Goal: Communication & Community: Answer question/provide support

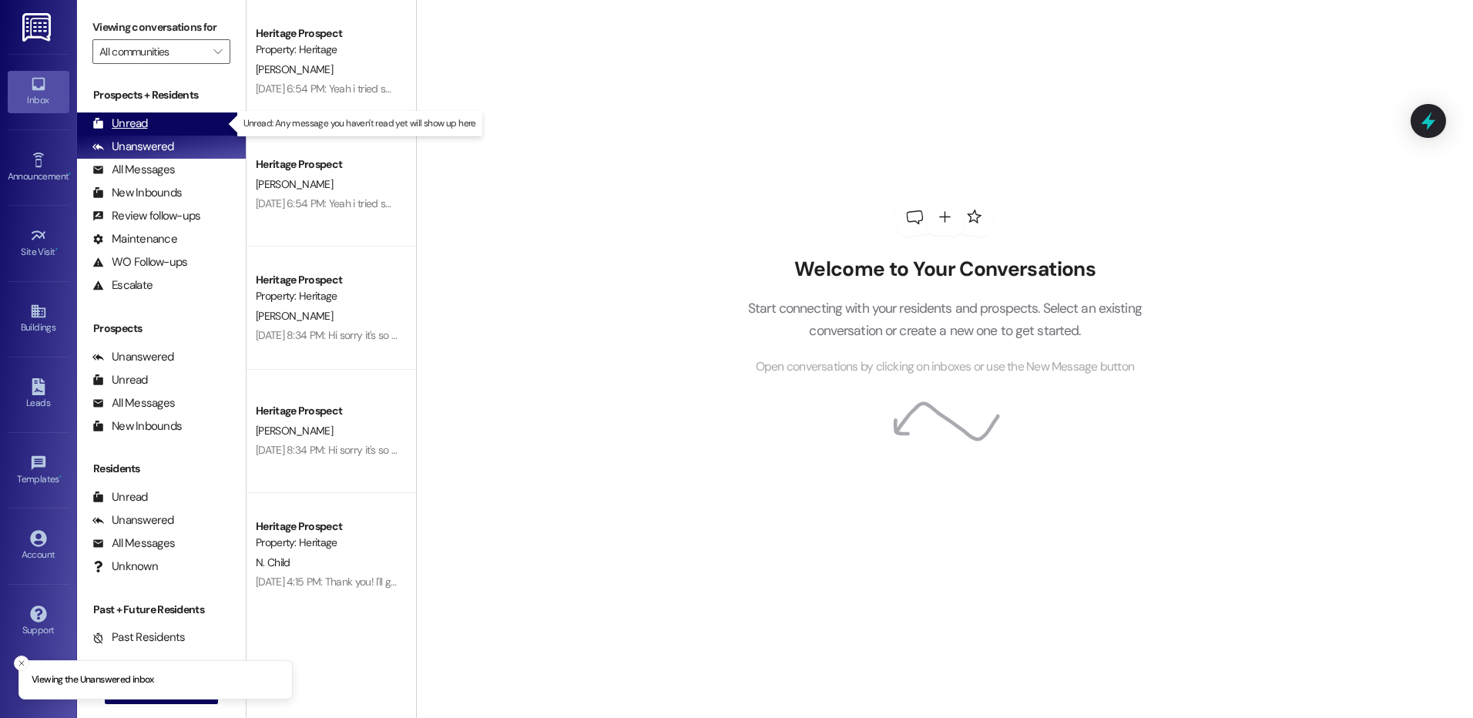
click at [131, 125] on div "Unread" at bounding box center [119, 124] width 55 height 16
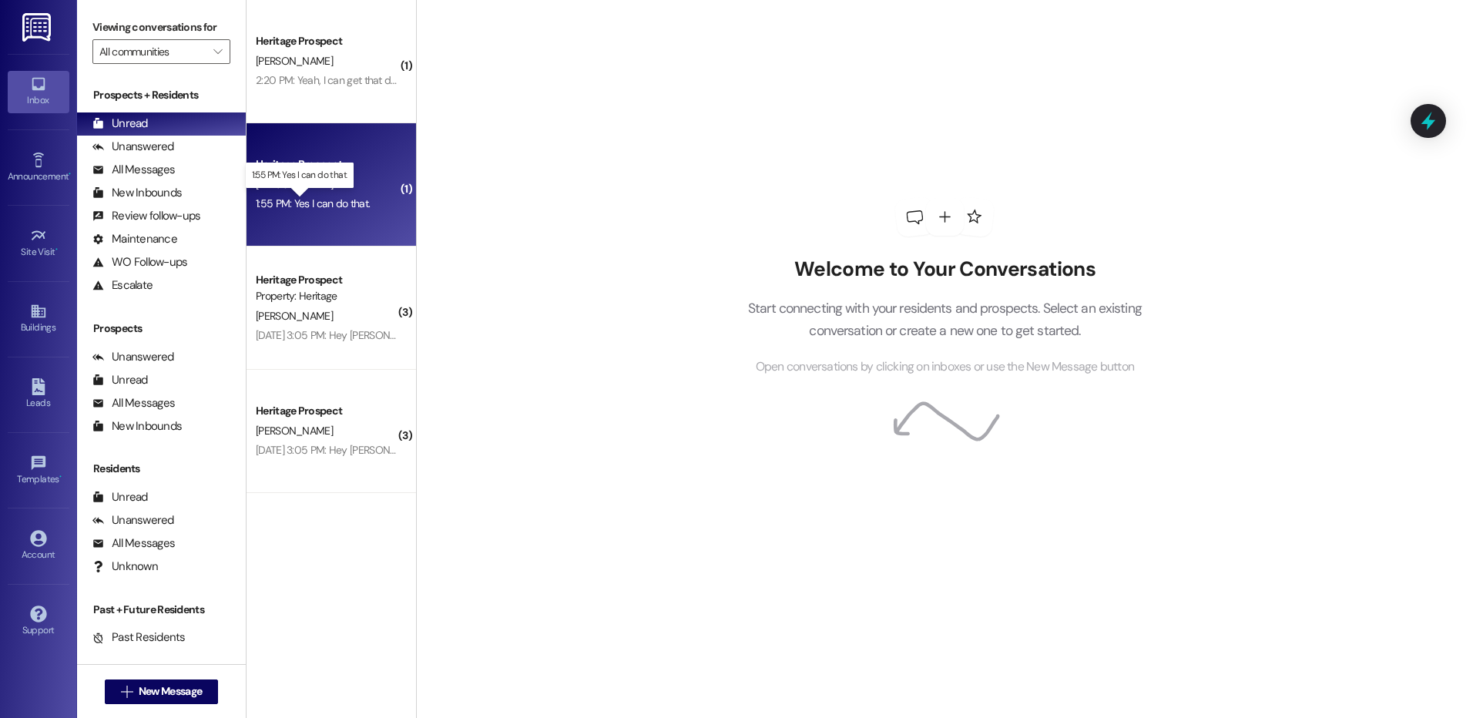
click at [329, 205] on div "1:55 PM: Yes I can do that. 1:55 PM: Yes I can do that." at bounding box center [313, 203] width 114 height 14
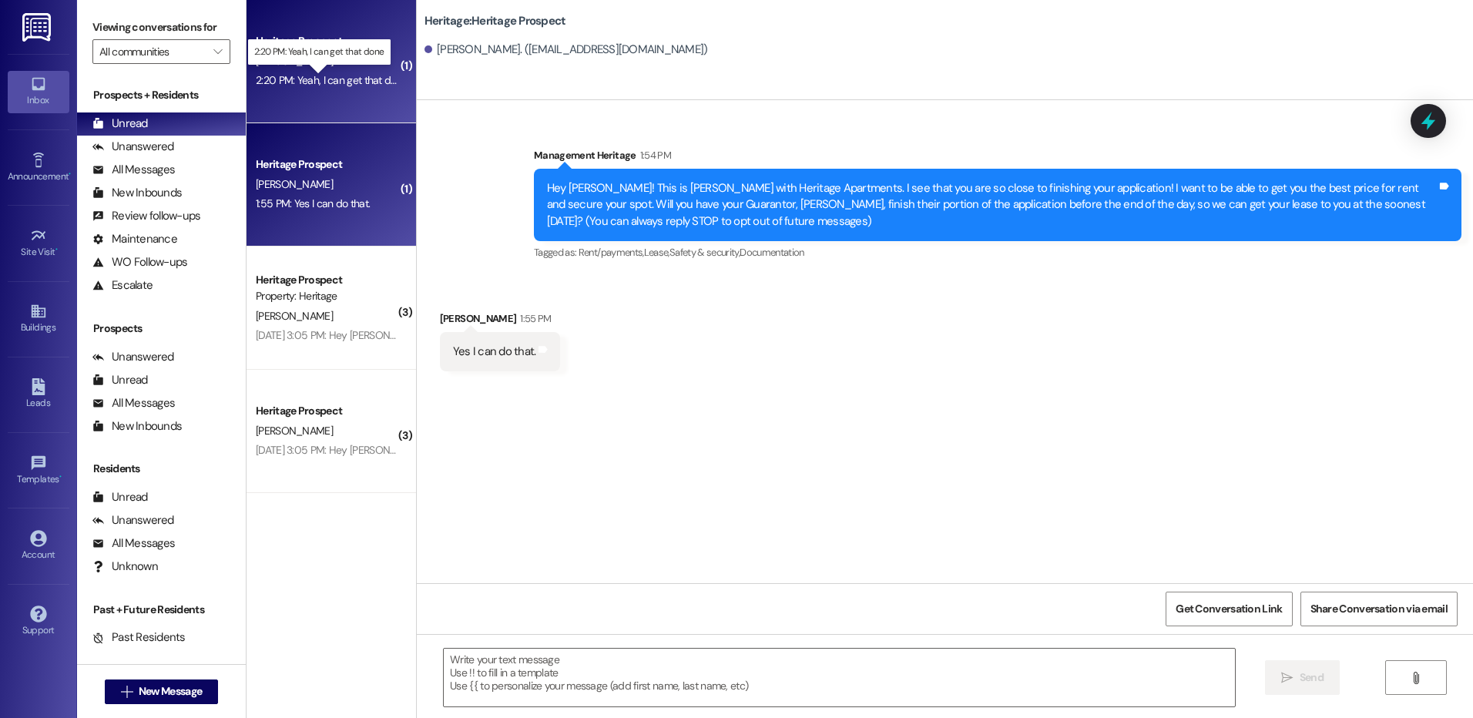
click at [336, 77] on div "2:20 PM: Yeah, I can get that done 2:20 PM: Yeah, I can get that done" at bounding box center [332, 80] width 152 height 14
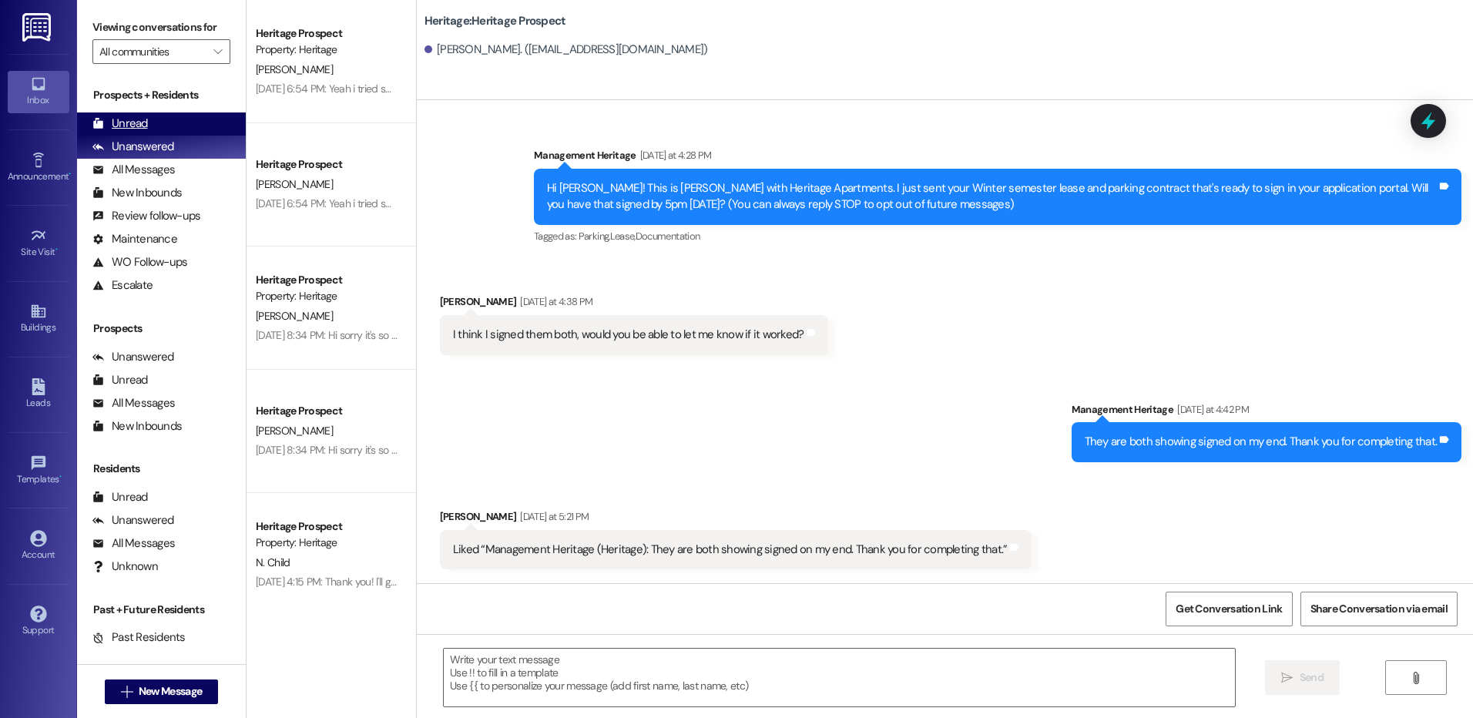
click at [147, 121] on div "Unread (0)" at bounding box center [161, 123] width 169 height 23
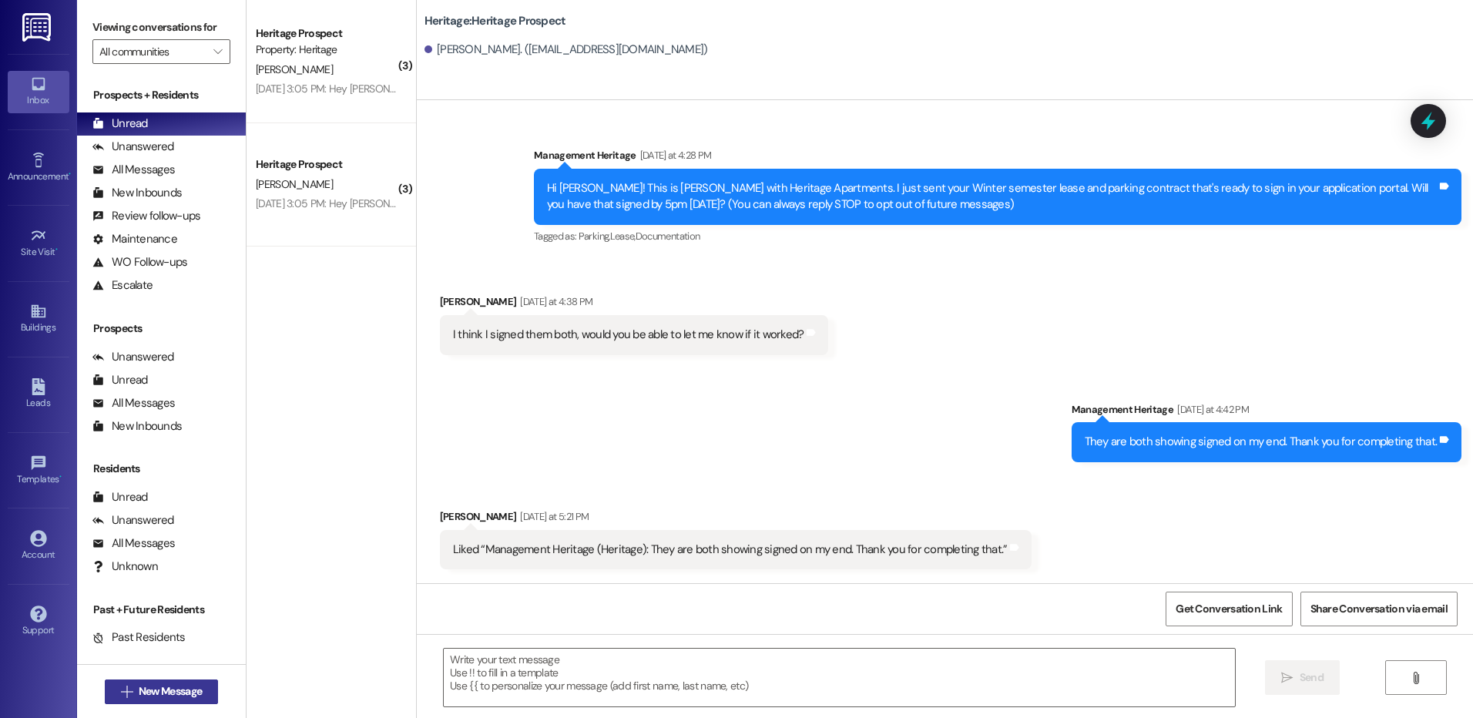
click at [166, 686] on span "New Message" at bounding box center [170, 691] width 63 height 16
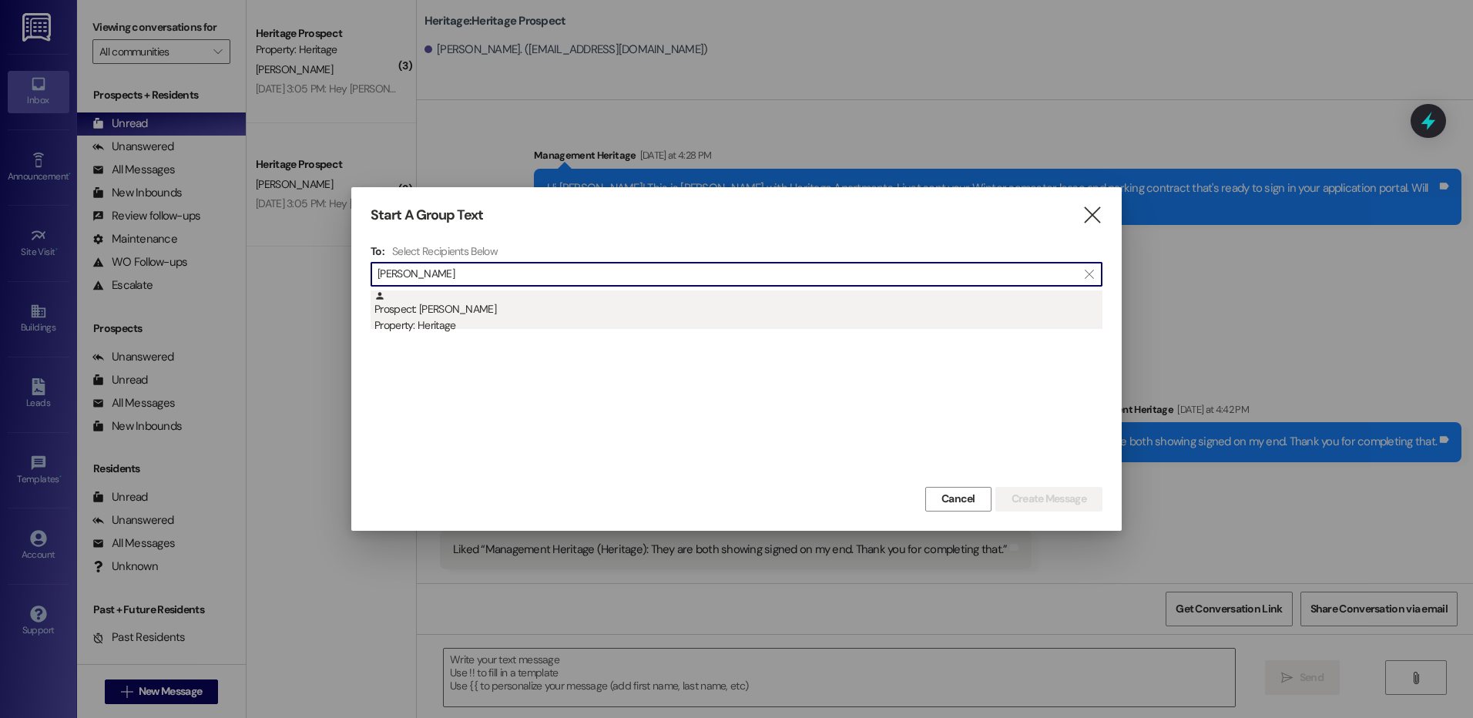
type input "botello"
click at [537, 307] on div "Prospect: Jocelyn Botello Property: Heritage" at bounding box center [738, 312] width 728 height 44
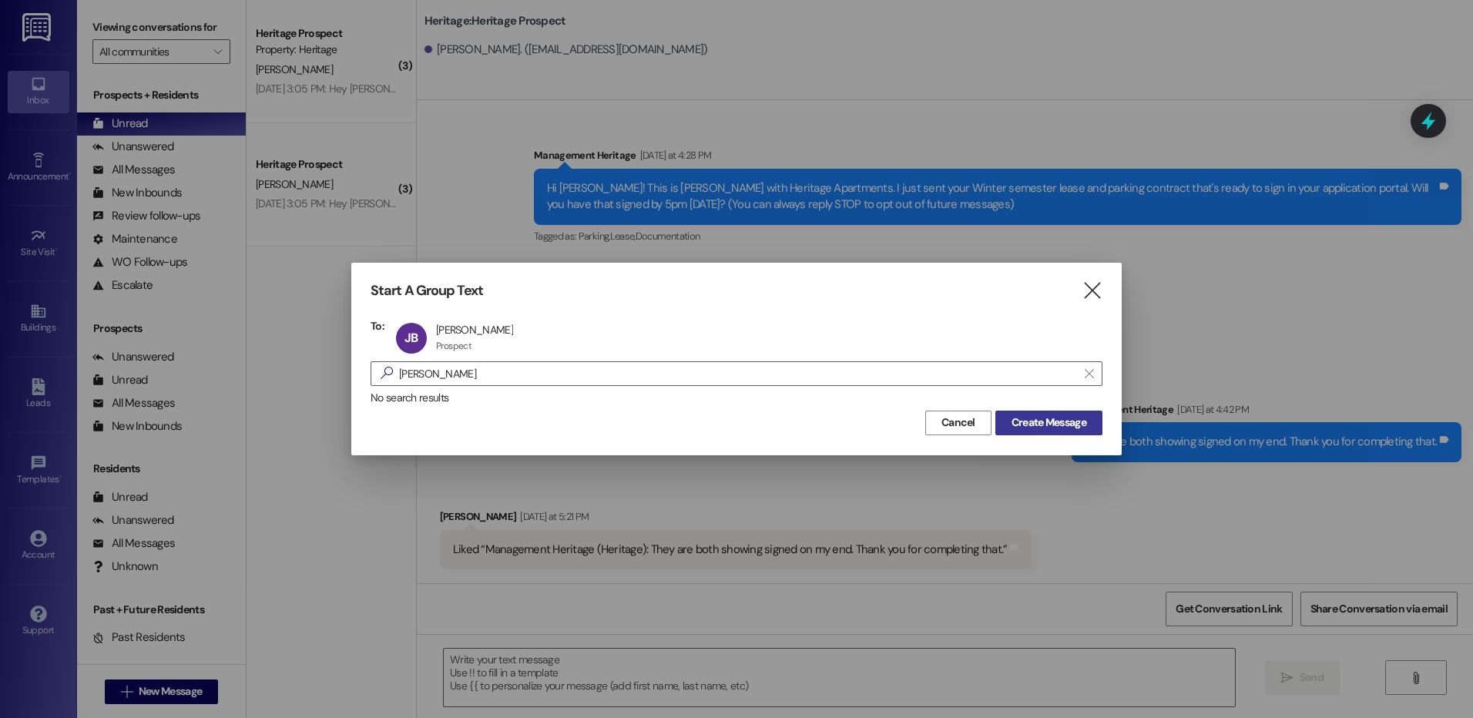
click at [1059, 421] on span "Create Message" at bounding box center [1049, 423] width 75 height 16
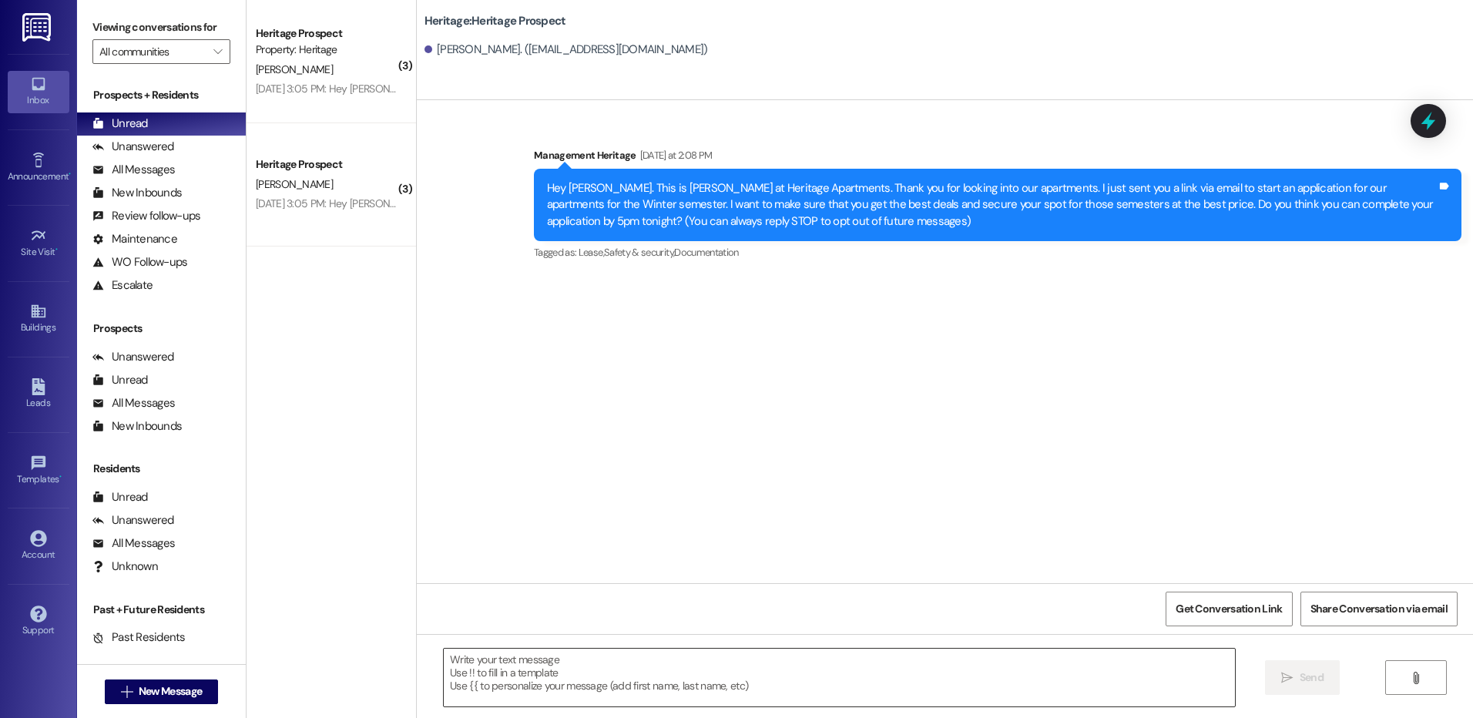
click at [502, 676] on textarea at bounding box center [839, 678] width 790 height 58
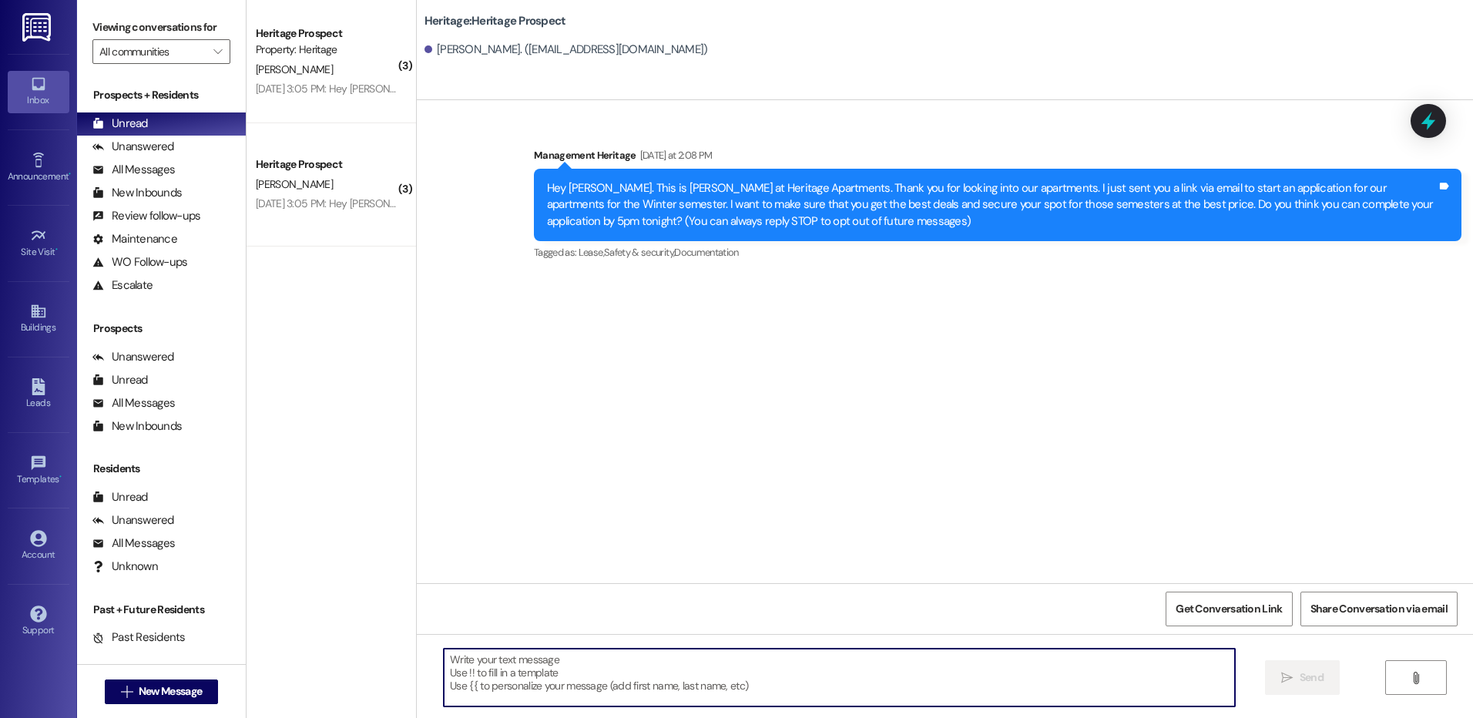
paste textarea "Hey _____! This is Paige at Heritage Apartments. Thanks again for checking us o…"
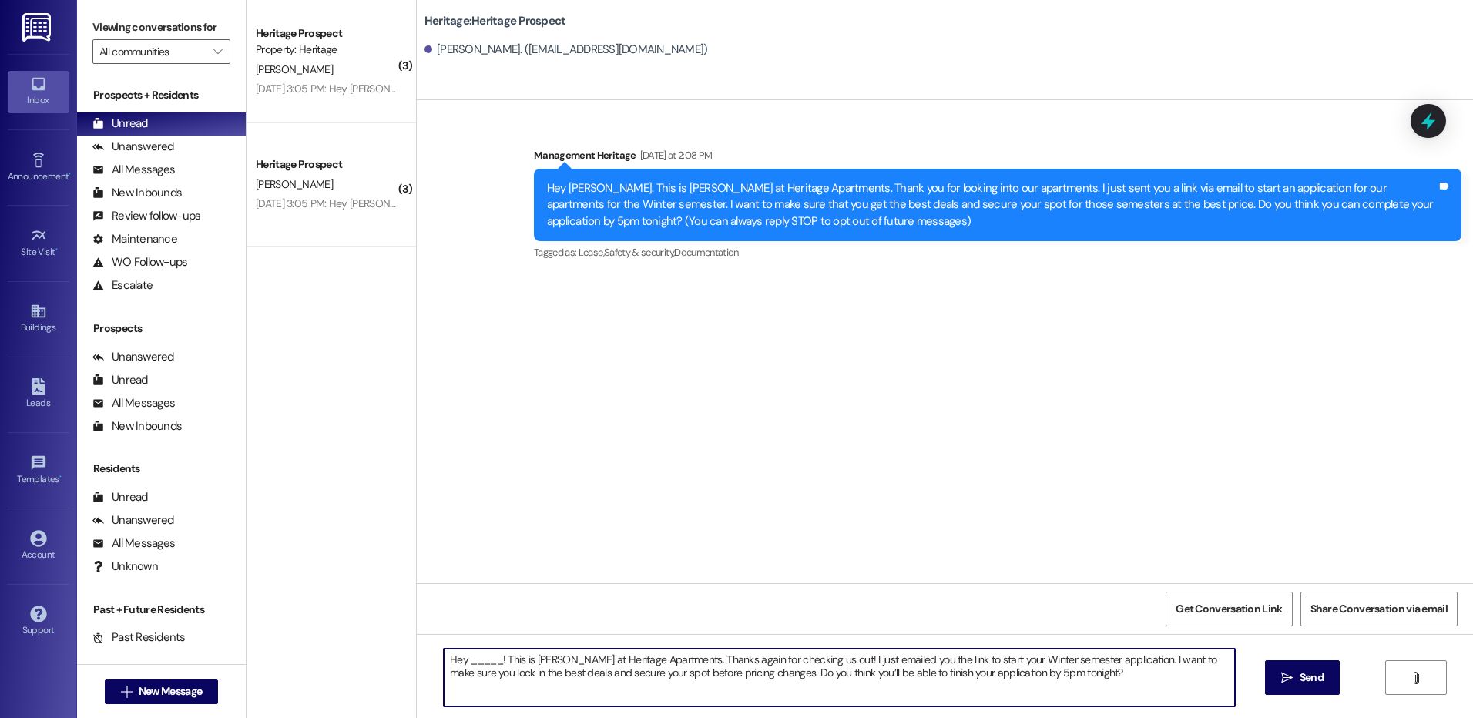
click at [478, 649] on textarea "Hey _____! This is Paige at Heritage Apartments. Thanks again for checking us o…" at bounding box center [839, 678] width 790 height 58
click at [529, 666] on textarea "Hey Jocelyn! This is Paige at Heritage Apartments. Thanks again for checking us…" at bounding box center [839, 678] width 790 height 58
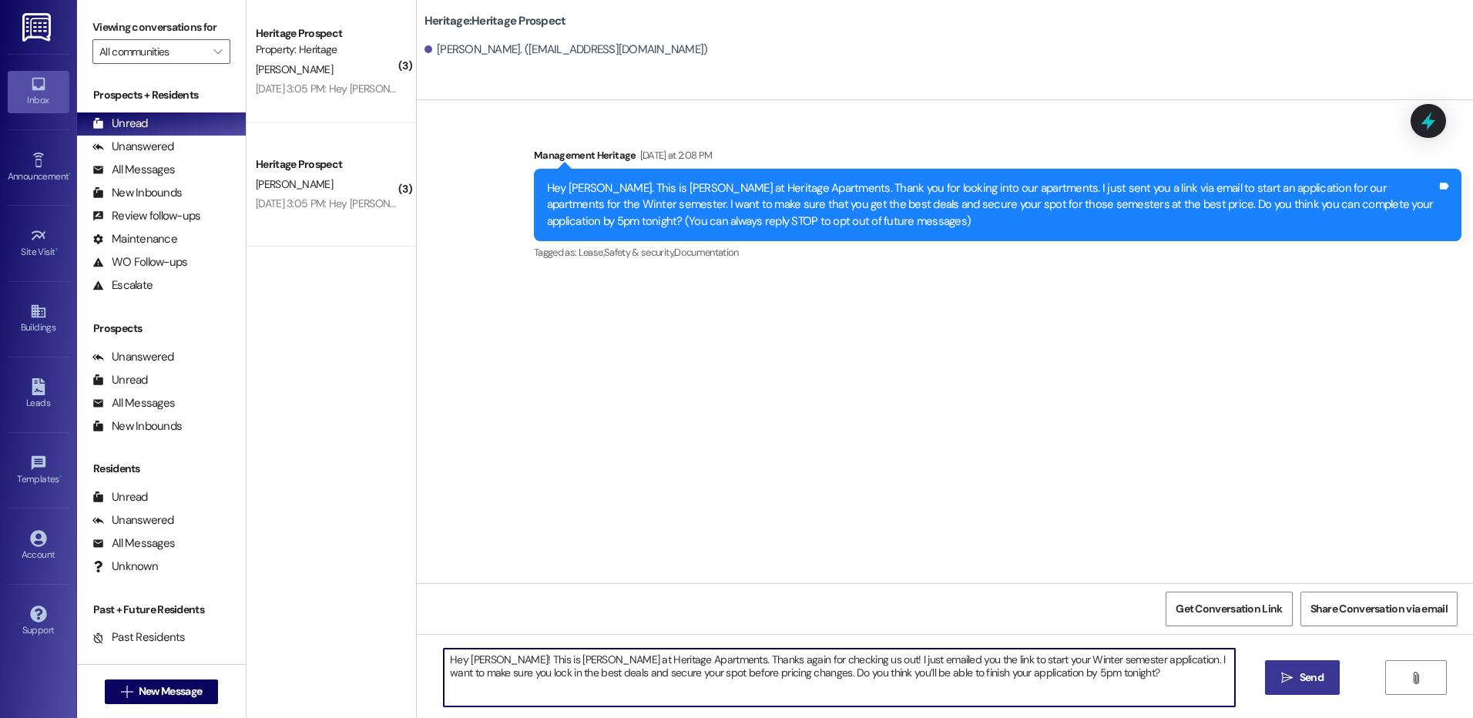
type textarea "Hey Jocelyn! This is Paige at Heritage Apartments. Thanks again for checking us…"
click at [1300, 666] on button " Send" at bounding box center [1302, 677] width 75 height 35
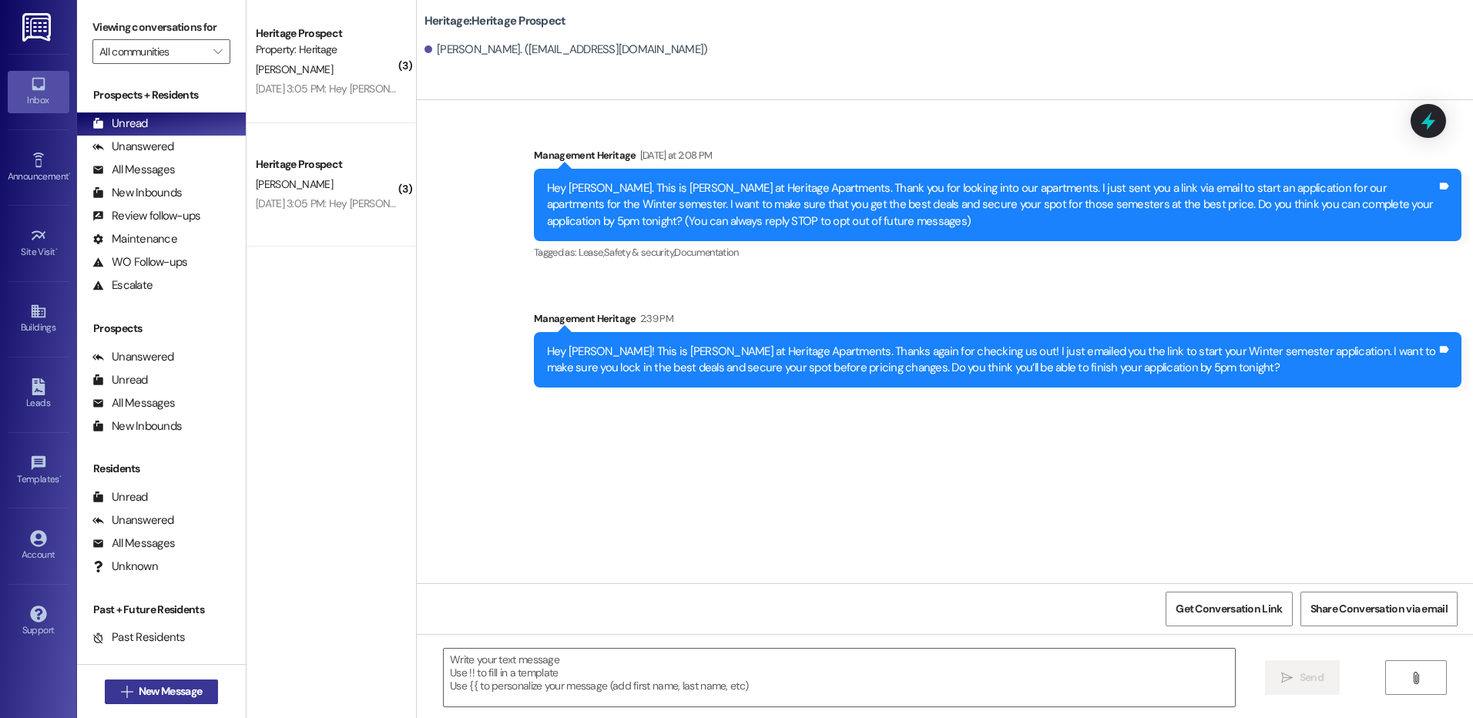
click at [200, 684] on span "New Message" at bounding box center [170, 691] width 69 height 16
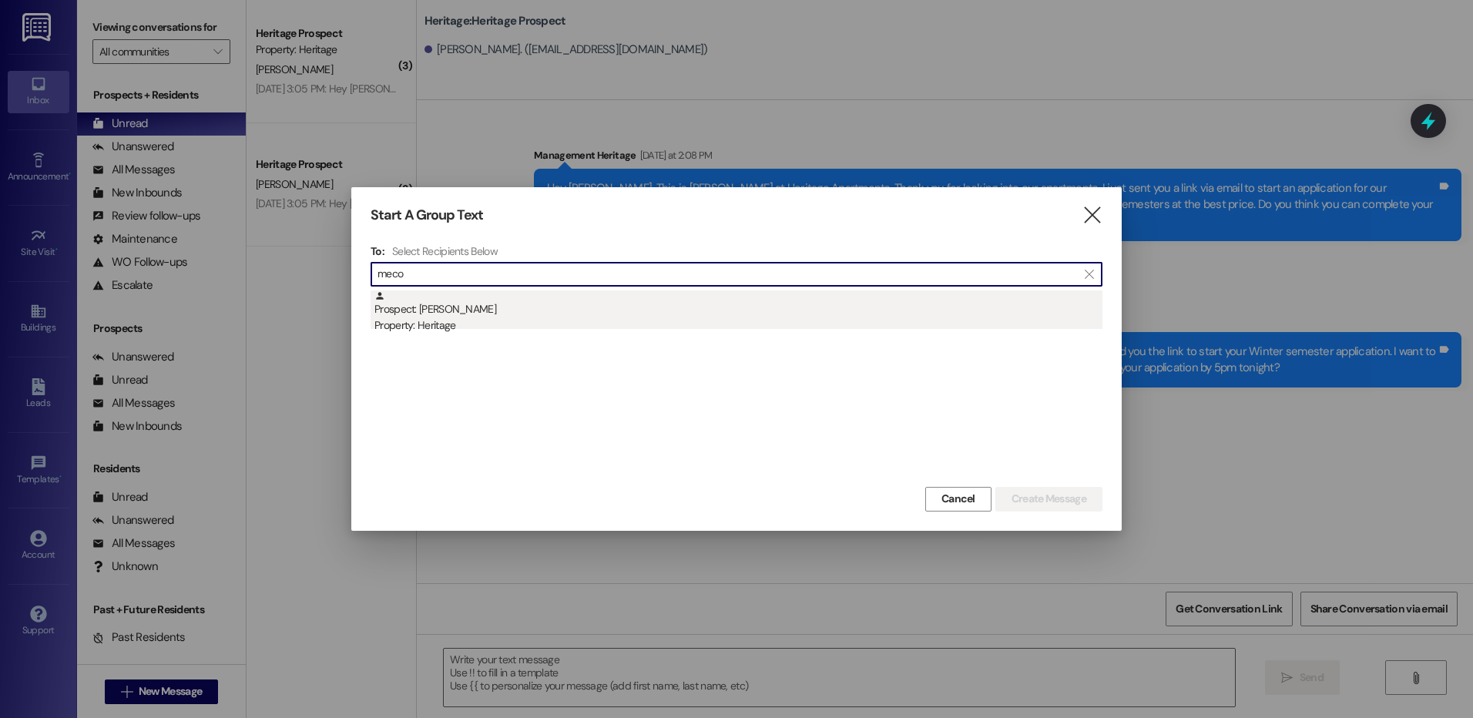
type input "meco"
click at [542, 319] on div "Property: Heritage" at bounding box center [738, 325] width 728 height 16
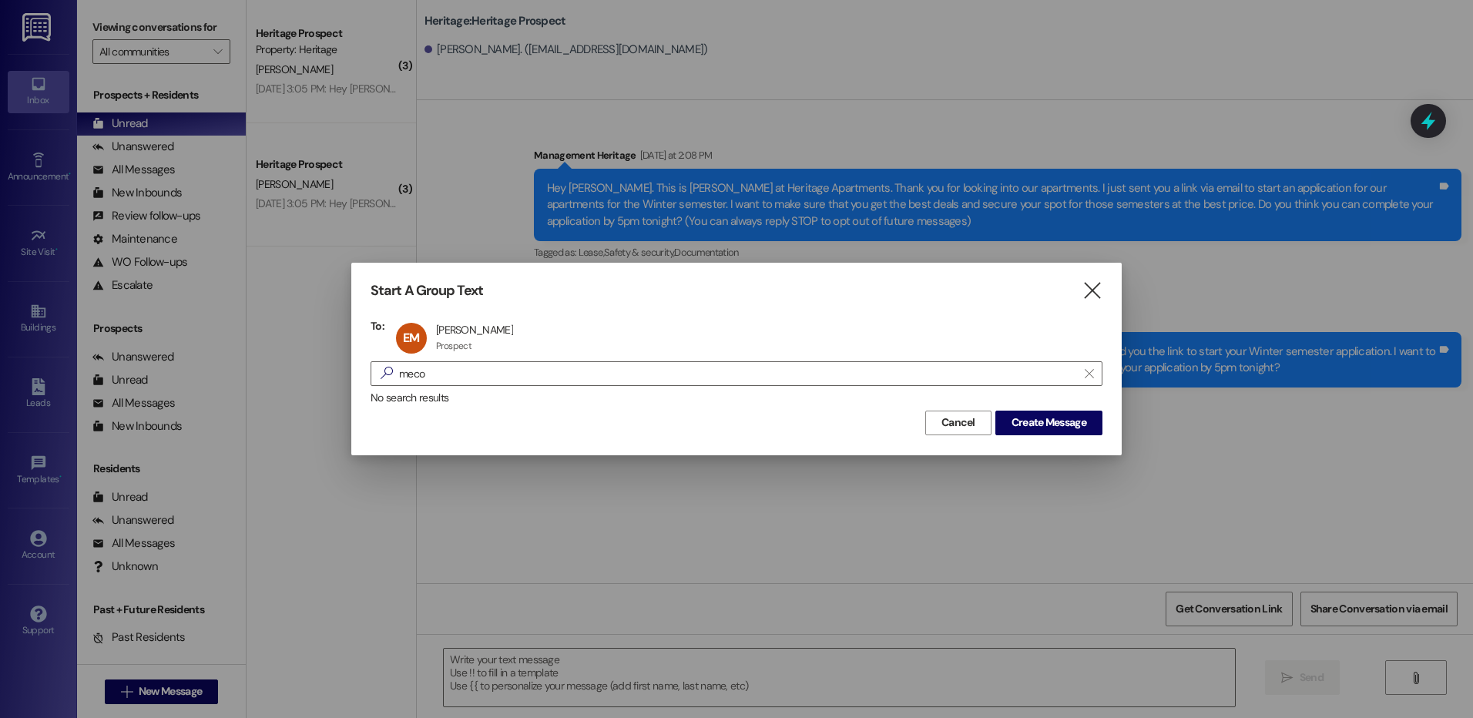
click at [1032, 408] on div "Cancel Create Message" at bounding box center [737, 421] width 732 height 29
click at [1042, 420] on span "Create Message" at bounding box center [1049, 423] width 75 height 16
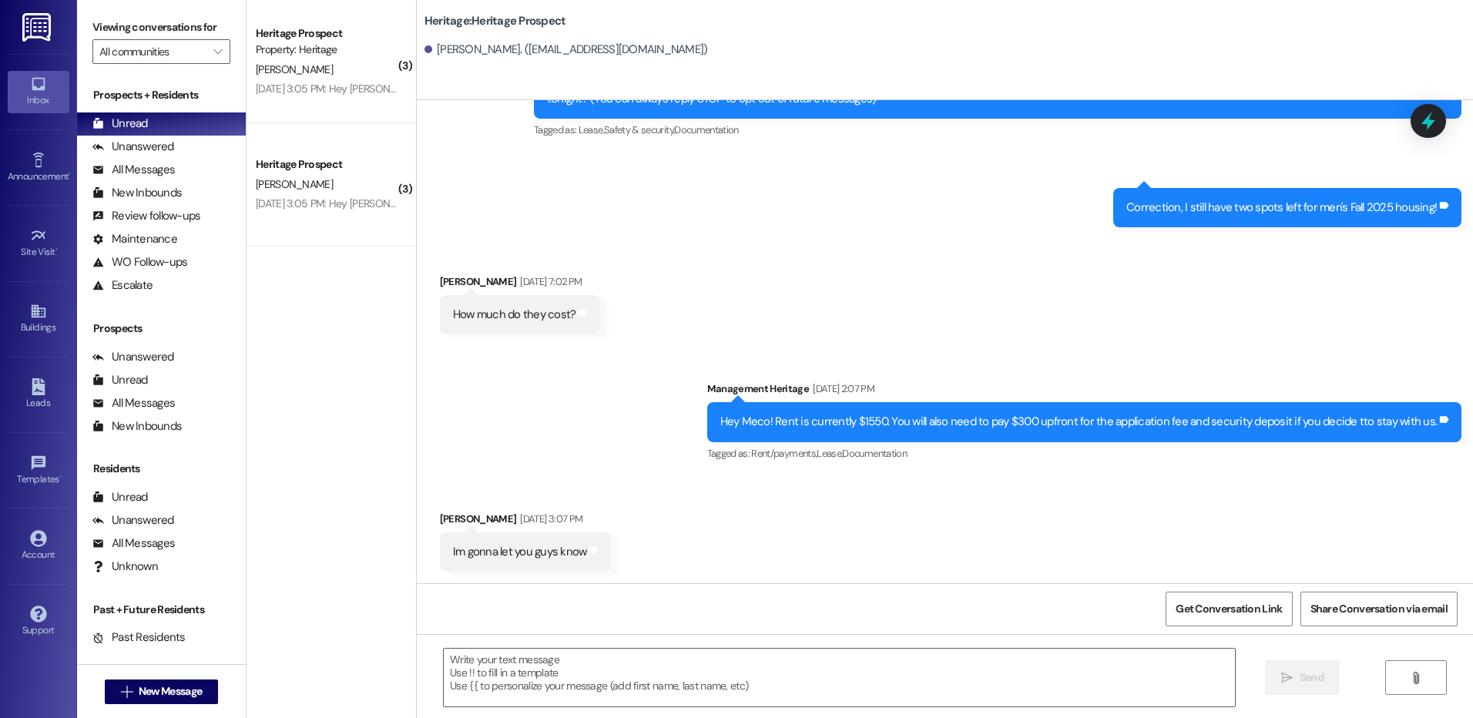
scroll to position [338, 0]
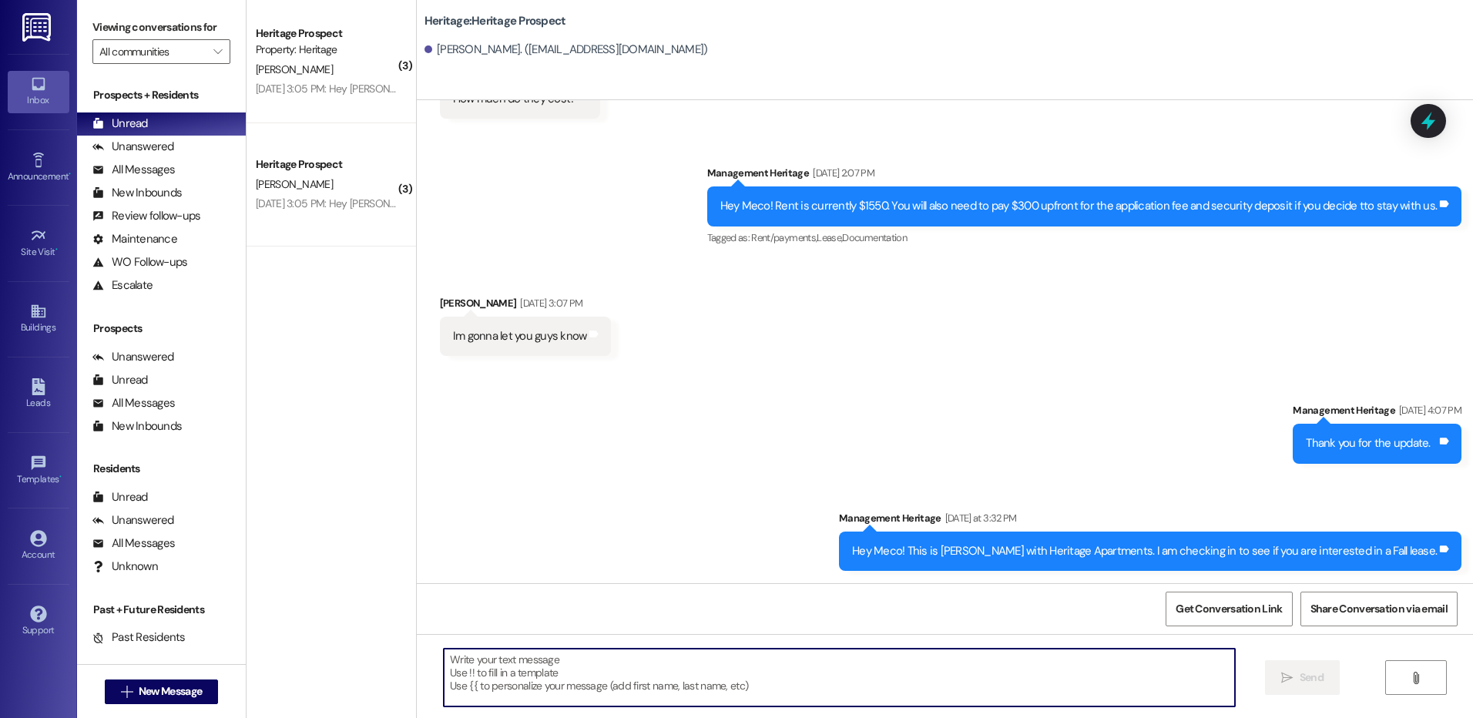
click at [588, 698] on textarea at bounding box center [839, 678] width 790 height 58
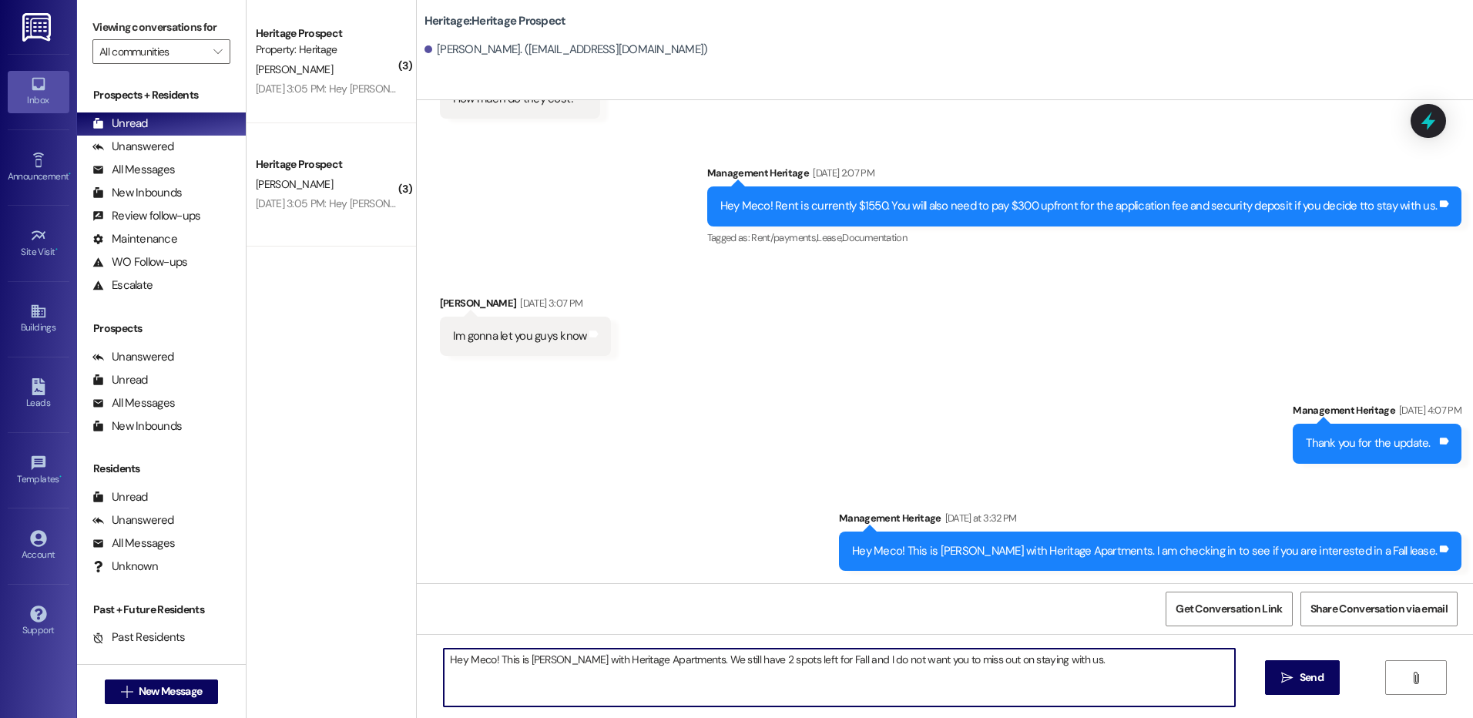
click at [586, 694] on textarea "Hey Meco! This is Paige with Heritage Apartments. We still have 2 spots left fo…" at bounding box center [839, 678] width 790 height 58
type textarea "Hey Meco! This is Paige with Heritage Apartments. We still have 2 spots left fo…"
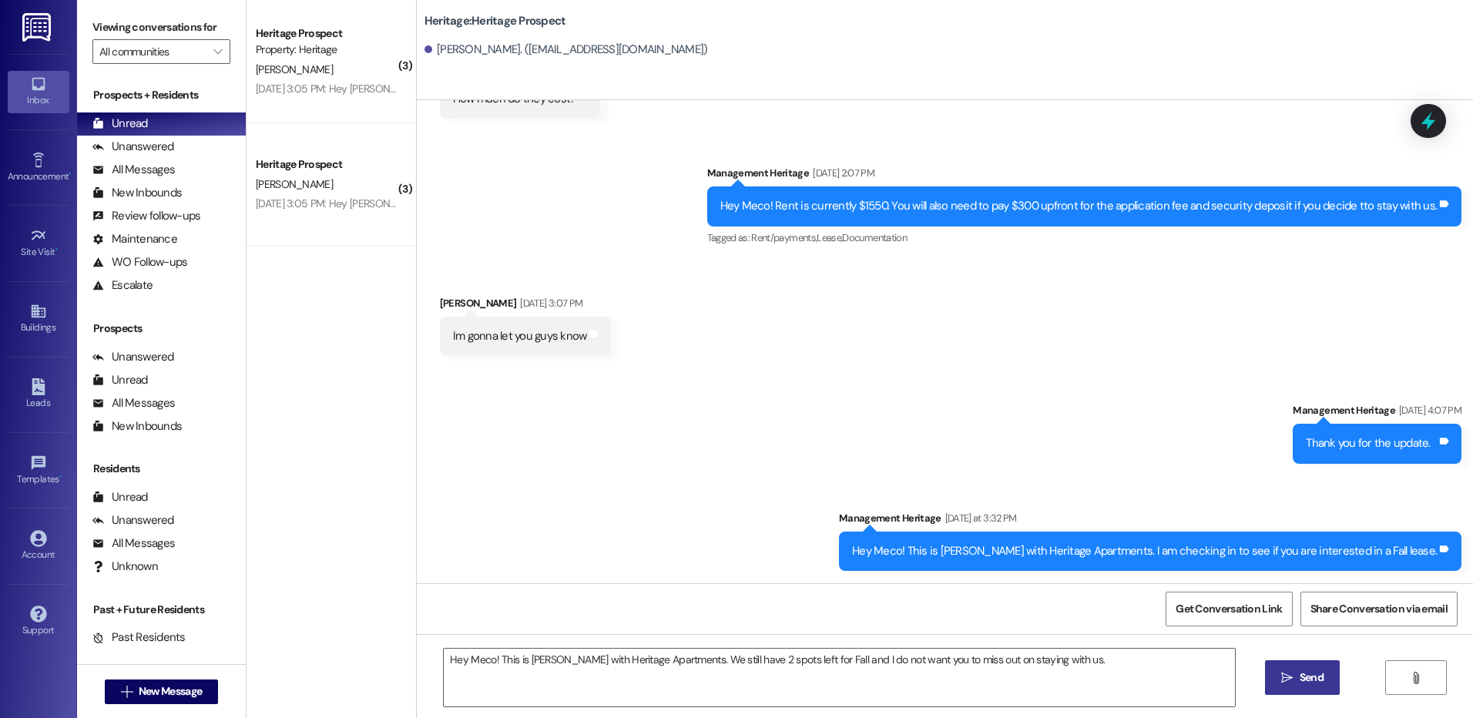
click at [1300, 686] on span "Send" at bounding box center [1312, 678] width 24 height 16
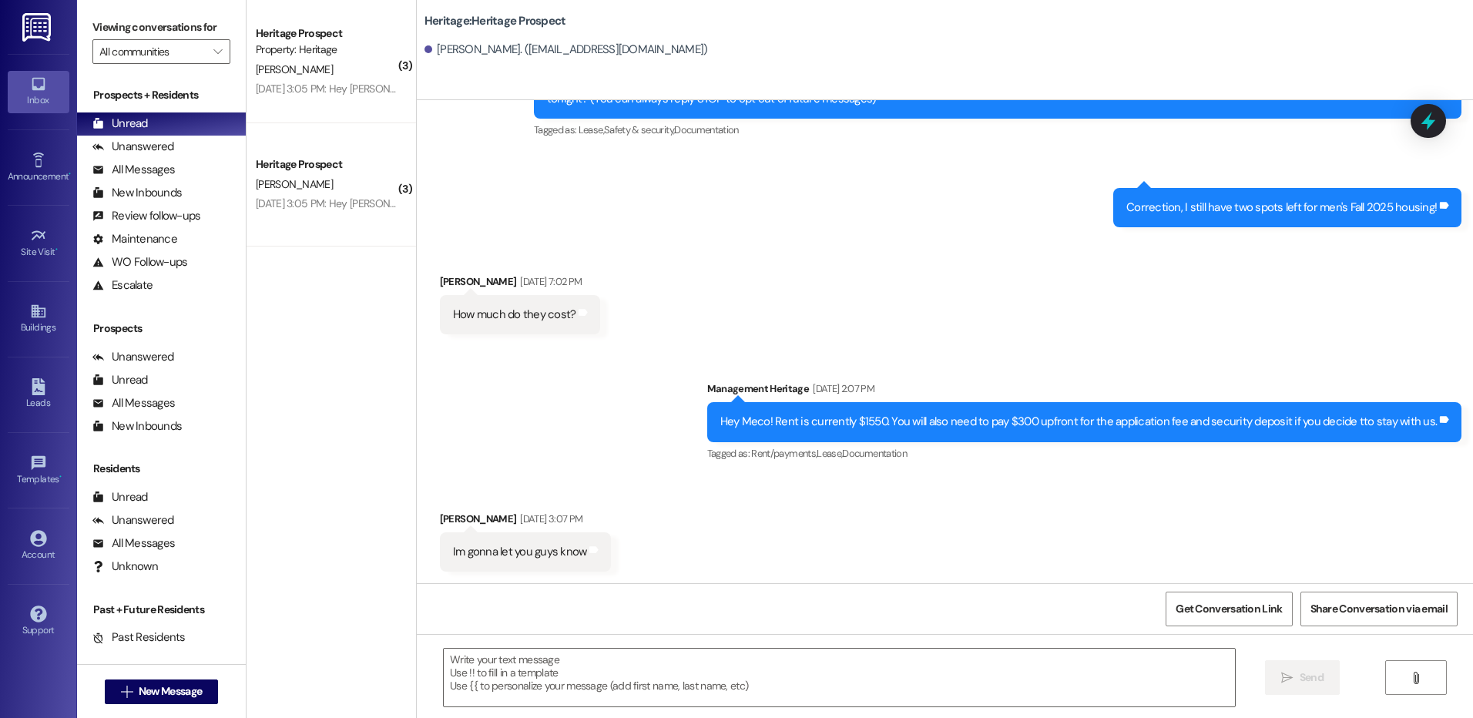
scroll to position [446, 0]
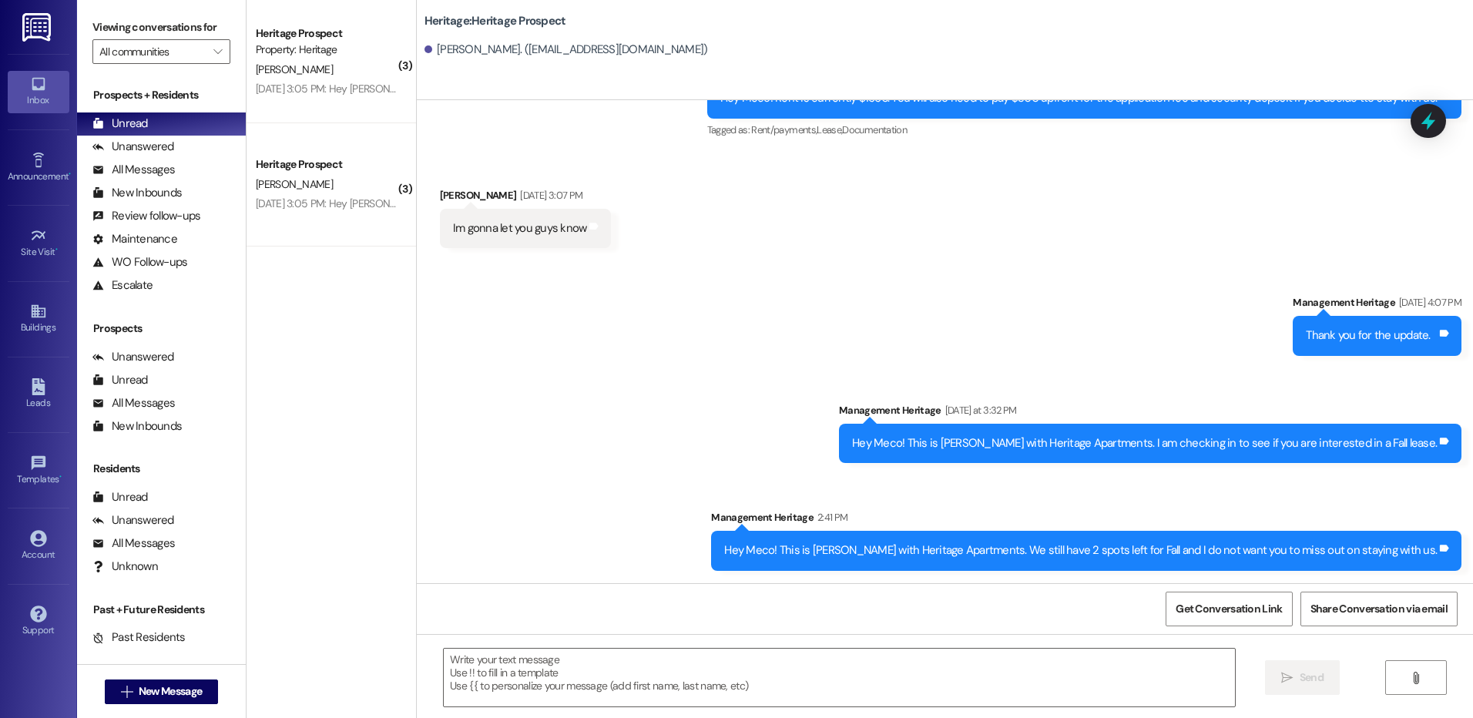
click at [963, 554] on div "Hey Meco! This is Paige with Heritage Apartments. We still have 2 spots left fo…" at bounding box center [1080, 550] width 713 height 16
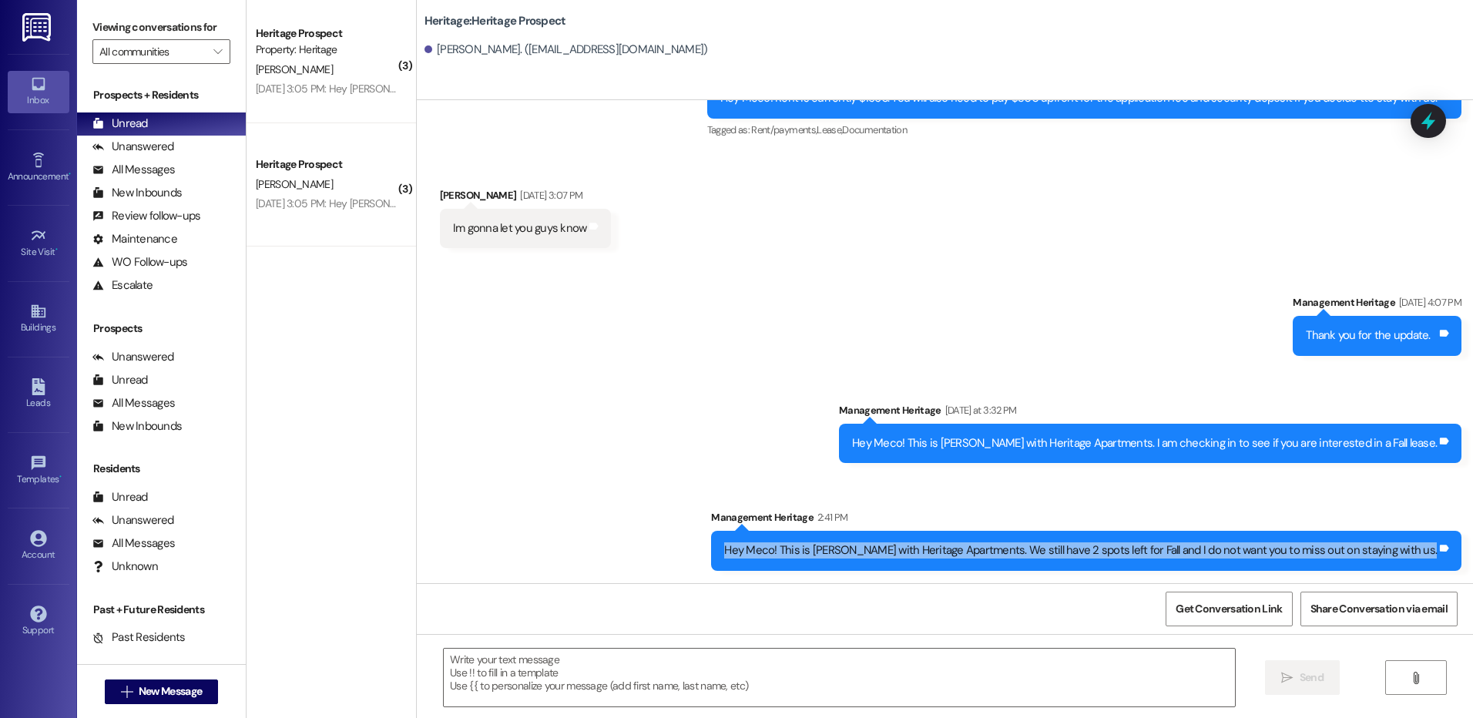
click at [963, 554] on div "Hey Meco! This is Paige with Heritage Apartments. We still have 2 spots left fo…" at bounding box center [1080, 550] width 713 height 16
copy div "Hey Meco! This is Paige with Heritage Apartments. We still have 2 spots left fo…"
click at [109, 704] on div " New Message" at bounding box center [162, 692] width 114 height 39
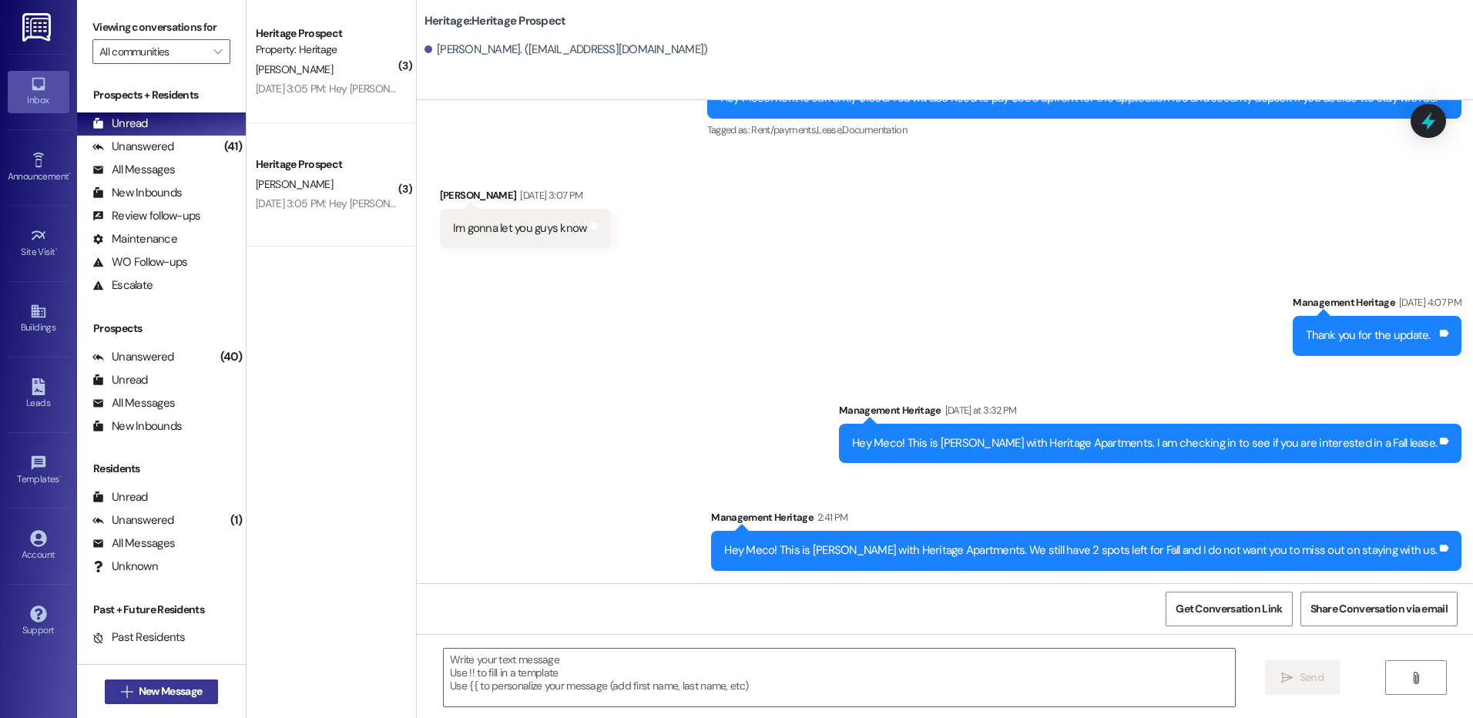
click at [121, 689] on icon "" at bounding box center [127, 692] width 12 height 12
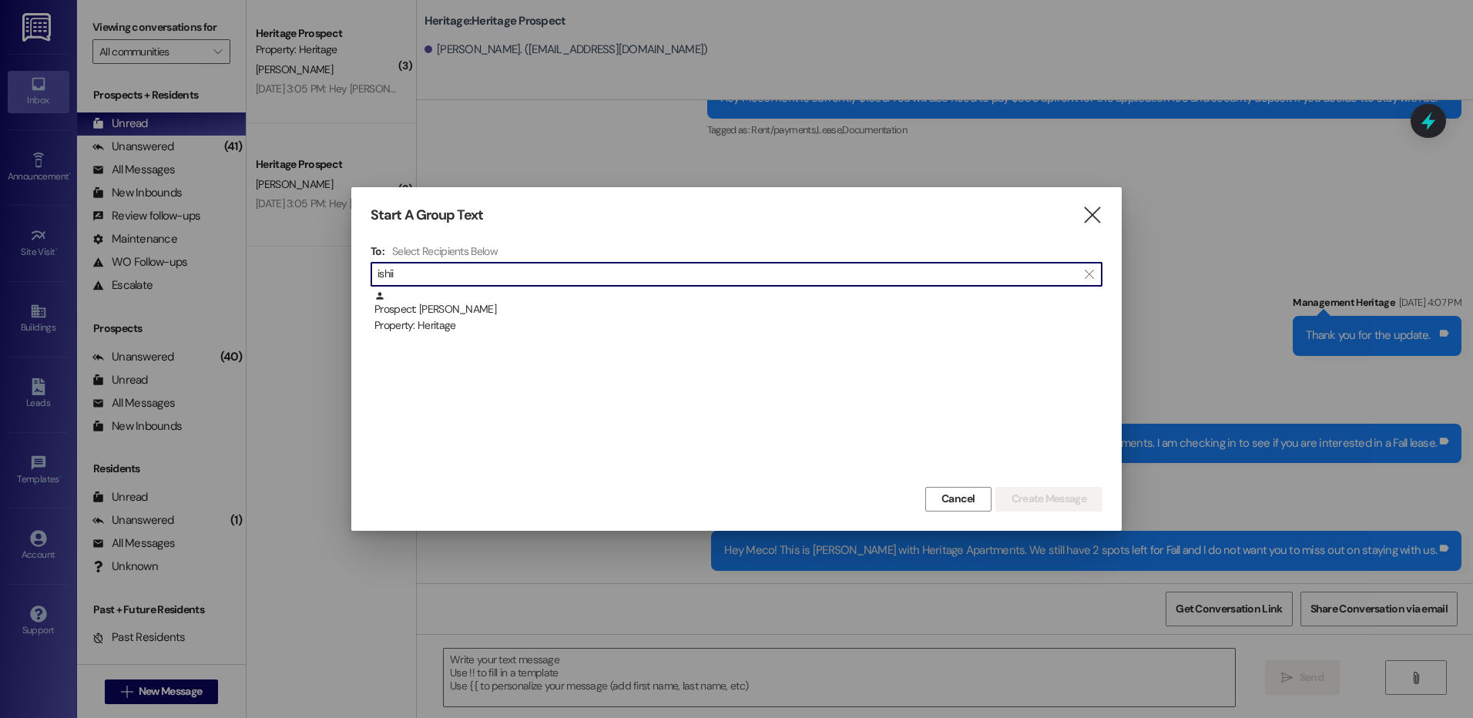
type input "ishii"
click at [648, 335] on div "Prospect: Kaitlyn Ishii Property: Heritage" at bounding box center [737, 386] width 732 height 193
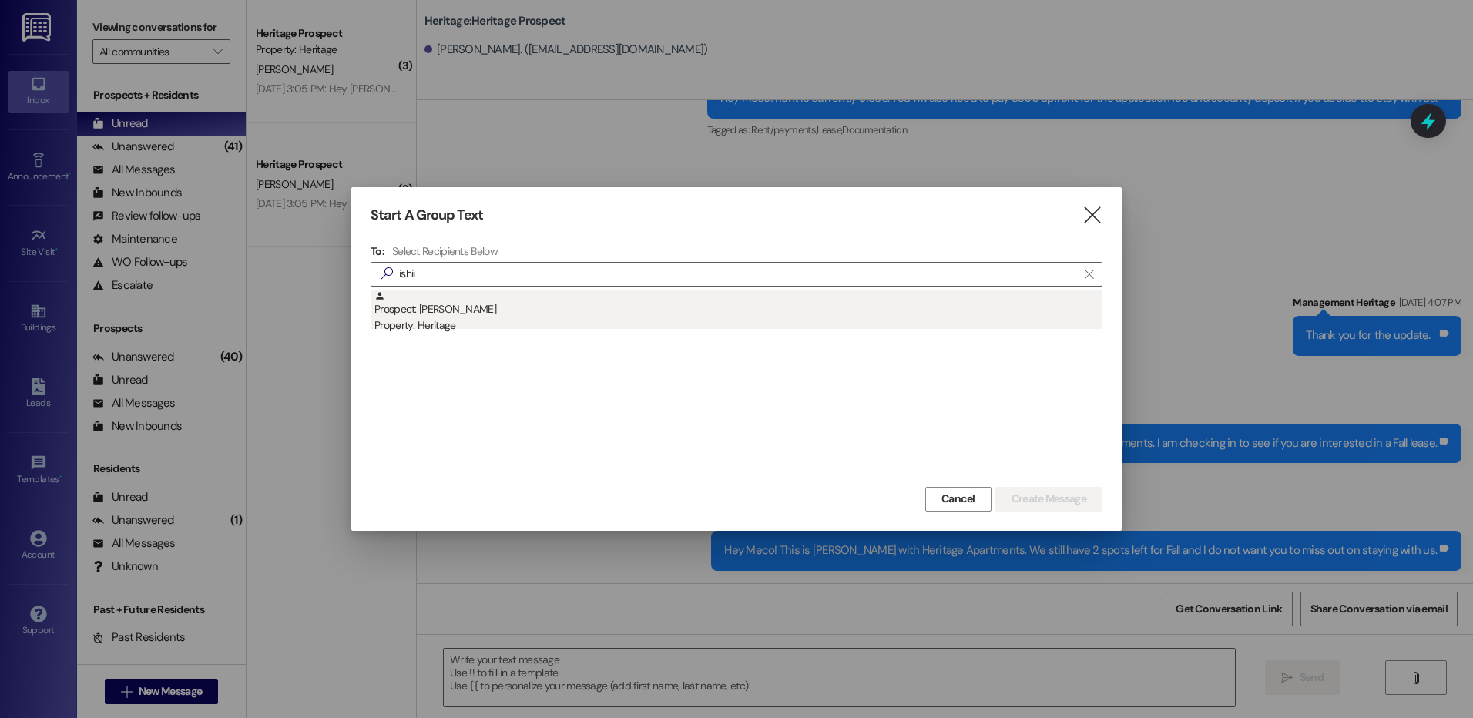
click at [680, 316] on div "Prospect: Kaitlyn Ishii Property: Heritage" at bounding box center [738, 312] width 728 height 44
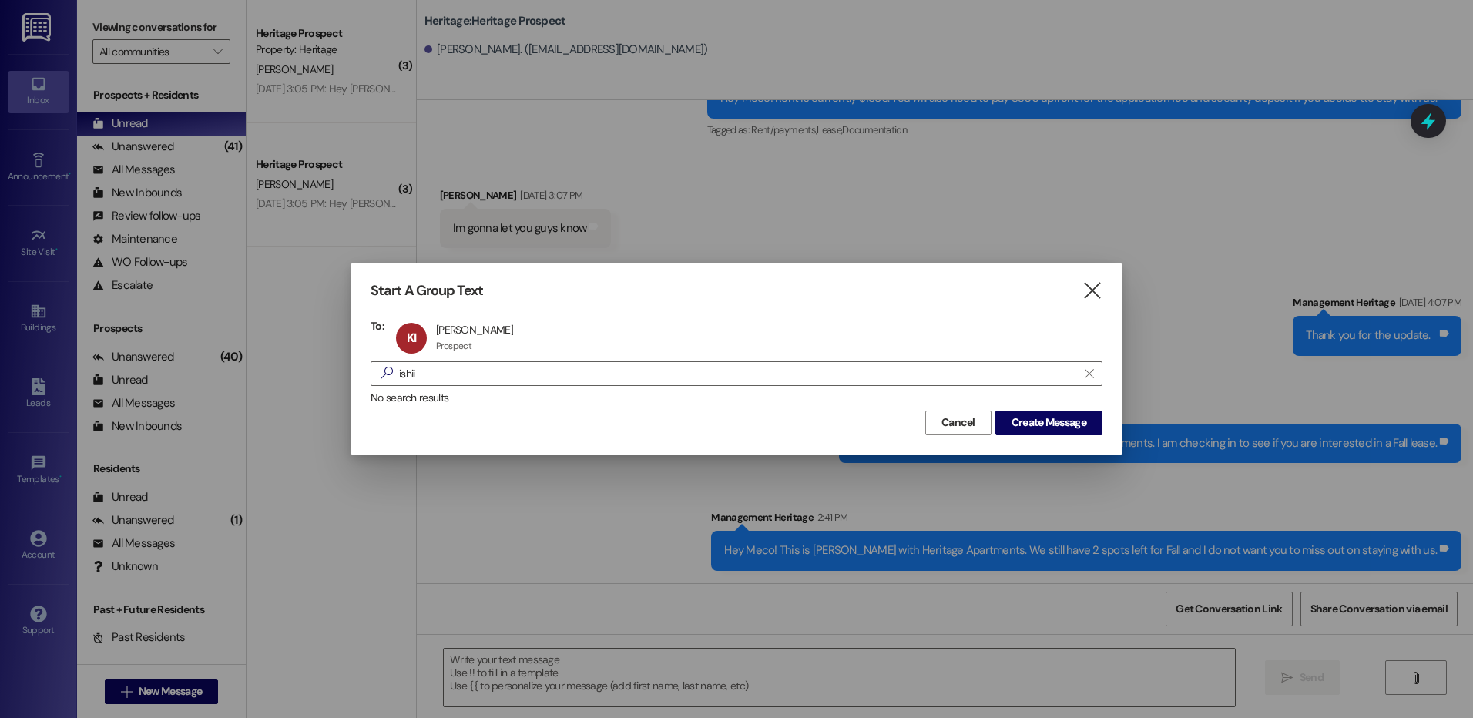
click at [1089, 439] on div "Start A Group Text  To: KI Kaitlyn Ishii Kaitlyn Ishii Prospect Prospect click…" at bounding box center [736, 359] width 770 height 192
click at [1093, 429] on button "Create Message" at bounding box center [1048, 423] width 107 height 25
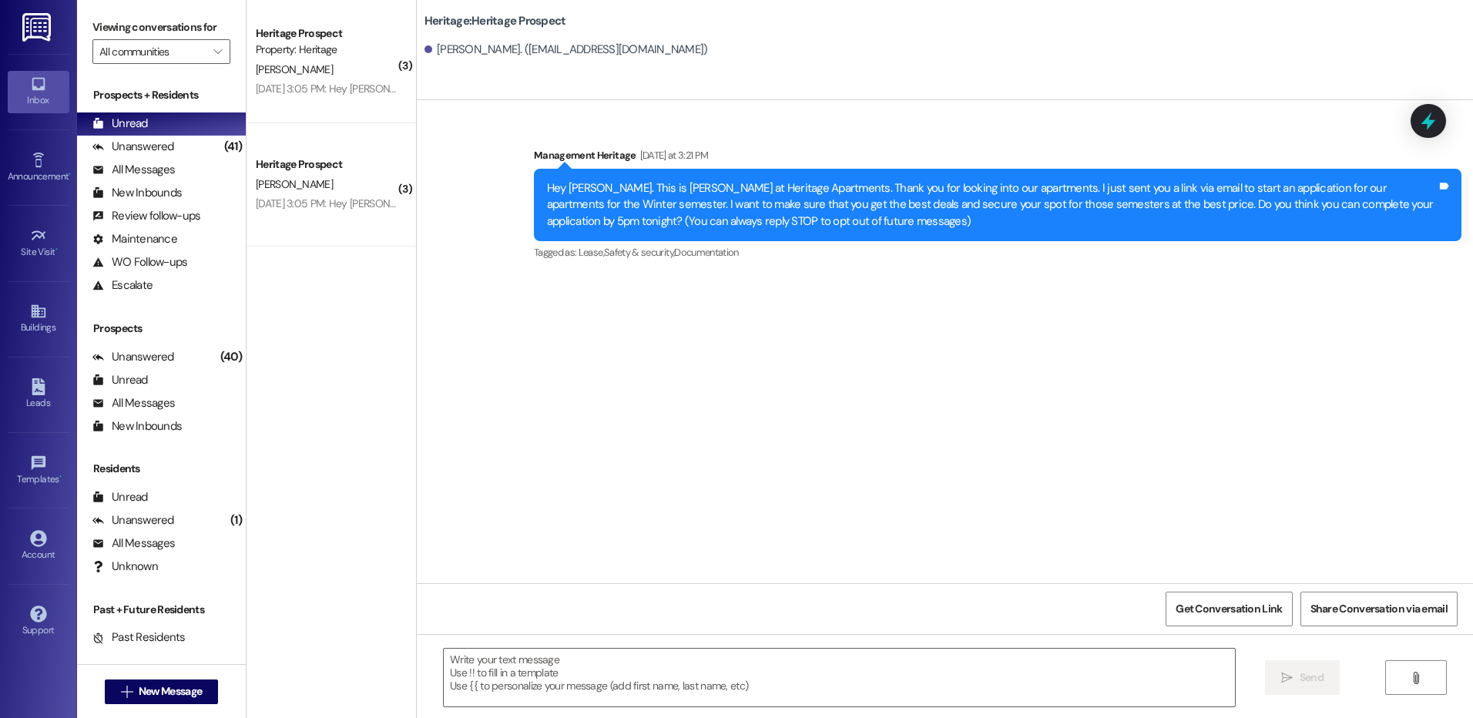
scroll to position [0, 0]
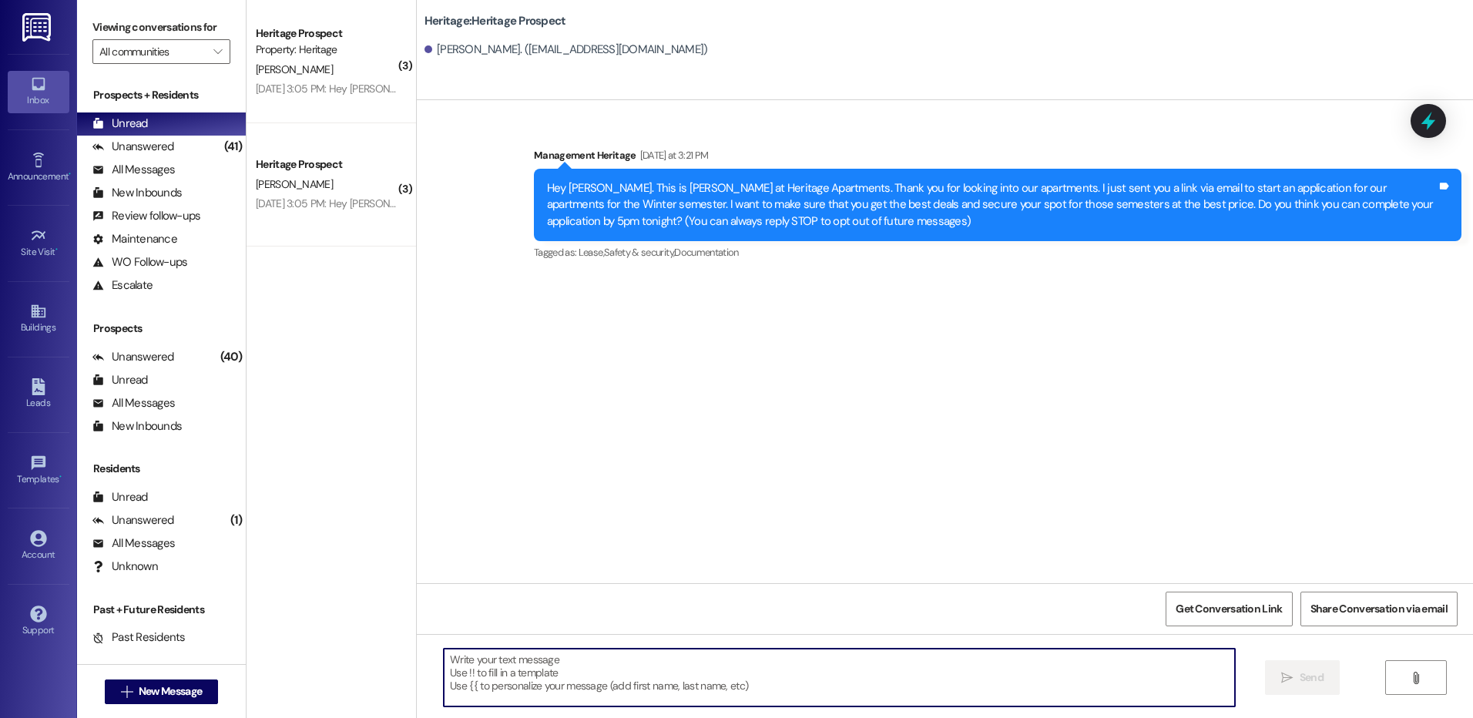
click at [621, 676] on textarea at bounding box center [839, 678] width 790 height 58
paste textarea "Hey _____! This is Paige at Heritage Apartments. Thanks again for checking us o…"
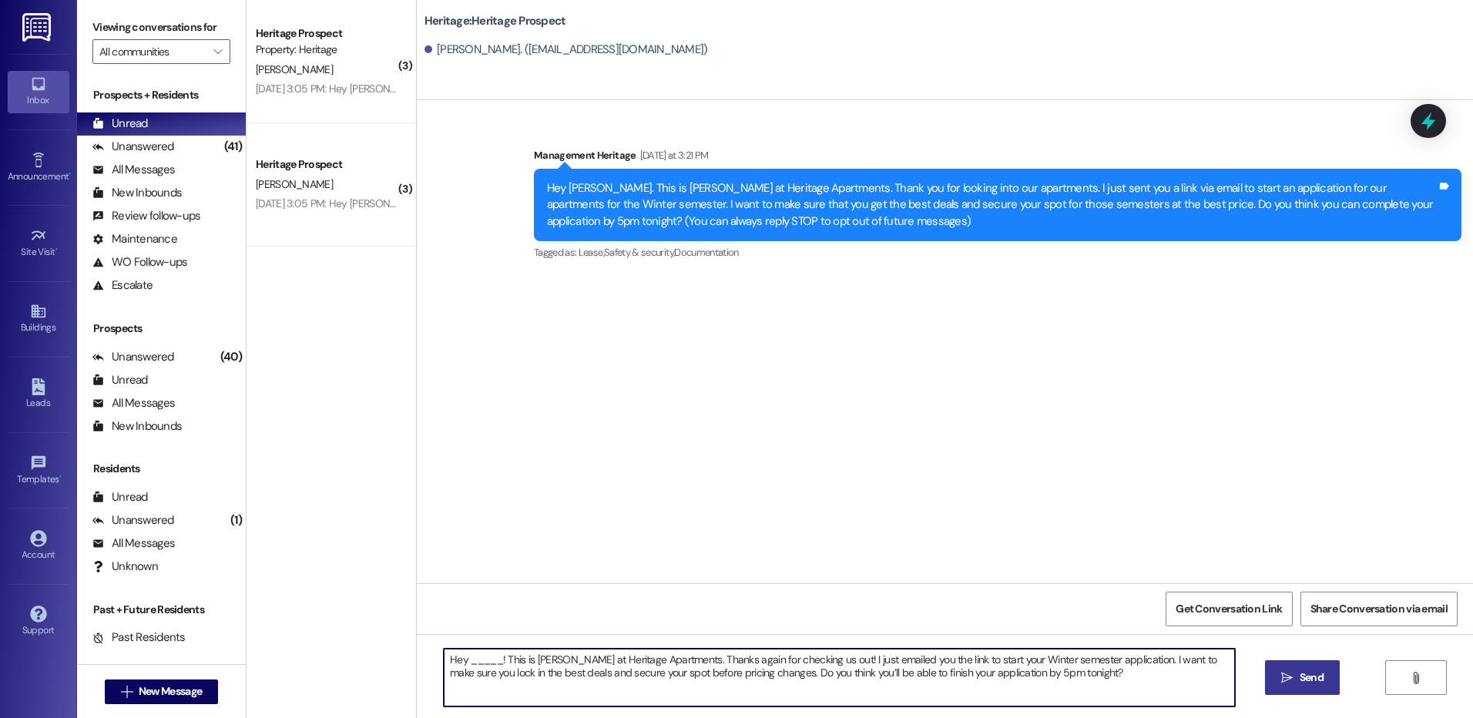
click at [469, 660] on textarea "Hey _____! This is Paige at Heritage Apartments. Thanks again for checking us o…" at bounding box center [839, 678] width 790 height 58
click at [468, 659] on textarea "Hey Kaitlyn! This is Paige at Heritage Apartments. Thanks again for checking us…" at bounding box center [839, 678] width 790 height 58
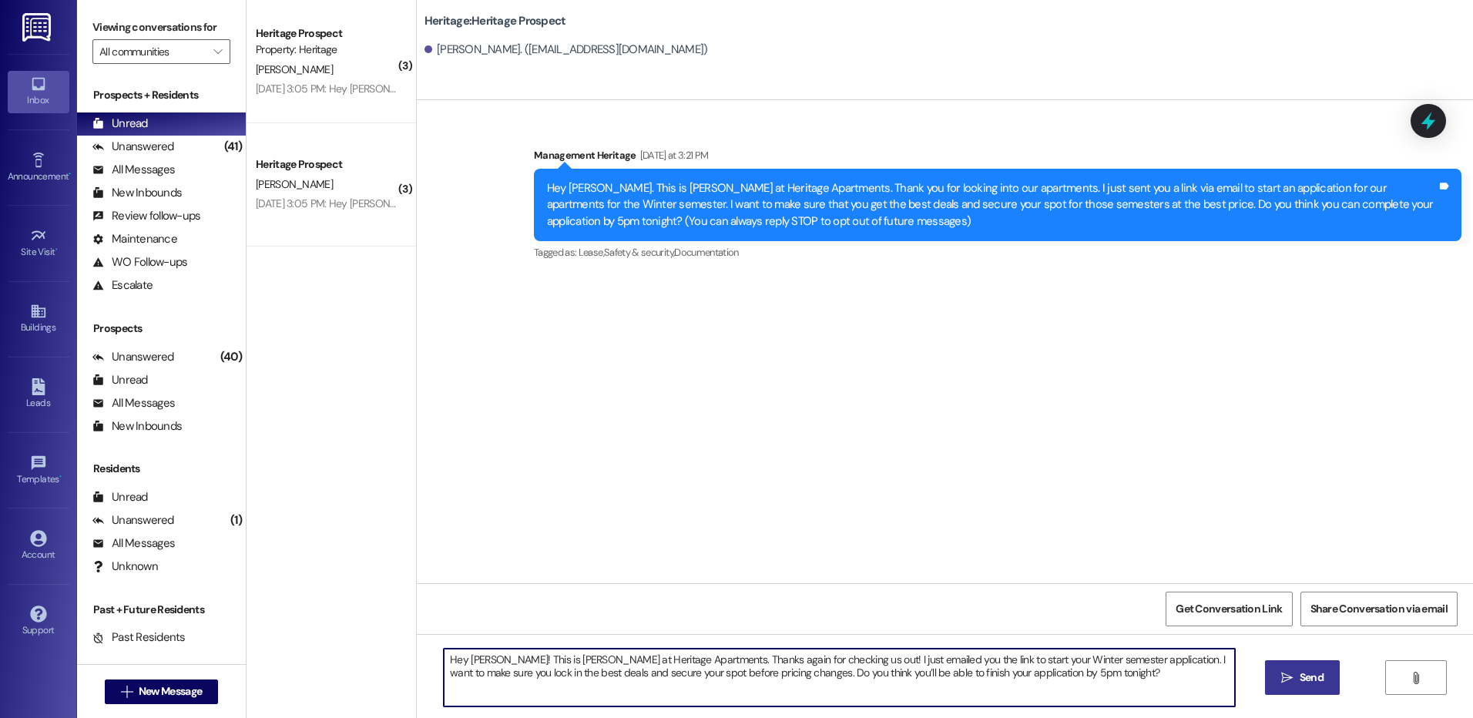
type textarea "Hey Kaitlyn! This is Paige at Heritage Apartments. Thanks again for checking us…"
click at [1278, 683] on span " Send" at bounding box center [1302, 678] width 49 height 16
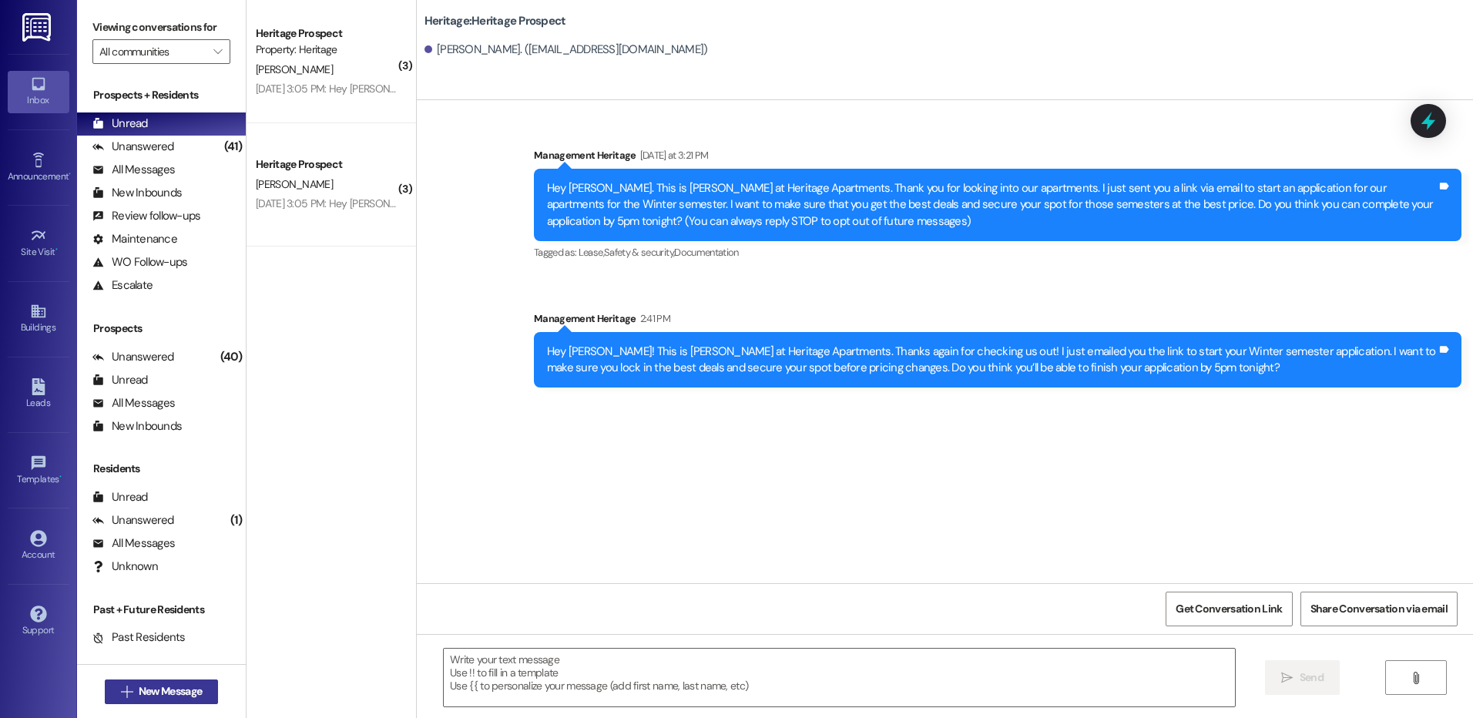
click at [153, 683] on button " New Message" at bounding box center [162, 692] width 114 height 25
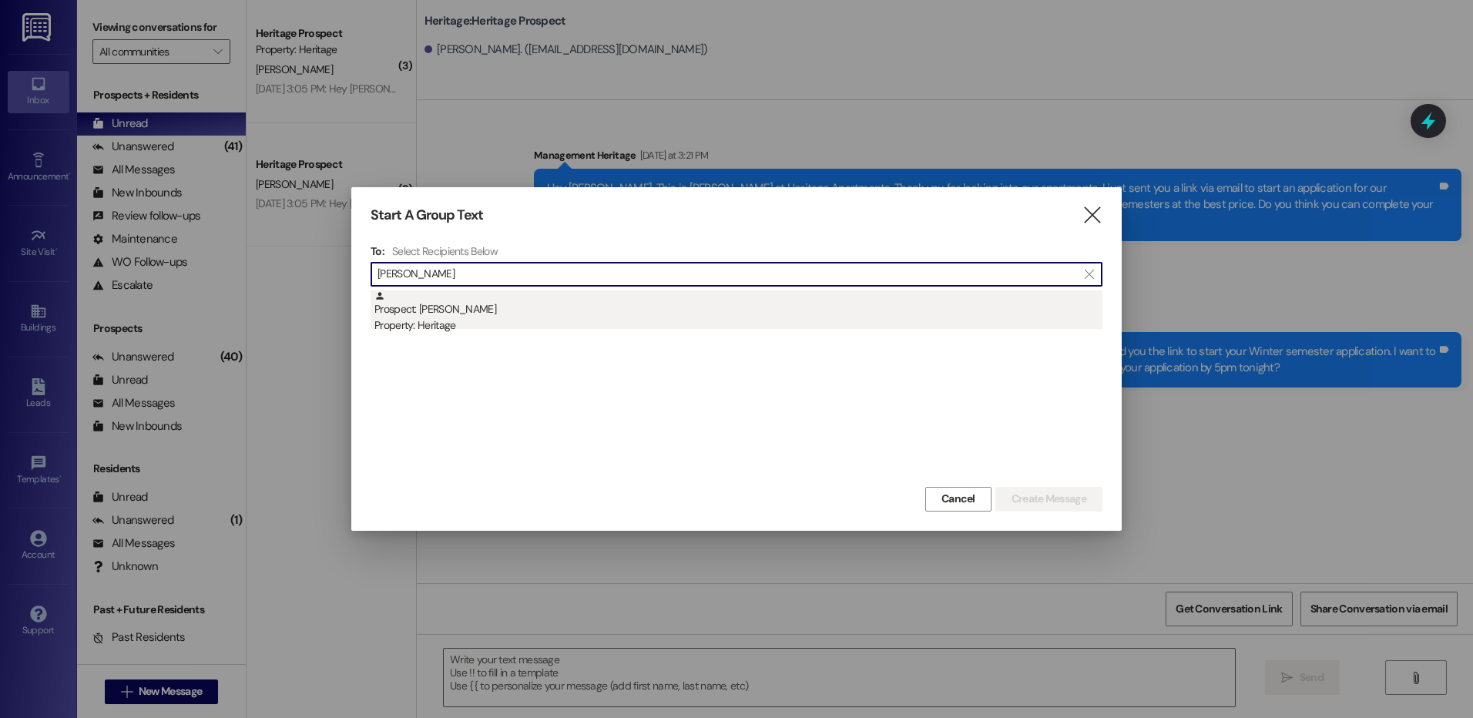
type input "ciara"
click at [760, 309] on div "Prospect: Ciara Lizarraga Property: Heritage" at bounding box center [738, 312] width 728 height 44
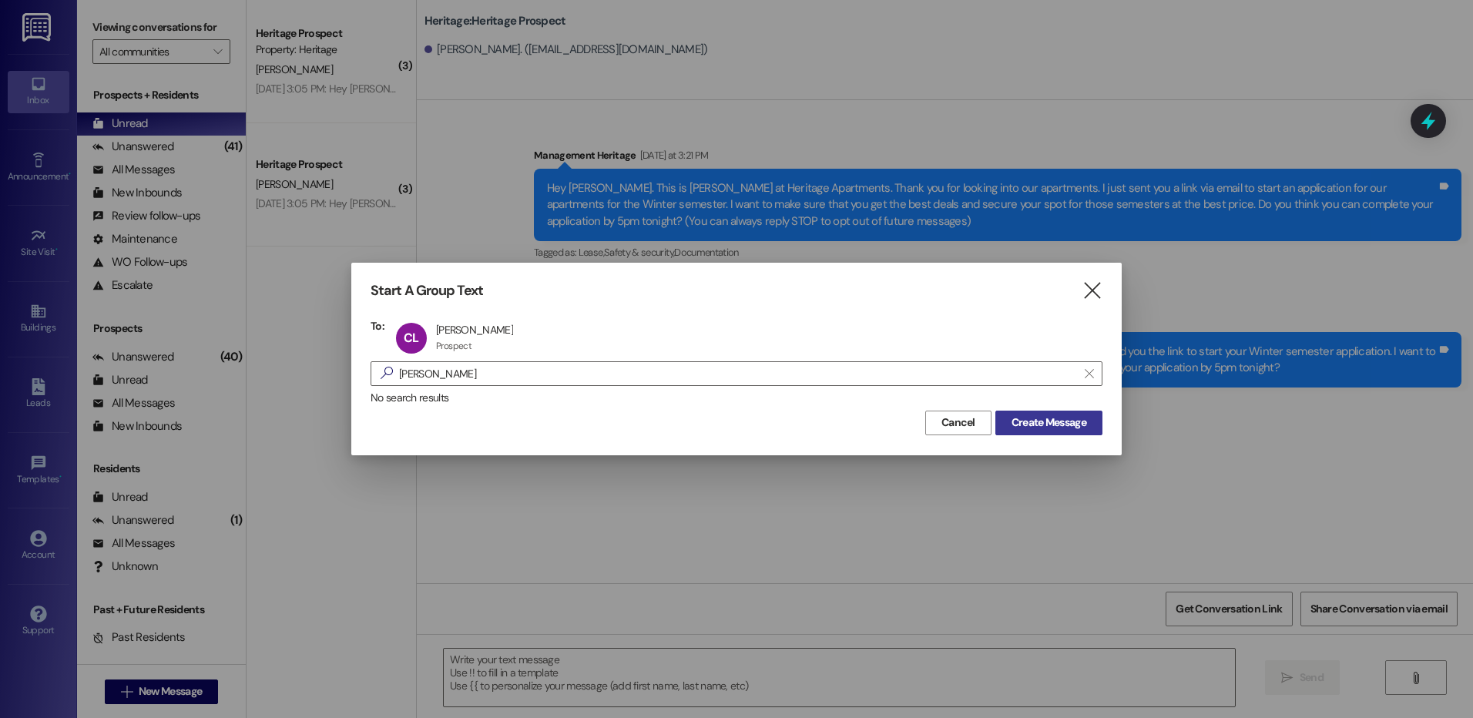
click at [1047, 423] on span "Create Message" at bounding box center [1049, 423] width 75 height 16
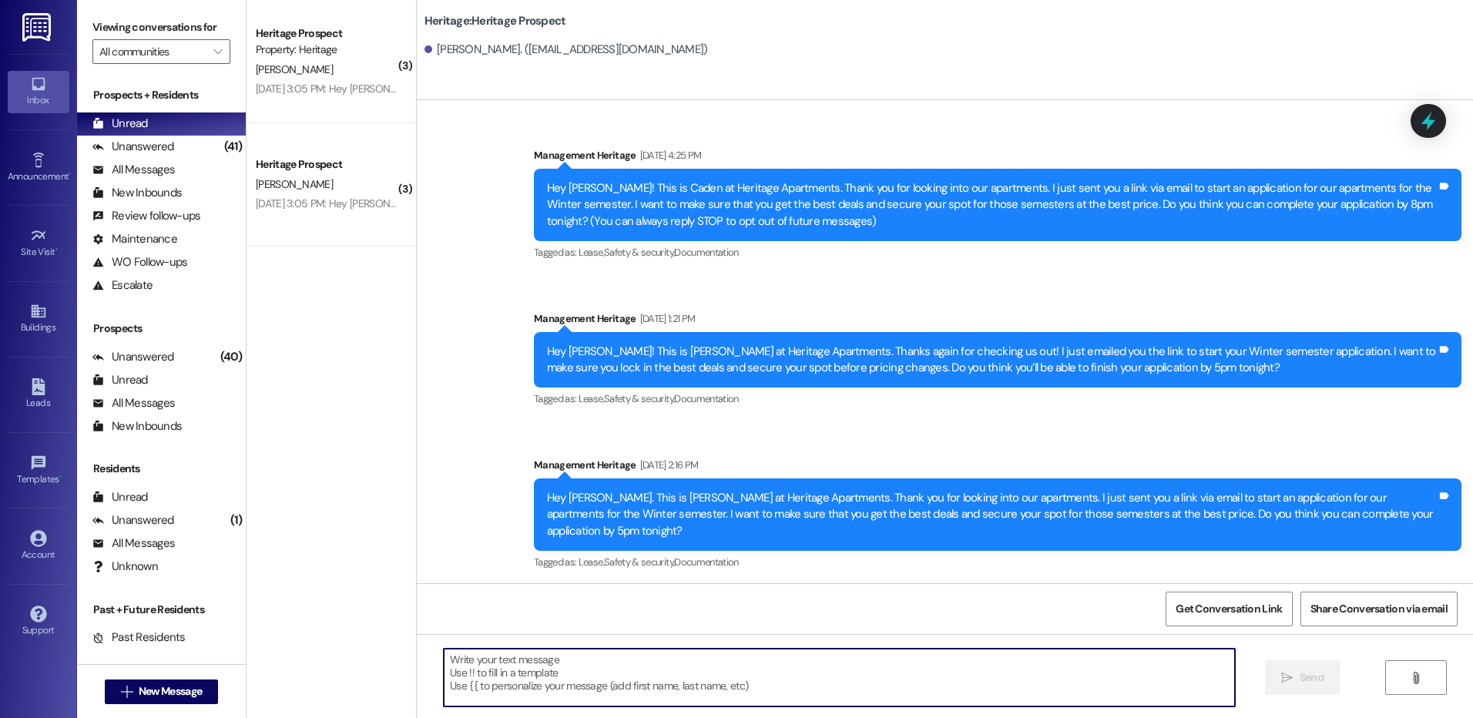
click at [501, 674] on textarea at bounding box center [839, 678] width 790 height 58
paste textarea "Hey Kaitlyn! This is Paige at Heritage Apartments. Thanks again for checking us…"
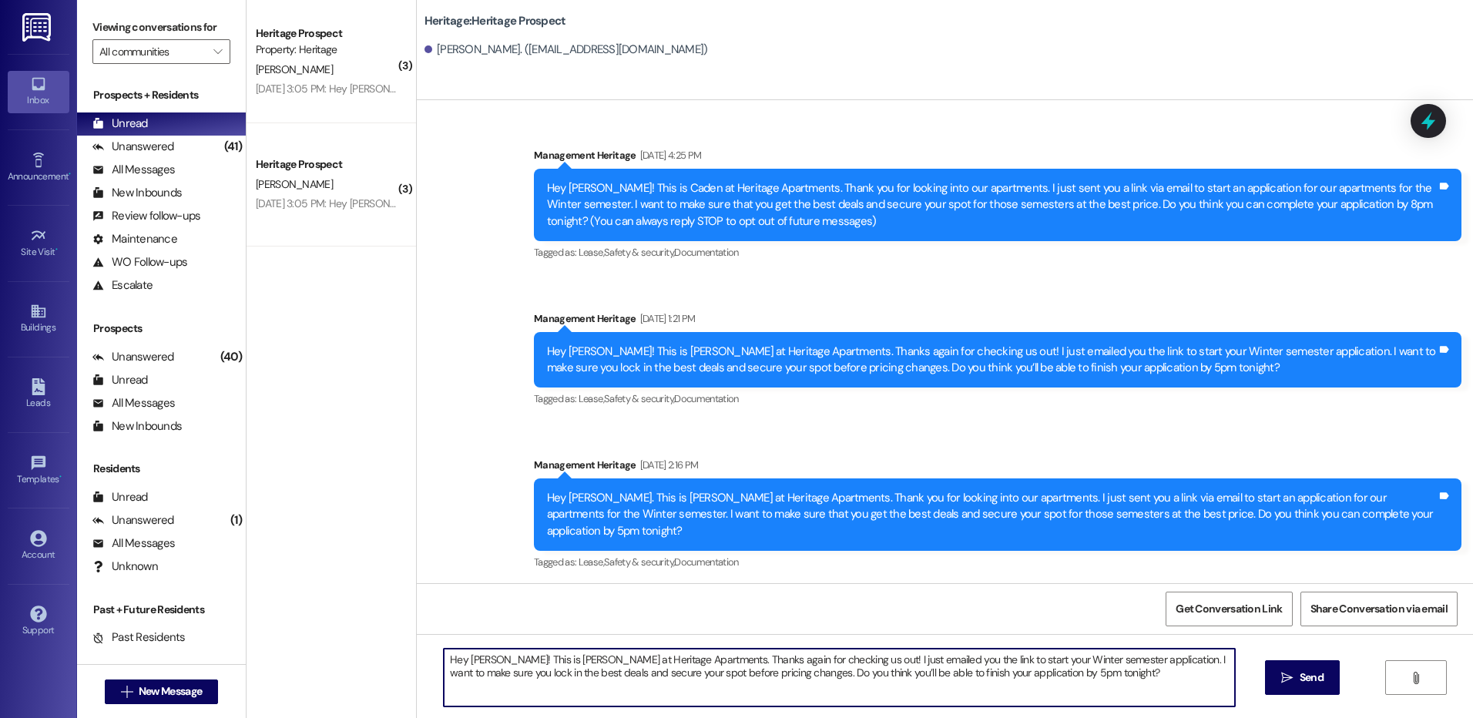
click at [481, 656] on textarea "Hey Kaitlyn! This is Paige at Heritage Apartments. Thanks again for checking us…" at bounding box center [839, 678] width 790 height 58
click at [481, 656] on textarea "Hey Ciara! This is Paige at Heritage Apartments. Thanks again for checking us o…" at bounding box center [839, 678] width 790 height 58
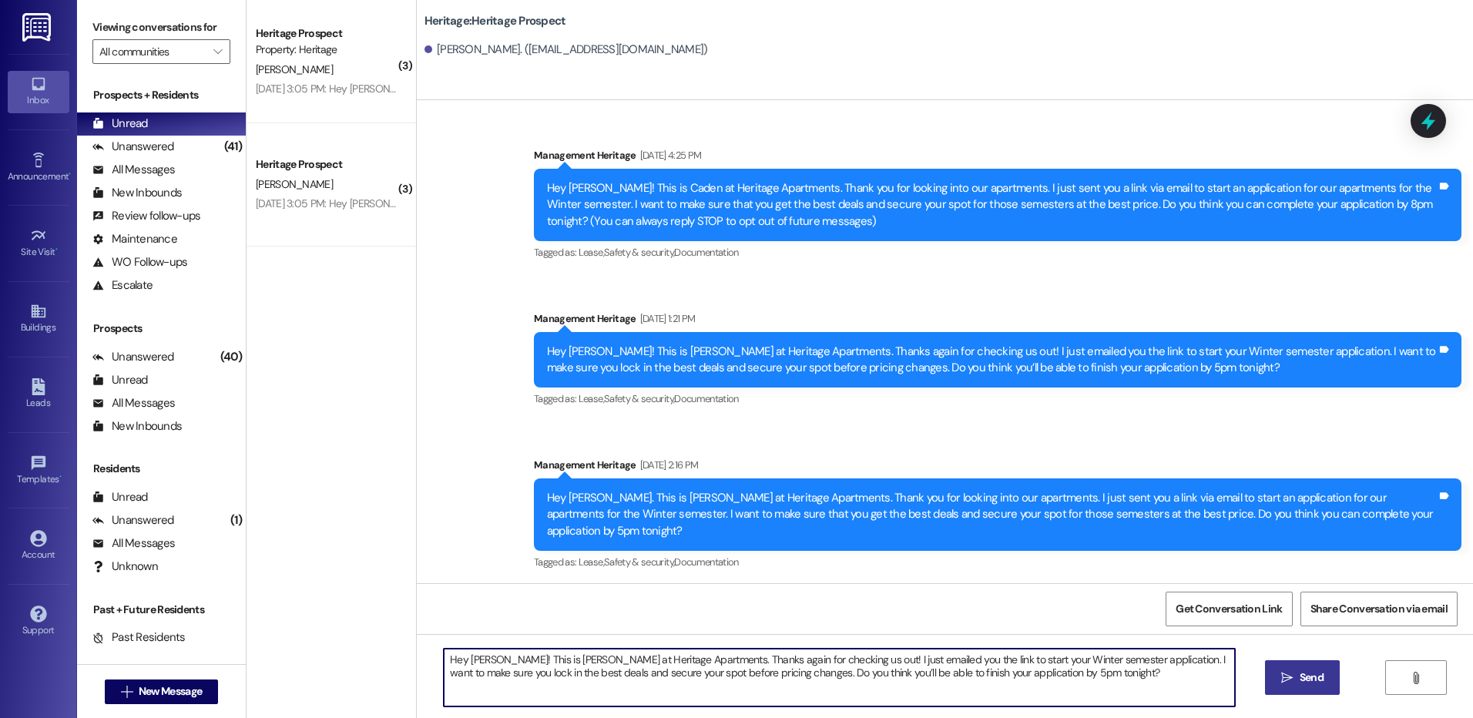
type textarea "Hey Ciara! This is Paige at Heritage Apartments. Thanks again for checking us o…"
click at [1333, 683] on button " Send" at bounding box center [1302, 677] width 75 height 35
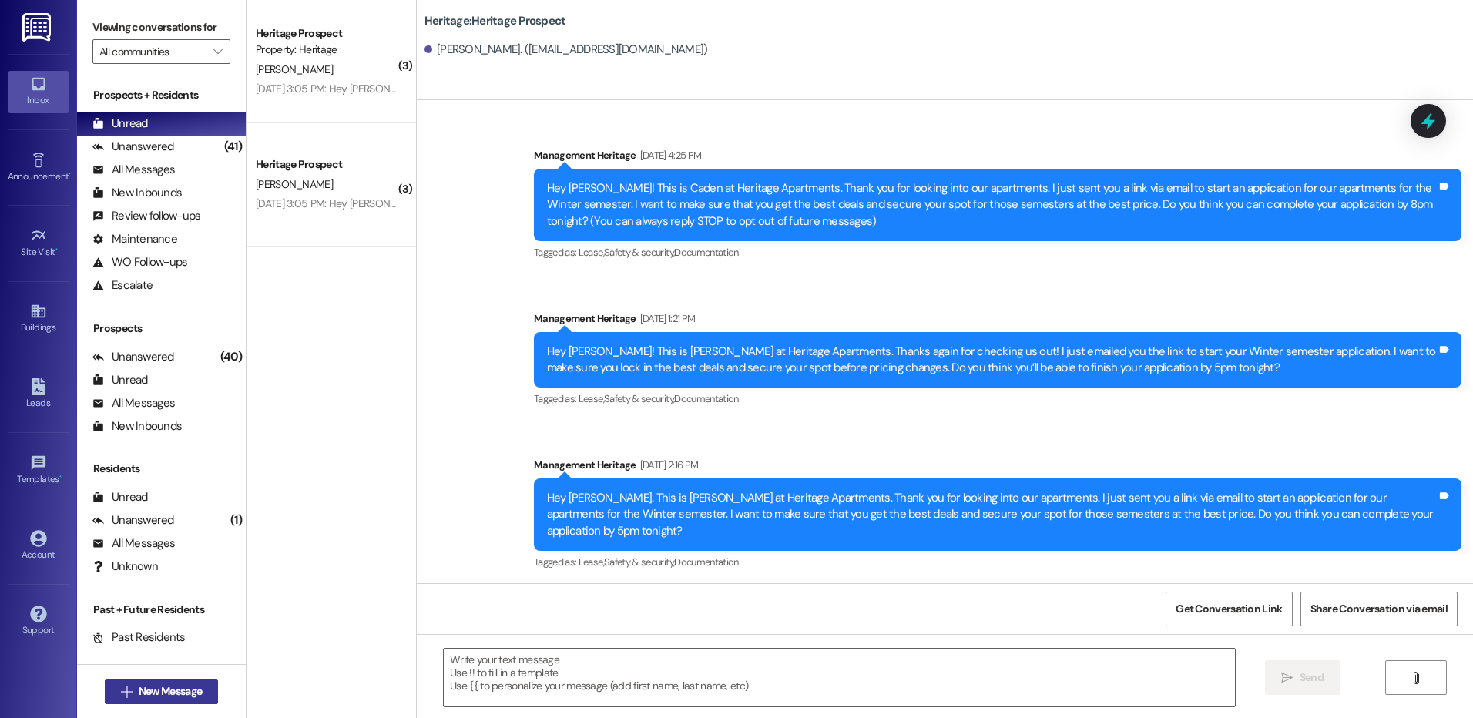
click at [158, 686] on span "New Message" at bounding box center [170, 691] width 63 height 16
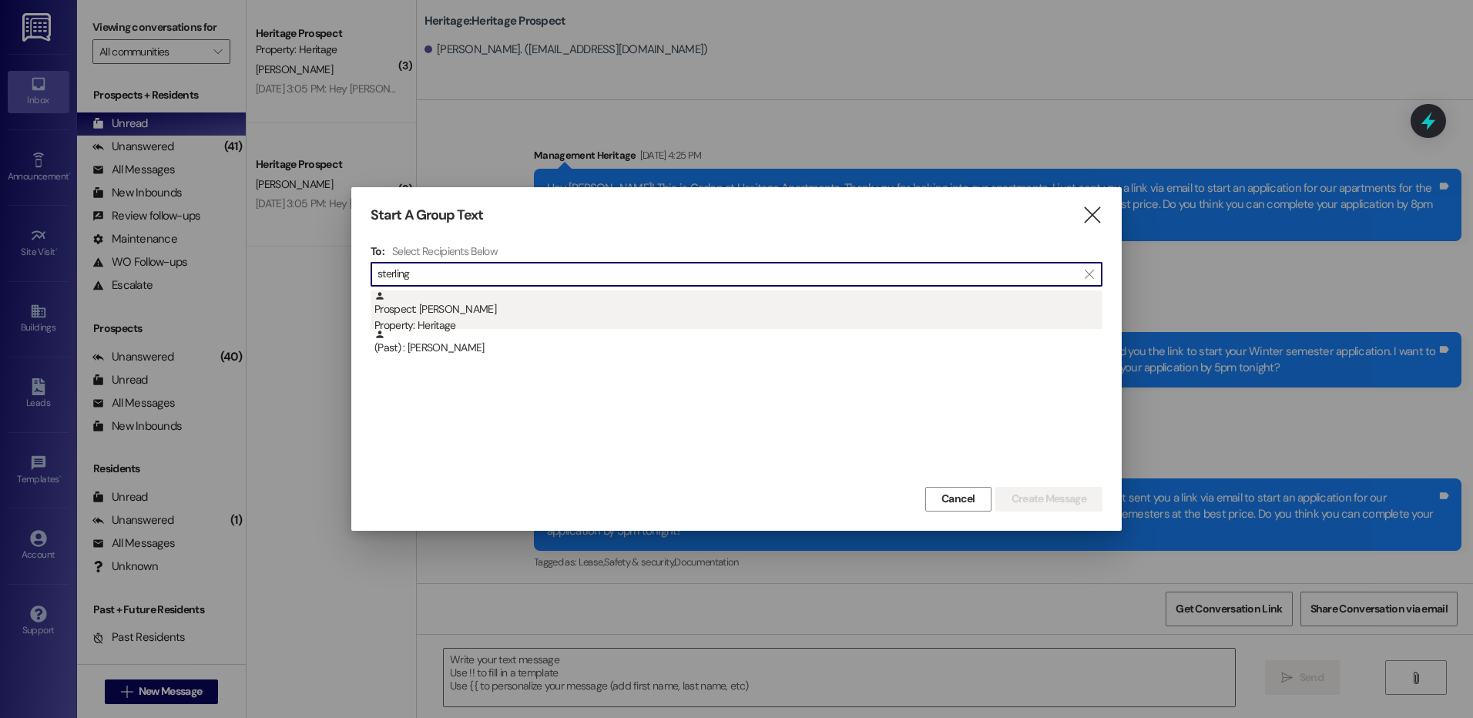
type input "sterling"
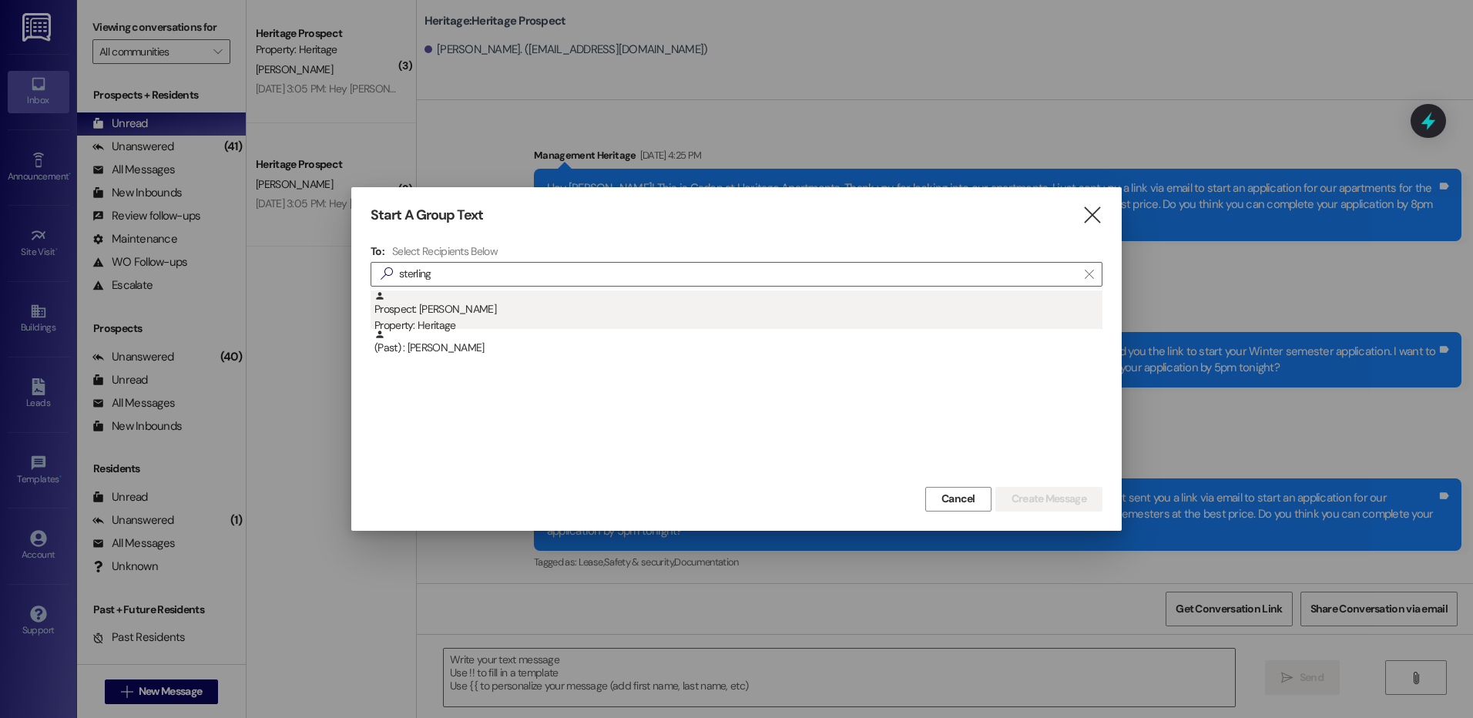
click at [708, 311] on div "Prospect: Sterling francis Property: Heritage" at bounding box center [738, 312] width 728 height 44
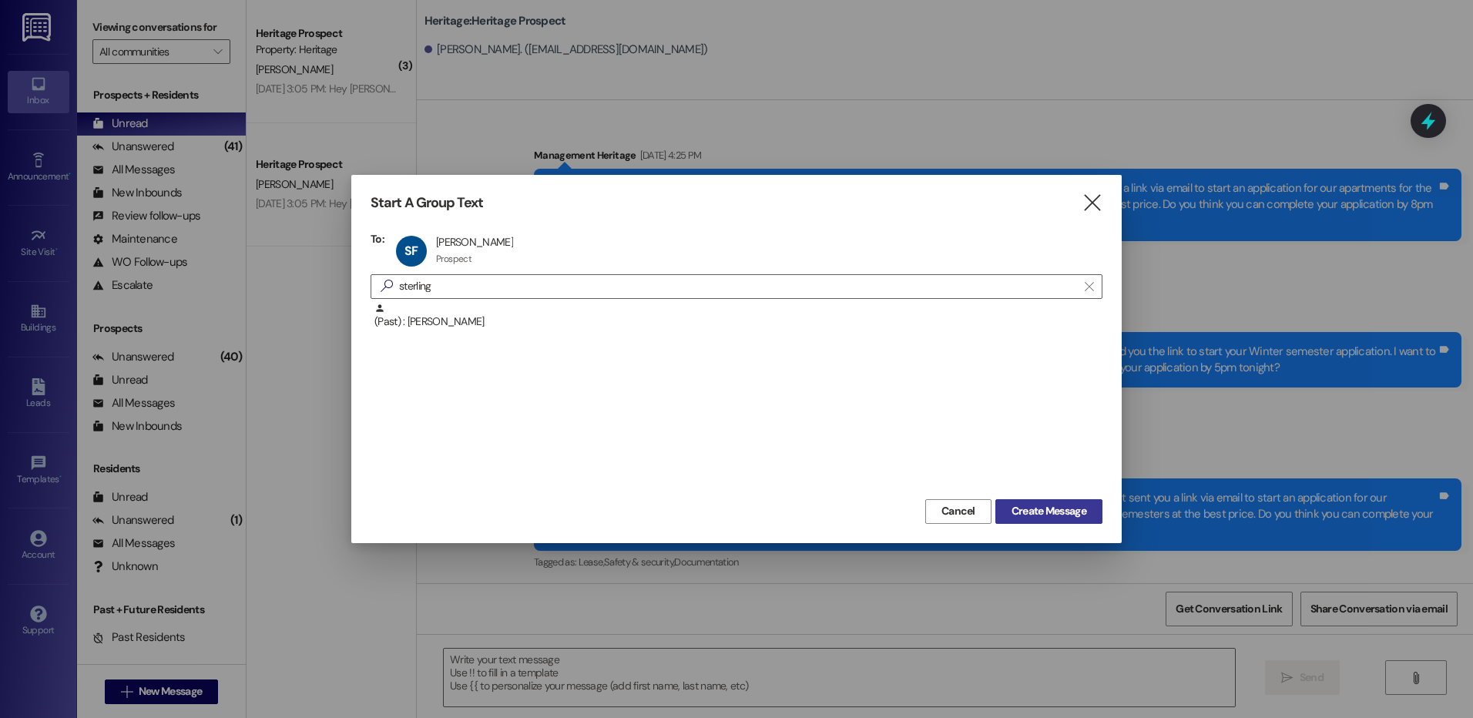
click at [1029, 505] on span "Create Message" at bounding box center [1049, 511] width 75 height 16
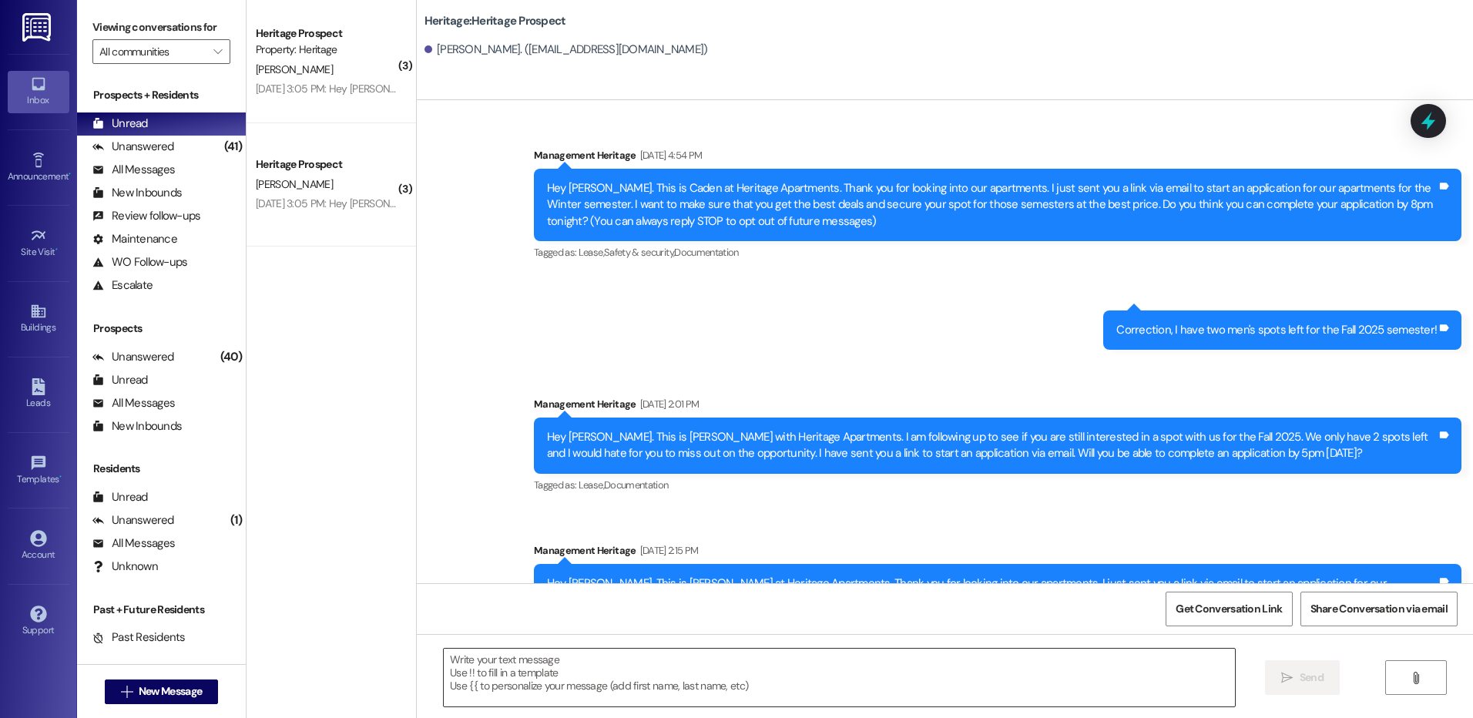
click at [528, 665] on textarea at bounding box center [839, 678] width 790 height 58
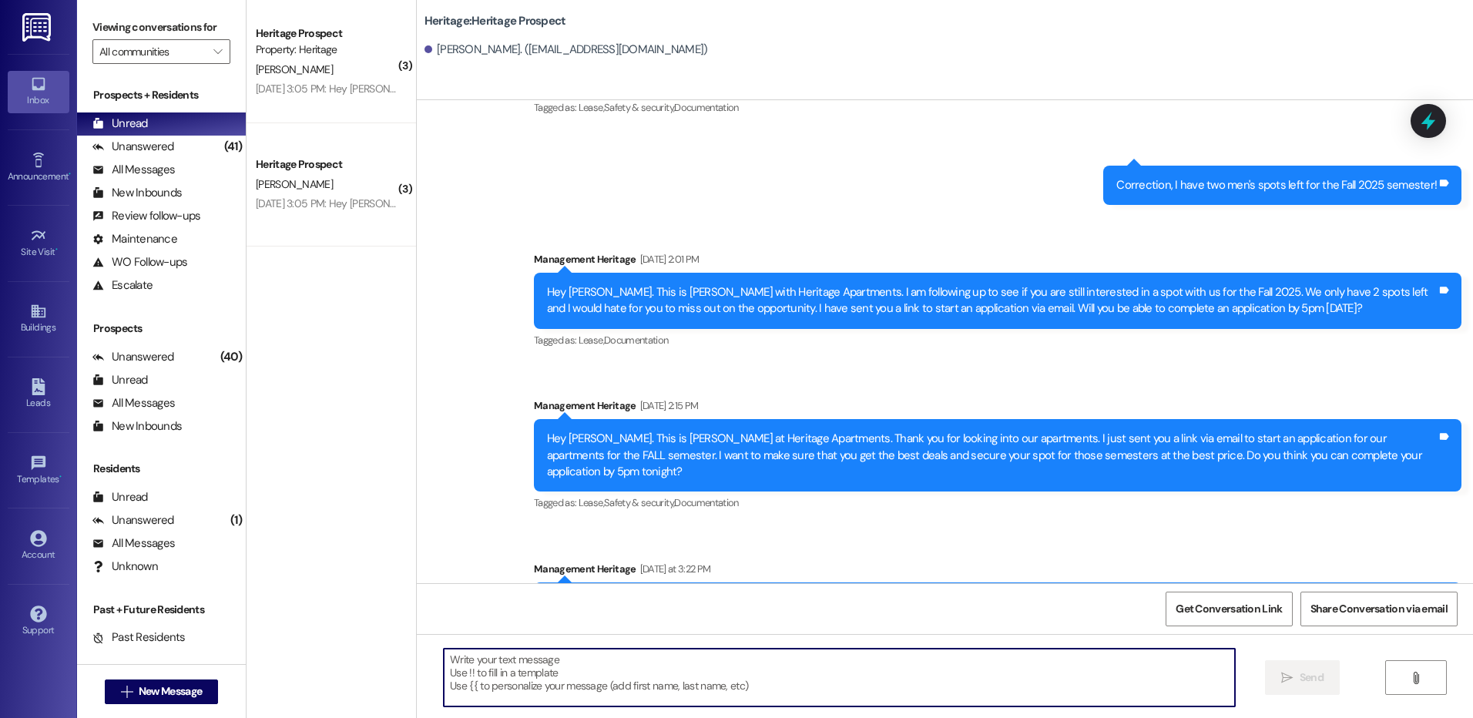
scroll to position [219, 0]
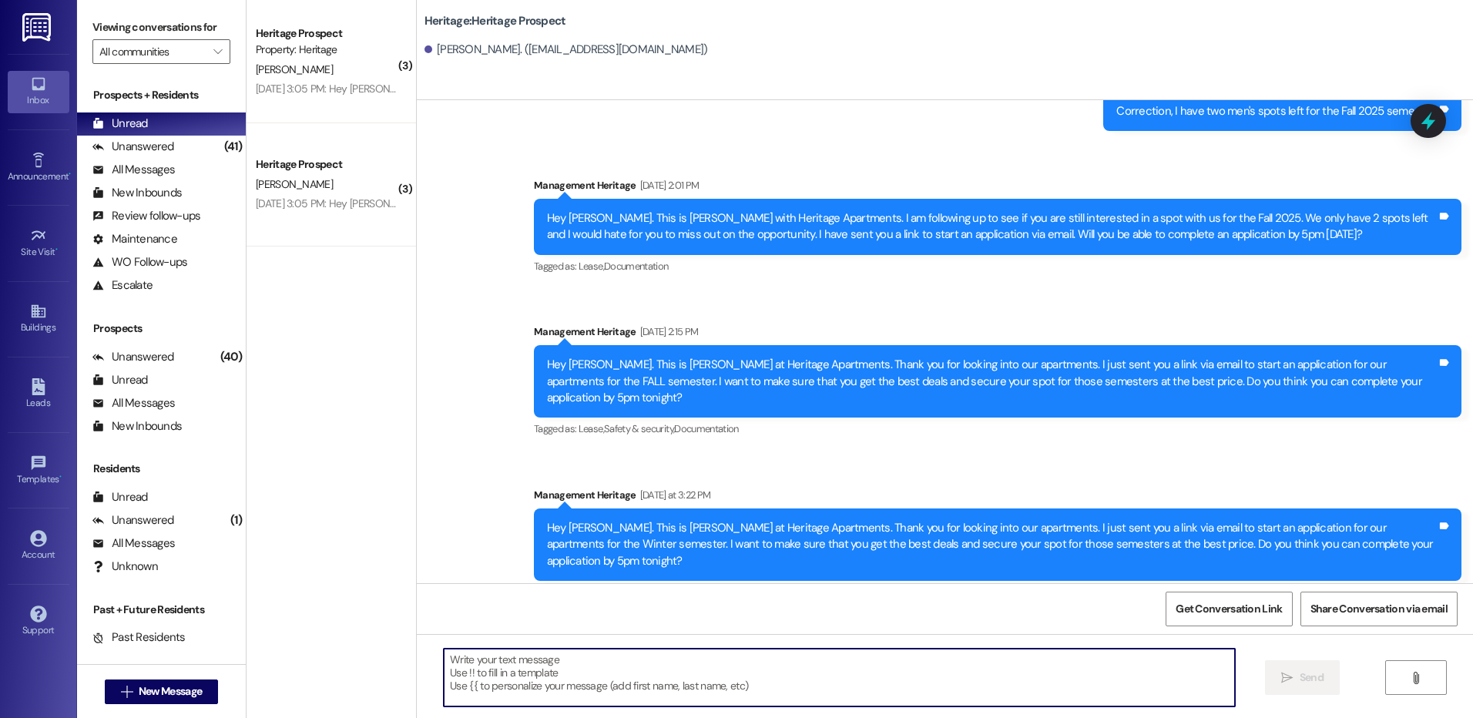
click at [526, 656] on textarea at bounding box center [839, 678] width 790 height 58
click at [522, 670] on textarea at bounding box center [839, 678] width 790 height 58
paste textarea "Hey Ciara! This is Paige at Heritage Apartments. Thanks again for checking us o…"
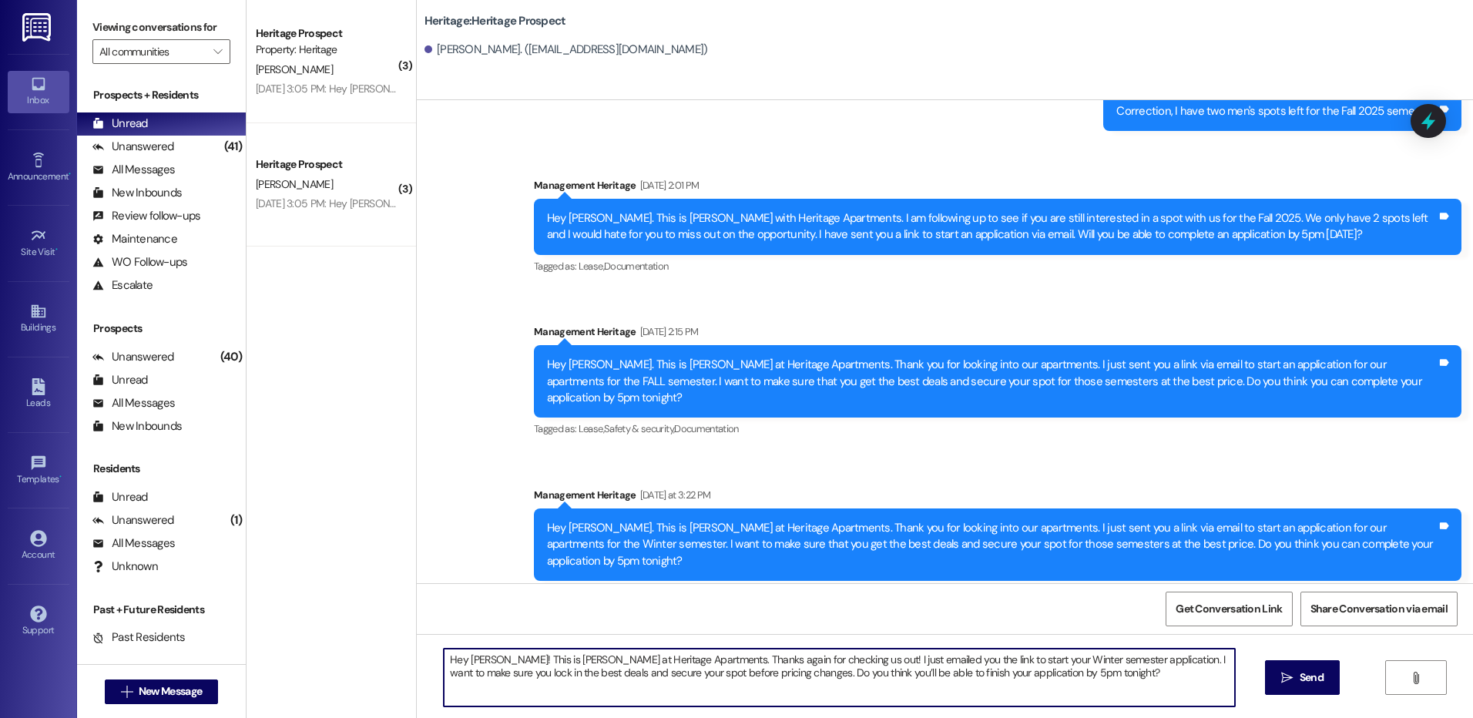
click at [469, 656] on textarea "Hey Ciara! This is Paige at Heritage Apartments. Thanks again for checking us o…" at bounding box center [839, 678] width 790 height 58
click at [979, 656] on textarea "Hey Sterling! This is Paige at Heritage Apartments. Thanks again for checking u…" at bounding box center [839, 678] width 790 height 58
click at [980, 656] on textarea "Hey Sterling! This is Paige at Heritage Apartments. Thanks again for checking u…" at bounding box center [839, 678] width 790 height 58
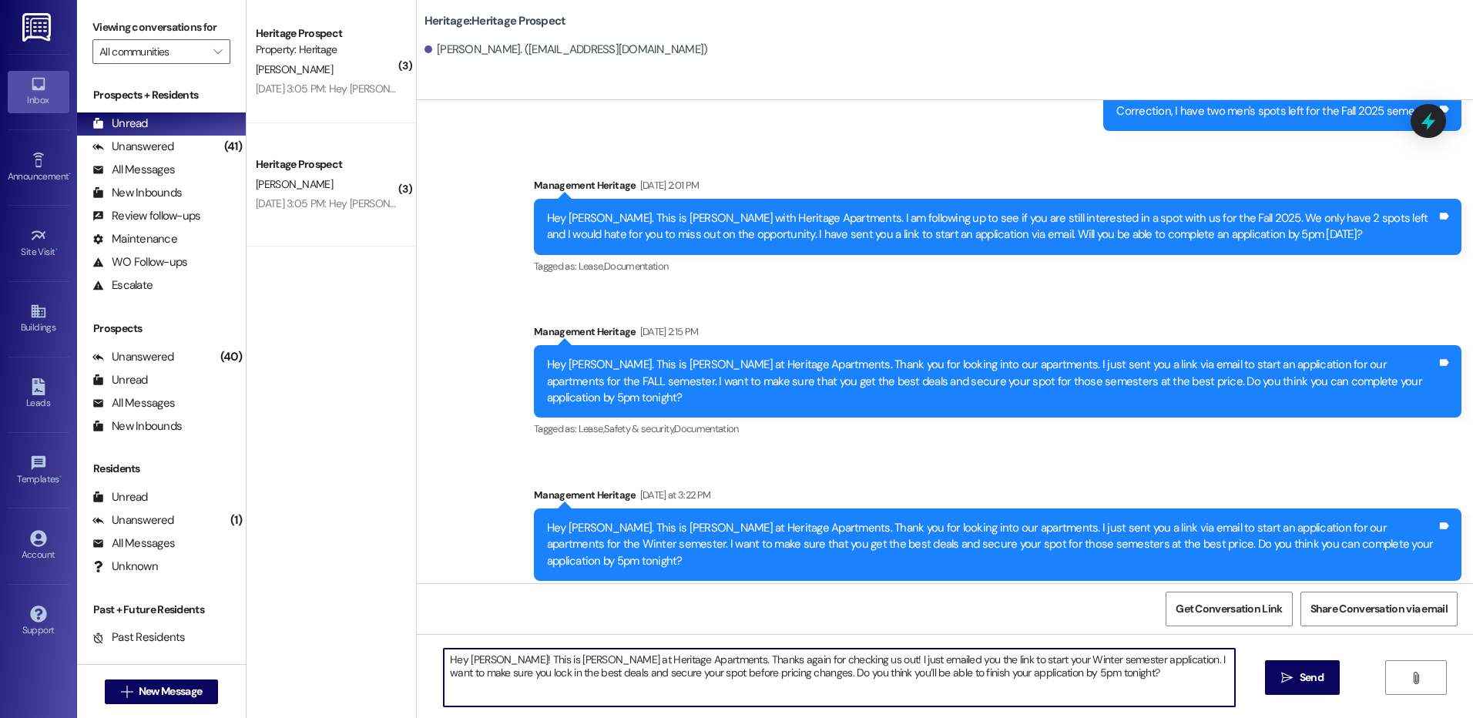
click at [986, 657] on textarea "Hey Sterling! This is Paige at Heritage Apartments. Thanks again for checking u…" at bounding box center [839, 678] width 790 height 58
click at [987, 657] on textarea "Hey Sterling! This is Paige at Heritage Apartments. Thanks again for checking u…" at bounding box center [839, 678] width 790 height 58
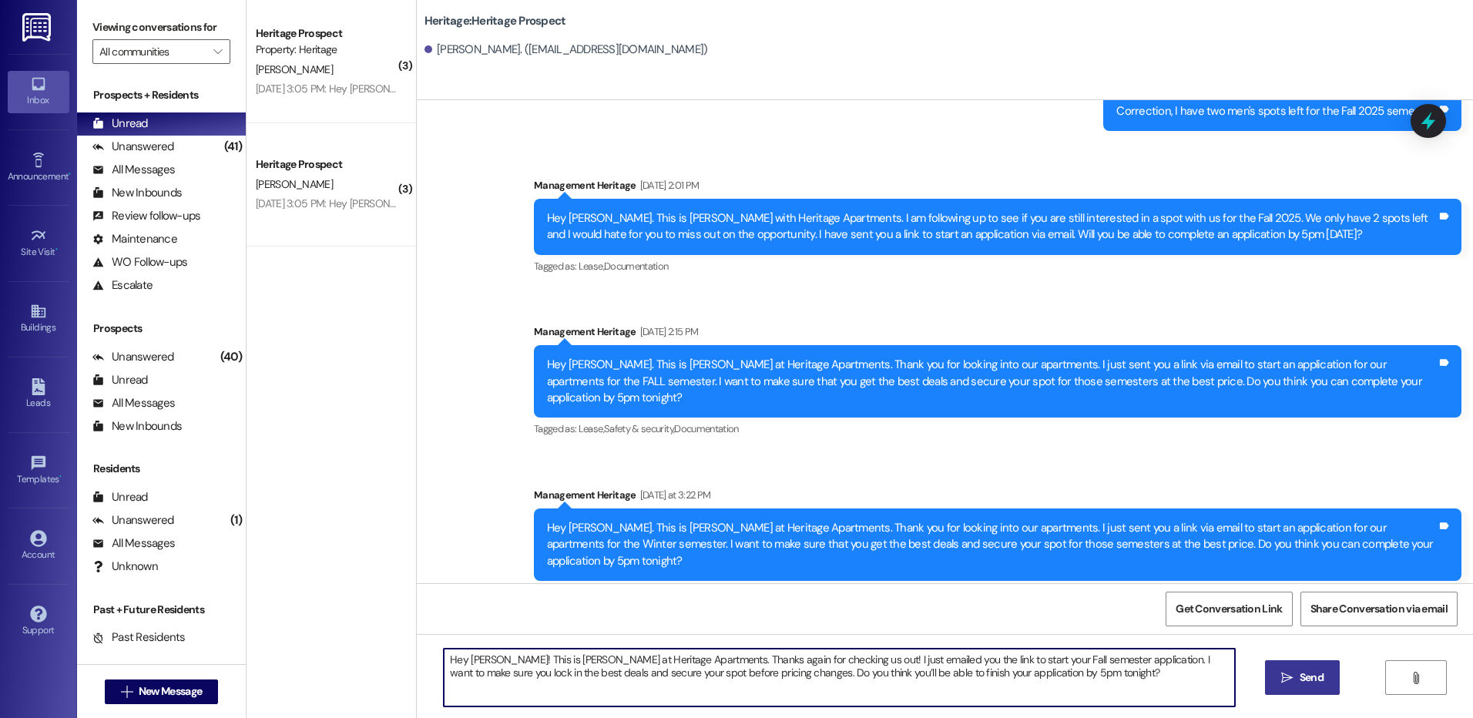
type textarea "Hey Sterling! This is Paige at Heritage Apartments. Thanks again for checking u…"
click at [1307, 692] on button " Send" at bounding box center [1302, 677] width 75 height 35
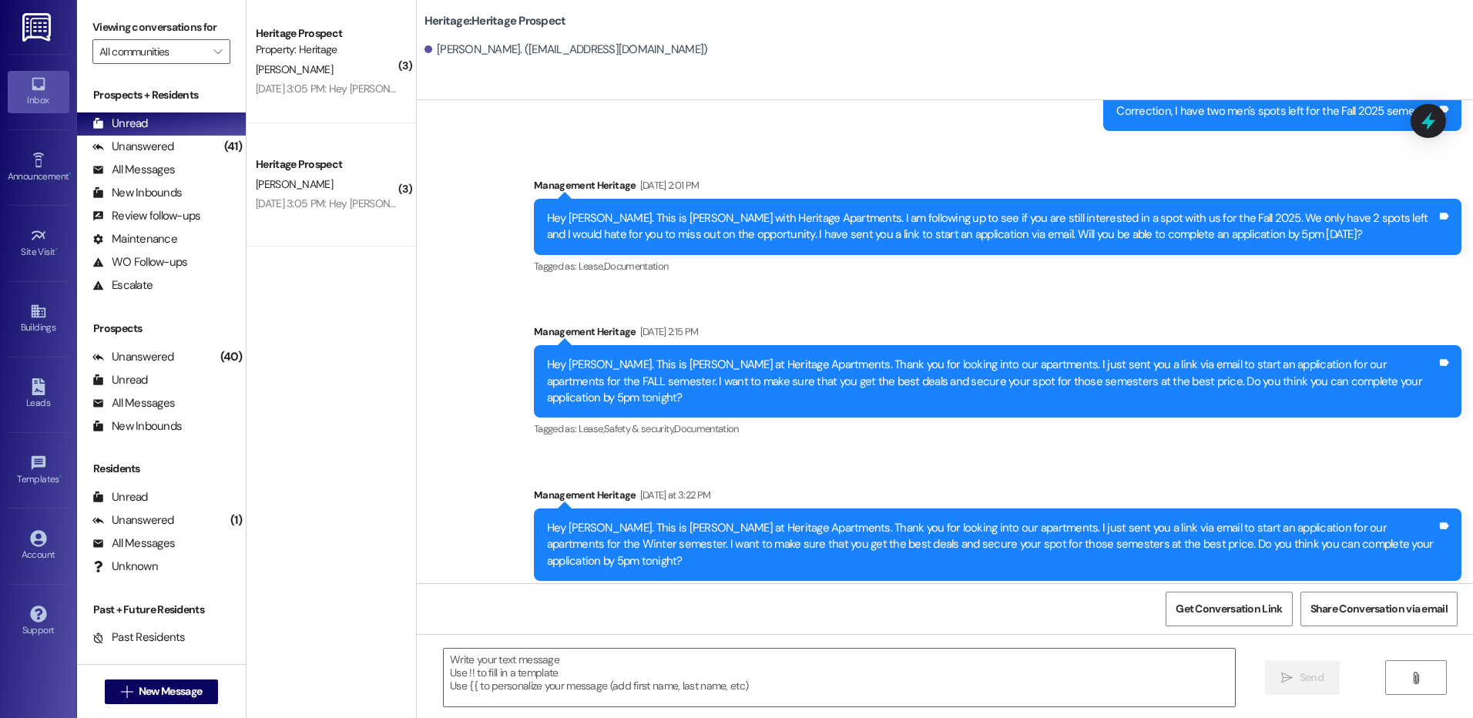
scroll to position [342, 0]
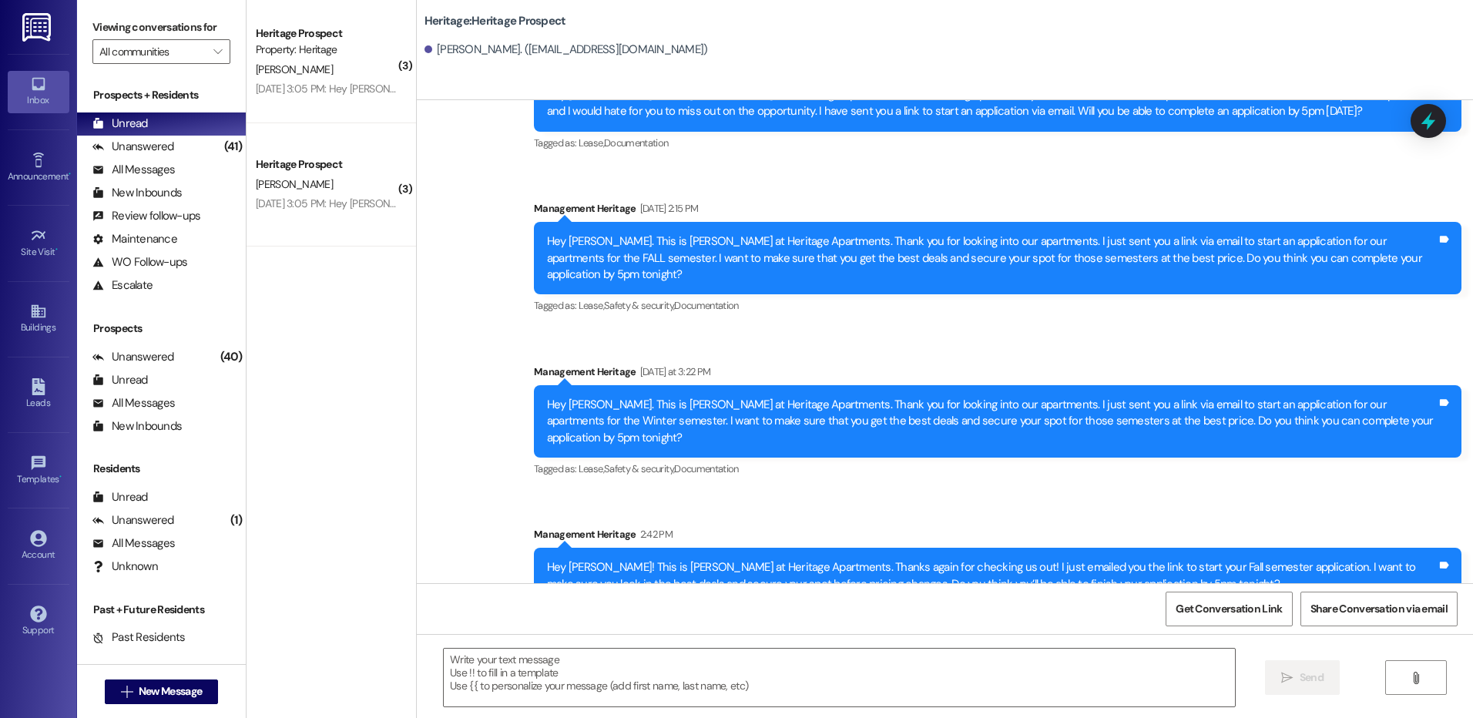
click at [180, 677] on div " New Message" at bounding box center [162, 692] width 114 height 39
click at [178, 695] on span "New Message" at bounding box center [170, 691] width 63 height 16
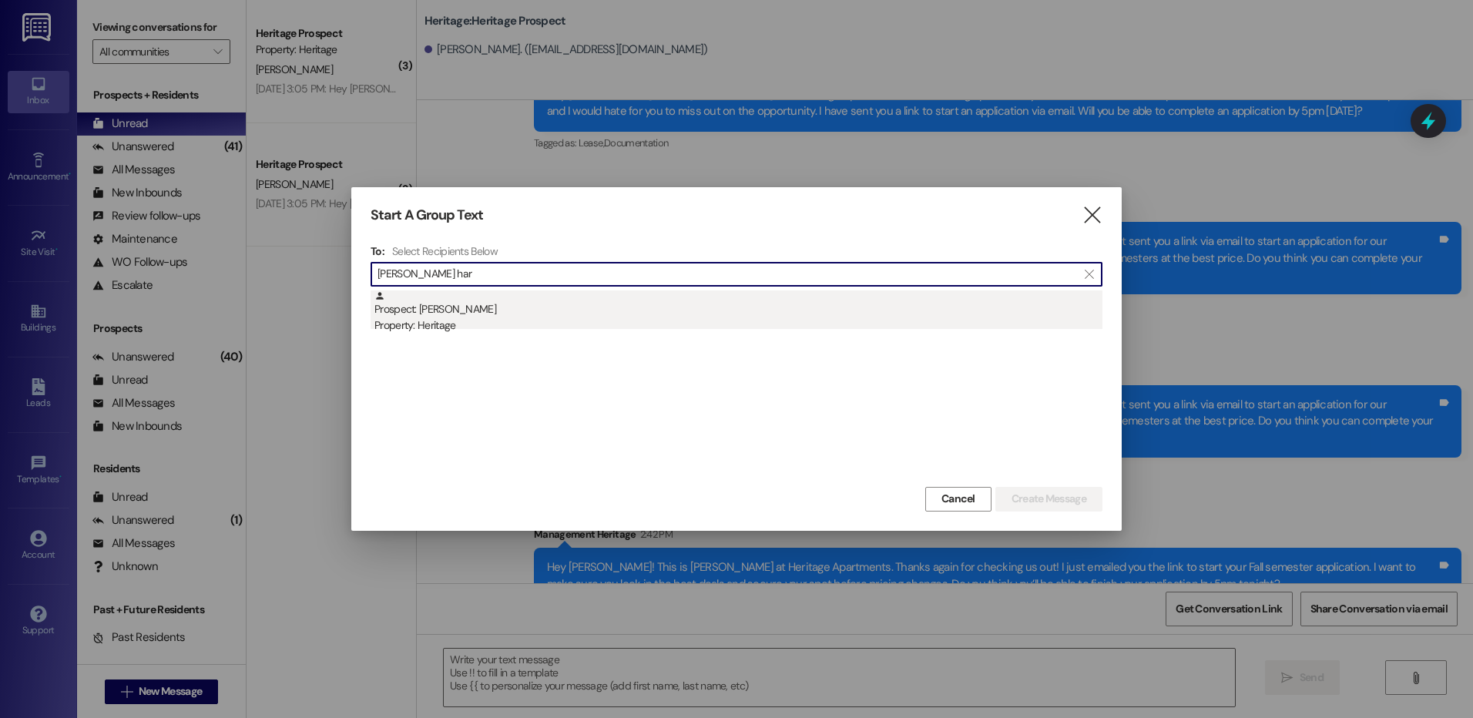
type input "gracie har"
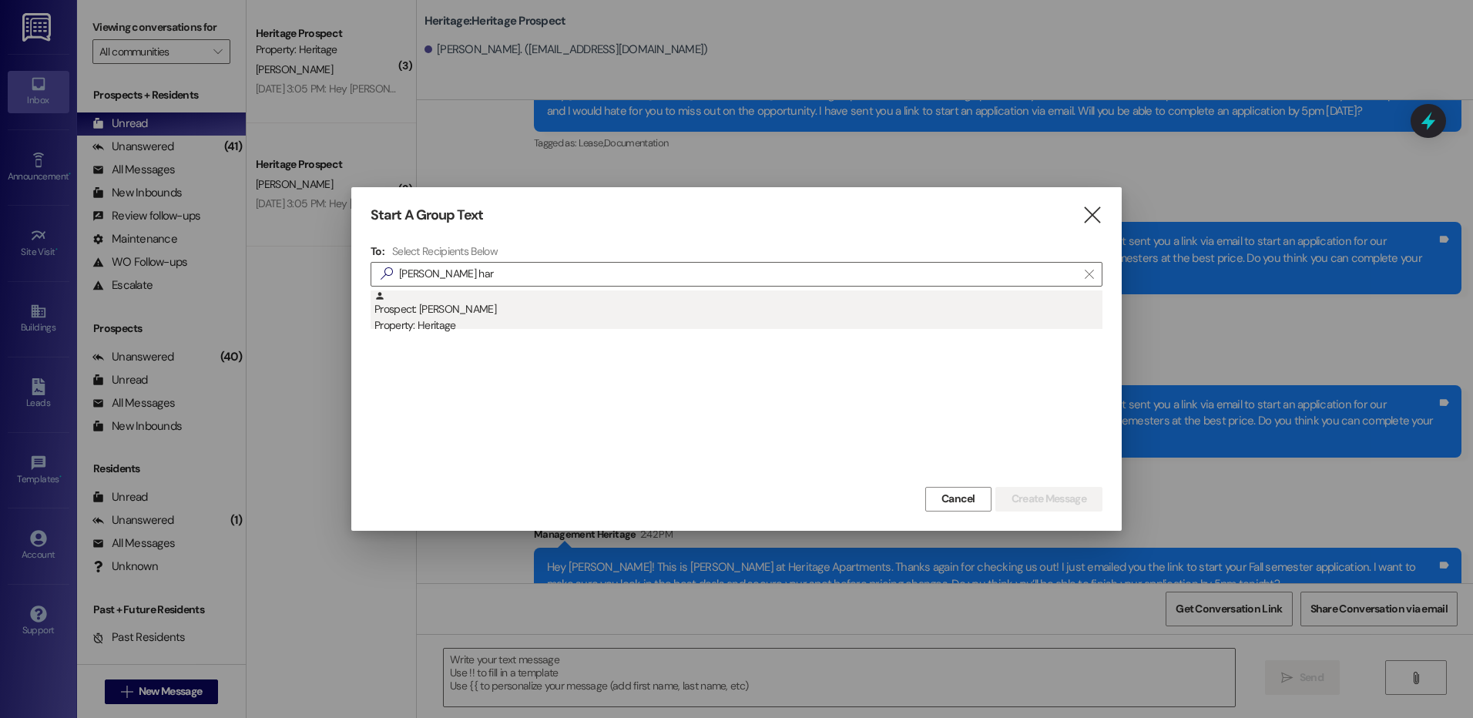
click at [523, 292] on div "Prospect: Gracie Harris Property: Heritage" at bounding box center [738, 312] width 728 height 44
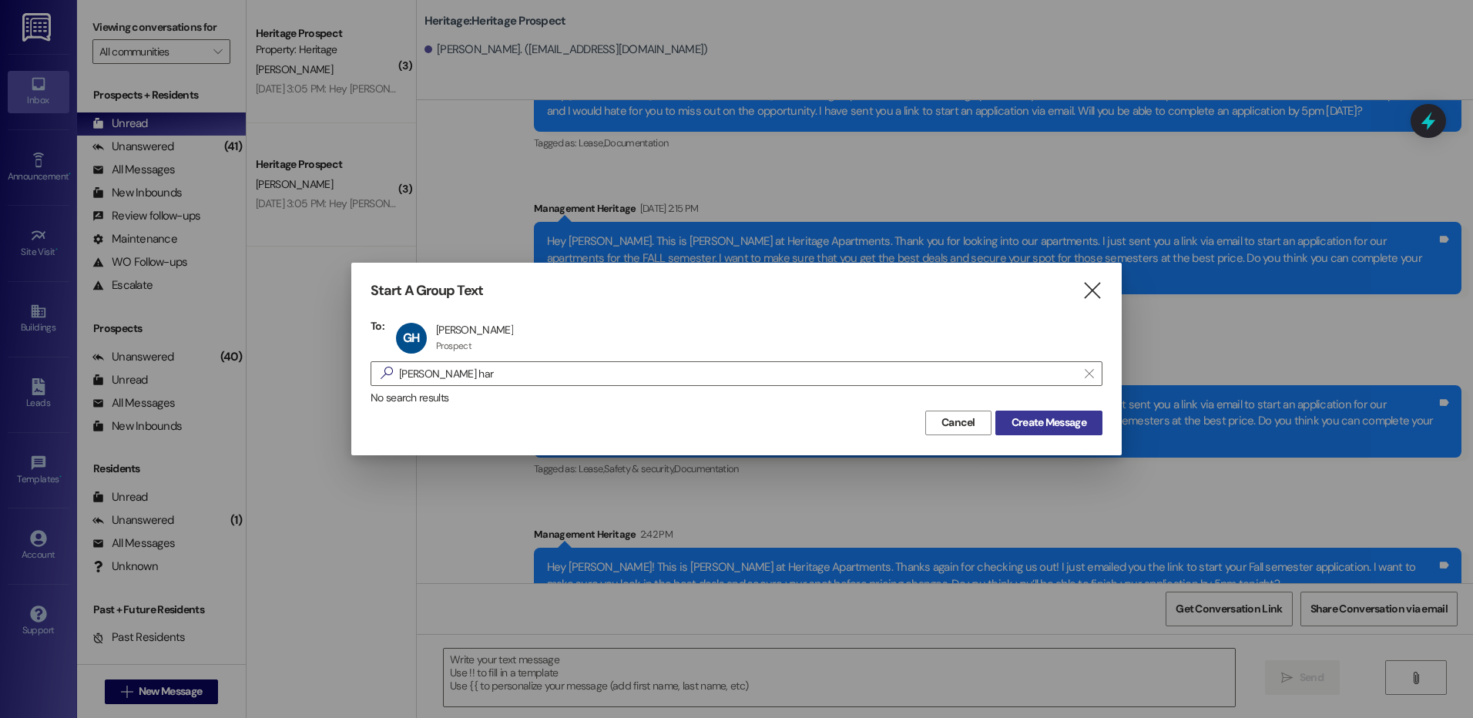
click at [1068, 422] on span "Create Message" at bounding box center [1049, 423] width 75 height 16
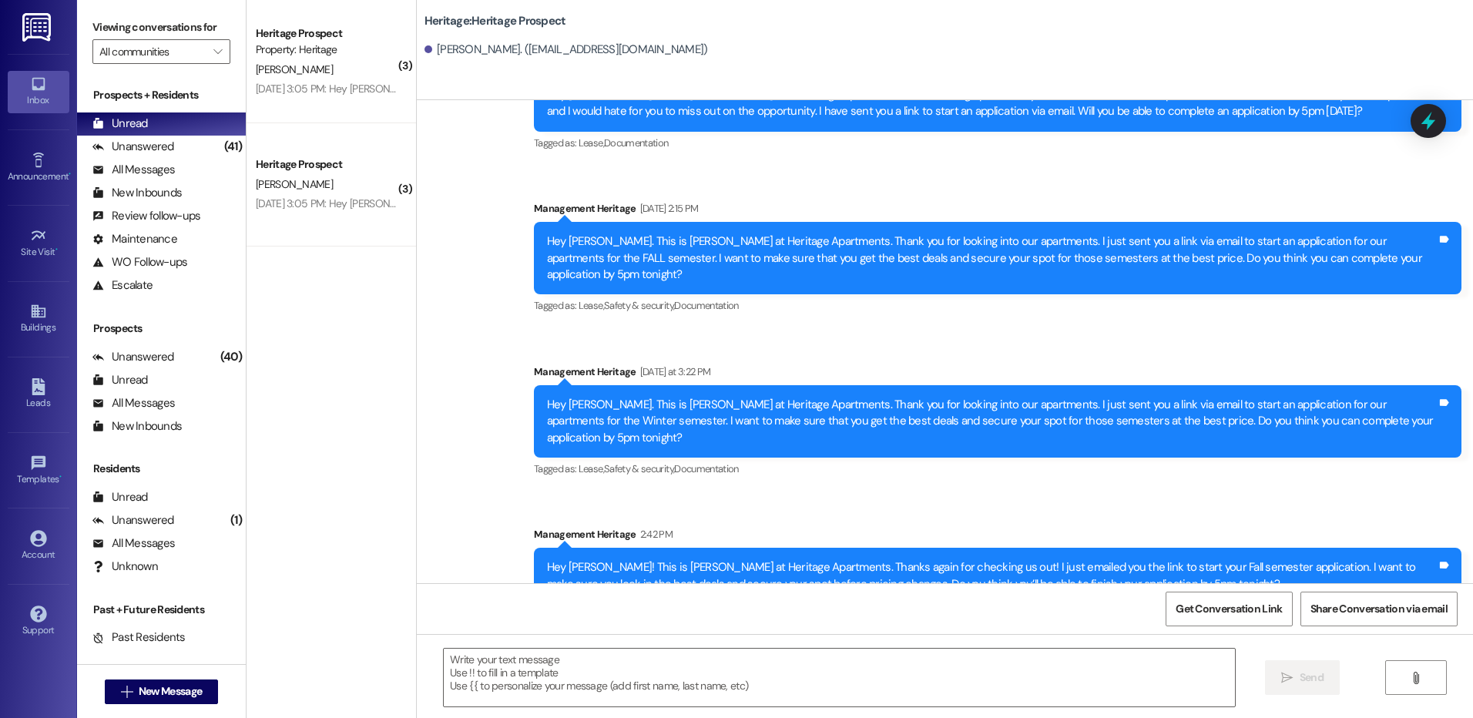
scroll to position [0, 0]
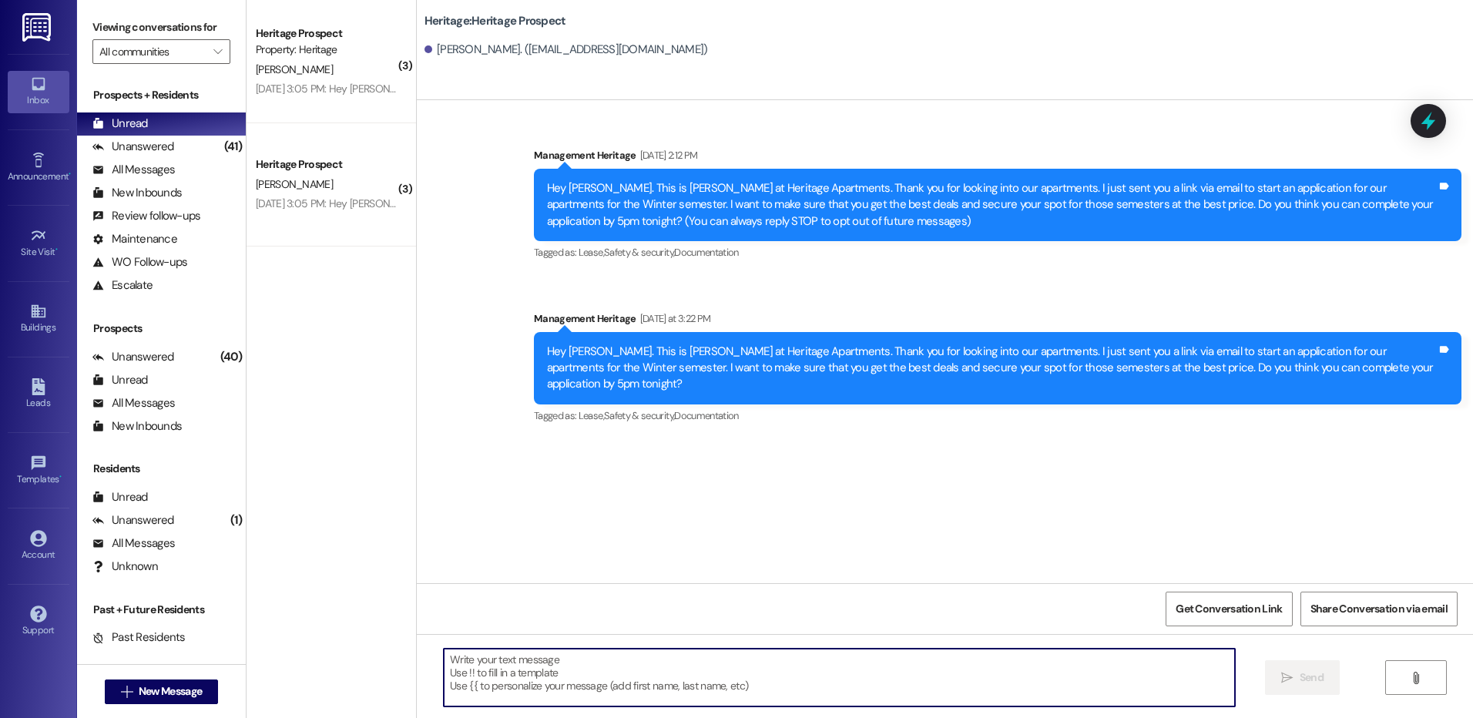
click at [596, 695] on textarea at bounding box center [839, 678] width 790 height 58
paste textarea "Hey Sterling! This is Paige at Heritage Apartments. Thanks again for checking u…"
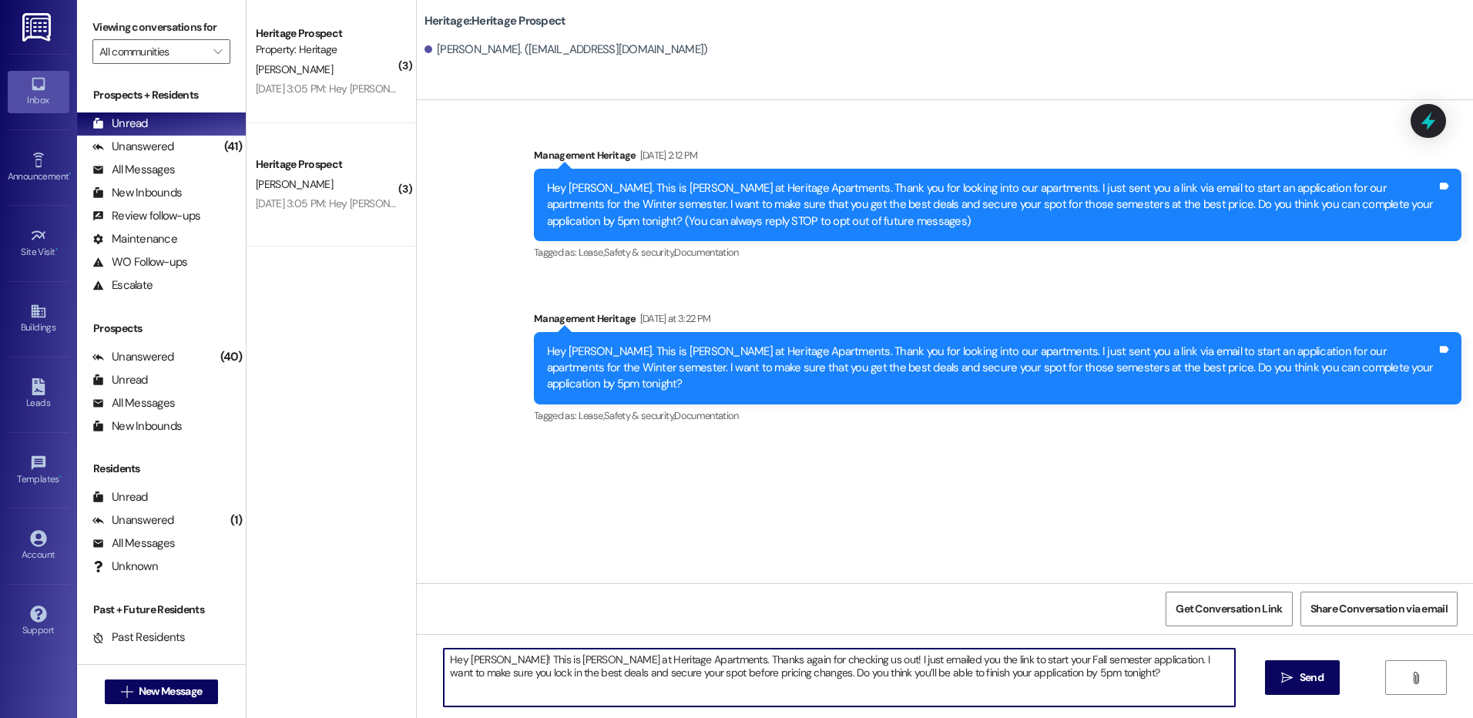
click at [488, 648] on div "Hey Sterling! This is Paige at Heritage Apartments. Thanks again for checking u…" at bounding box center [839, 677] width 792 height 59
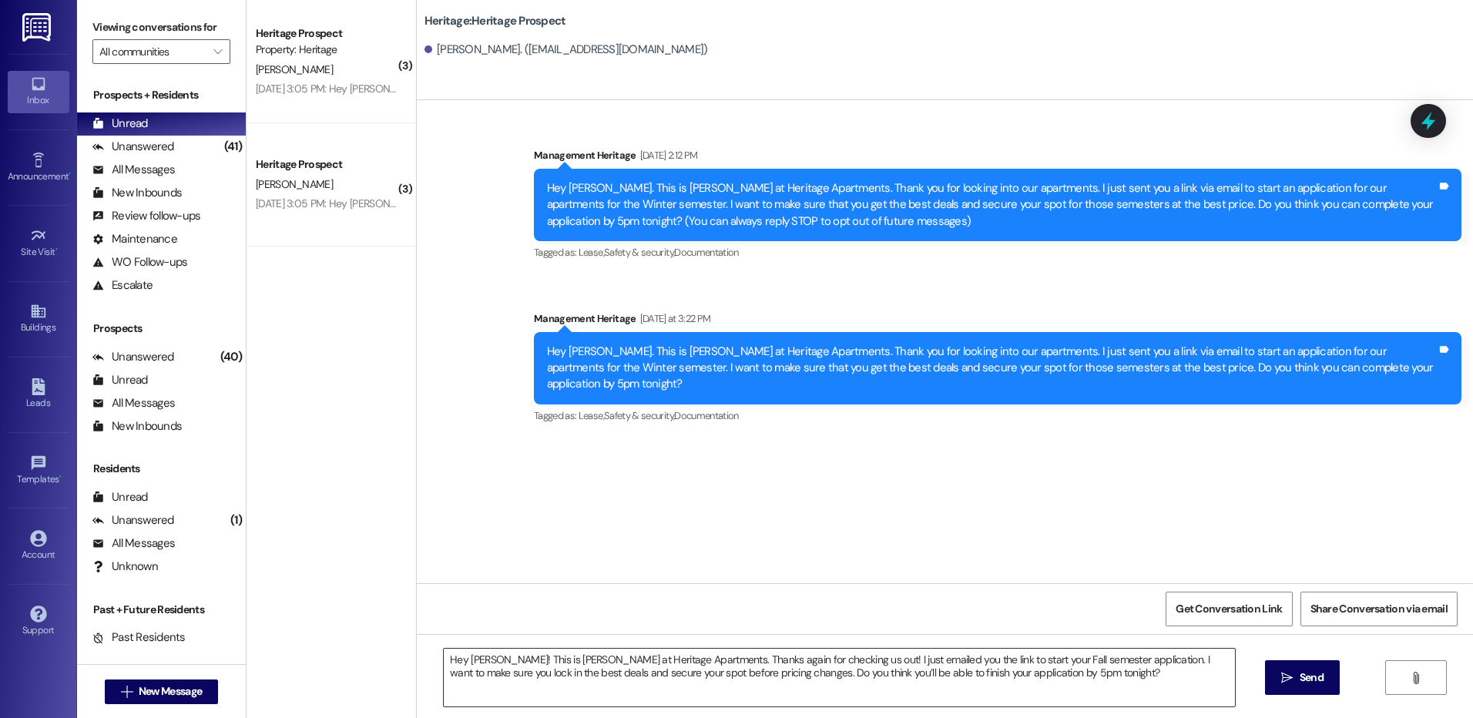
click at [488, 648] on div "Hey Sterling! This is Paige at Heritage Apartments. Thanks again for checking u…" at bounding box center [839, 677] width 792 height 59
click at [479, 649] on textarea "Hey Sterling! This is Paige at Heritage Apartments. Thanks again for checking u…" at bounding box center [839, 678] width 790 height 58
click at [479, 650] on textarea "Hey Sterling! This is Paige at Heritage Apartments. Thanks again for checking u…" at bounding box center [839, 678] width 790 height 58
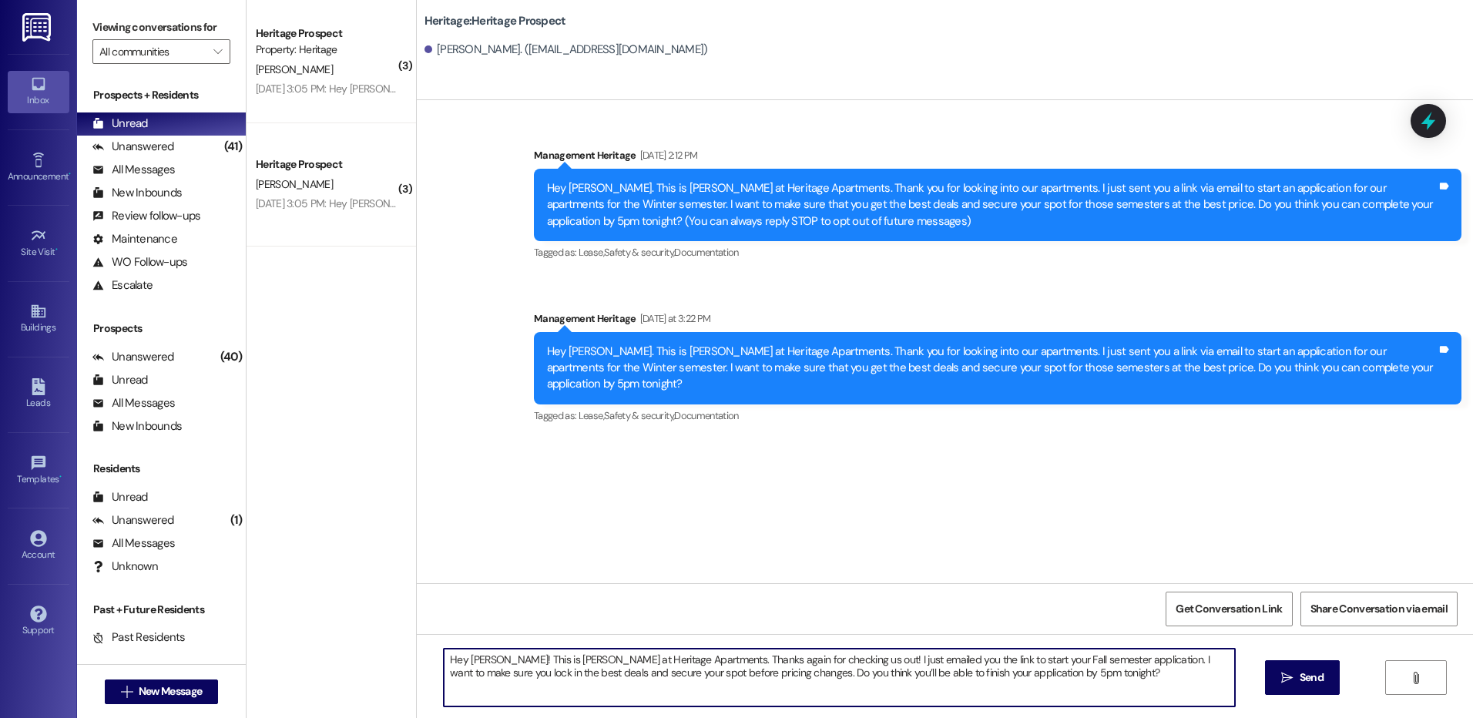
click at [984, 663] on textarea "Hey Gracie! This is Paige at Heritage Apartments. Thanks again for checking us …" at bounding box center [839, 678] width 790 height 58
drag, startPoint x: 984, startPoint y: 663, endPoint x: 974, endPoint y: 664, distance: 10.0
click at [974, 664] on textarea "Hey Gracie! This is Paige at Heritage Apartments. Thanks again for checking us …" at bounding box center [839, 678] width 790 height 58
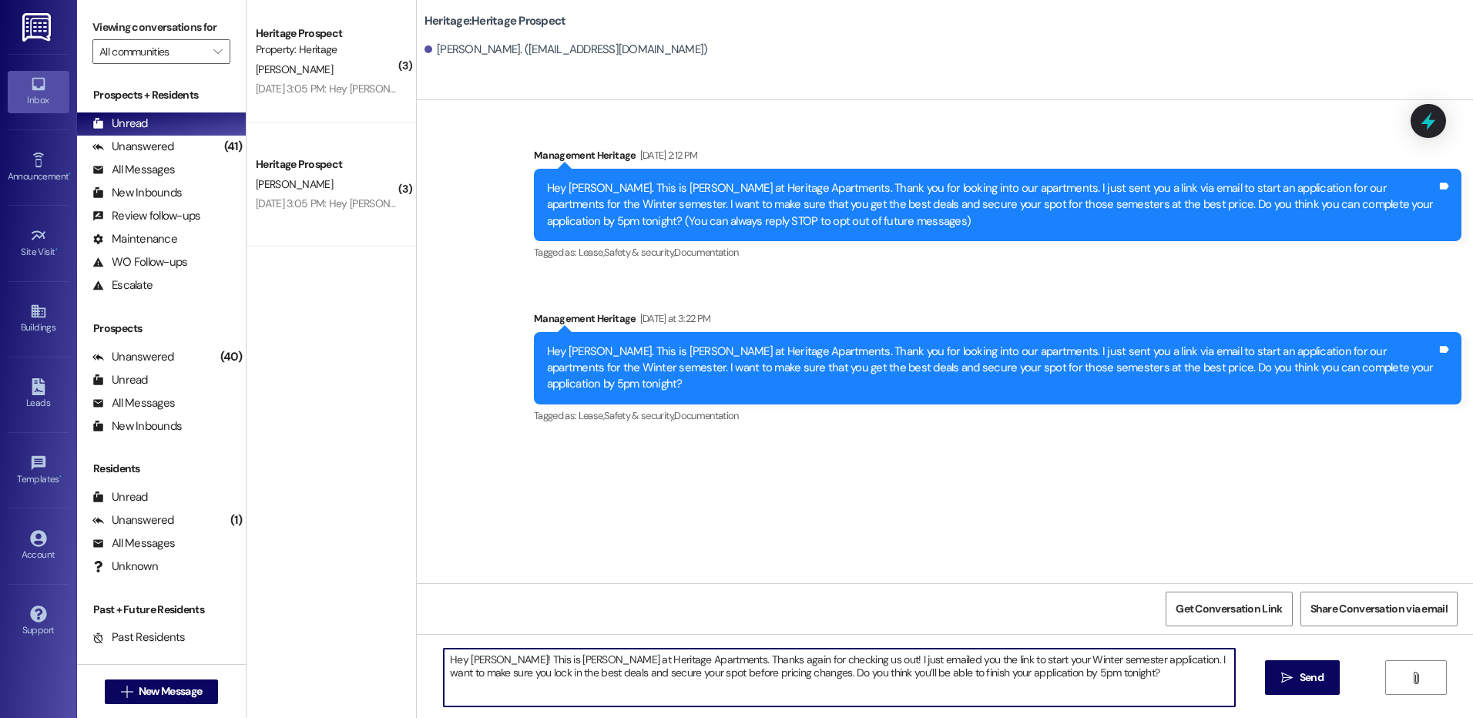
click at [974, 664] on textarea "Hey Gracie! This is Paige at Heritage Apartments. Thanks again for checking us …" at bounding box center [839, 678] width 790 height 58
type textarea "Hey Gracie! This is Paige at Heritage Apartments. Thanks again for checking us …"
click at [1300, 676] on span "Send" at bounding box center [1312, 678] width 24 height 16
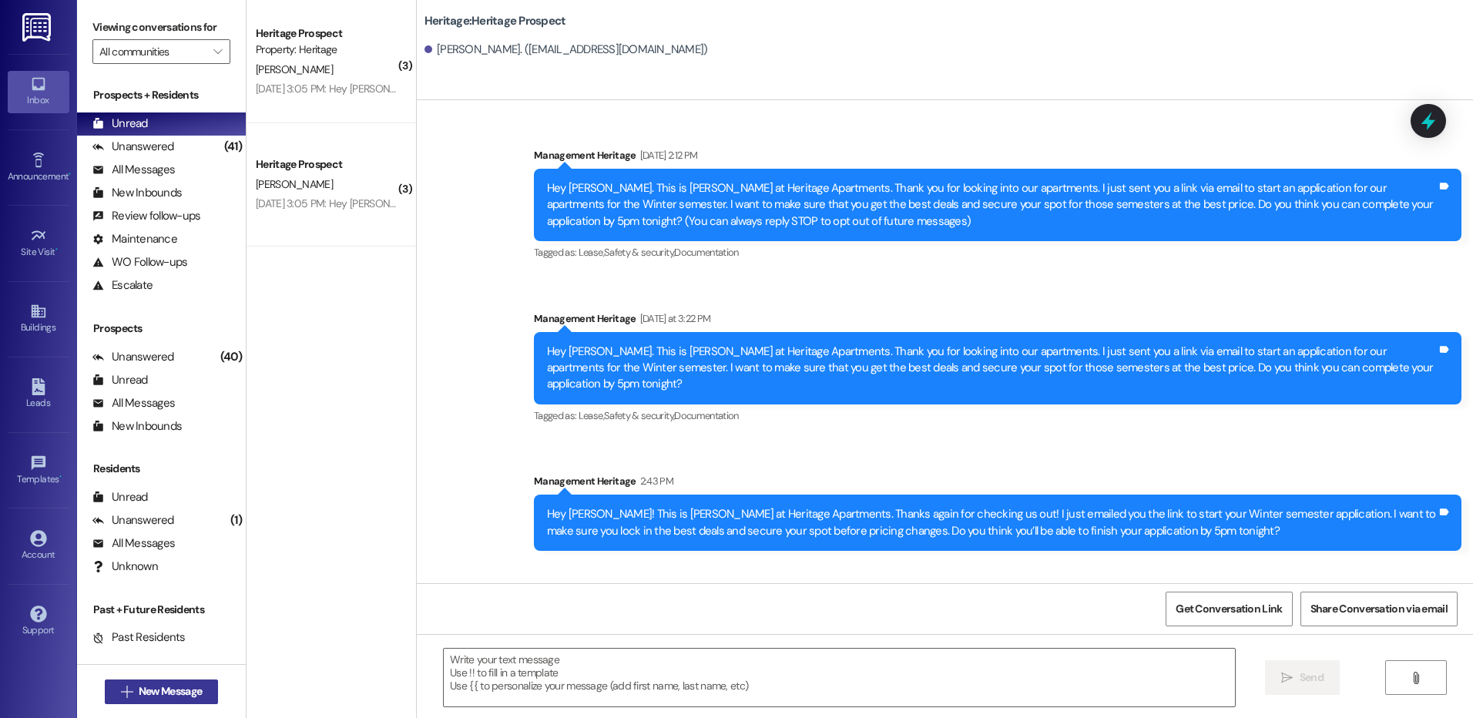
click at [176, 680] on button " New Message" at bounding box center [162, 692] width 114 height 25
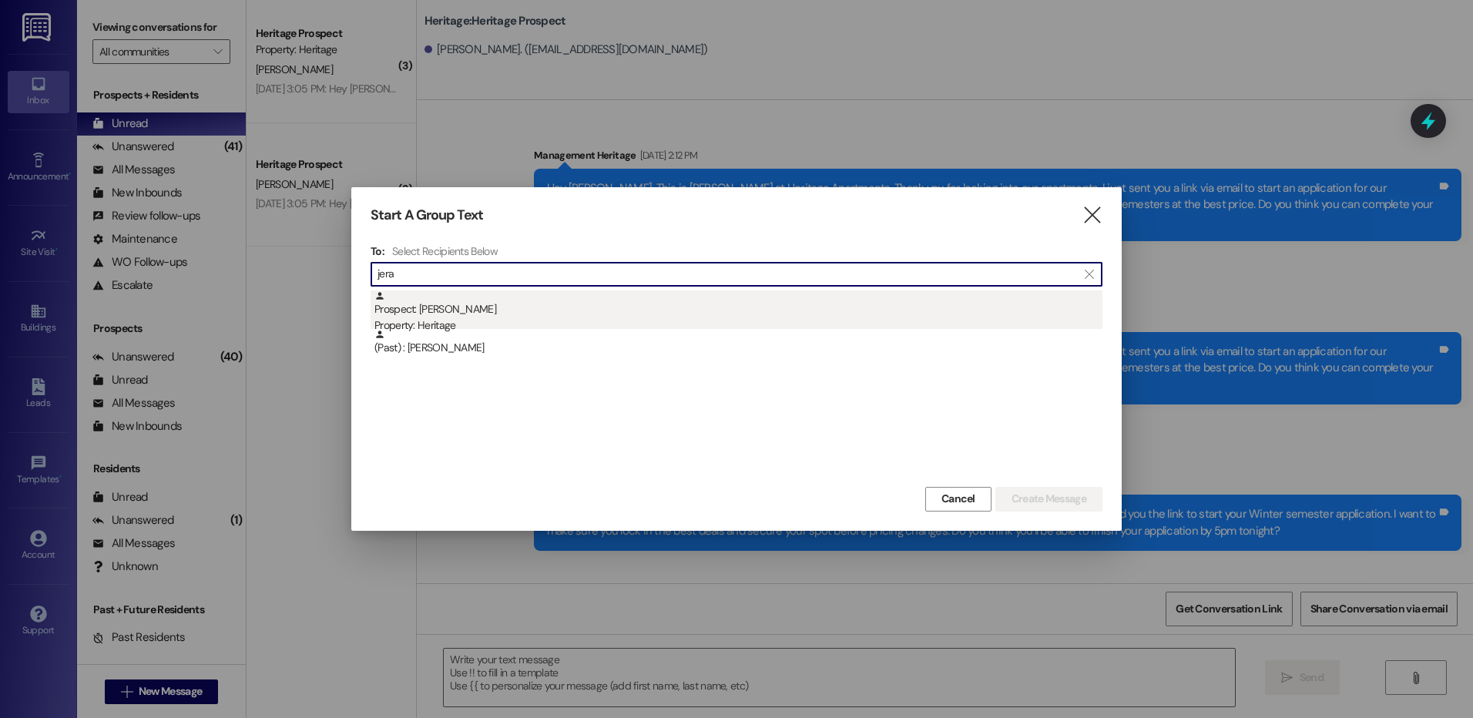
type input "jera"
click at [690, 307] on div "Prospect: Jera Bjornberg Property: Heritage" at bounding box center [738, 312] width 728 height 44
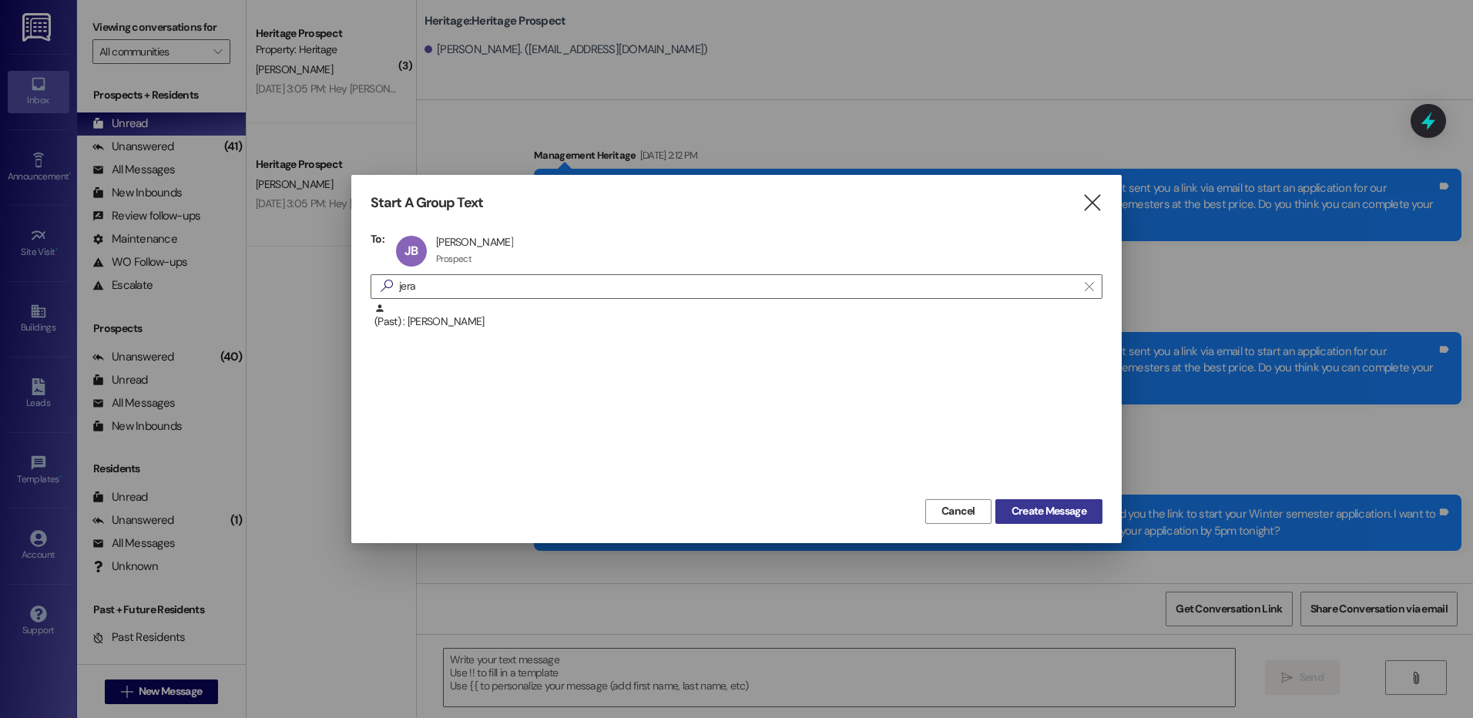
click at [1023, 508] on span "Create Message" at bounding box center [1049, 511] width 75 height 16
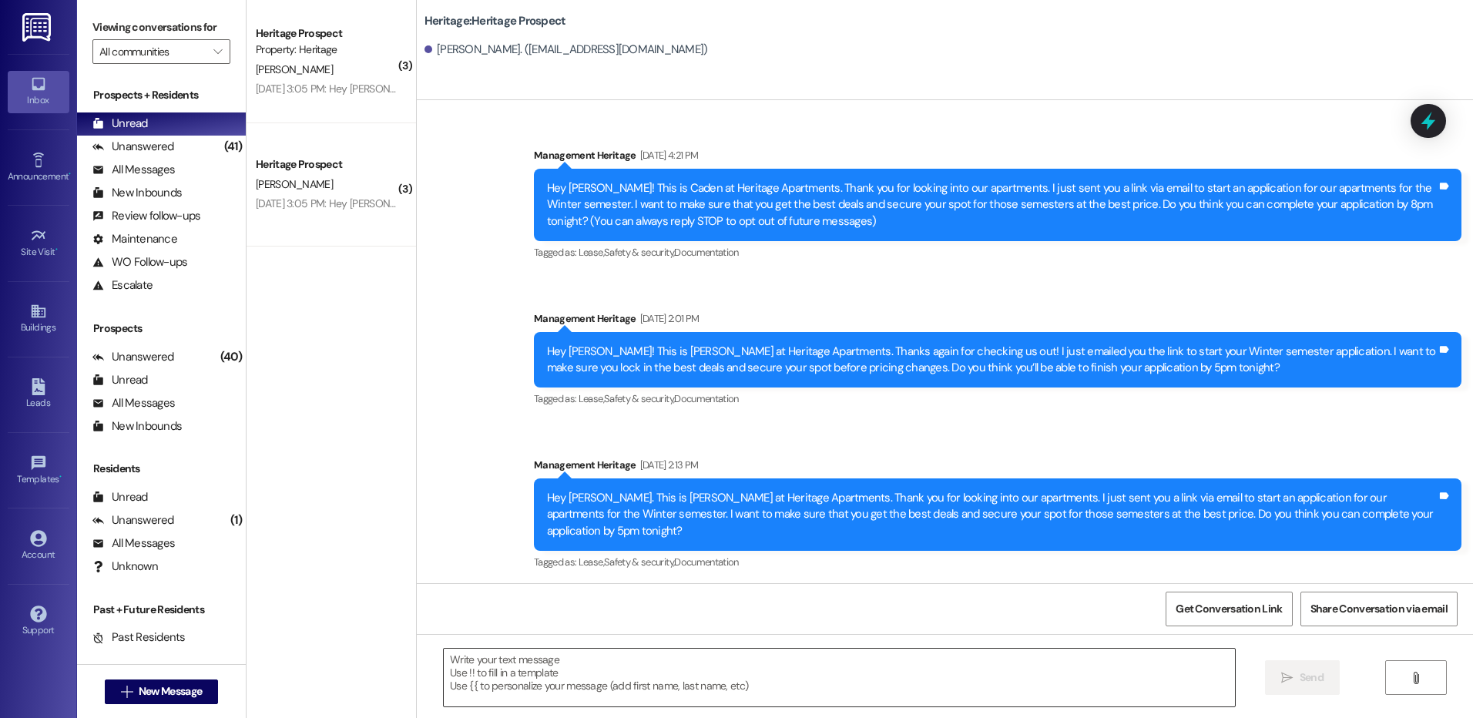
click at [583, 683] on textarea at bounding box center [839, 678] width 790 height 58
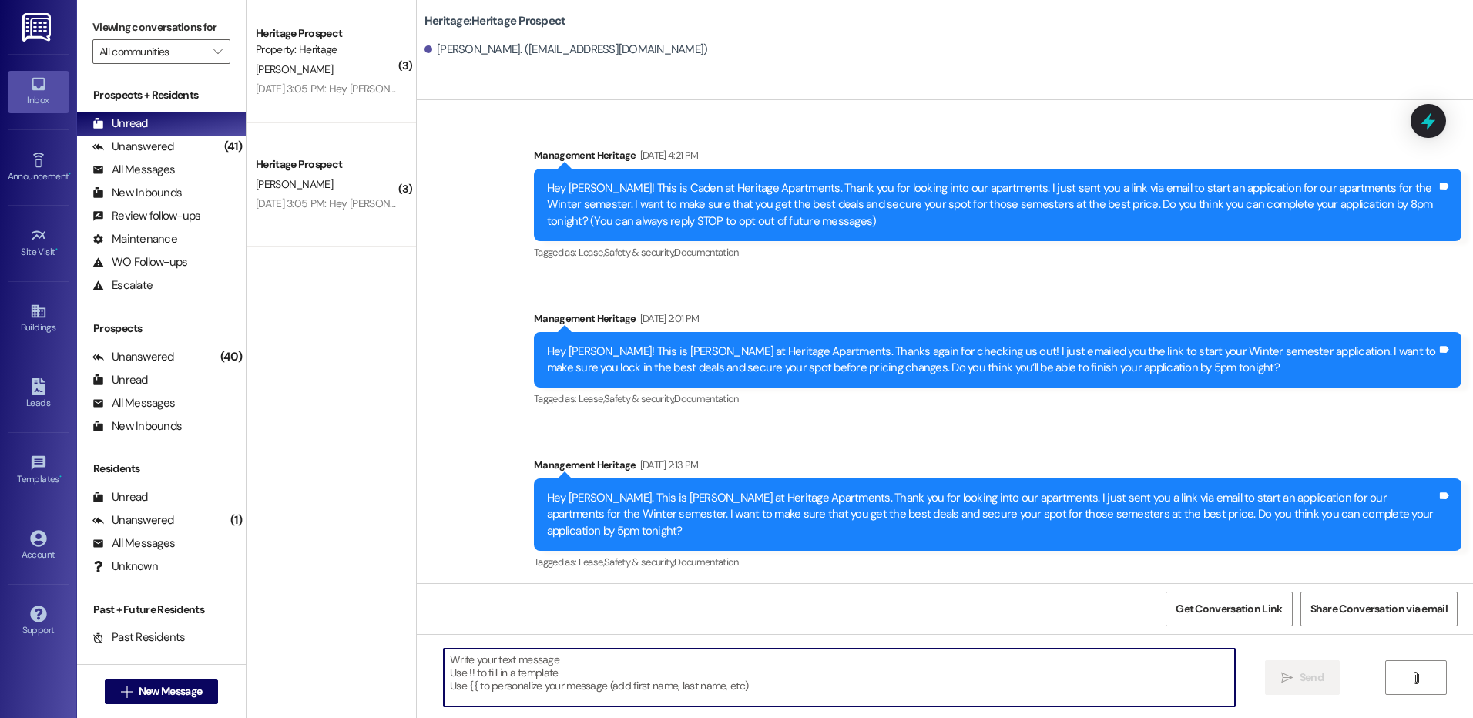
paste textarea "Hey Gracie! This is Paige at Heritage Apartments. Thanks again for checking us …"
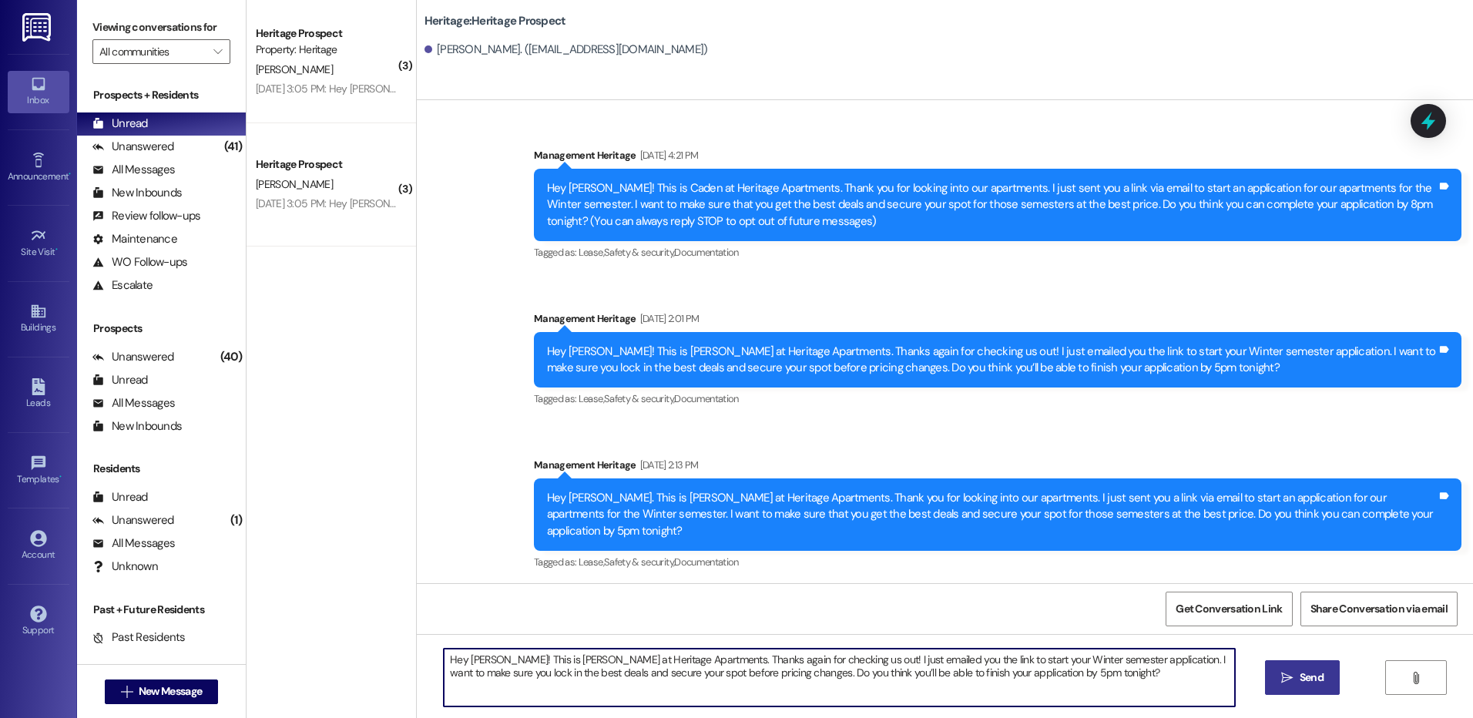
click at [464, 663] on textarea "Hey Gracie! This is Paige at Heritage Apartments. Thanks again for checking us …" at bounding box center [839, 678] width 790 height 58
click at [498, 662] on textarea "Hey Gracie! This is Paige at Heritage Apartments. Thanks again for checking us …" at bounding box center [839, 678] width 790 height 58
click at [498, 663] on textarea "Hey Gracie! This is Paige at Heritage Apartments. Thanks again for checking us …" at bounding box center [839, 678] width 790 height 58
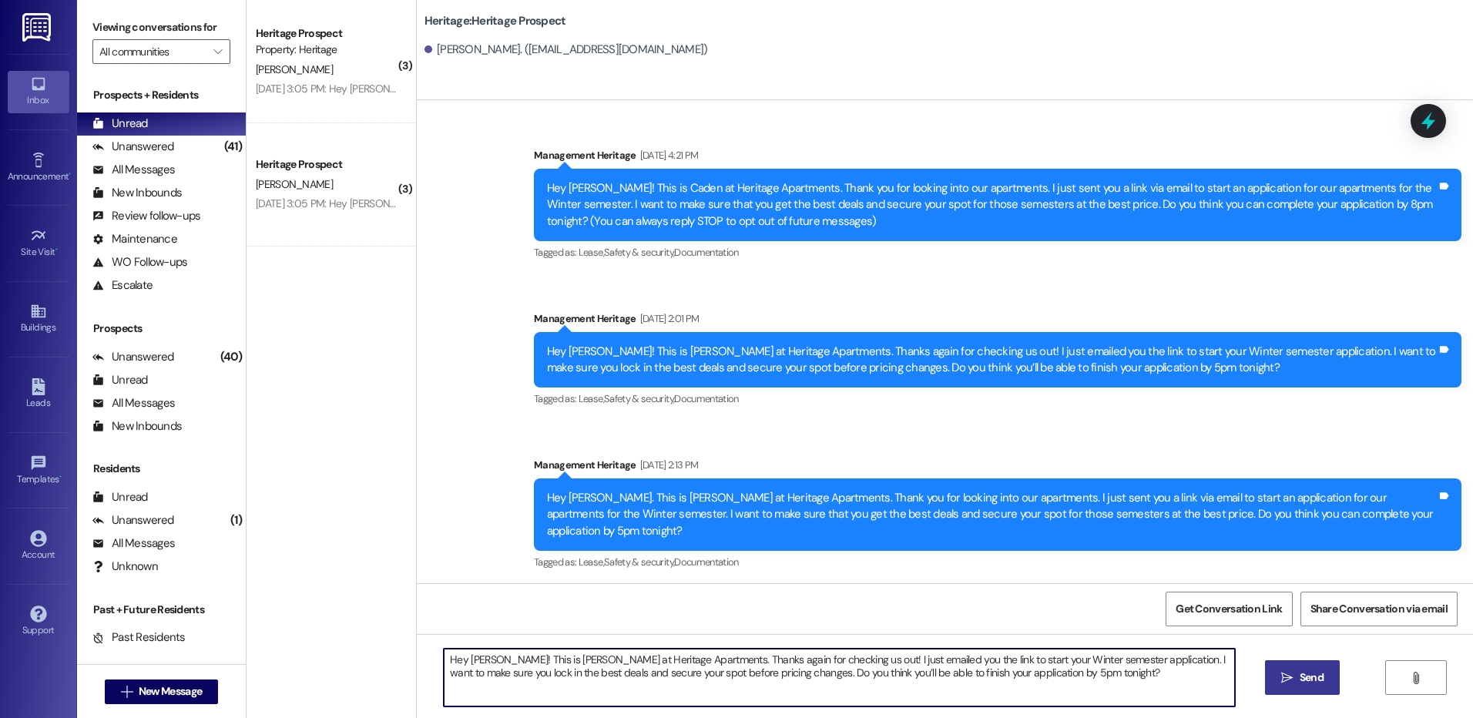
click at [472, 659] on textarea "Hey Gracie! This is Paige at Heritage Apartments. Thanks again for checking us …" at bounding box center [839, 678] width 790 height 58
click at [480, 659] on textarea "Hey Gracie! This is Paige at Heritage Apartments. Thanks again for checking us …" at bounding box center [839, 678] width 790 height 58
click at [475, 659] on textarea "Hey Jera! This is Paige at Heritage Apartments. Thanks again for checking us ou…" at bounding box center [839, 678] width 790 height 58
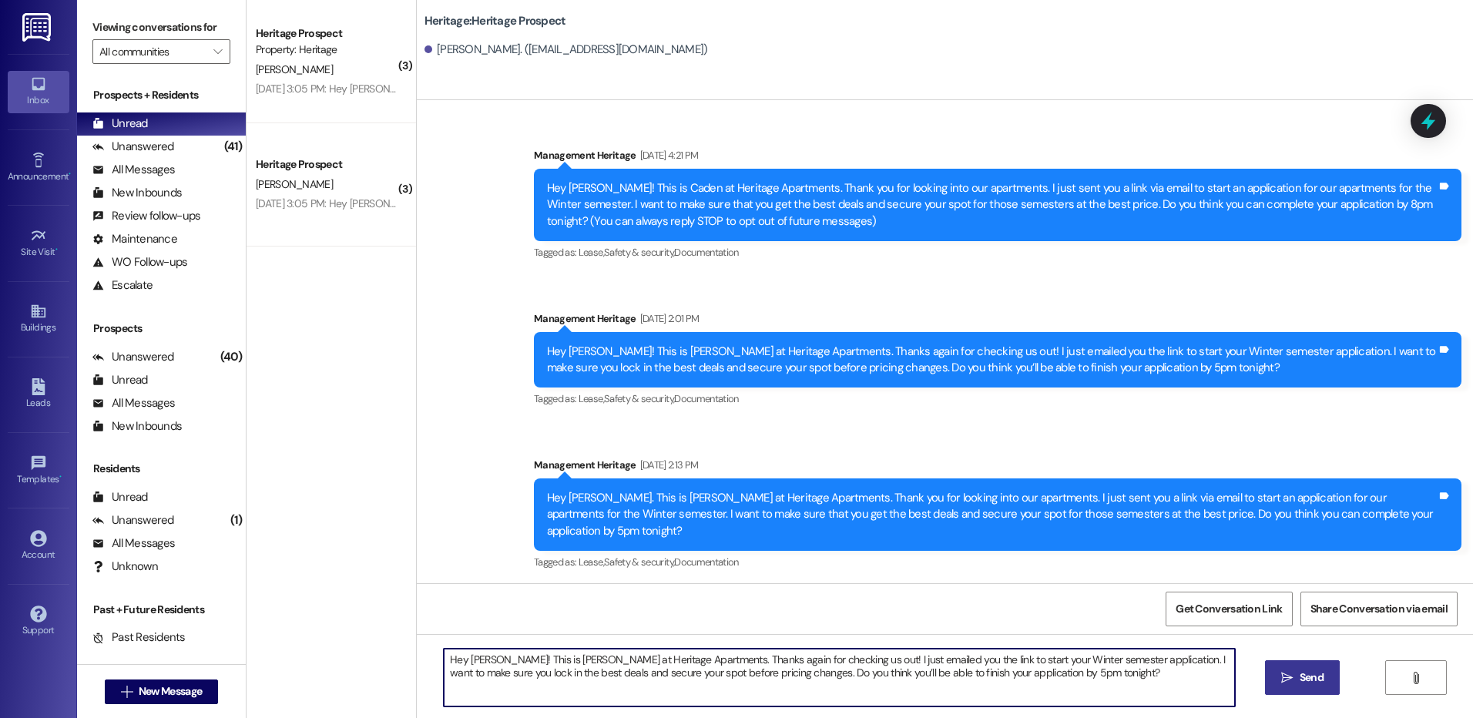
click at [475, 659] on textarea "Hey Jera! This is Paige at Heritage Apartments. Thanks again for checking us ou…" at bounding box center [839, 678] width 790 height 58
type textarea "Hey Jera! This is Paige at Heritage Apartments. Thanks again for checking us ou…"
click at [1315, 696] on div "Hey Jera! This is Paige at Heritage Apartments. Thanks again for checking us ou…" at bounding box center [945, 692] width 1056 height 116
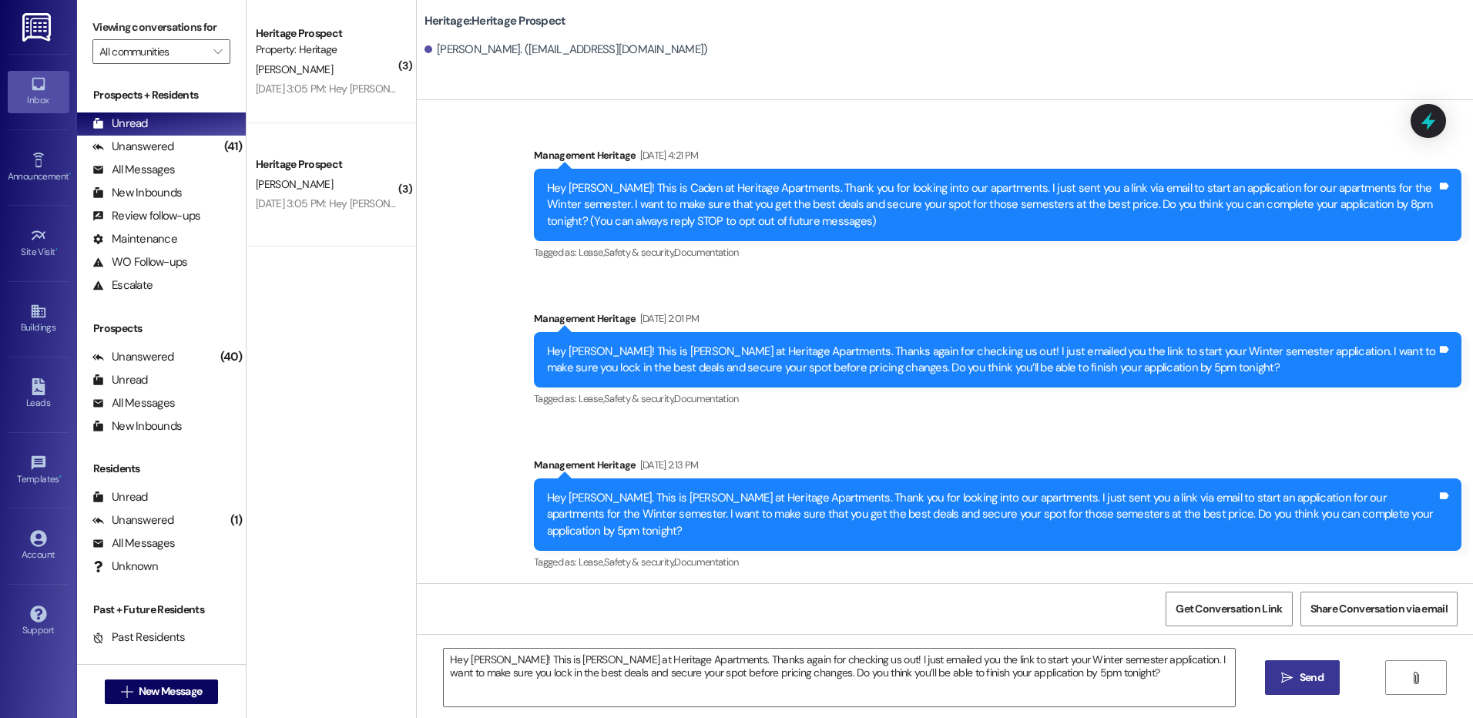
click at [1314, 690] on button " Send" at bounding box center [1302, 677] width 75 height 35
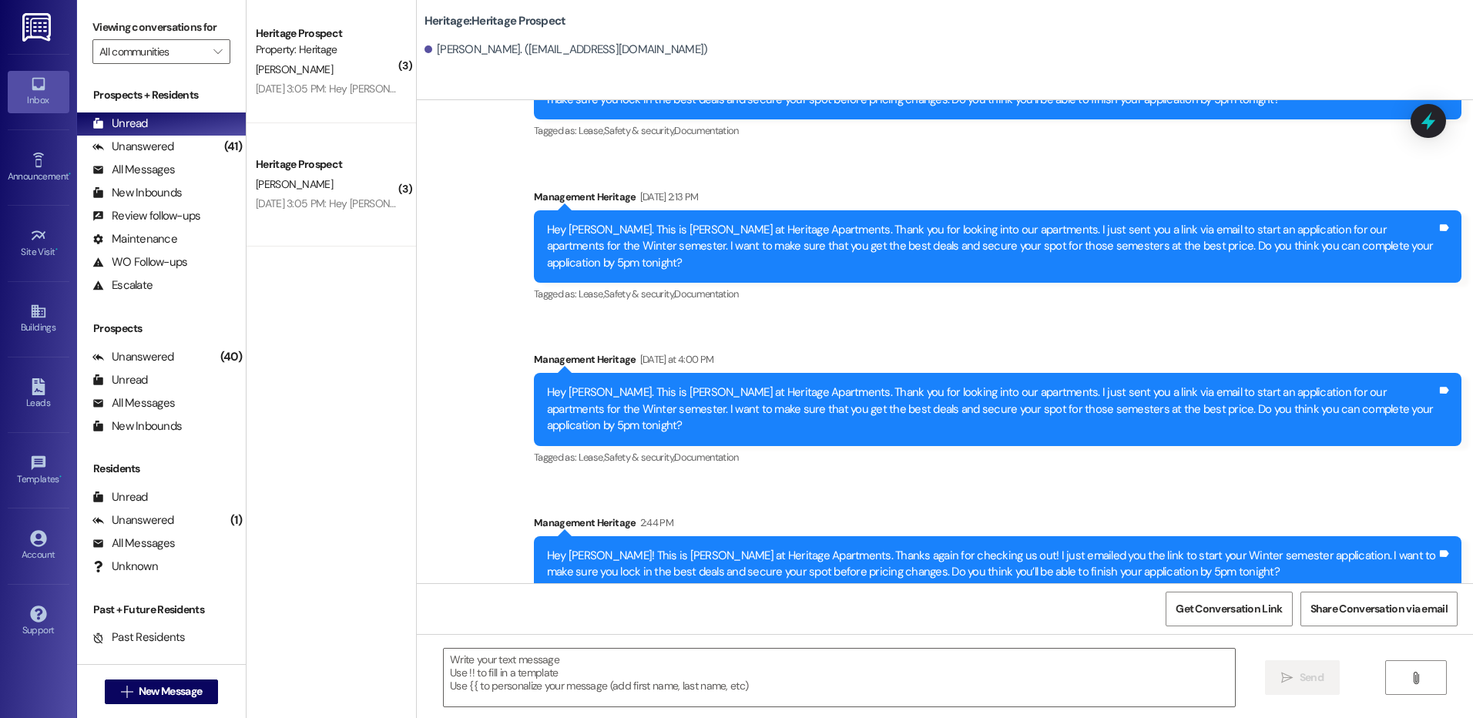
scroll to position [363, 0]
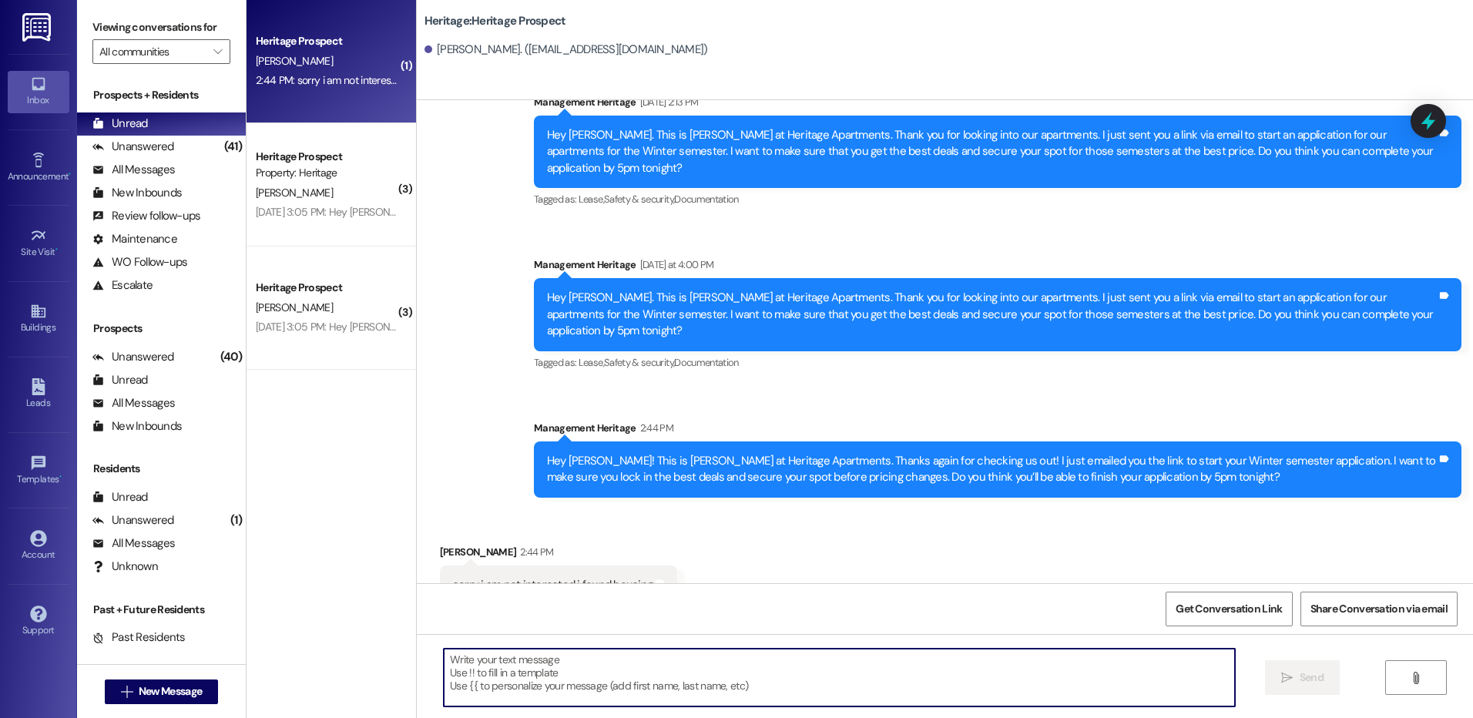
click at [526, 693] on textarea at bounding box center [839, 678] width 790 height 58
type textarea "Thank you for letting me know."
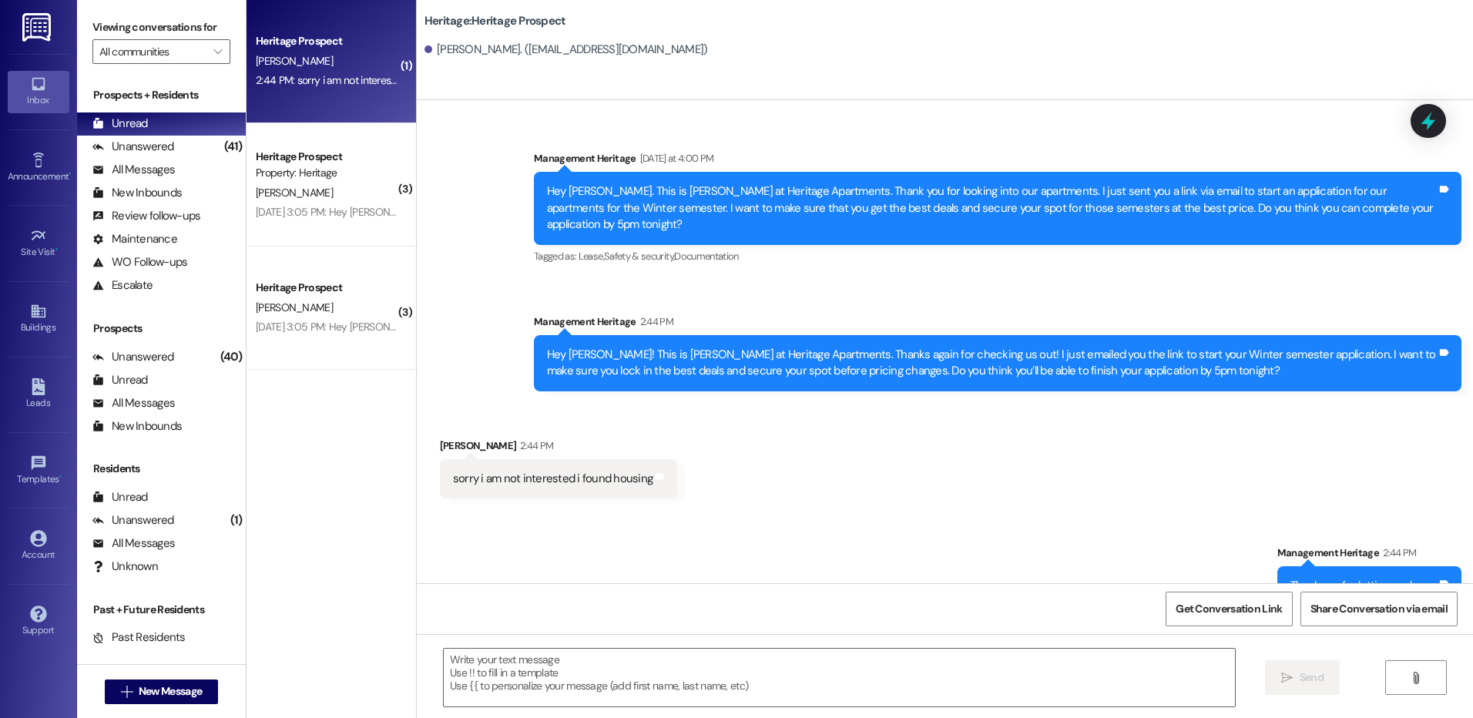
scroll to position [472, 0]
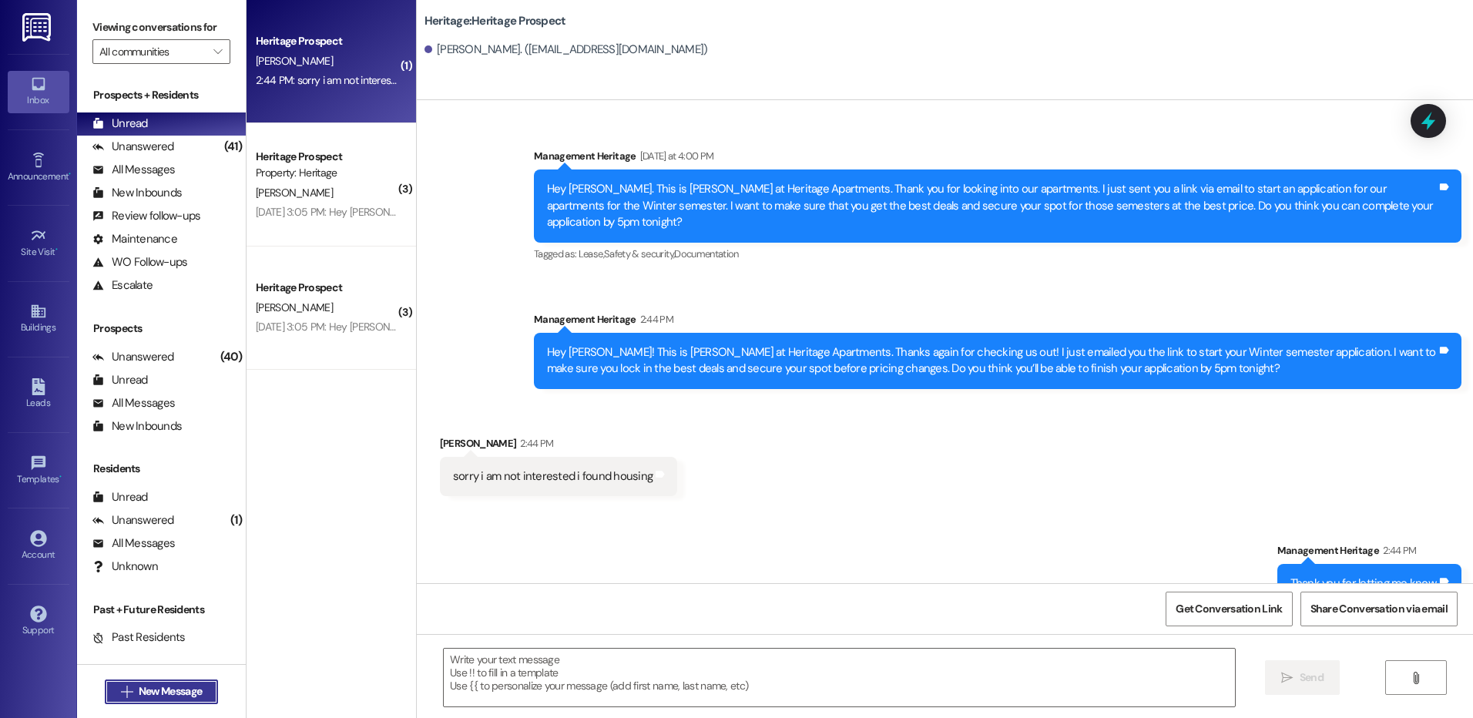
click at [136, 695] on span "New Message" at bounding box center [170, 691] width 69 height 16
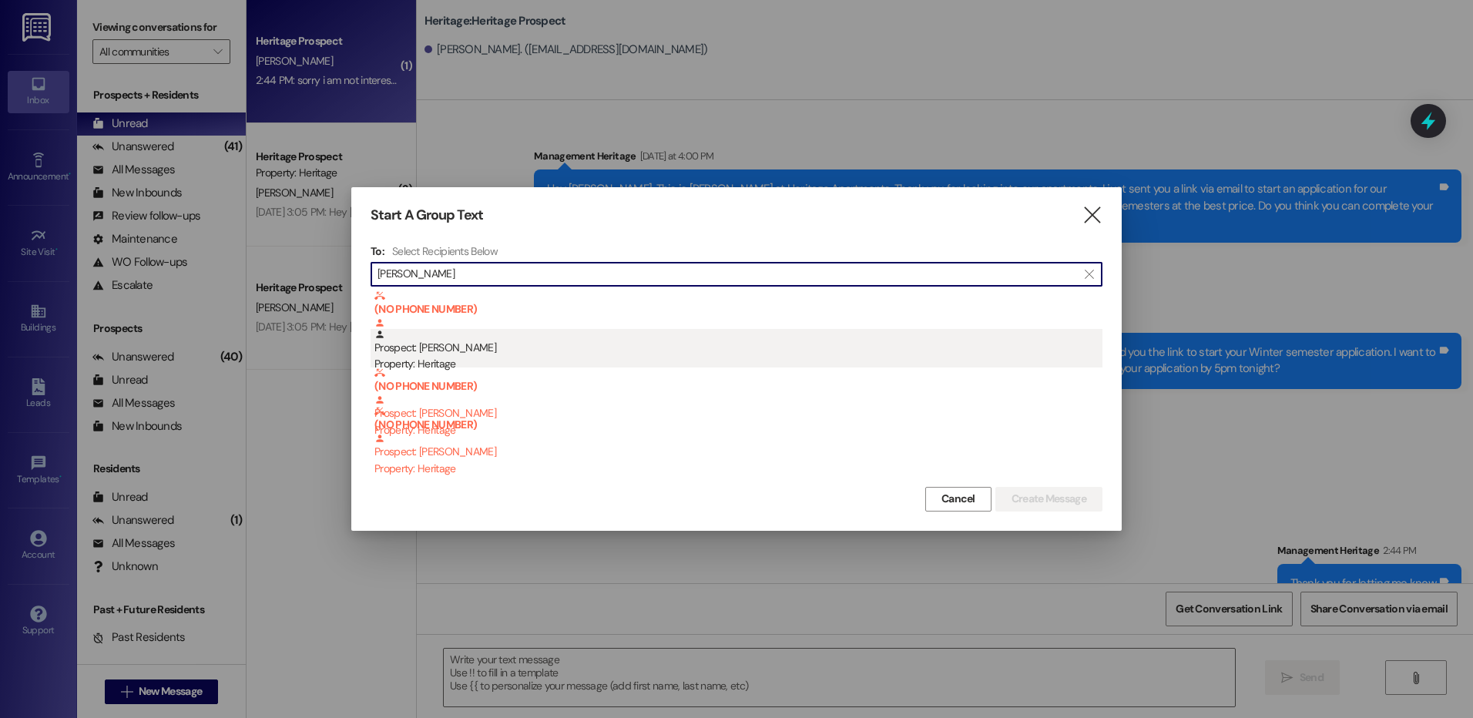
type input "cade hy"
click at [572, 349] on div "Prospect: Cade Hymas Property: Heritage" at bounding box center [738, 351] width 728 height 44
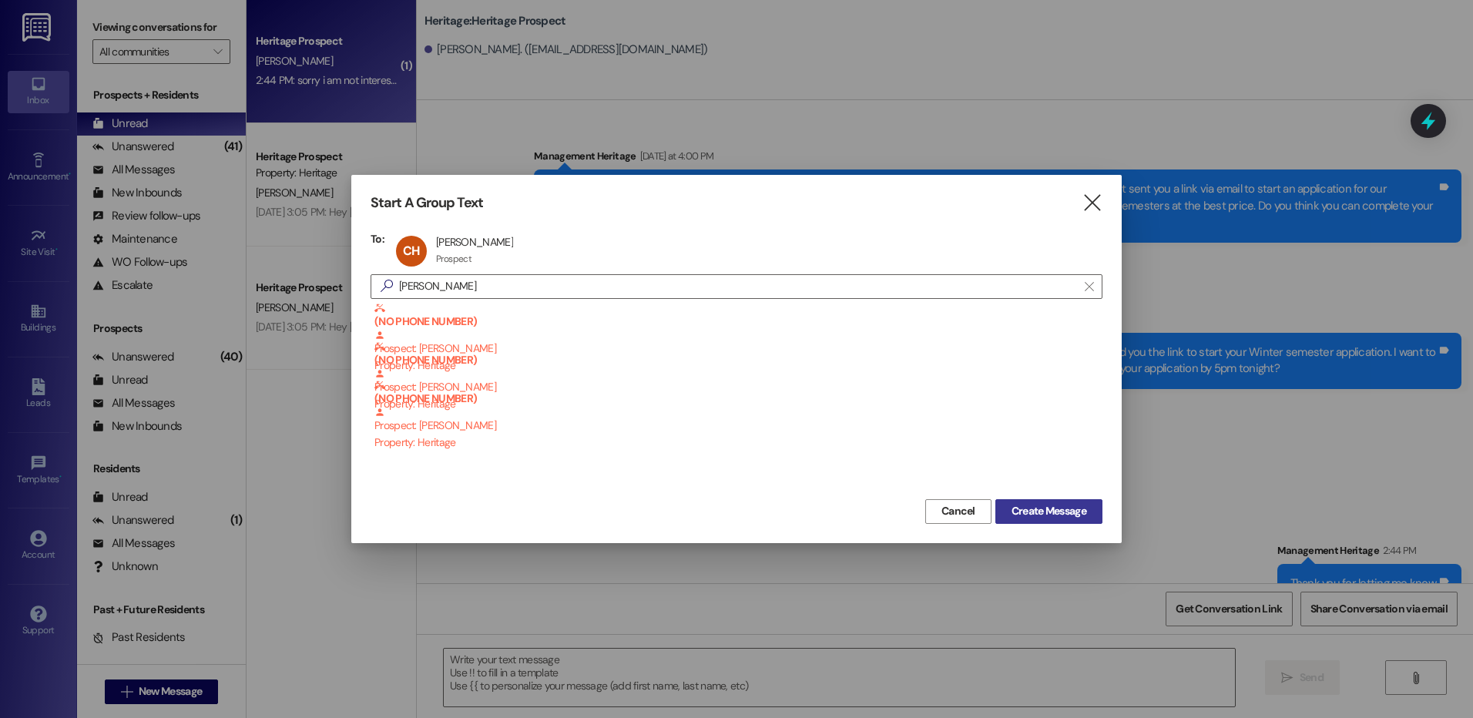
click at [1083, 518] on span "Create Message" at bounding box center [1049, 511] width 75 height 16
click at [1015, 505] on span "Create Message" at bounding box center [1049, 511] width 75 height 16
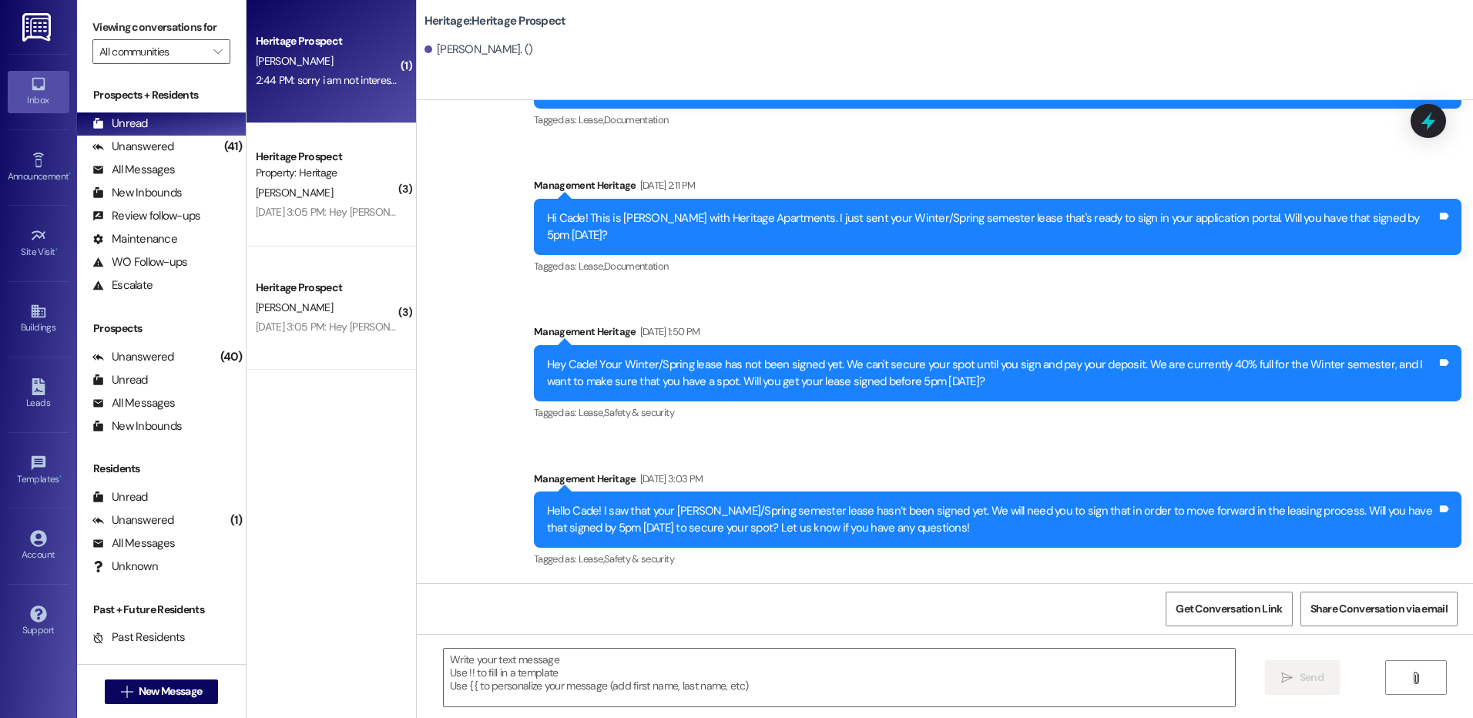
scroll to position [99, 0]
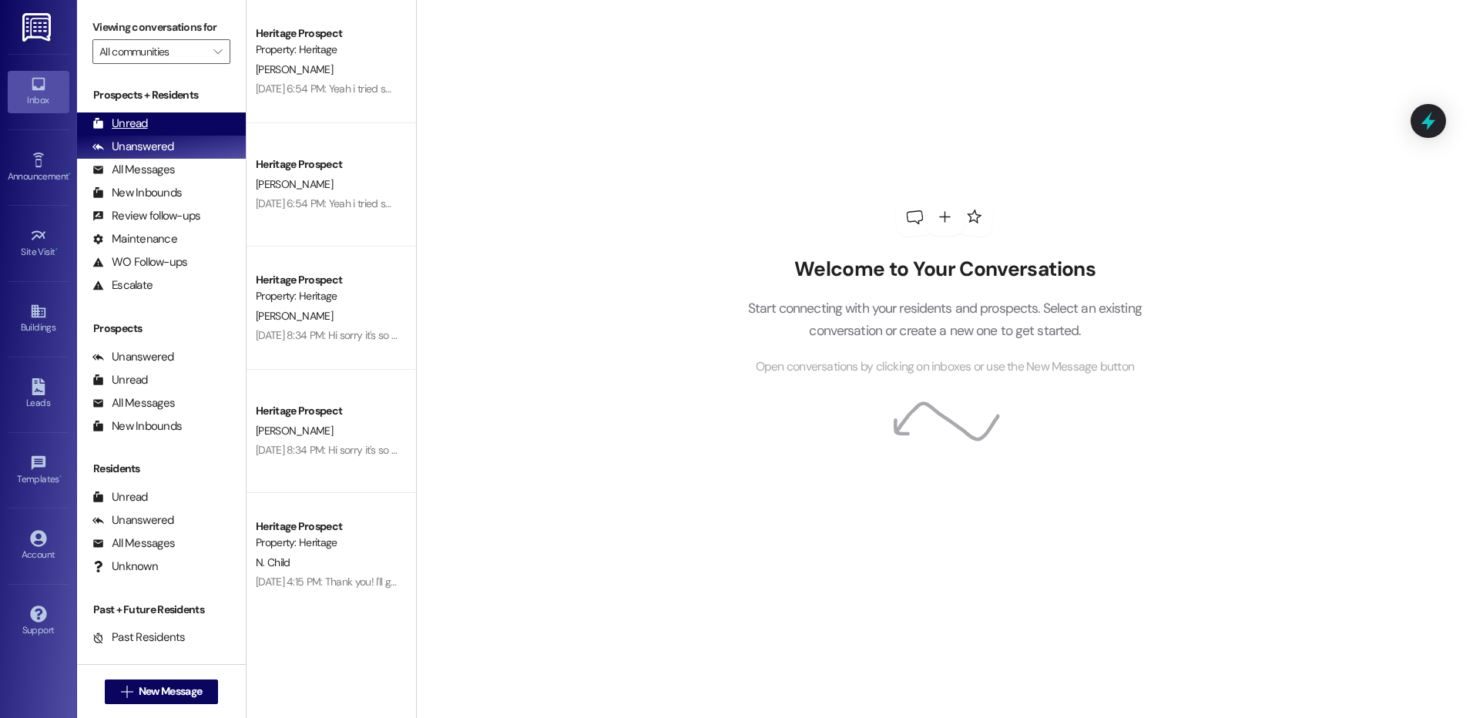
click at [153, 115] on div "Unread (0)" at bounding box center [161, 123] width 169 height 23
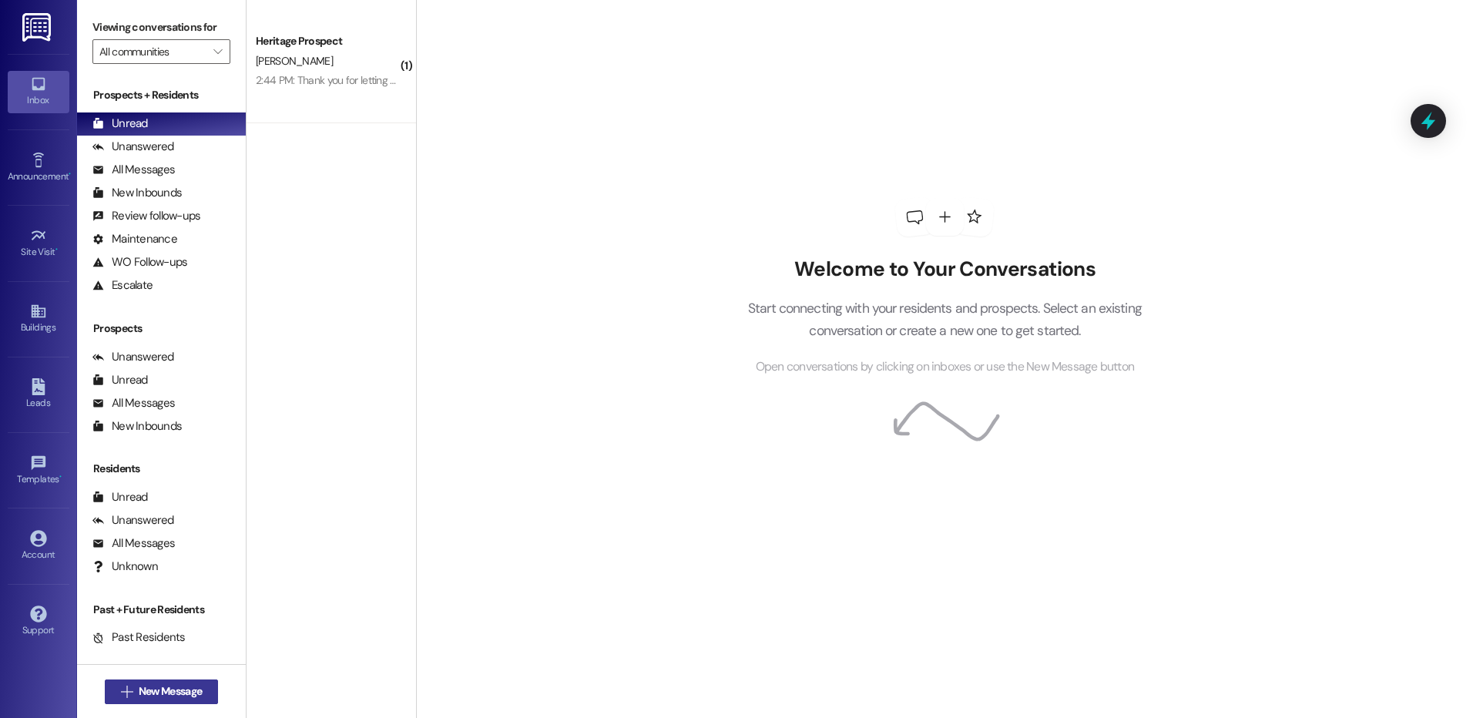
click at [193, 680] on button " New Message" at bounding box center [162, 692] width 114 height 25
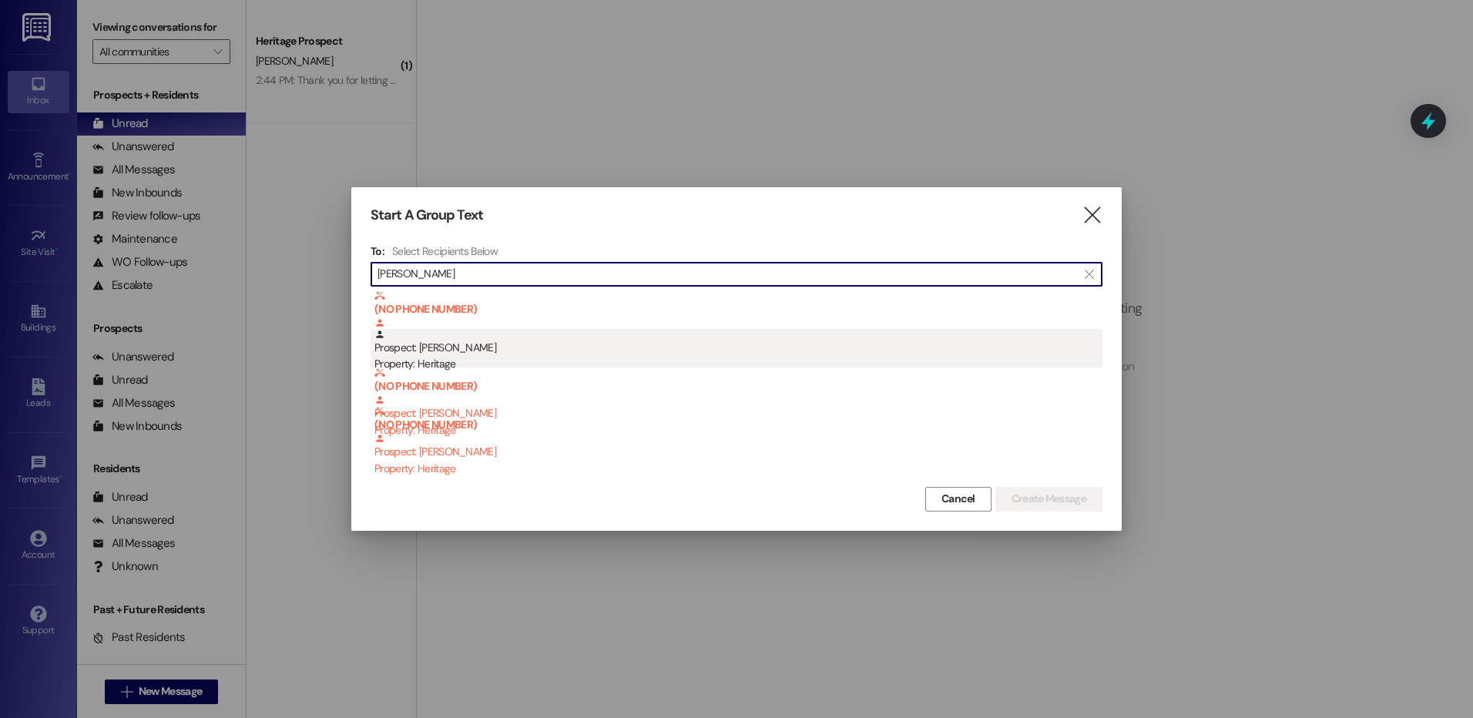
type input "cade hy"
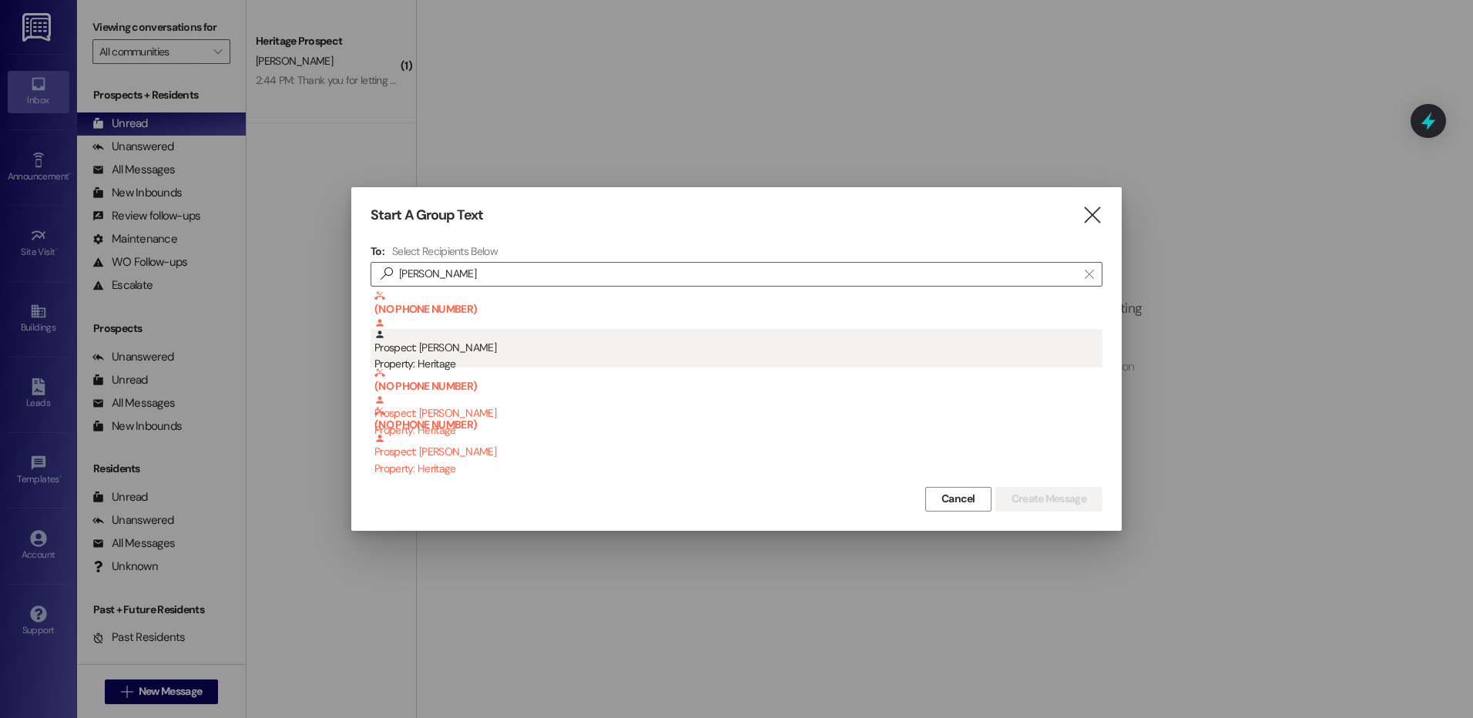
click at [488, 345] on div "Prospect: Cade Hymas Property: Heritage" at bounding box center [738, 351] width 728 height 44
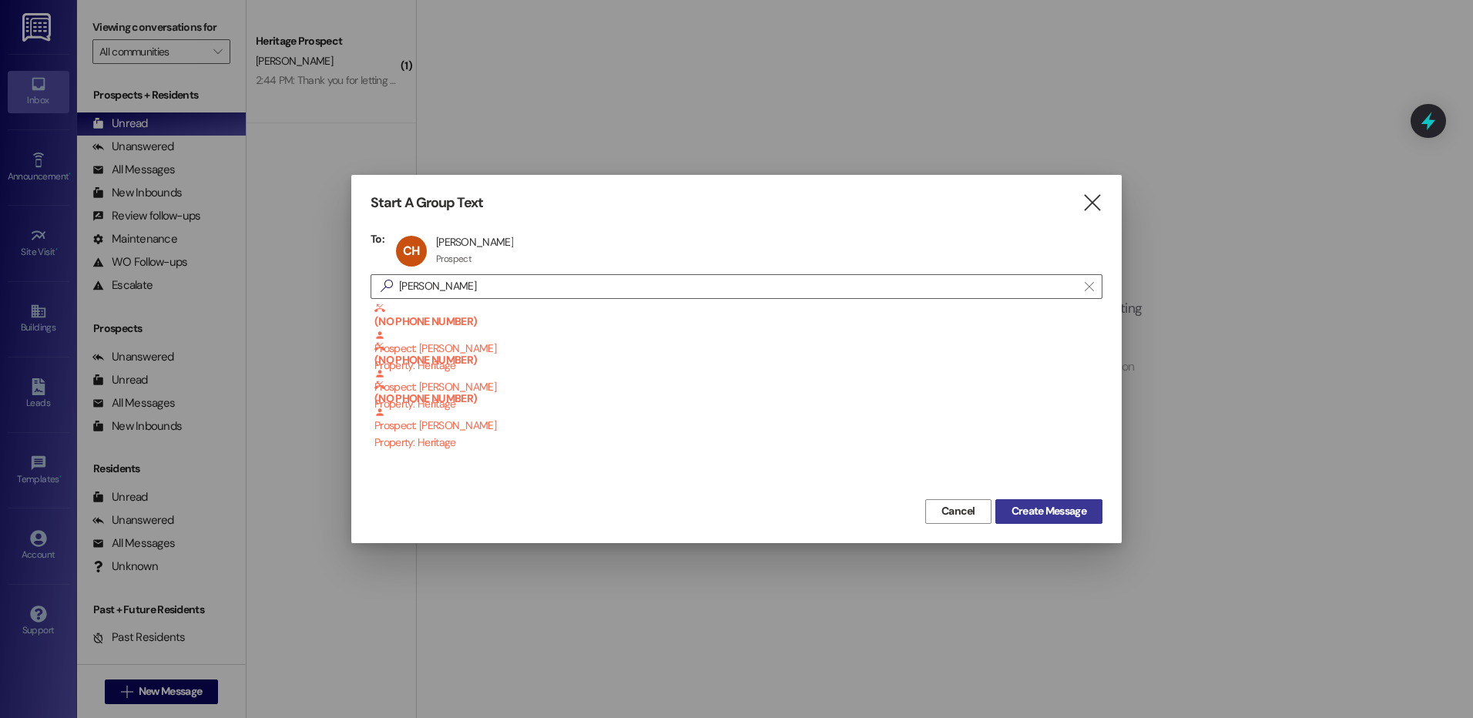
click at [1027, 512] on span "Create Message" at bounding box center [1049, 511] width 75 height 16
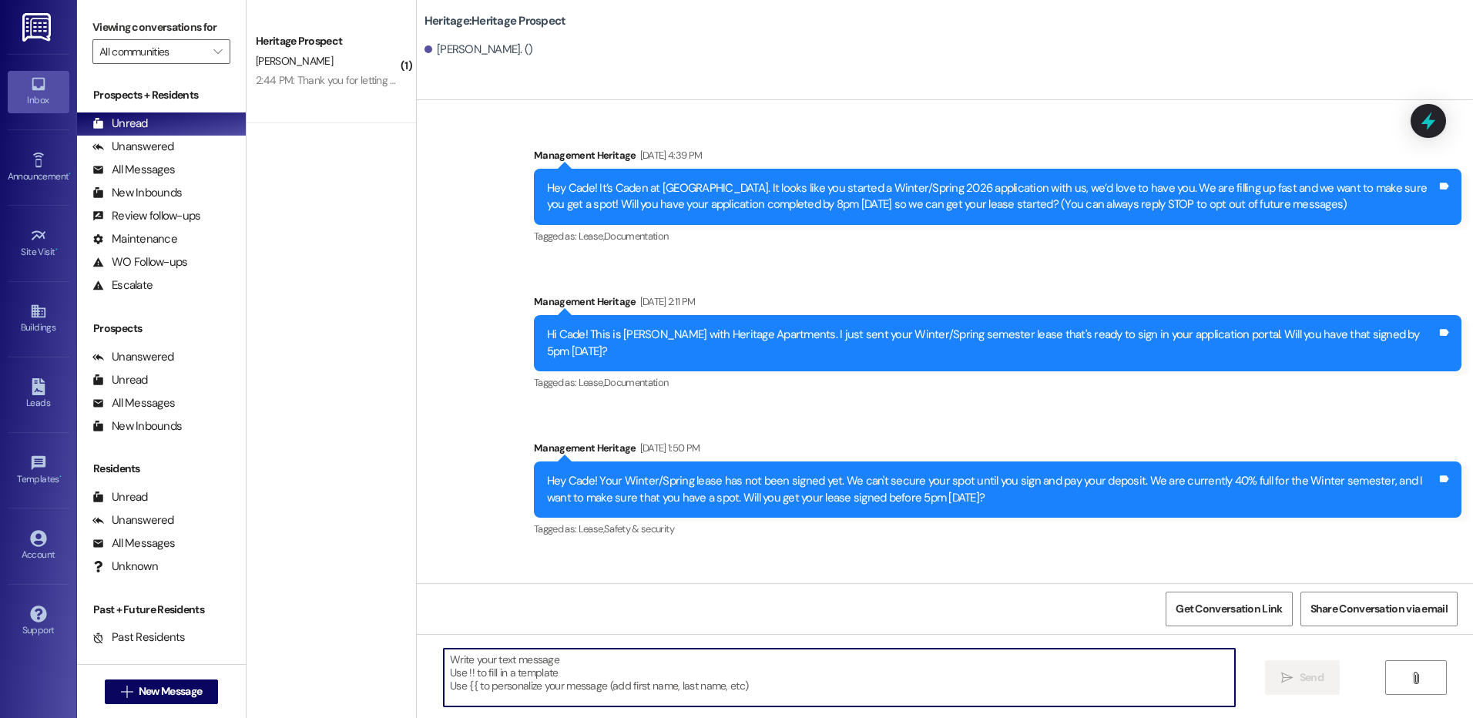
click at [603, 666] on textarea at bounding box center [839, 678] width 790 height 58
click at [498, 682] on textarea at bounding box center [839, 678] width 790 height 58
paste textarea "Hi ___! This is Paige with Heritage Apartments. Thanks for getting your lease s…"
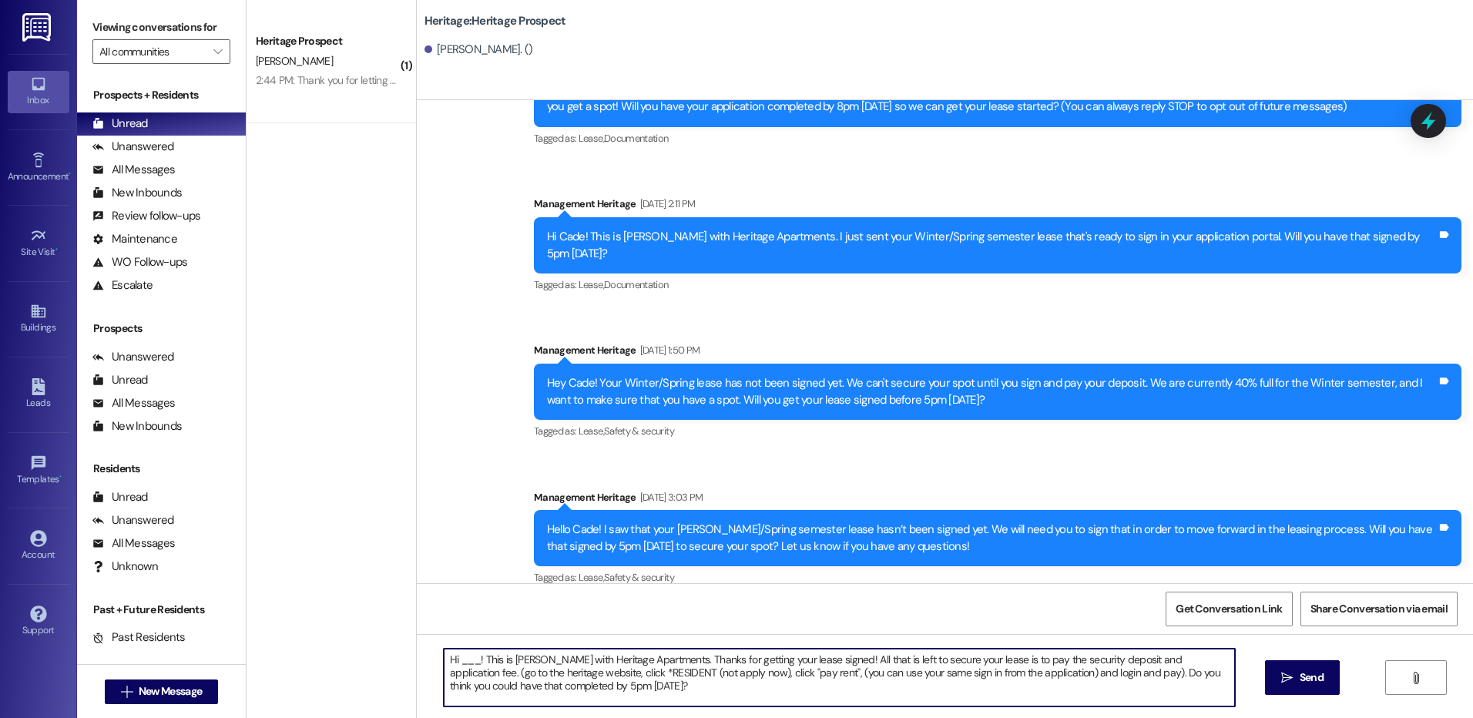
scroll to position [99, 0]
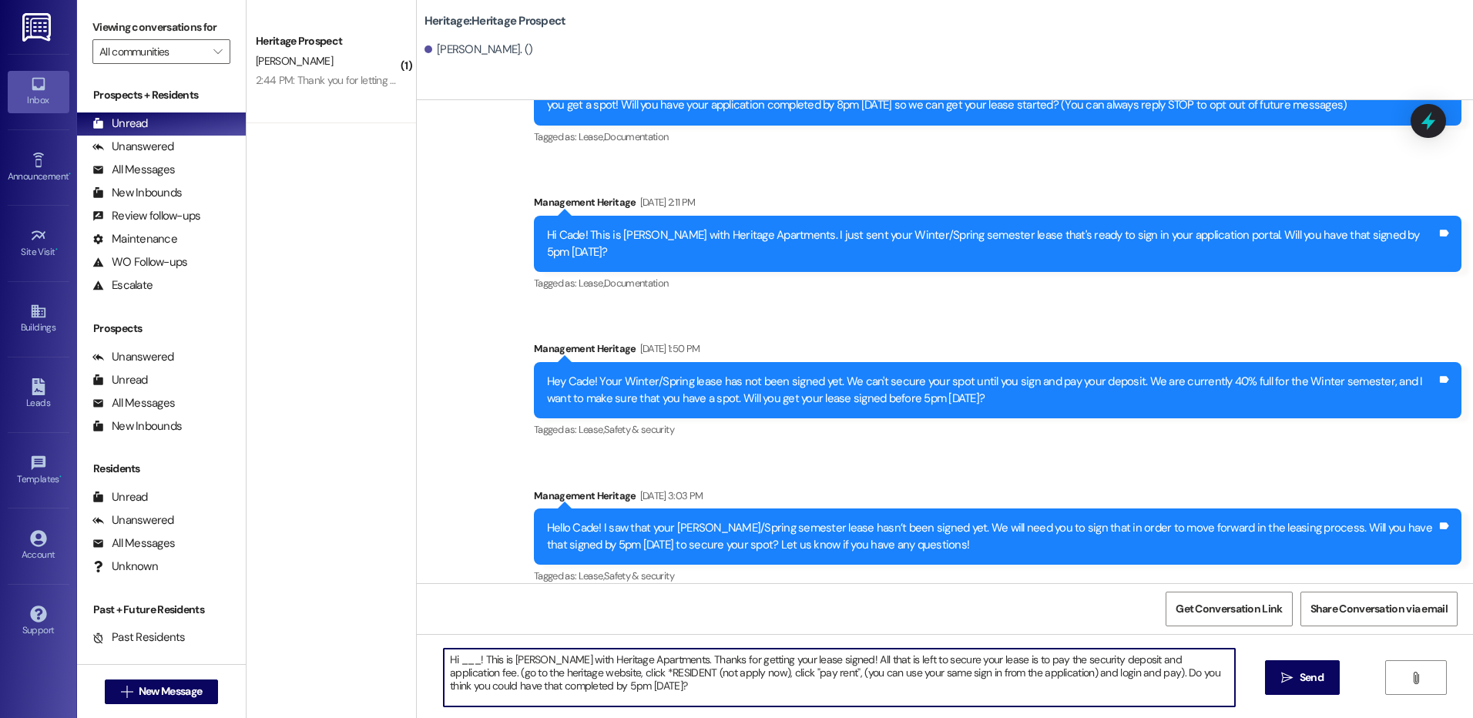
click at [460, 663] on textarea "Hi ___! This is Paige with Heritage Apartments. Thanks for getting your lease s…" at bounding box center [839, 678] width 790 height 58
click at [460, 662] on textarea "Hi ___! This is Paige with Heritage Apartments. Thanks for getting your lease s…" at bounding box center [839, 678] width 790 height 58
click at [460, 662] on textarea "Hi Cade! This is Paige with Heritage Apartments. Thanks for getting your lease …" at bounding box center [839, 678] width 790 height 58
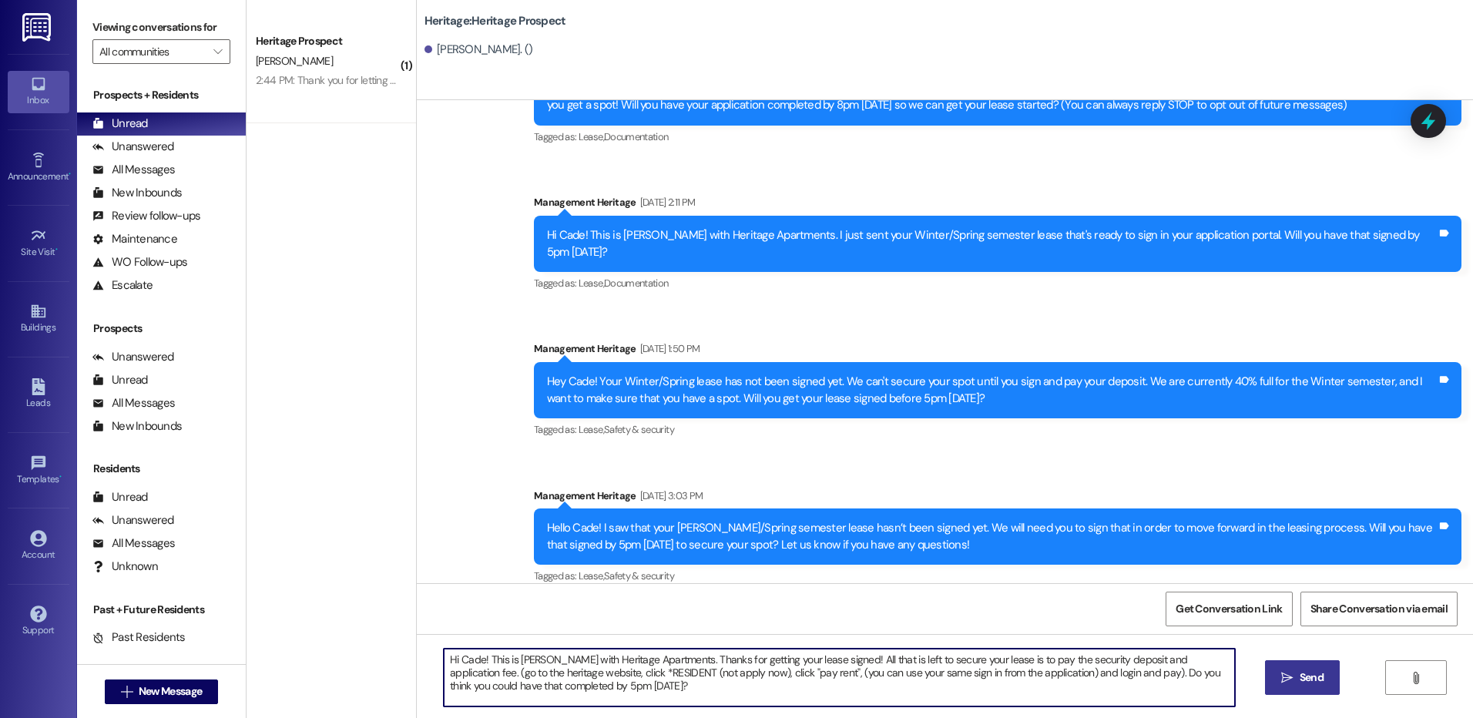
type textarea "Hi Cade! This is Paige with Heritage Apartments. Thanks for getting your lease …"
click at [1300, 670] on span "Send" at bounding box center [1312, 678] width 24 height 16
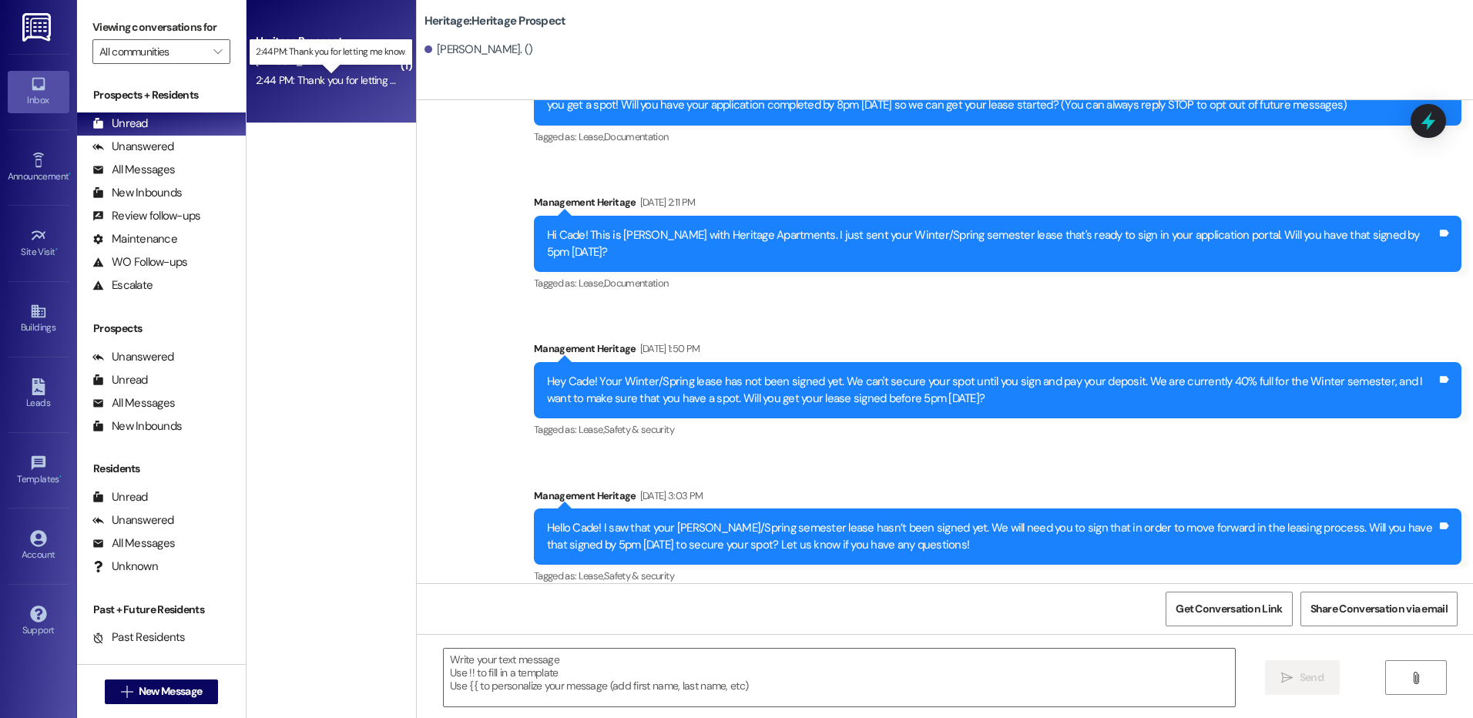
click at [305, 77] on div "2:44 PM: Thank you for letting me know. 2:44 PM: Thank you for letting me know." at bounding box center [344, 80] width 177 height 14
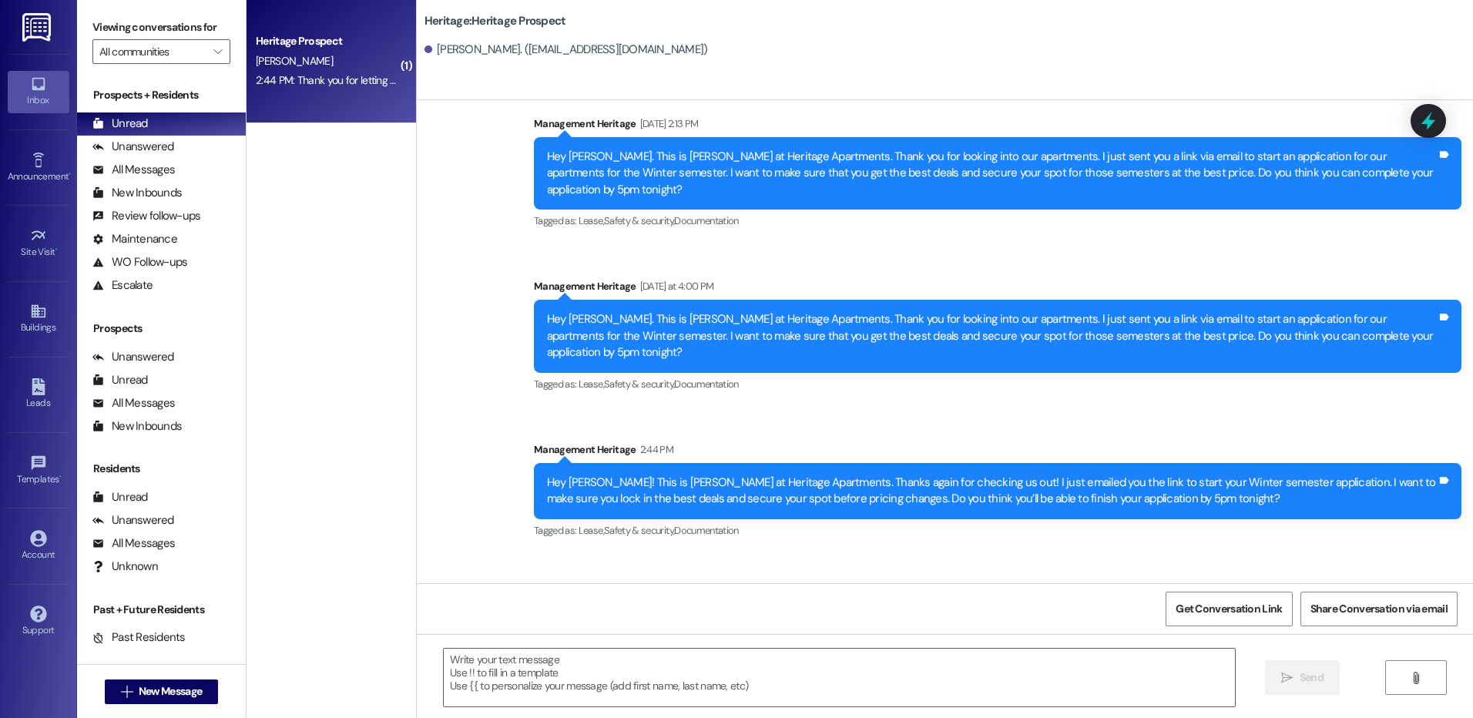
scroll to position [386, 0]
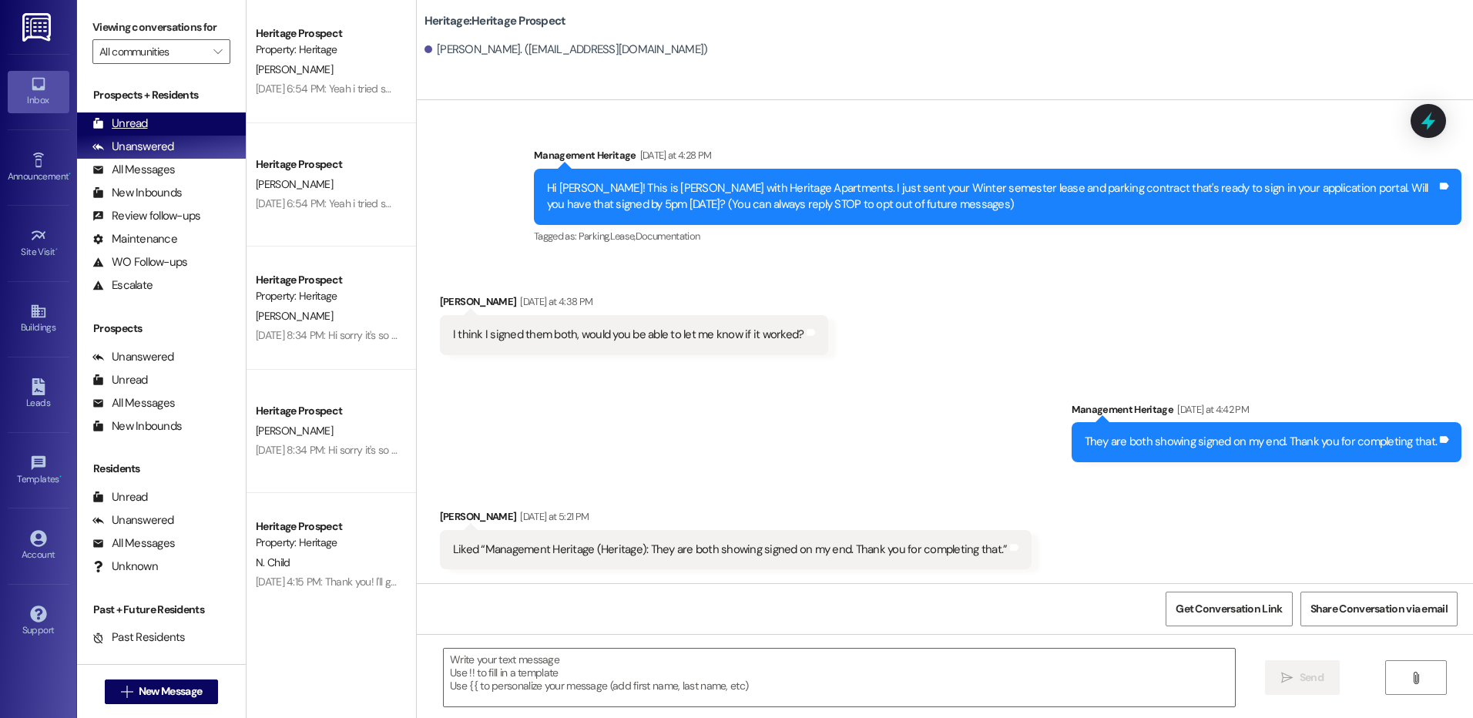
click at [136, 122] on div "Unread" at bounding box center [119, 124] width 55 height 16
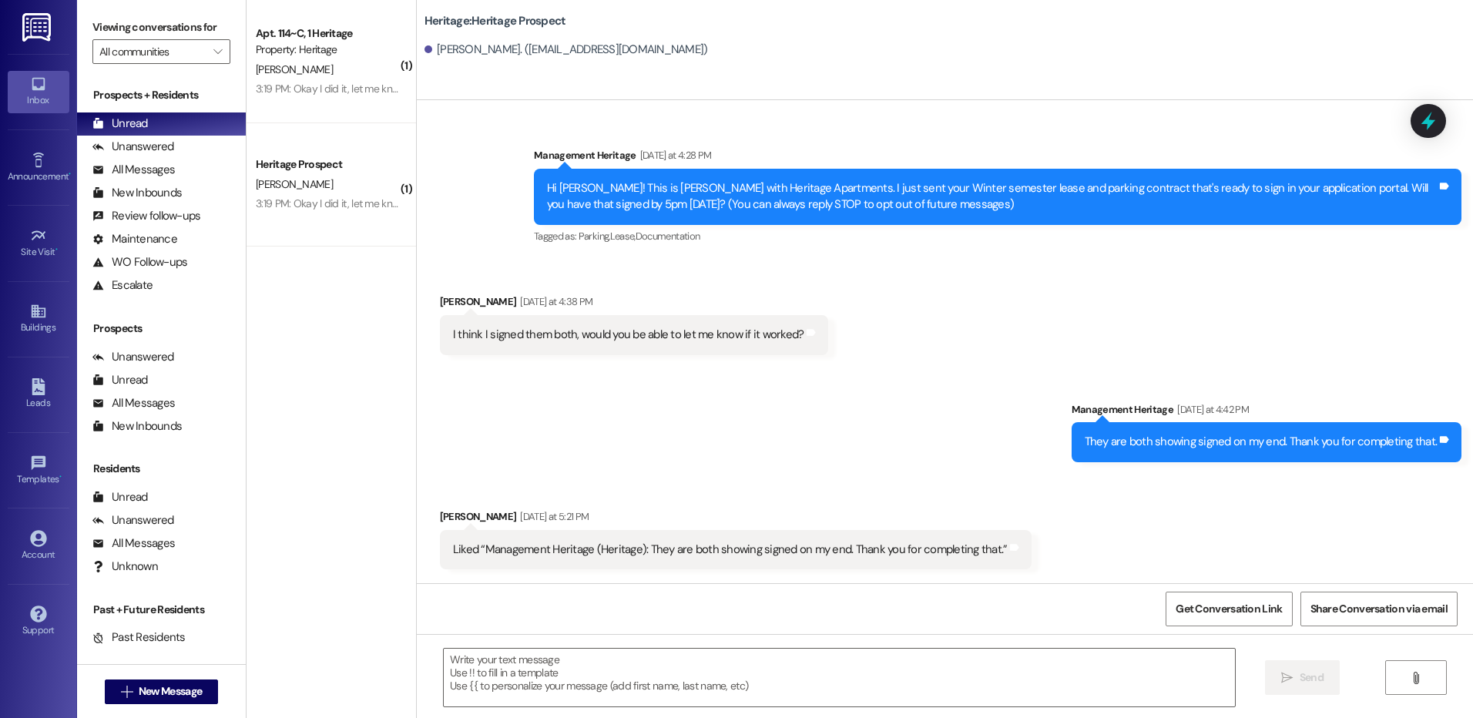
click at [350, 65] on div "B. Flamm" at bounding box center [327, 69] width 146 height 19
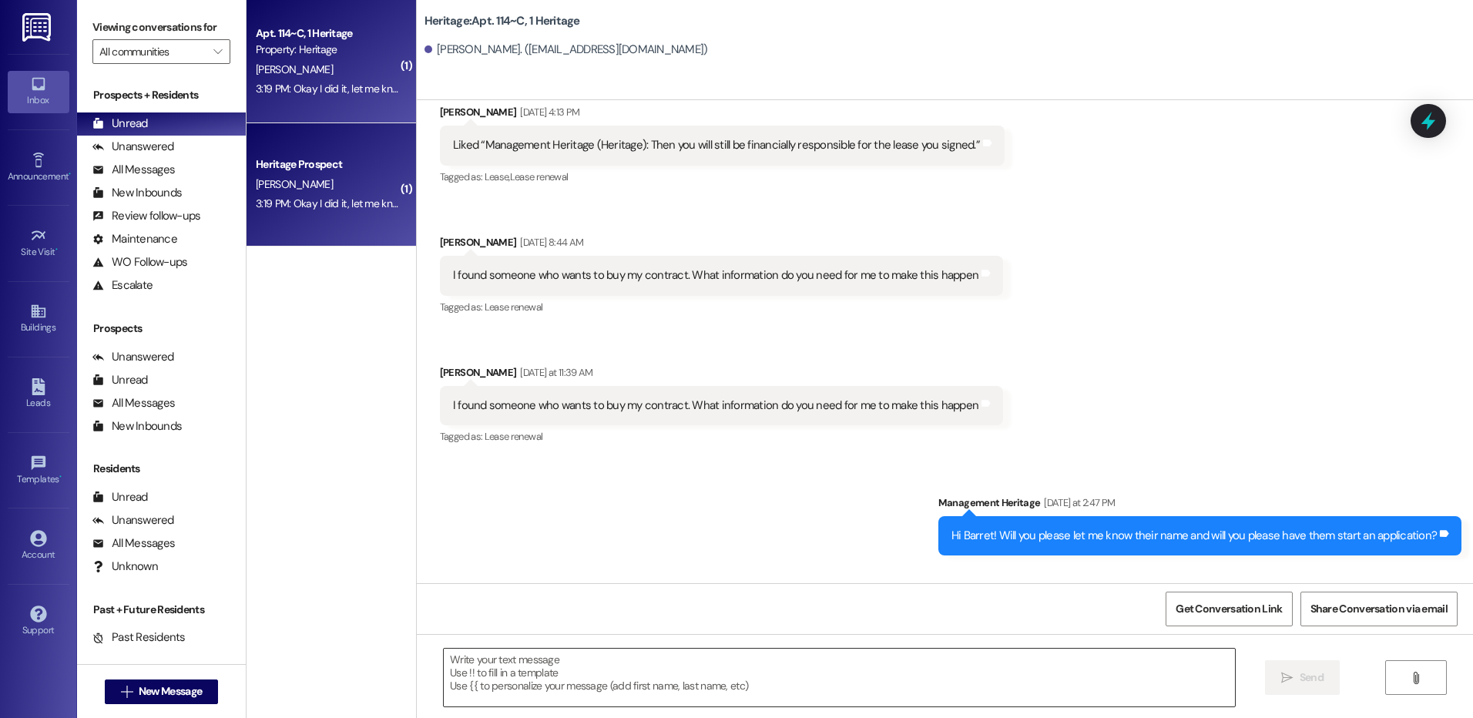
scroll to position [8264, 0]
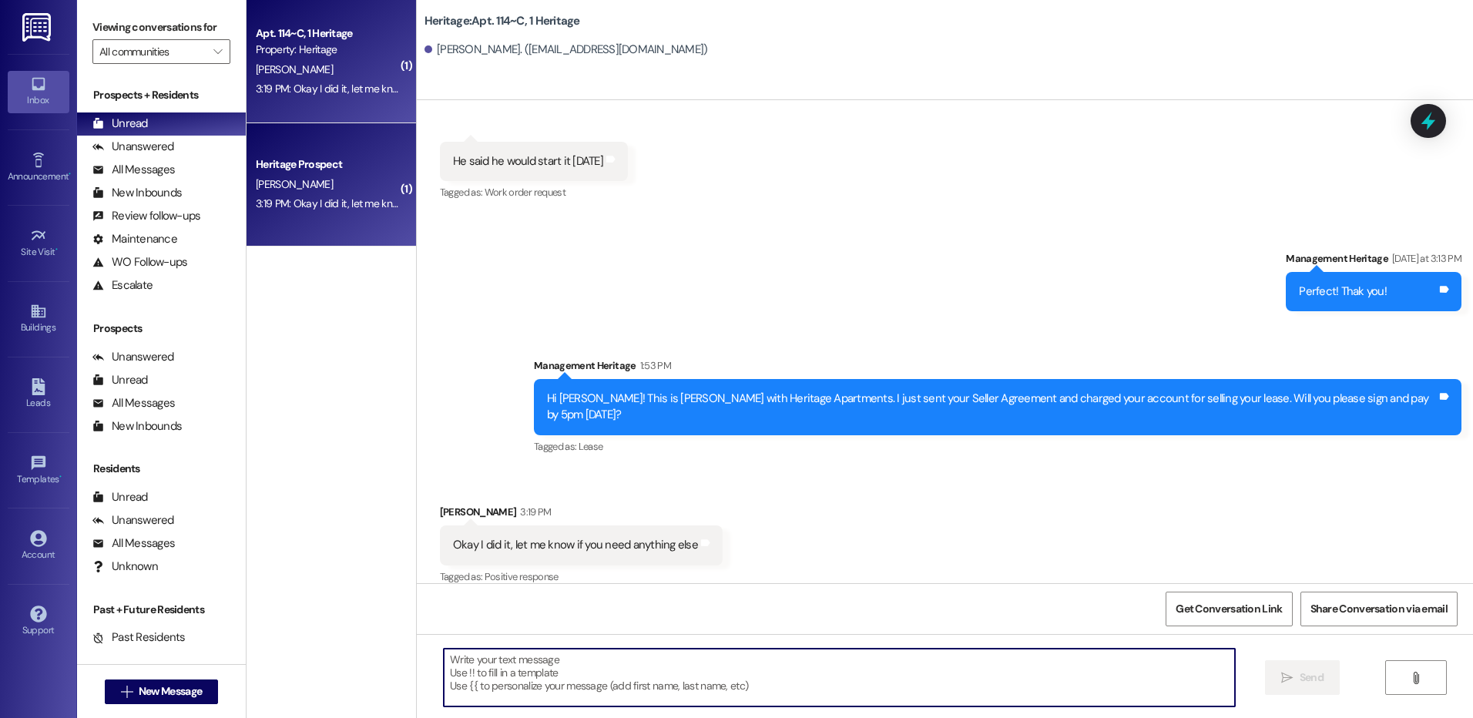
click at [549, 680] on textarea at bounding box center [839, 678] width 790 height 58
type textarea "Thank you!"
click at [181, 689] on span "New Message" at bounding box center [170, 691] width 63 height 16
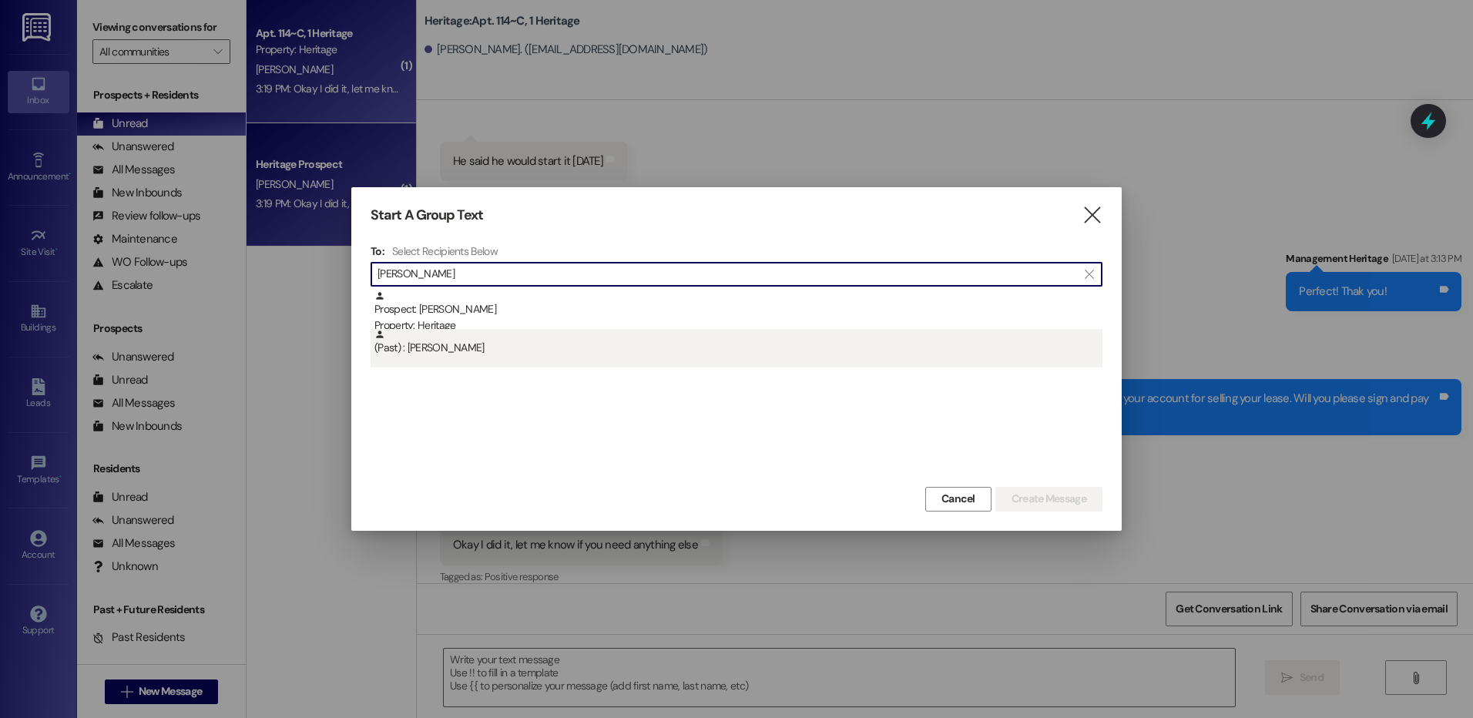
type input "jacob bu"
click at [722, 335] on div "(Past) : Jacob Burkett" at bounding box center [738, 342] width 728 height 27
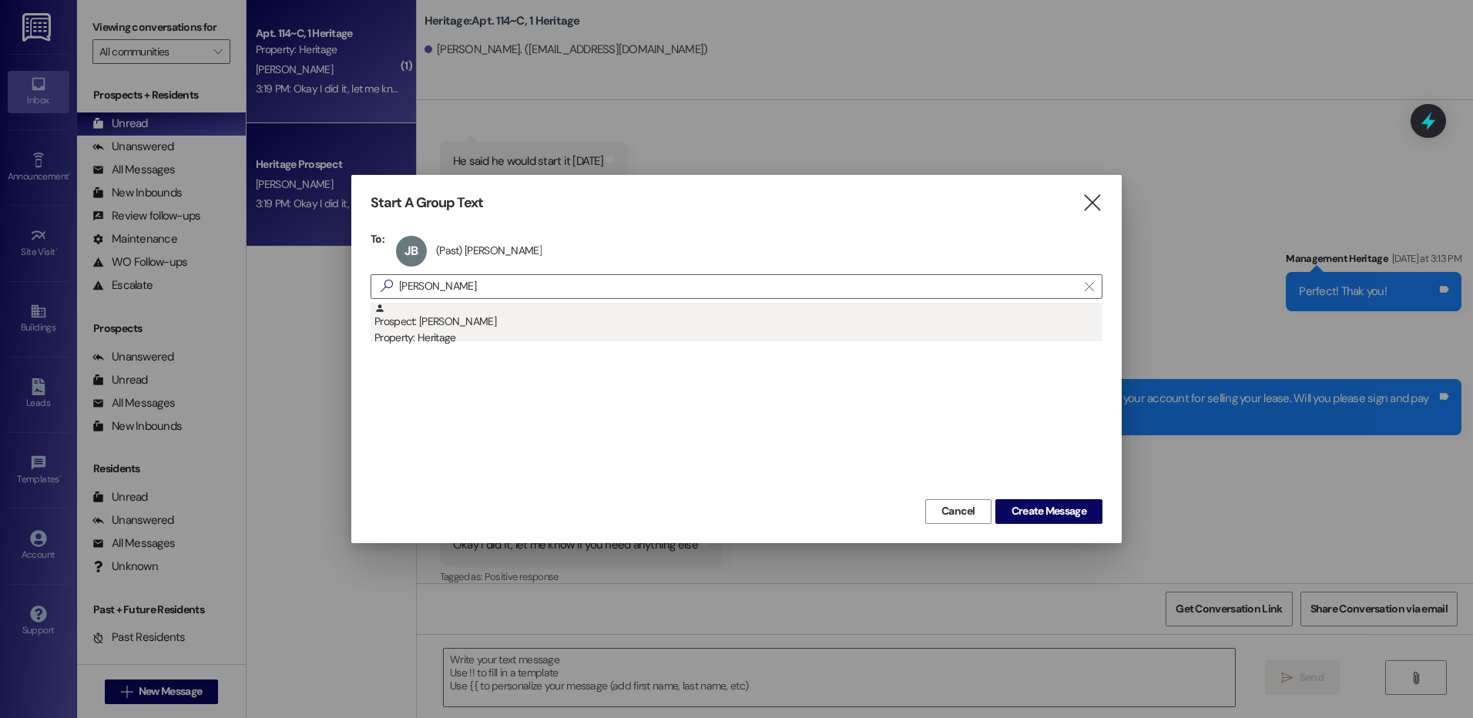
click at [700, 327] on div "Prospect: Jacob Buxton Property: Heritage" at bounding box center [738, 325] width 728 height 44
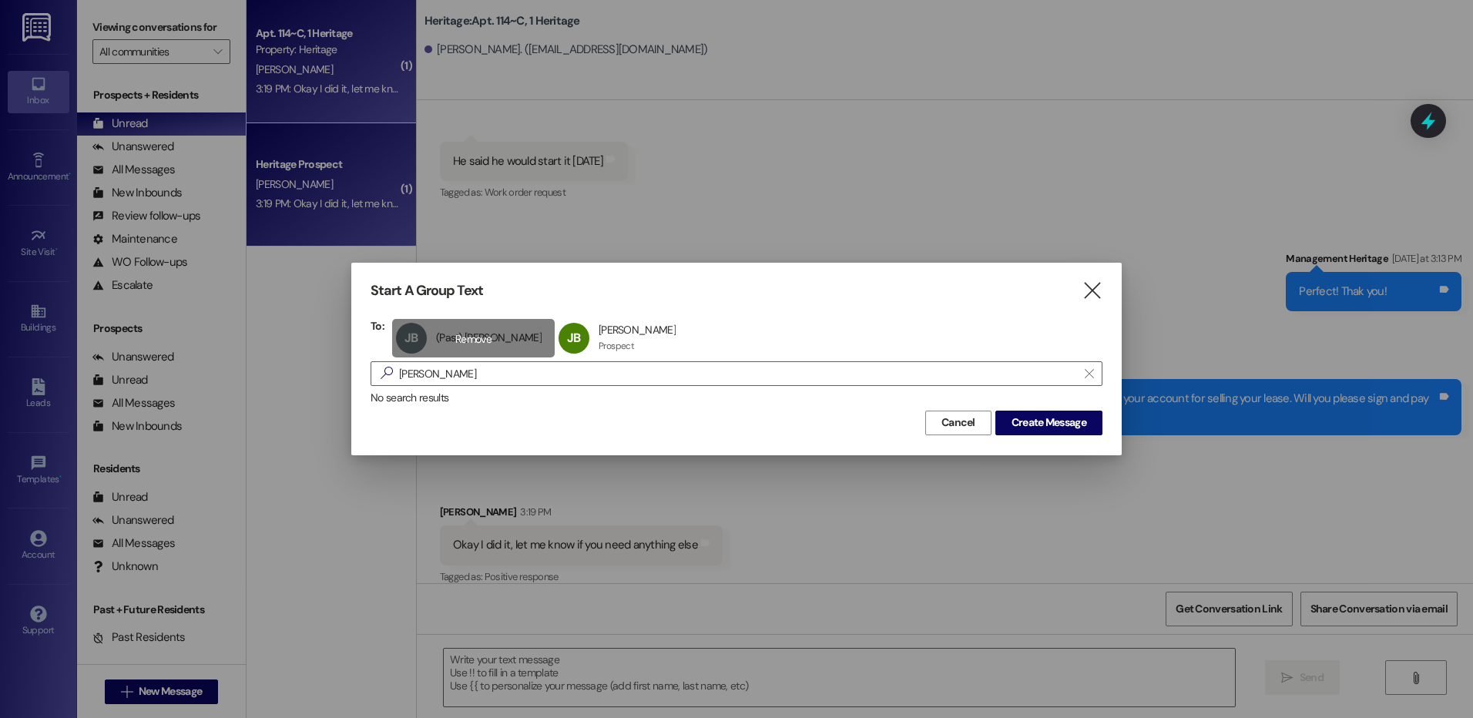
click at [455, 329] on div "JB (Past) Jacob Burkett (Past) Jacob Burkett click to remove" at bounding box center [473, 338] width 163 height 39
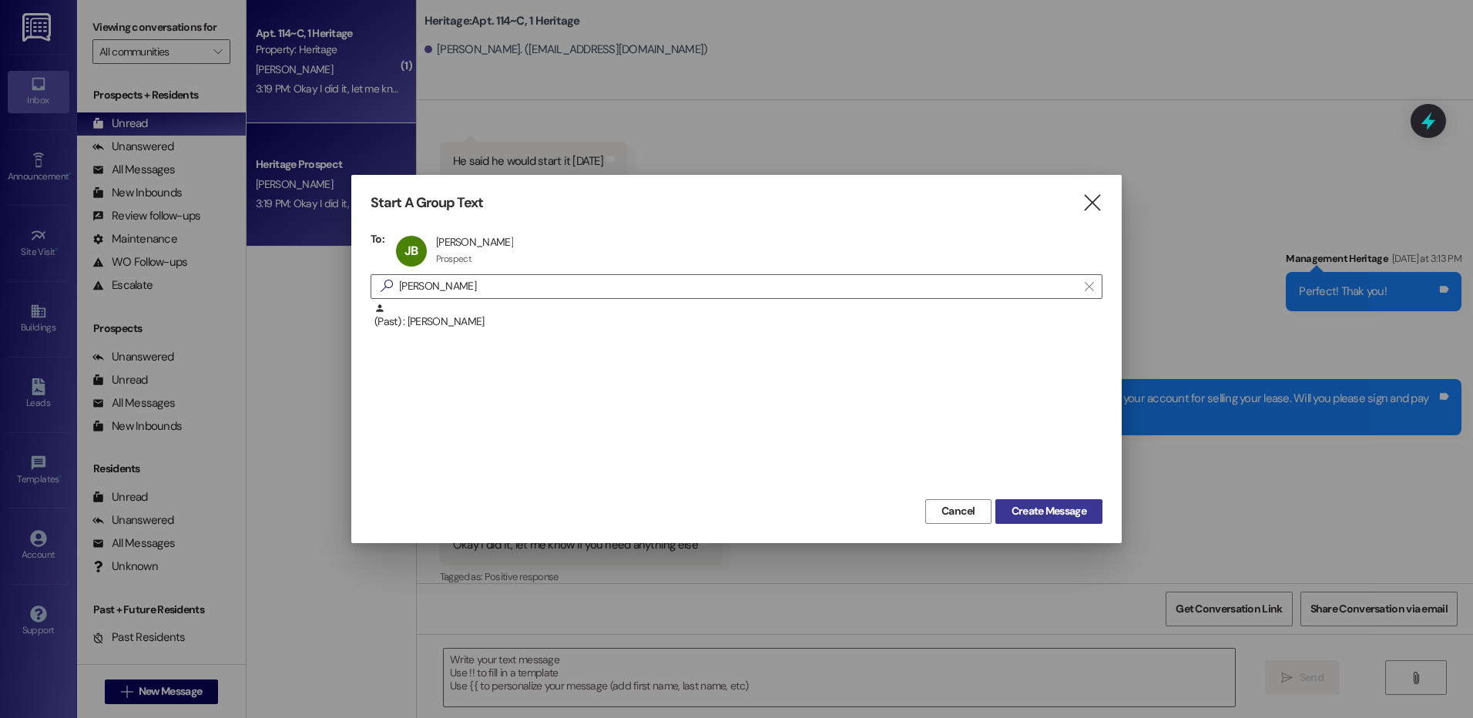
click at [1012, 509] on span "Create Message" at bounding box center [1049, 511] width 75 height 16
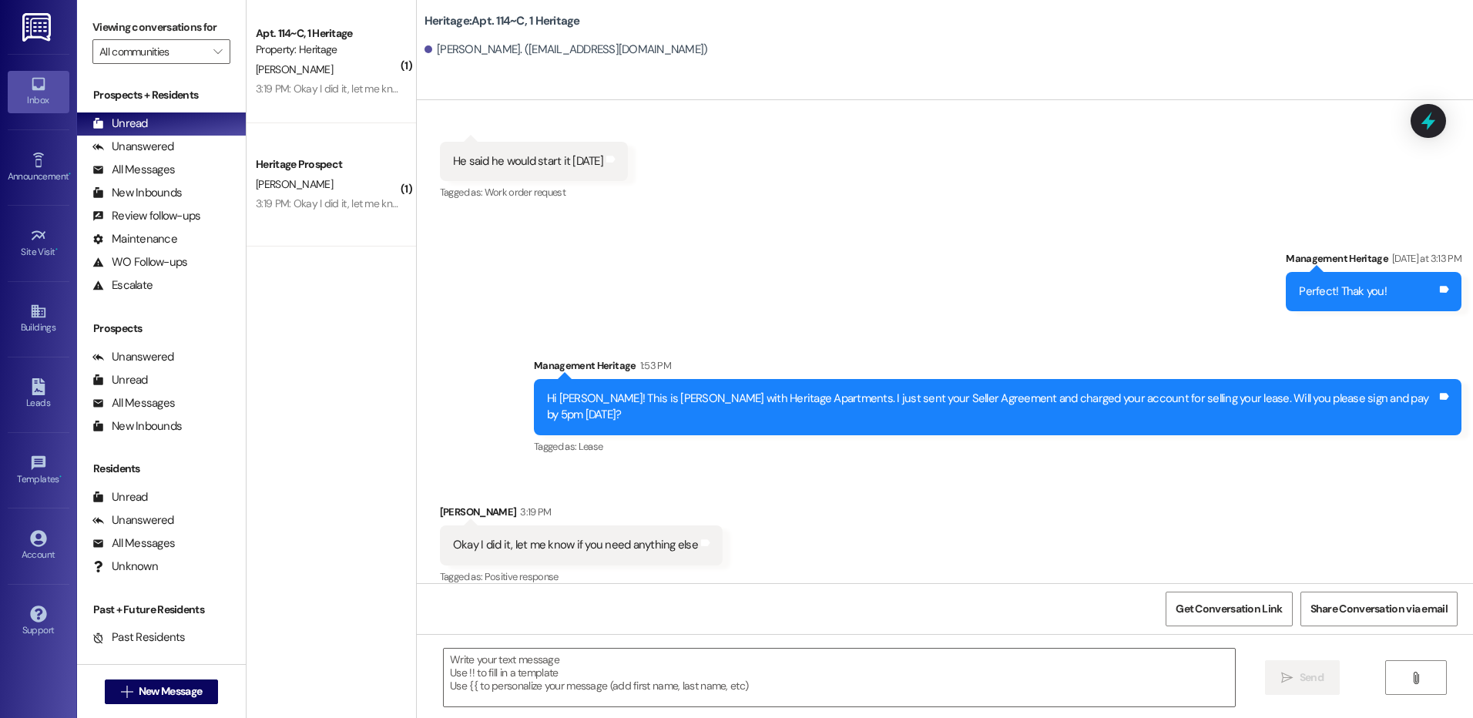
scroll to position [0, 0]
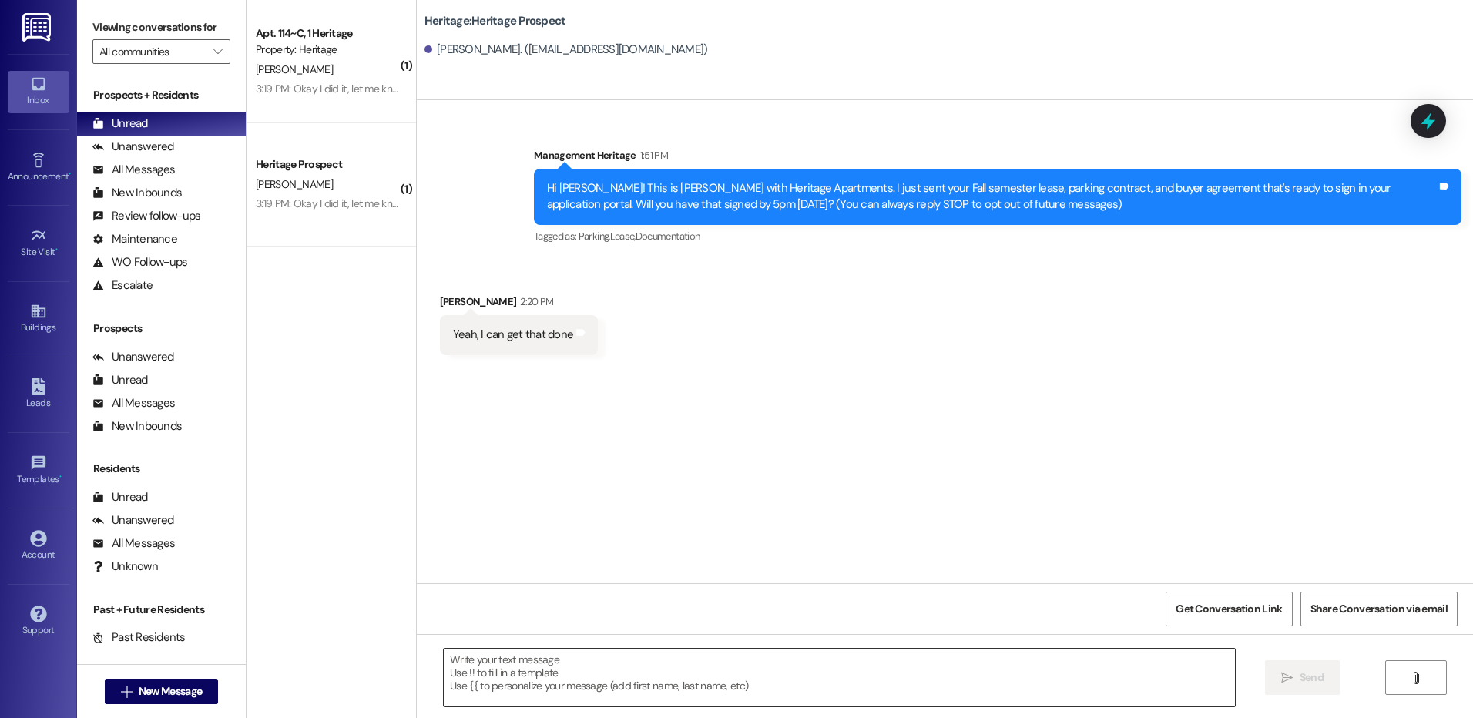
drag, startPoint x: 569, startPoint y: 689, endPoint x: 551, endPoint y: 688, distance: 18.5
click at [569, 688] on textarea at bounding box center [839, 678] width 790 height 58
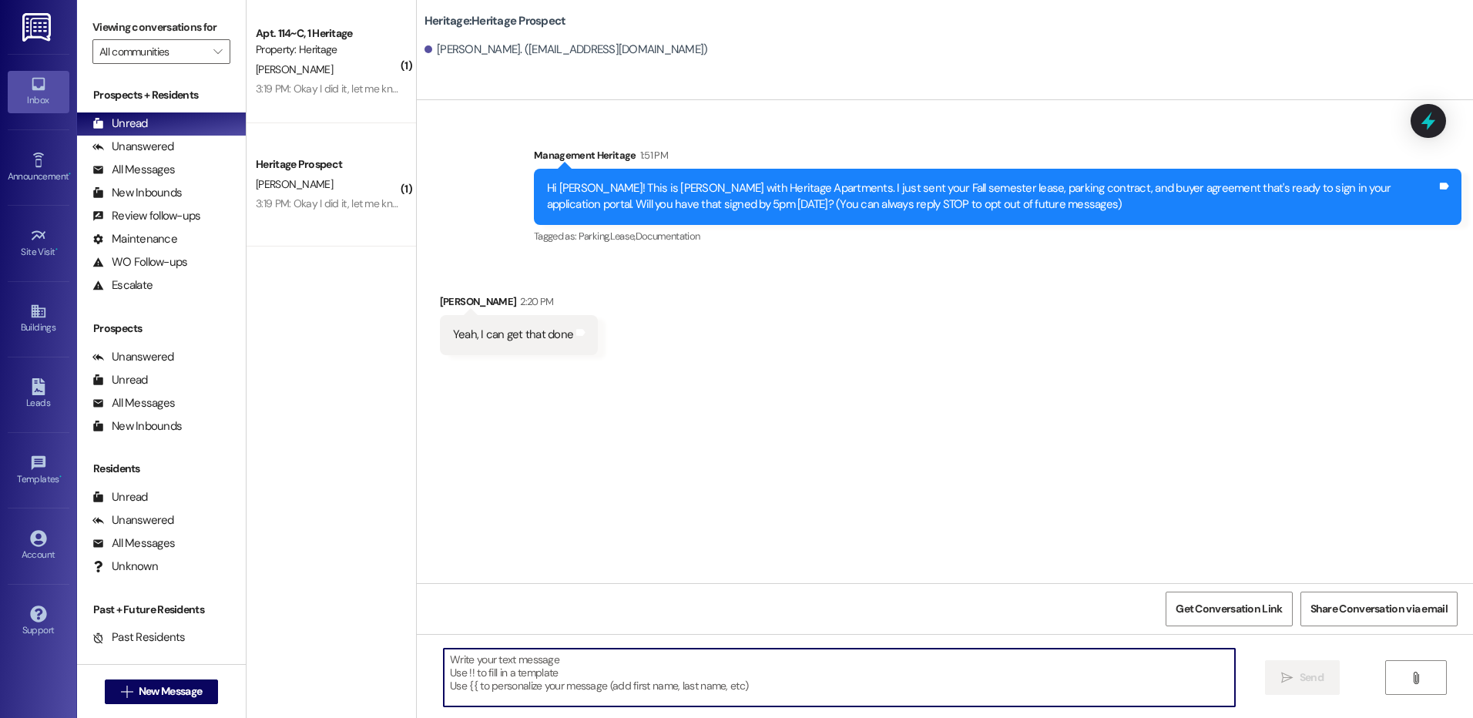
paste textarea "Hi ___! This is Paige with Heritage Apartments. Thanks for getting your lease s…"
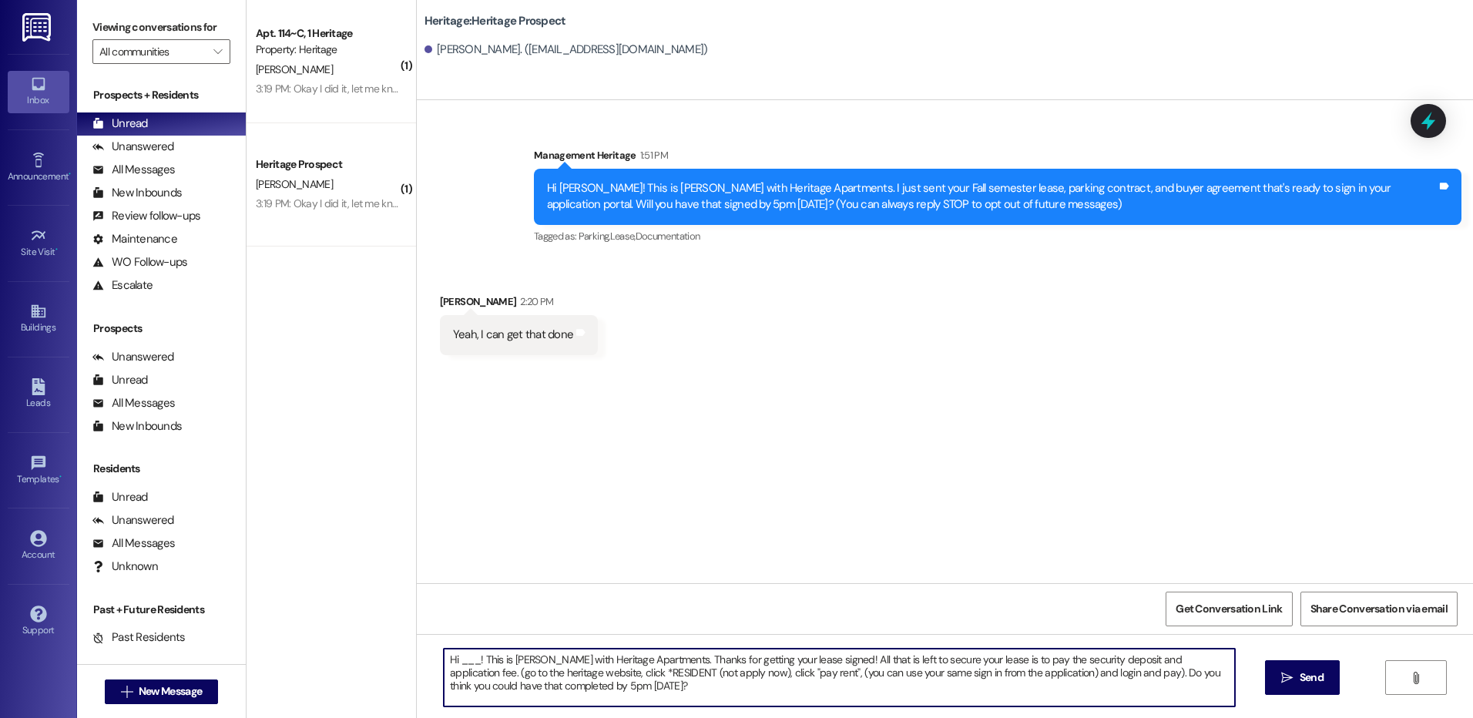
click at [461, 656] on textarea "Hi ___! This is Paige with Heritage Apartments. Thanks for getting your lease s…" at bounding box center [839, 678] width 790 height 58
drag, startPoint x: 484, startPoint y: 660, endPoint x: 660, endPoint y: 666, distance: 175.8
click at [660, 666] on textarea "Hi Jacob! This is Paige with Heritage Apartments. Thanks for getting your lease…" at bounding box center [839, 678] width 790 height 58
type textarea "Hi Jacob! Thanks for getting your lease signed! All that is left to secure your…"
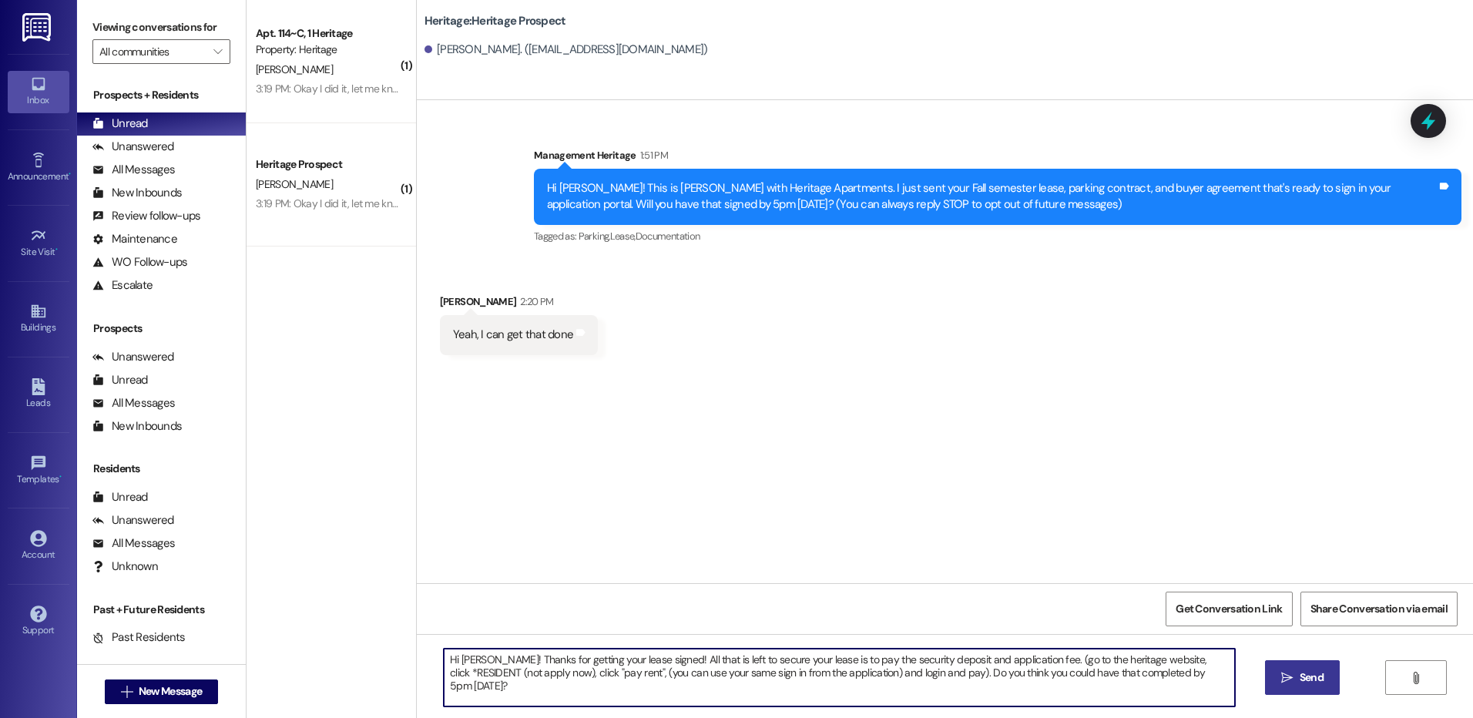
click at [1280, 670] on span " Send" at bounding box center [1302, 678] width 49 height 16
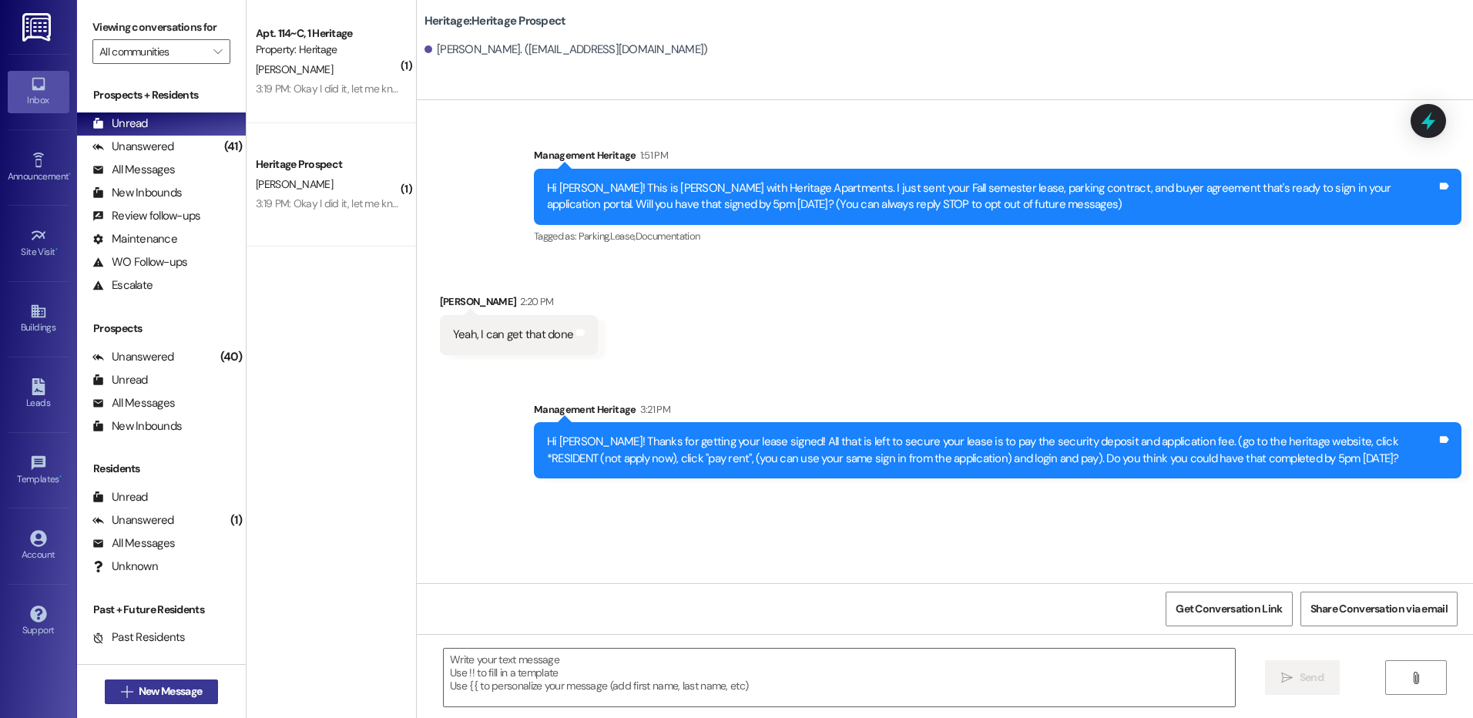
click at [153, 702] on button " New Message" at bounding box center [162, 692] width 114 height 25
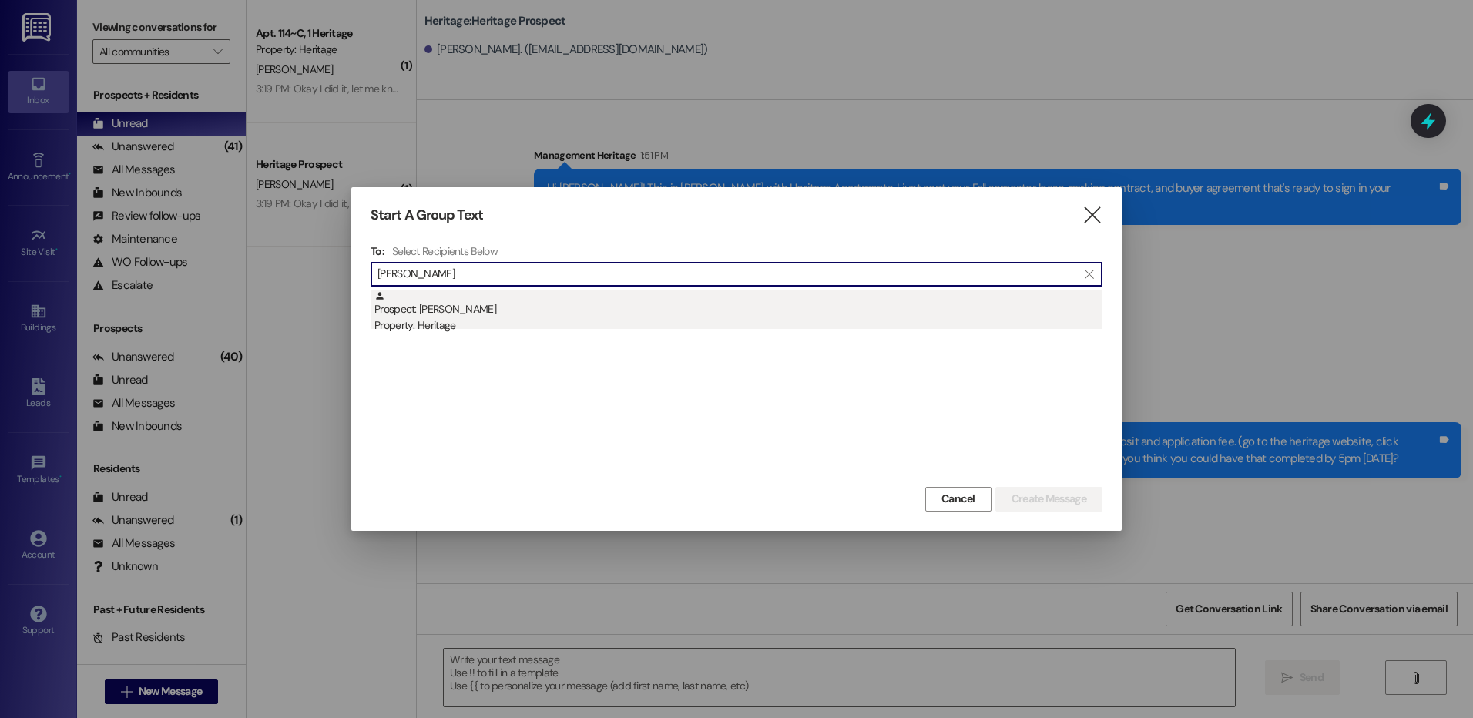
type input "jared si"
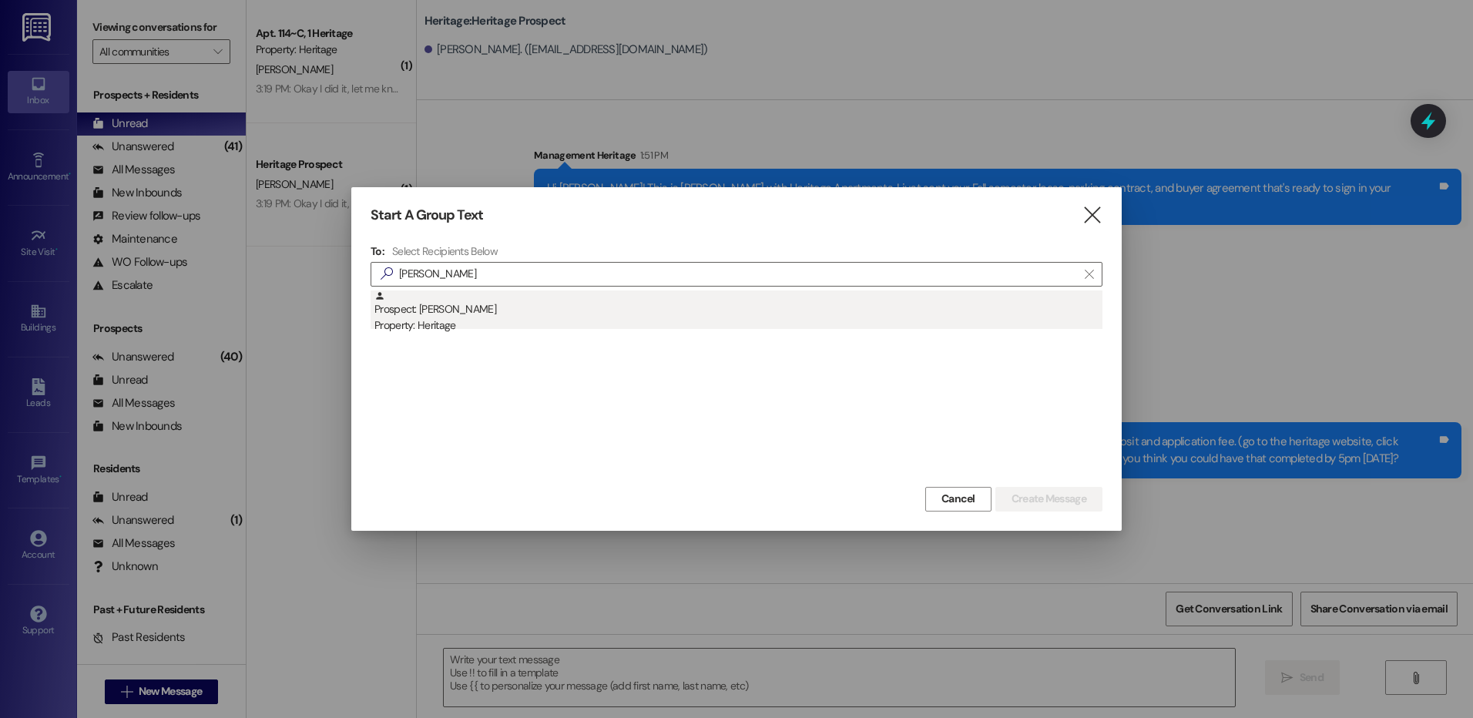
click at [760, 327] on div "Property: Heritage" at bounding box center [738, 325] width 728 height 16
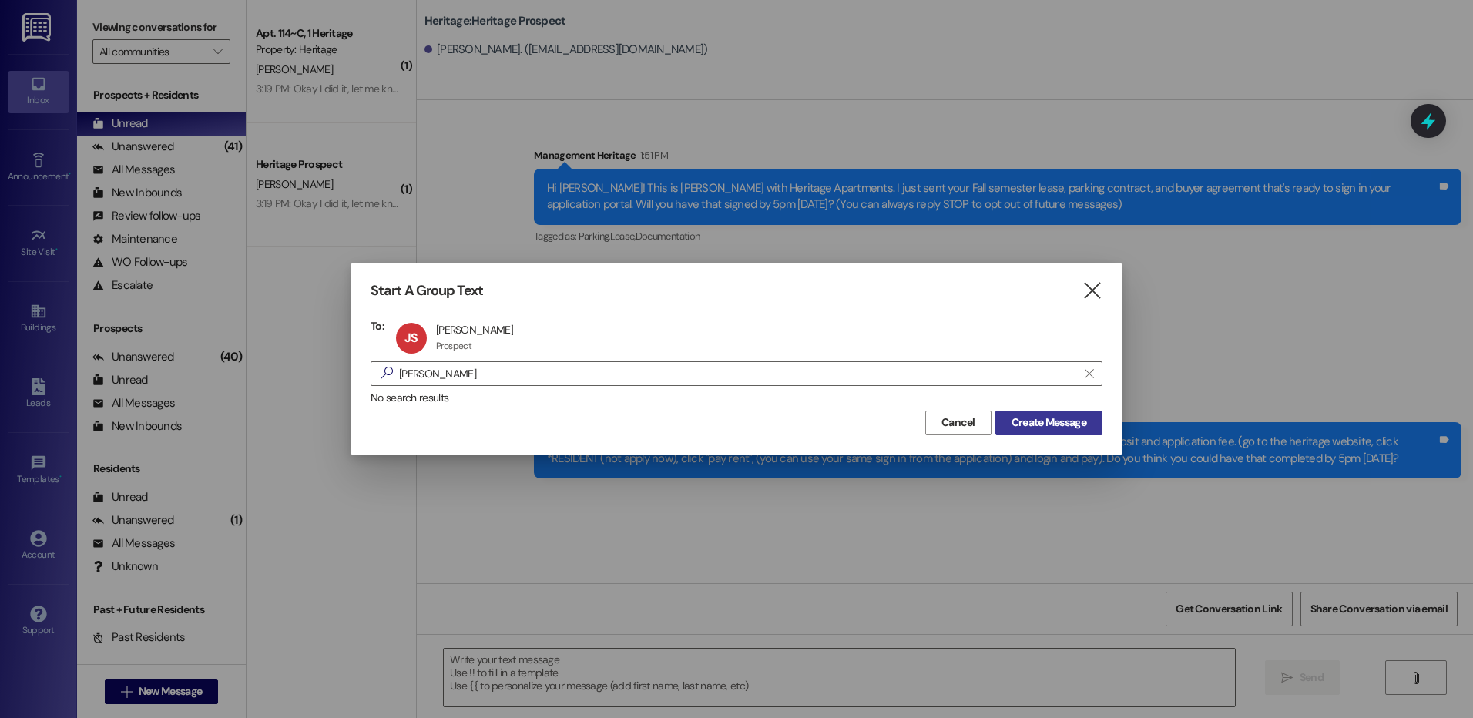
click at [1028, 421] on span "Create Message" at bounding box center [1049, 423] width 75 height 16
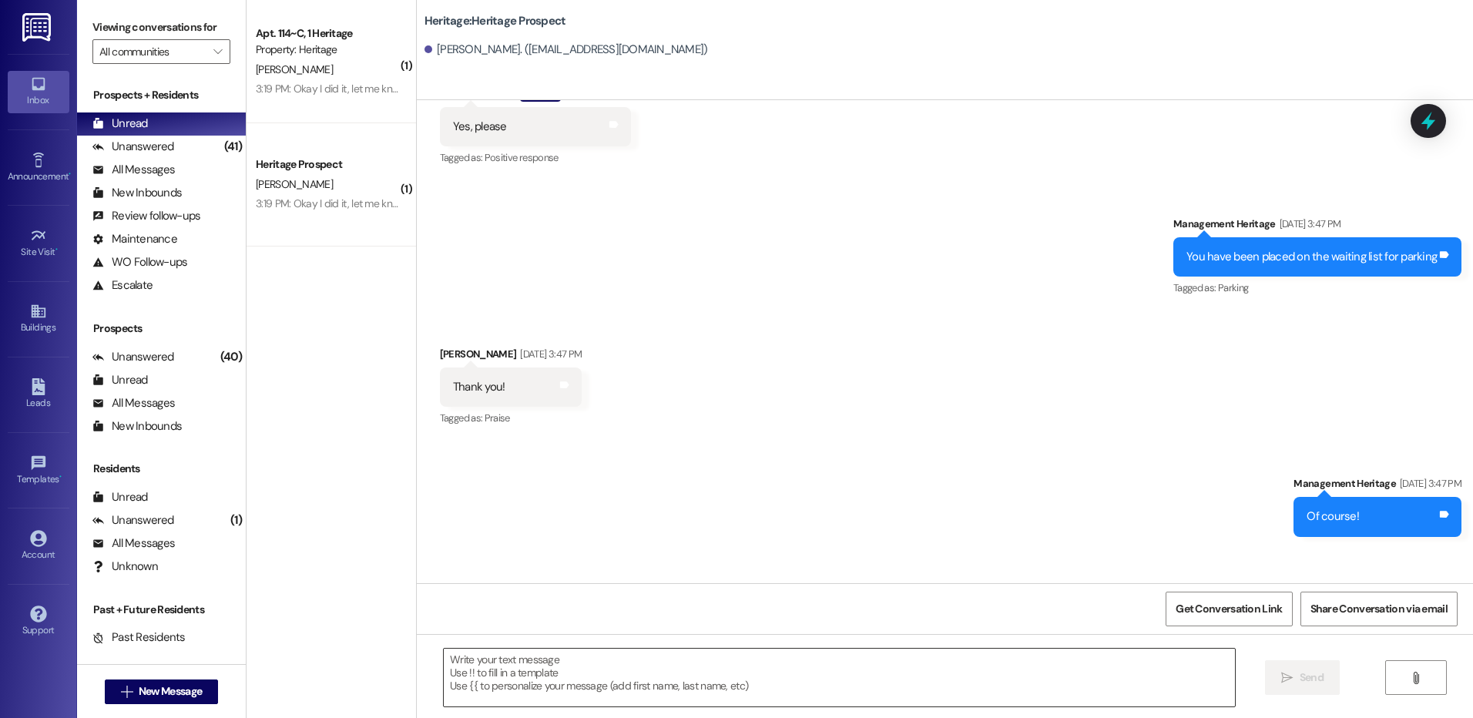
scroll to position [2734, 0]
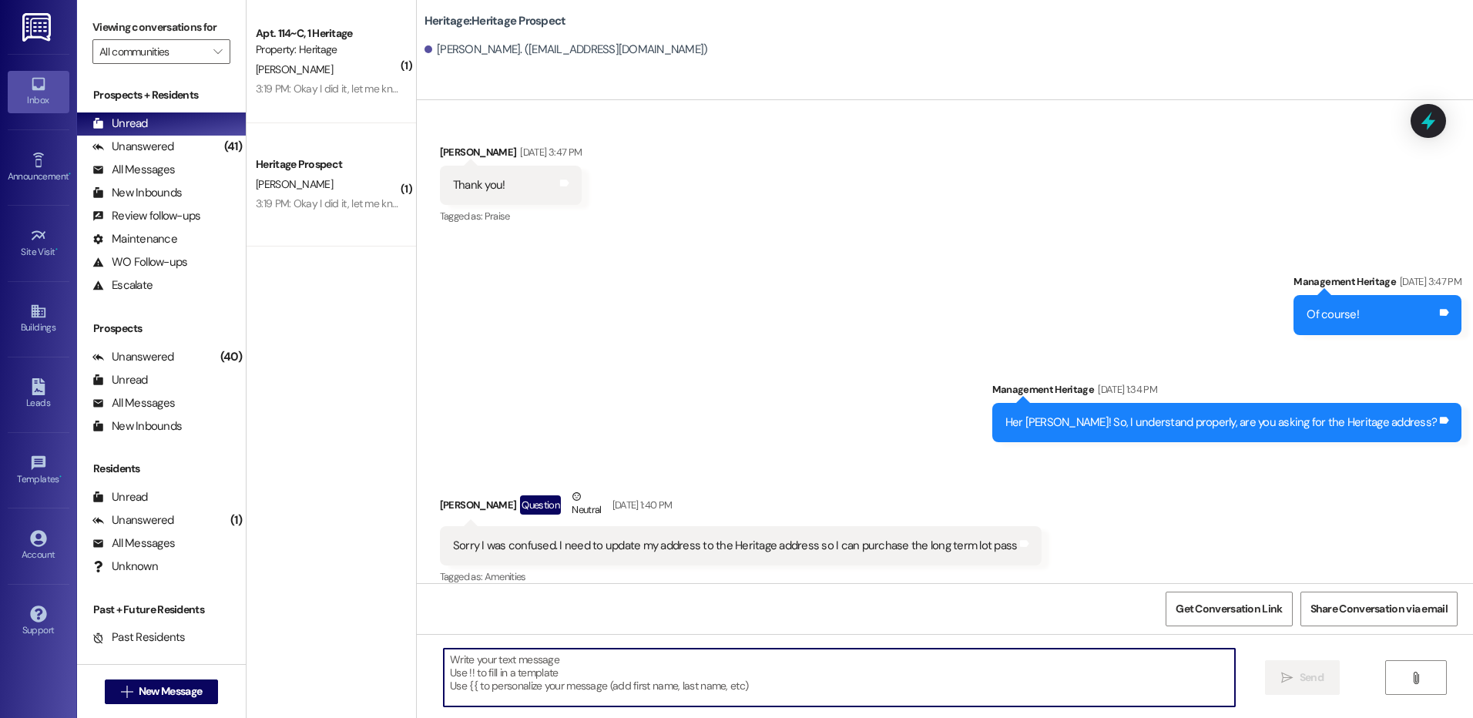
click at [581, 705] on textarea at bounding box center [839, 678] width 790 height 58
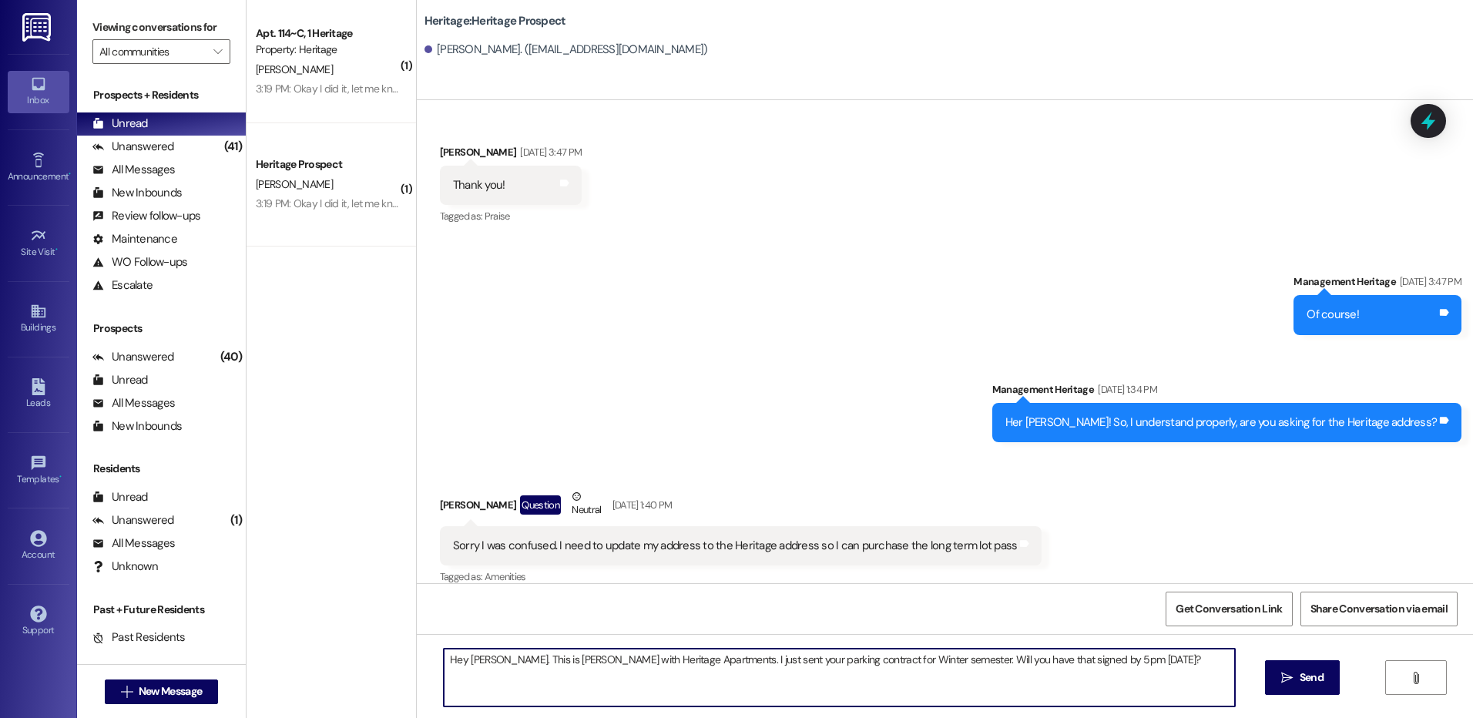
click at [619, 650] on textarea "Hey Jared. This is Paige with Heritage Apartments. I just sent your parking con…" at bounding box center [839, 678] width 790 height 58
type textarea "Hey Jared. This is Paige with Heritage Apartments. I just sent your parking con…"
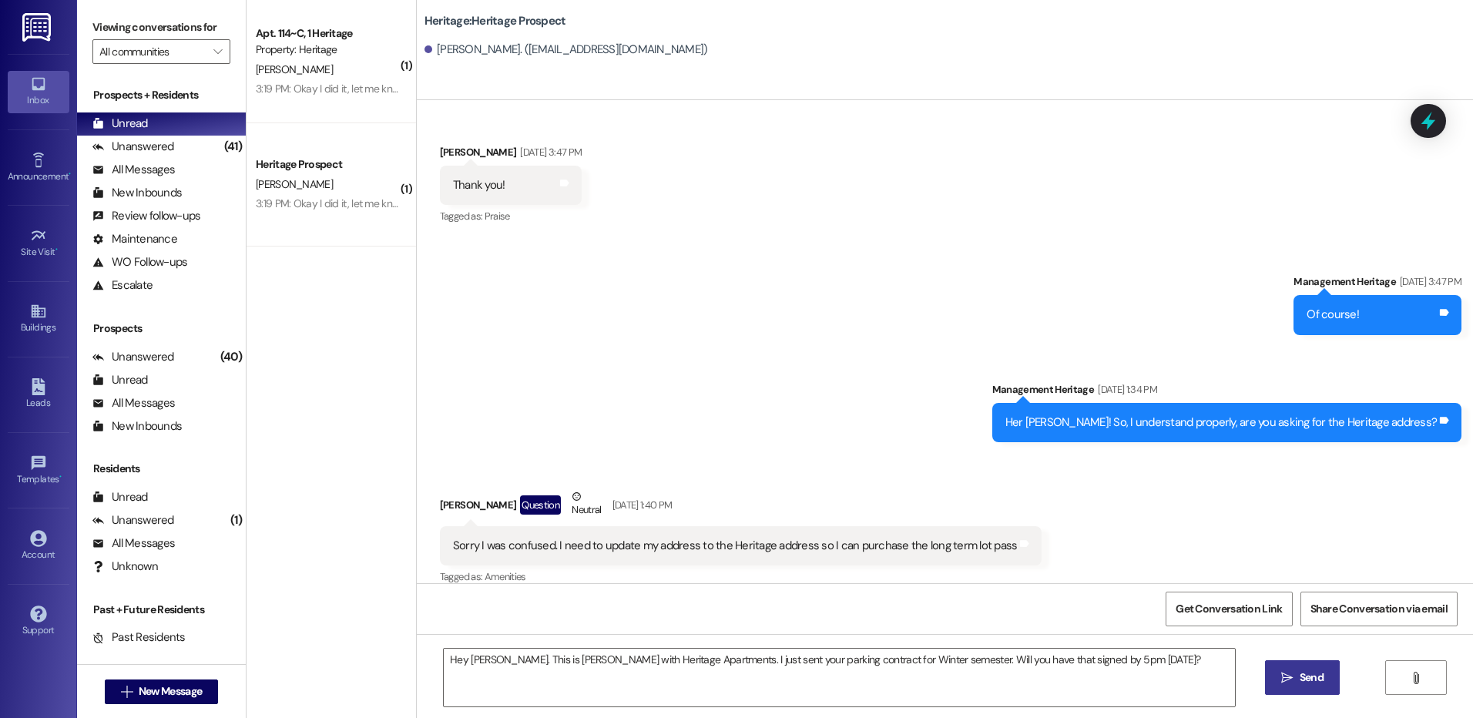
click at [1300, 675] on span "Send" at bounding box center [1312, 678] width 24 height 16
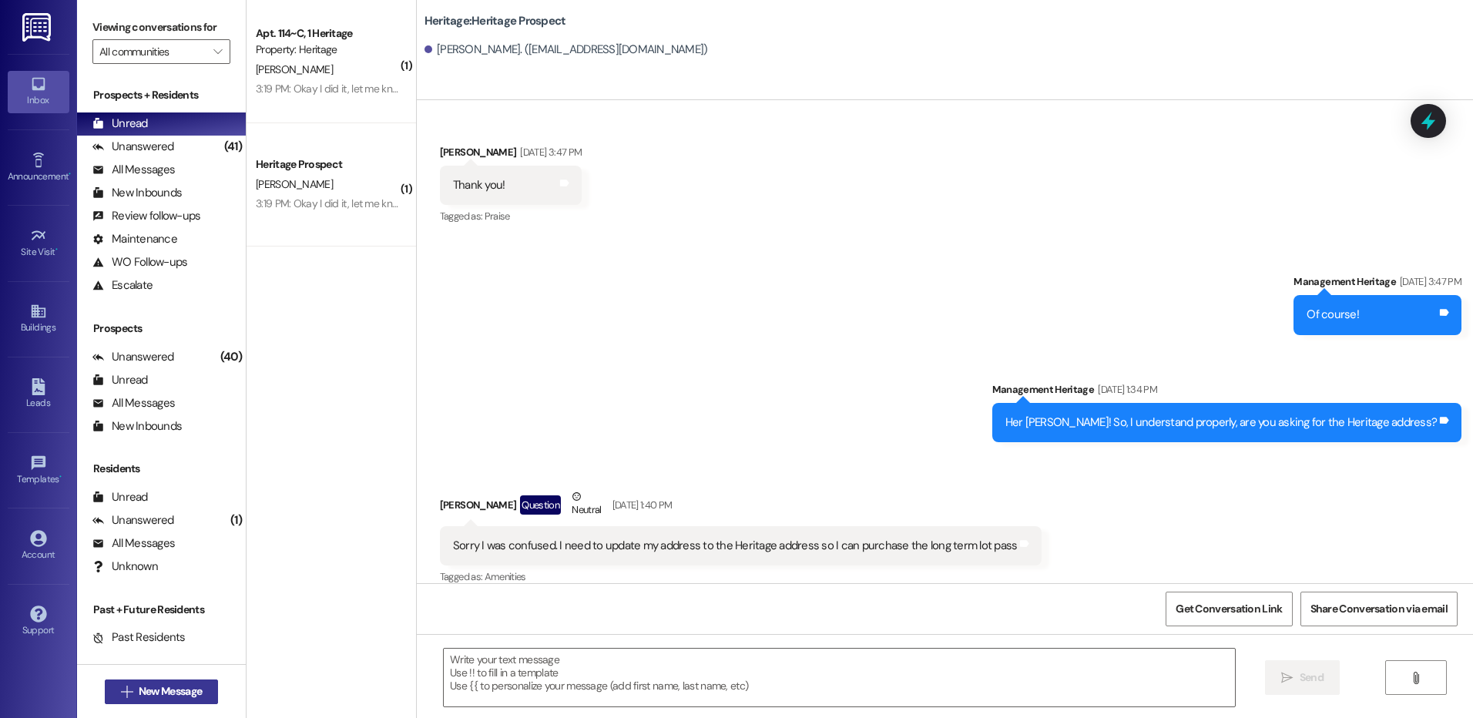
click at [146, 683] on button " New Message" at bounding box center [162, 692] width 114 height 25
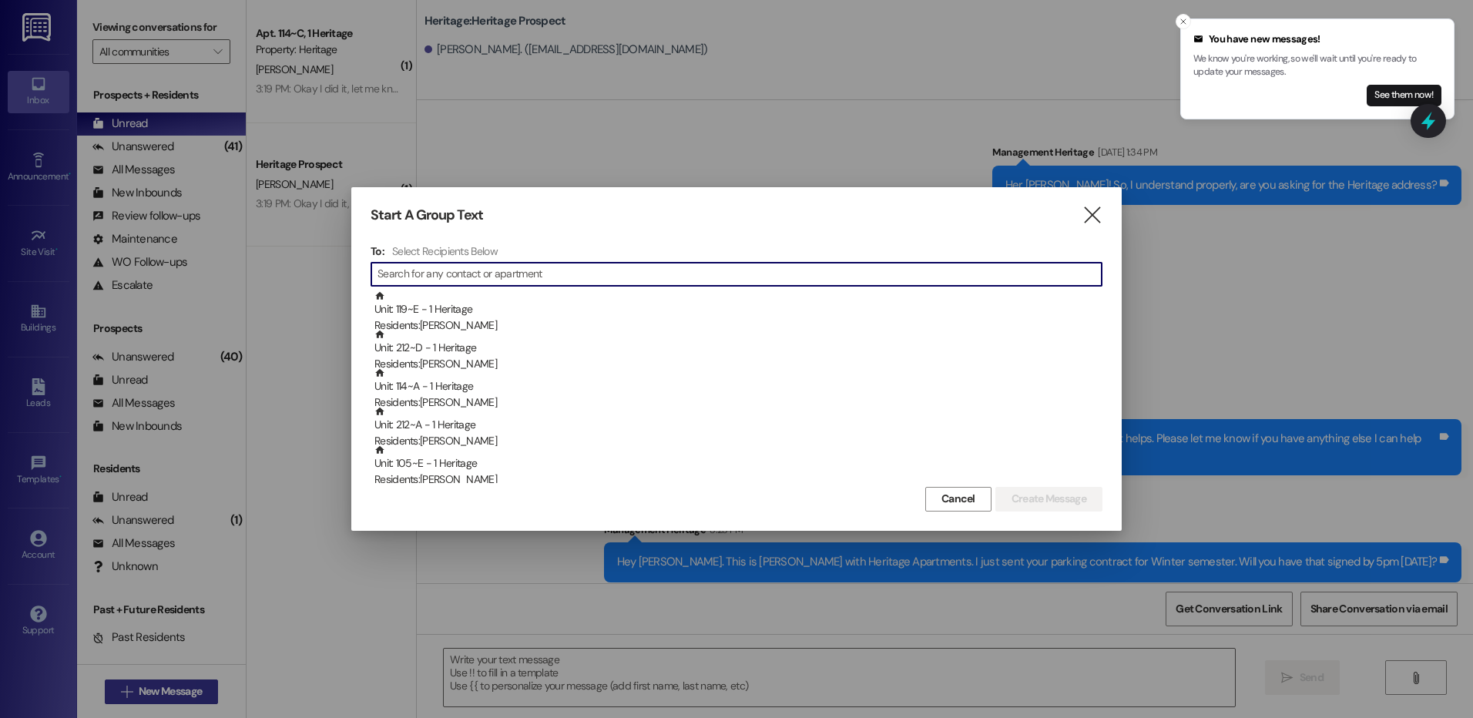
scroll to position [3073, 0]
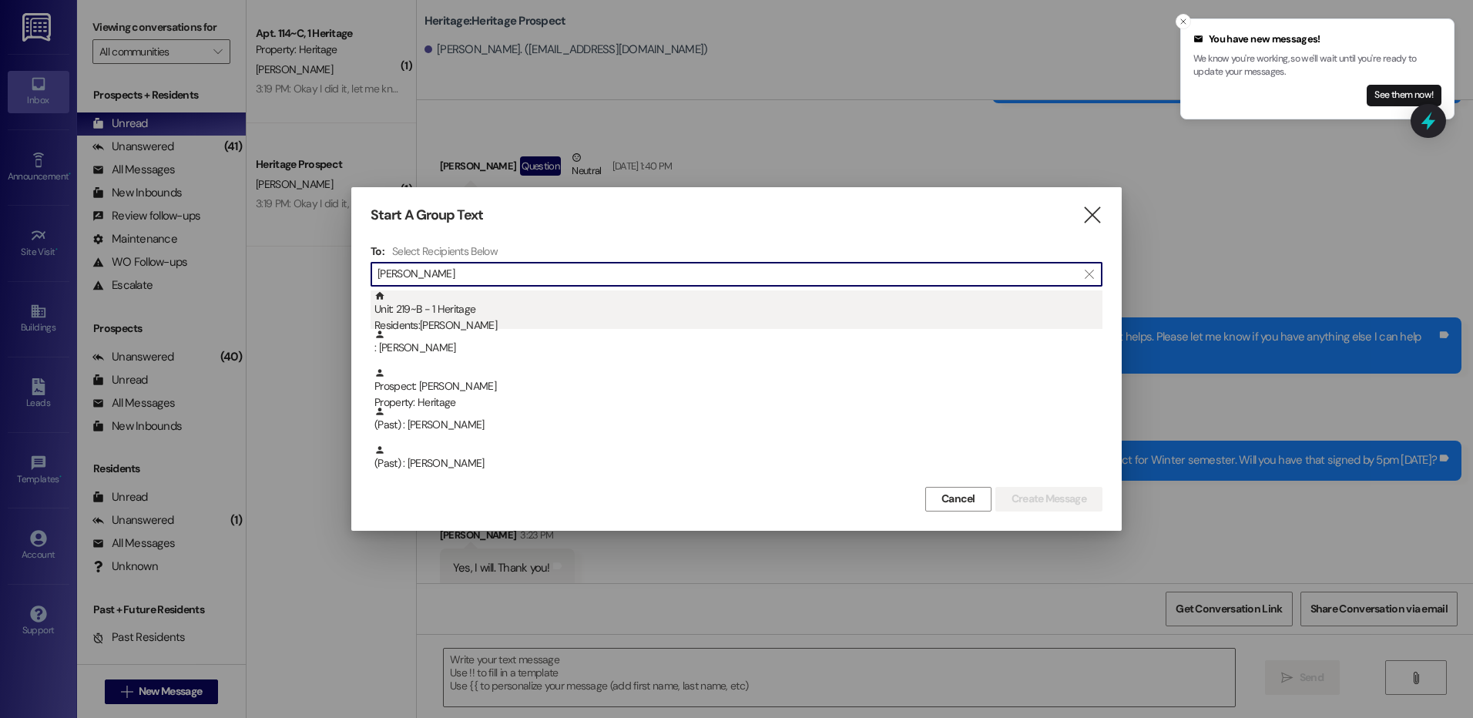
type input "dylan"
click at [539, 326] on div "Residents: Dylan Haywood" at bounding box center [738, 325] width 728 height 16
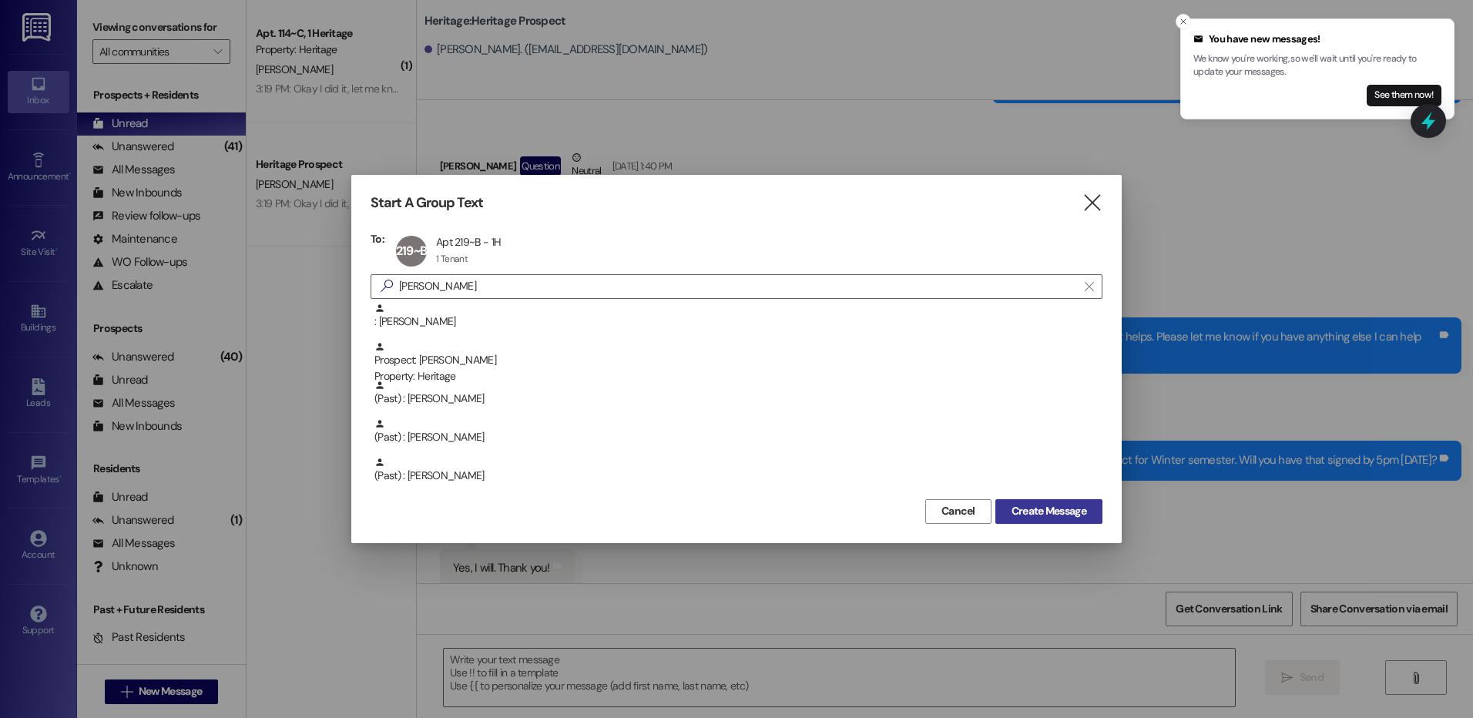
click at [1014, 505] on span "Create Message" at bounding box center [1049, 511] width 75 height 16
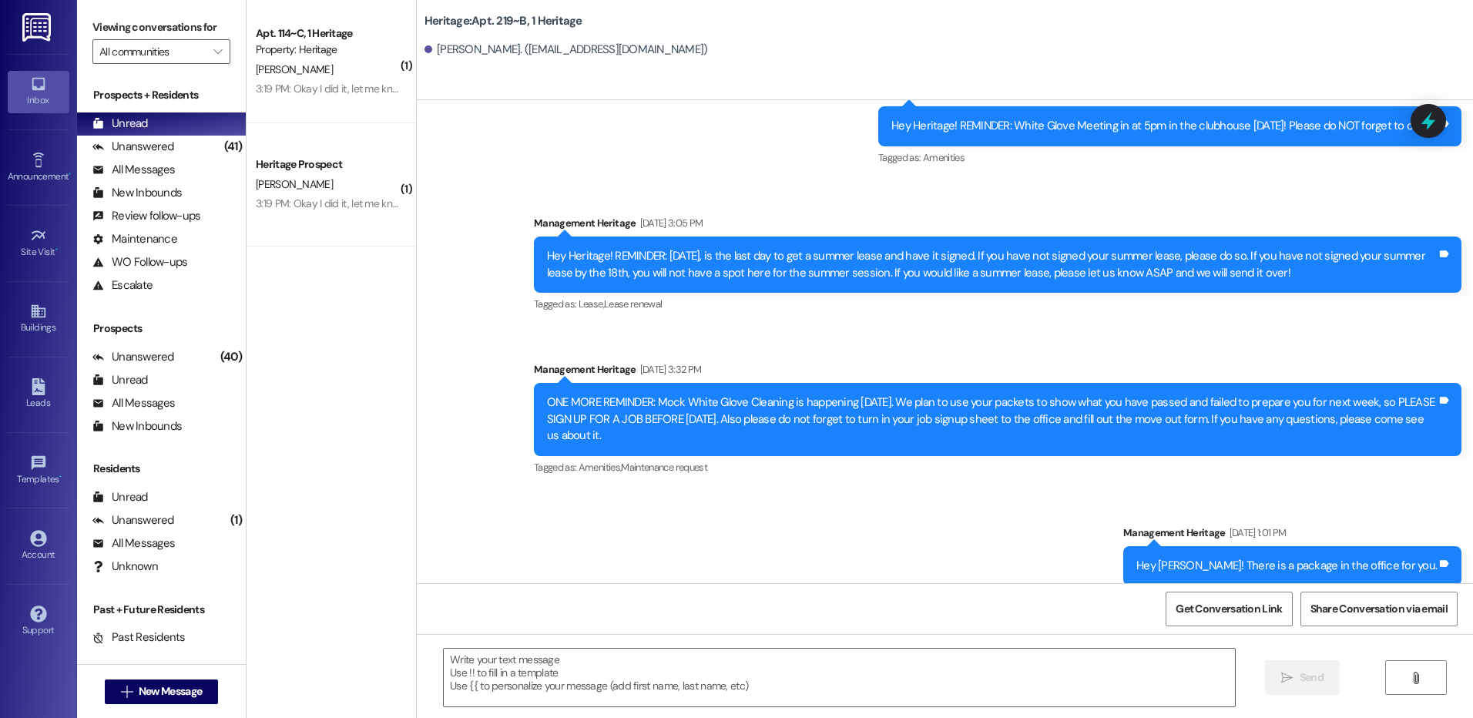
scroll to position [19765, 0]
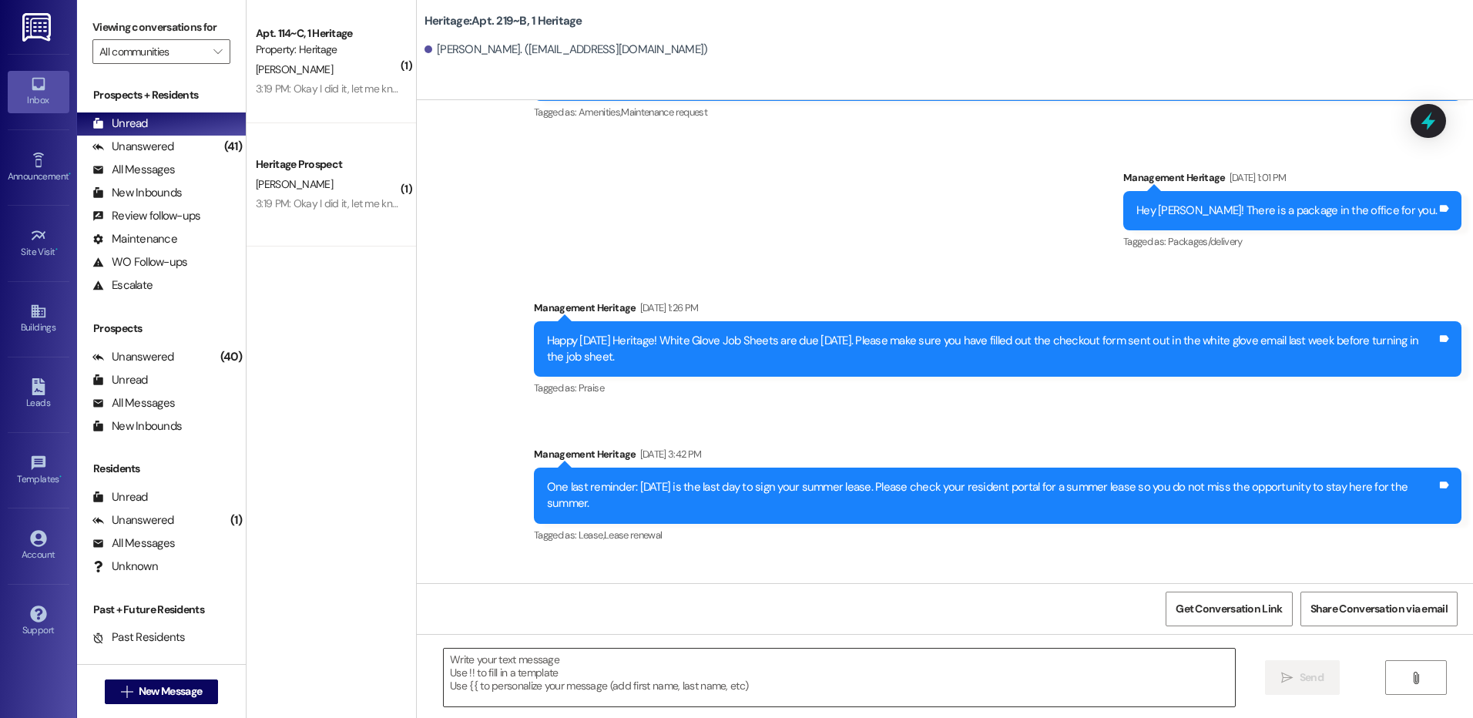
click at [753, 651] on textarea at bounding box center [839, 678] width 790 height 58
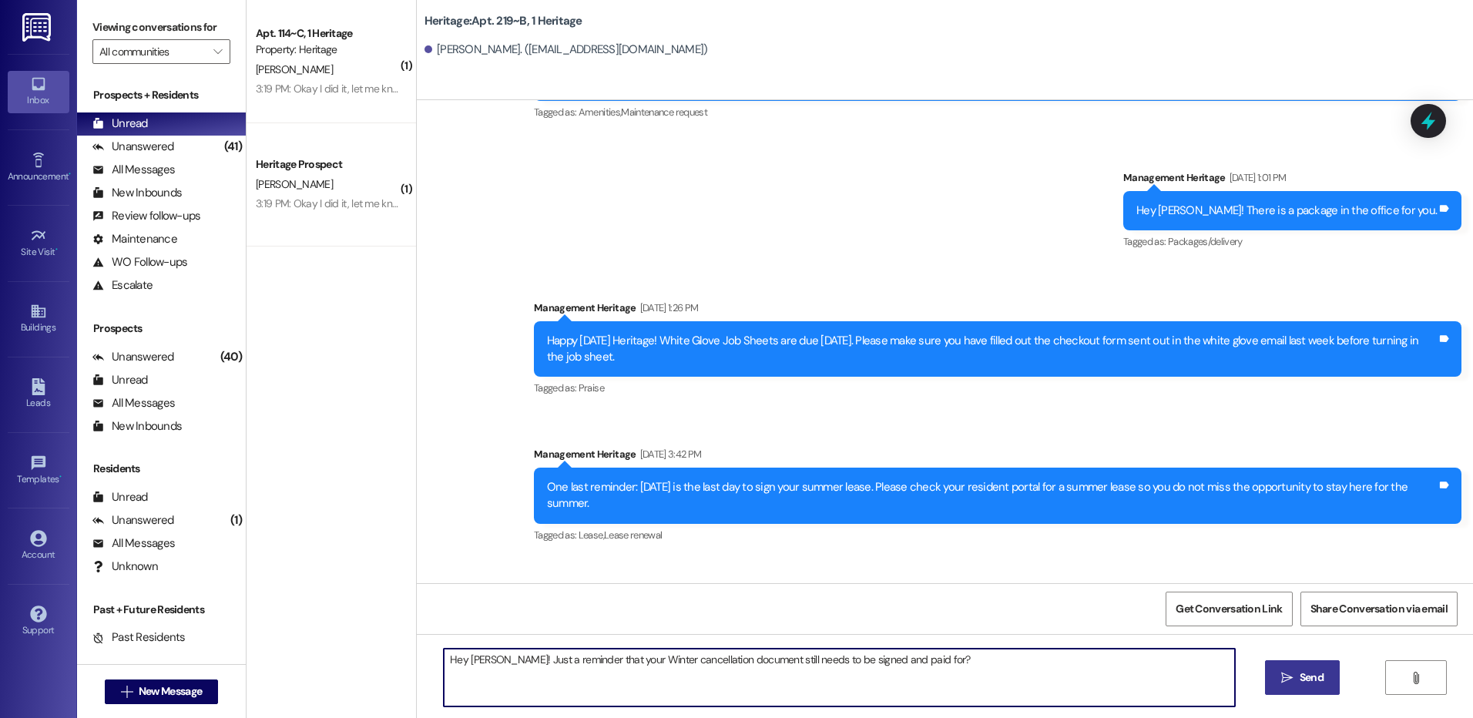
type textarea "Hey Dylan! Just a reminder that your Winter cancellation document still needs t…"
click at [1282, 677] on icon "" at bounding box center [1287, 678] width 12 height 12
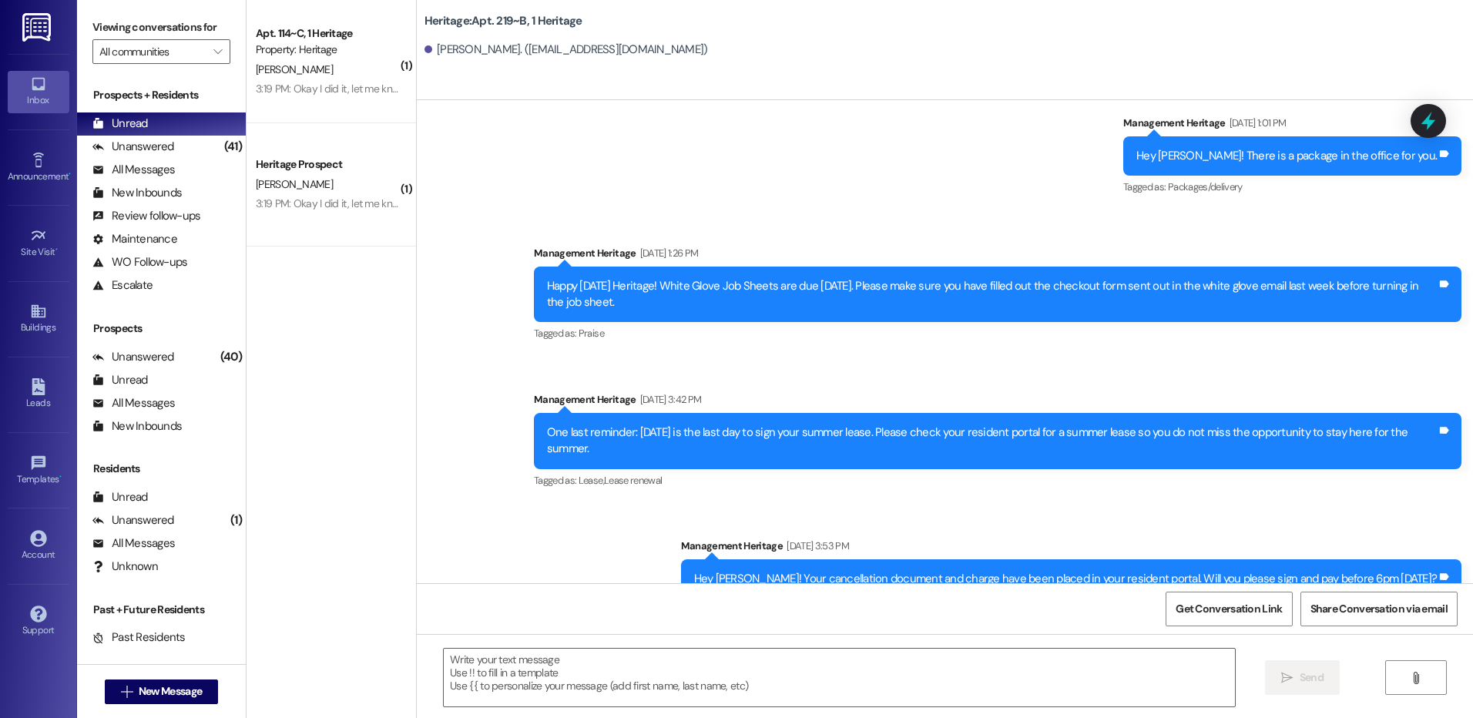
scroll to position [19873, 0]
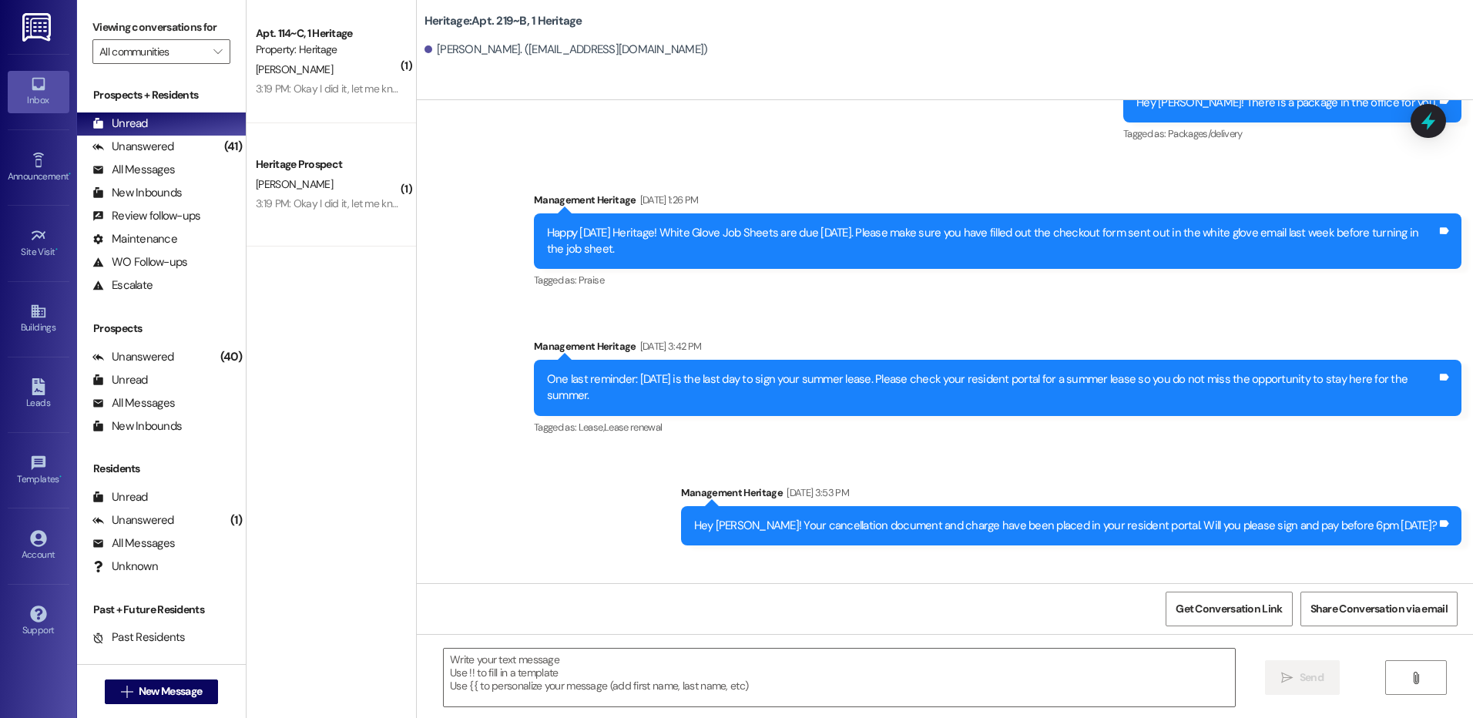
click at [1011, 613] on div "Hey Dylan! Just a reminder that your Winter cancellation document still needs t…" at bounding box center [1159, 632] width 606 height 39
click at [1013, 613] on div "Hey Dylan! Just a reminder that your Winter cancellation document still needs t…" at bounding box center [1159, 632] width 606 height 39
click at [1015, 625] on div "Hey Dylan! Just a reminder that your Winter cancellation document still needs t…" at bounding box center [1153, 633] width 568 height 16
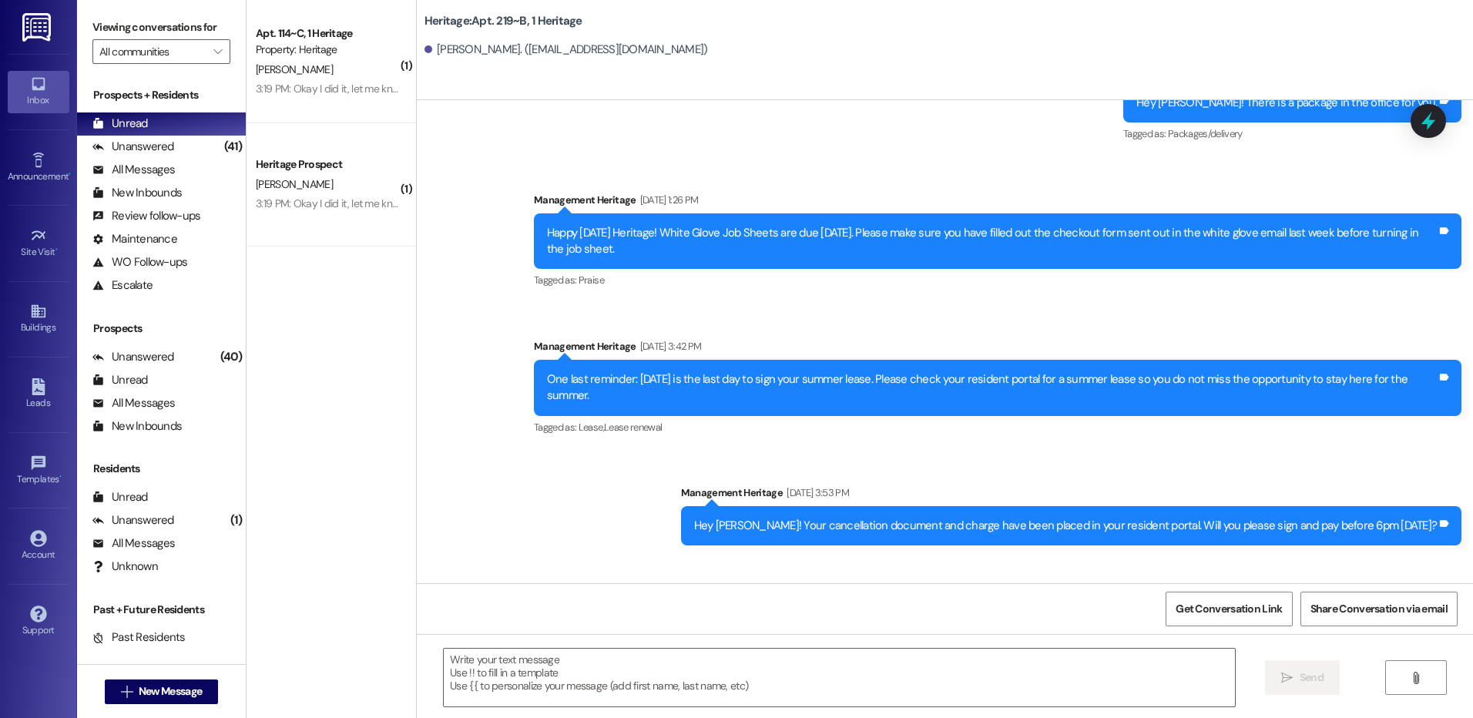
click at [1015, 625] on div "Hey Dylan! Just a reminder that your Winter cancellation document still needs t…" at bounding box center [1153, 633] width 568 height 16
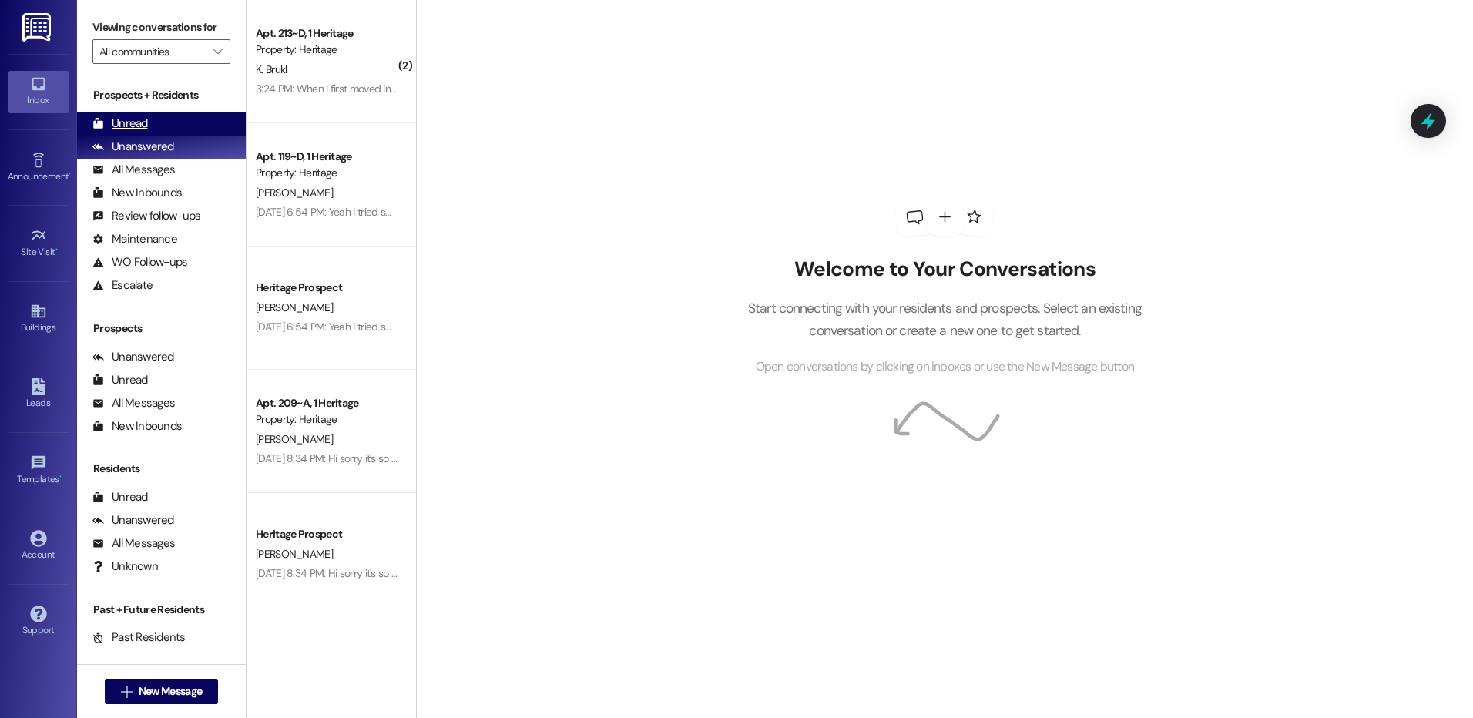
click at [184, 124] on div "Unread (0)" at bounding box center [161, 123] width 169 height 23
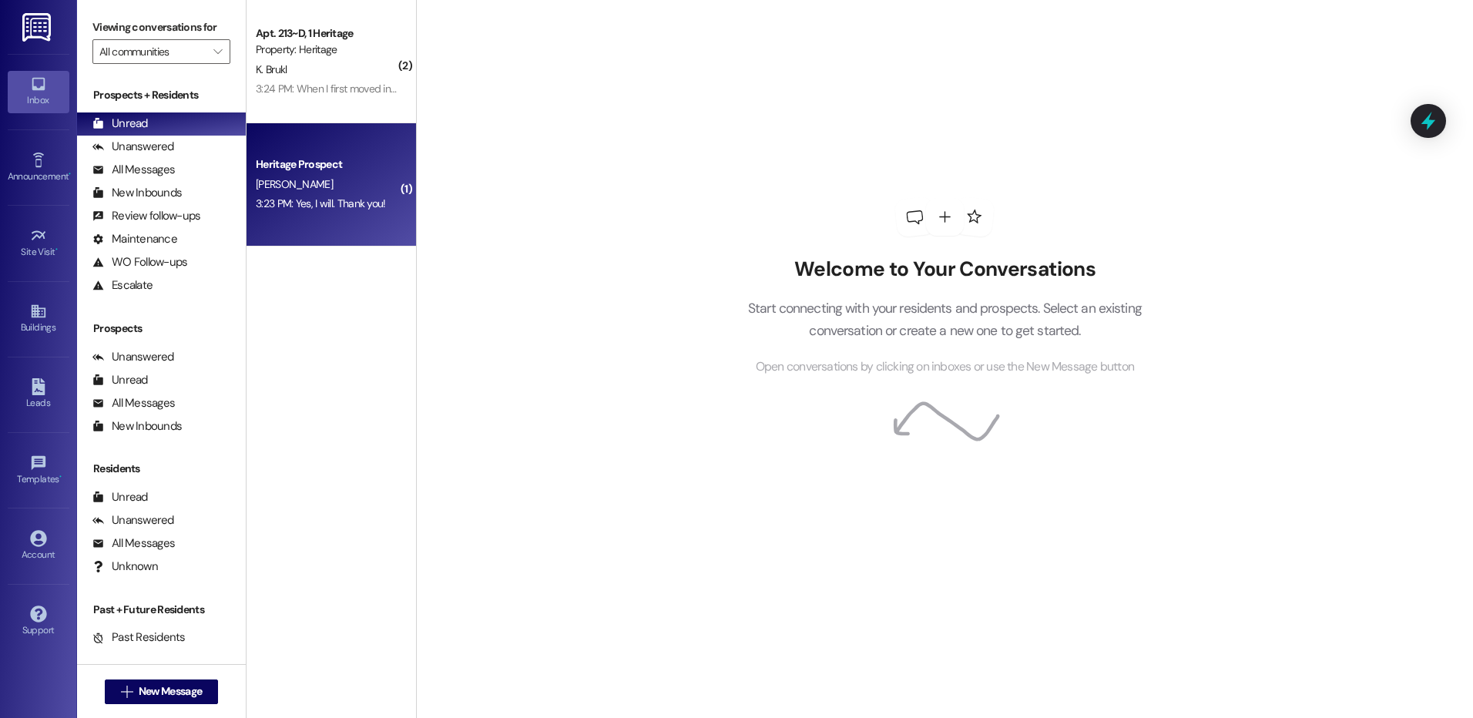
click at [328, 205] on div "3:23 PM: Yes, I will. Thank you! 3:23 PM: Yes, I will. Thank you!" at bounding box center [321, 203] width 130 height 14
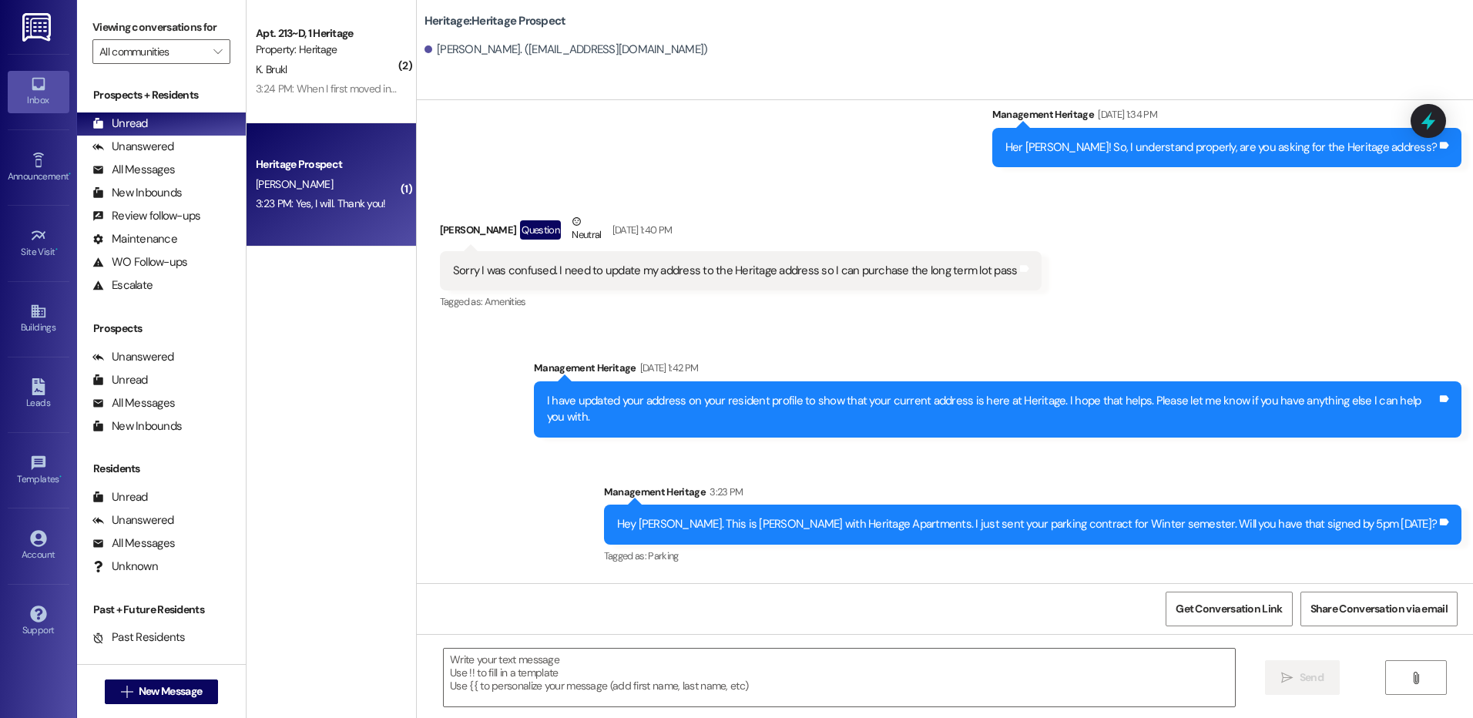
scroll to position [3095, 0]
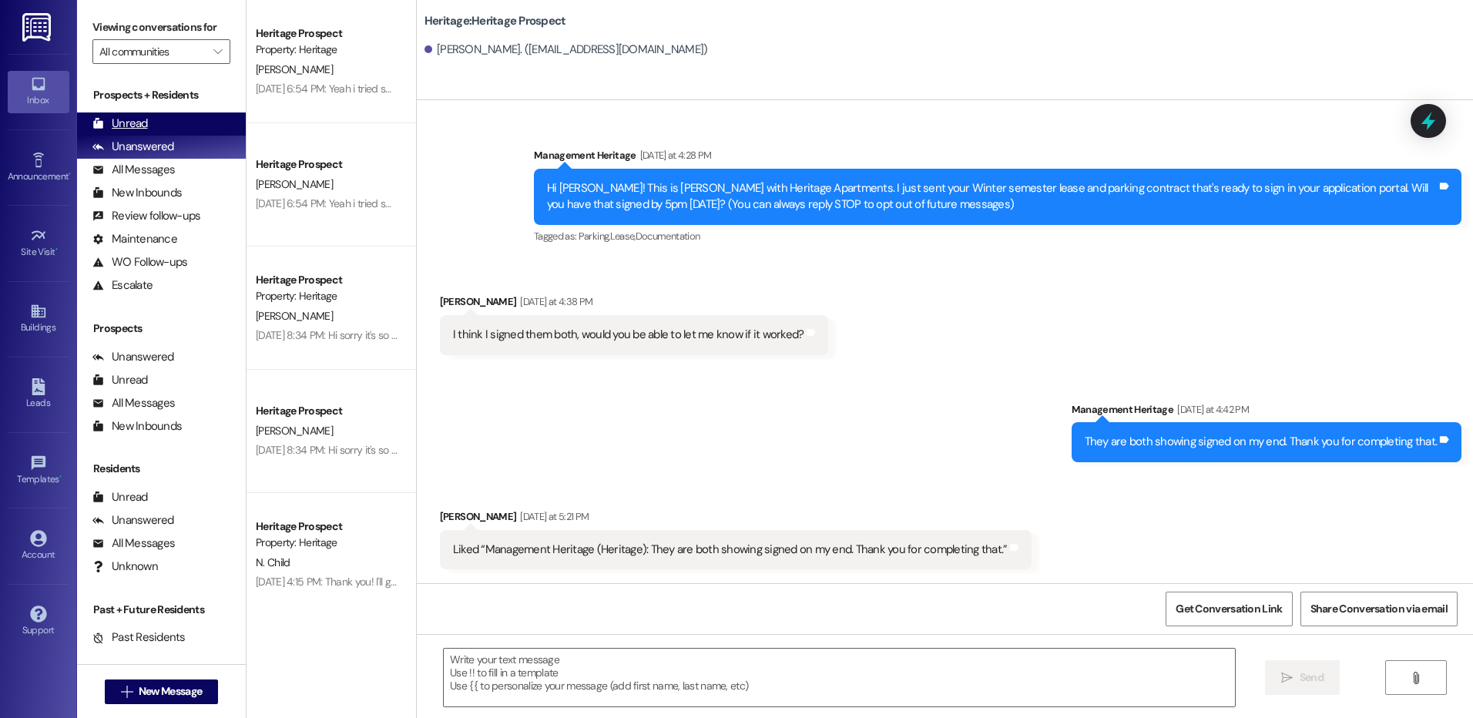
click at [167, 130] on div "Unread (0)" at bounding box center [161, 123] width 169 height 23
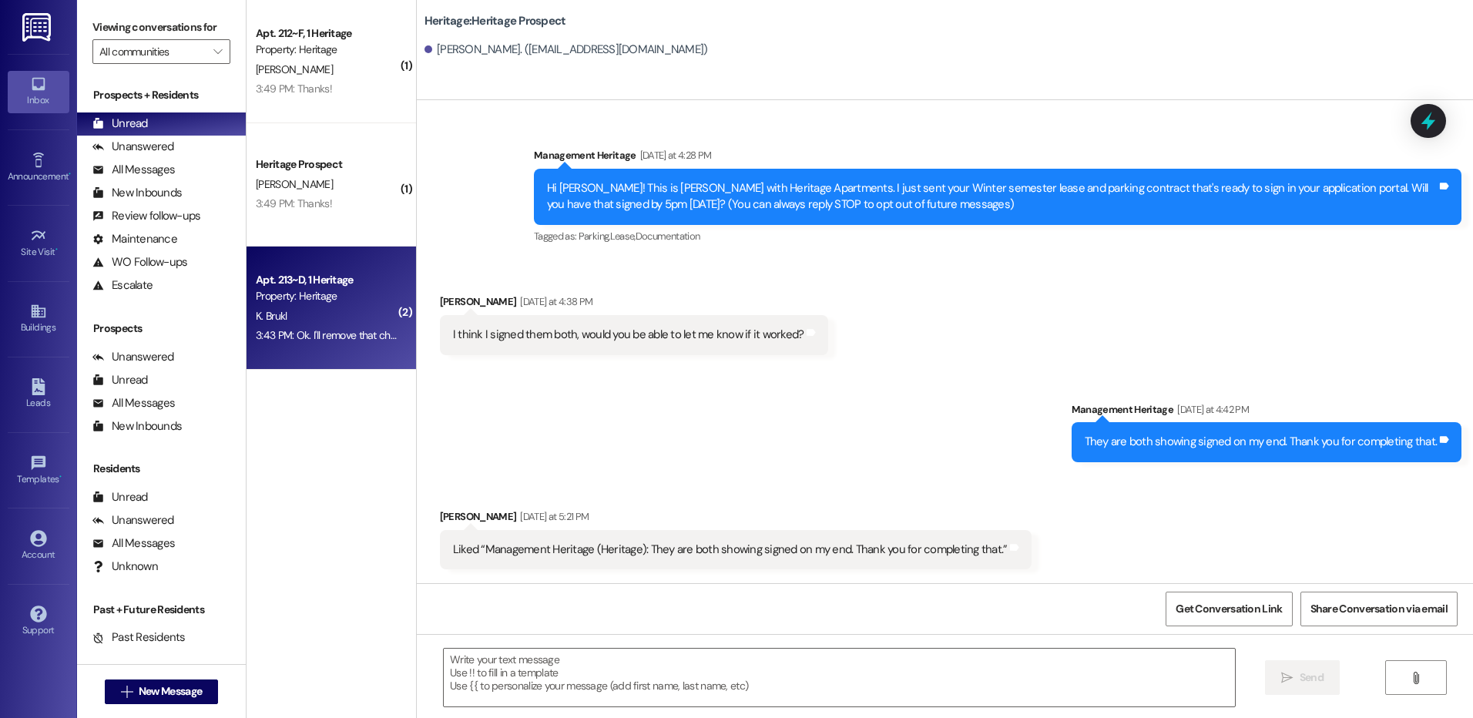
click at [327, 362] on div "Apt. 213~D, 1 Heritage Property: Heritage K. Brukl 3:43 PM: Ok. I'll remove tha…" at bounding box center [331, 308] width 169 height 123
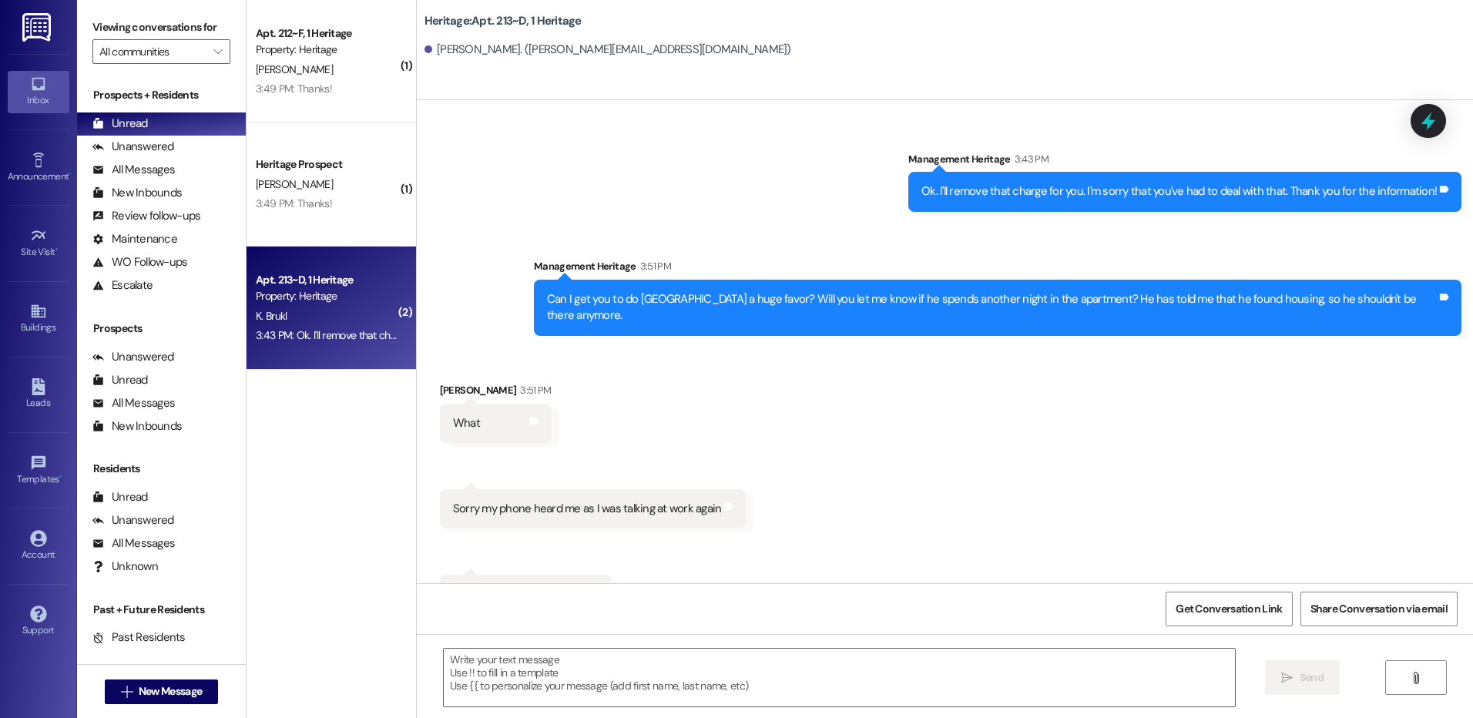
scroll to position [23665, 0]
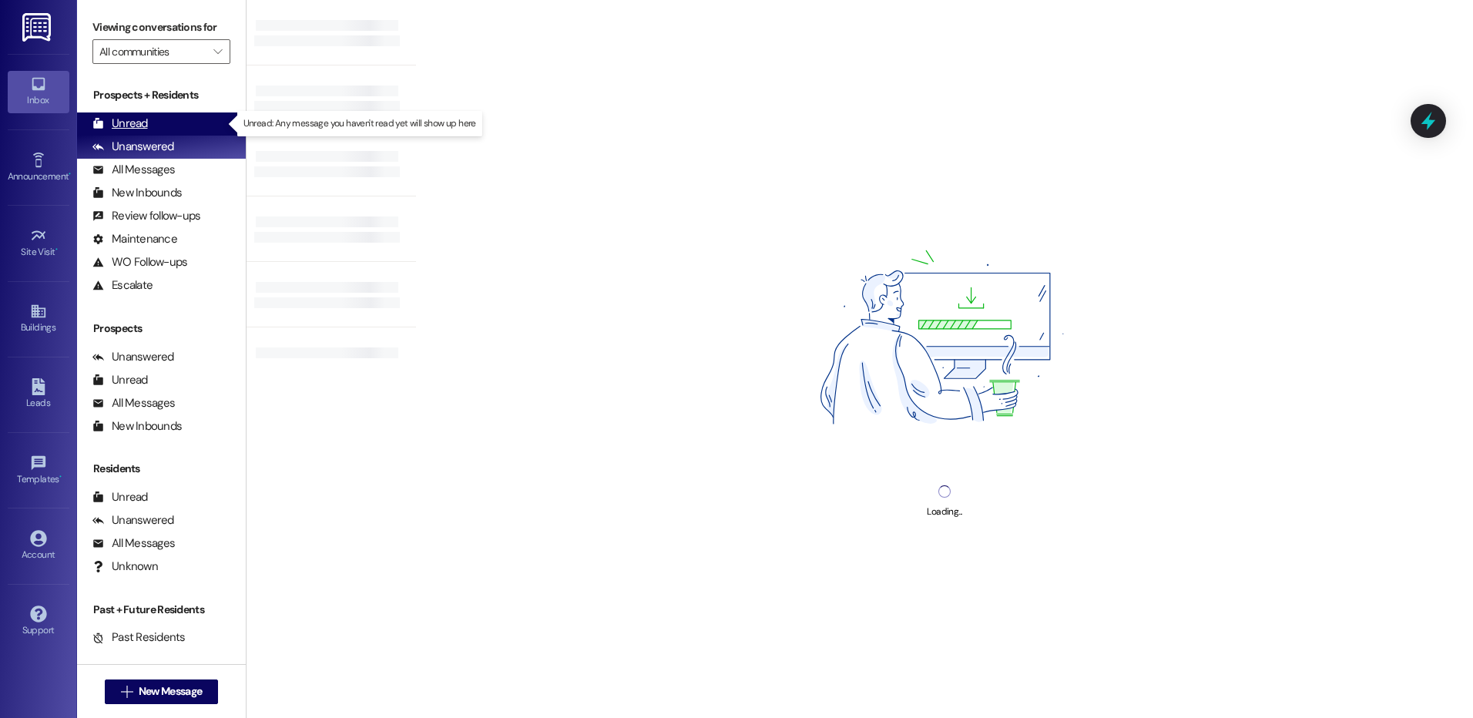
click at [133, 123] on div "Unread" at bounding box center [119, 124] width 55 height 16
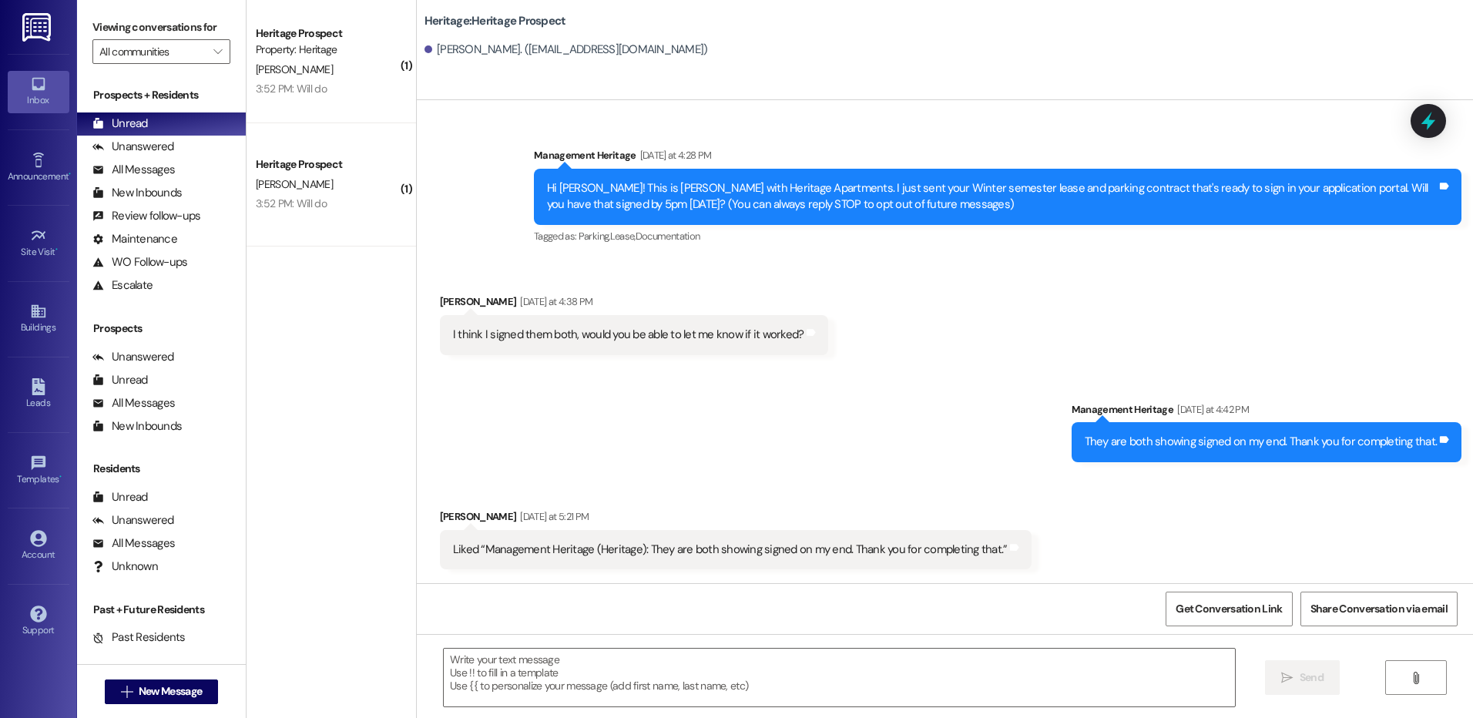
click at [149, 708] on div " New Message" at bounding box center [162, 692] width 114 height 39
click at [146, 697] on span "New Message" at bounding box center [170, 691] width 63 height 16
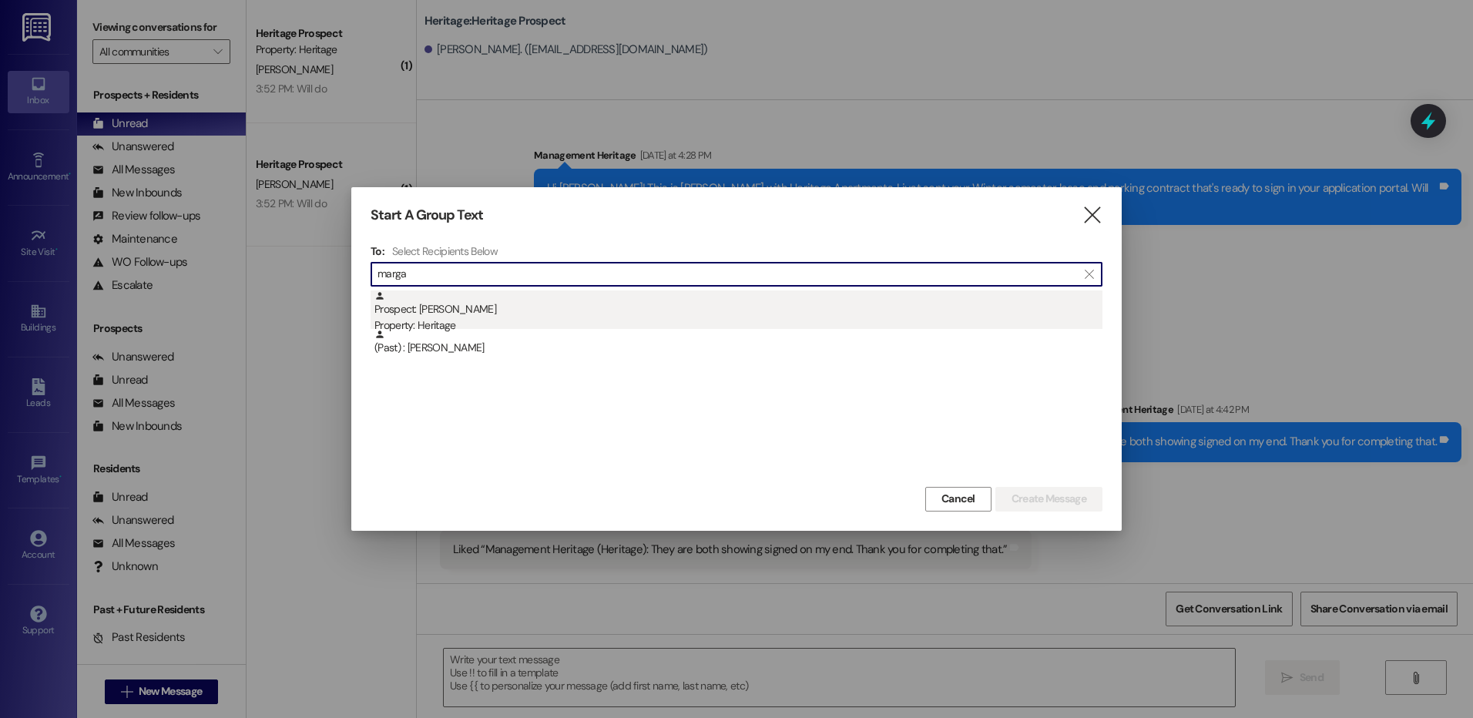
type input "marga"
click at [525, 314] on div "Prospect: Margaret Hybiak Property: Heritage" at bounding box center [738, 312] width 728 height 44
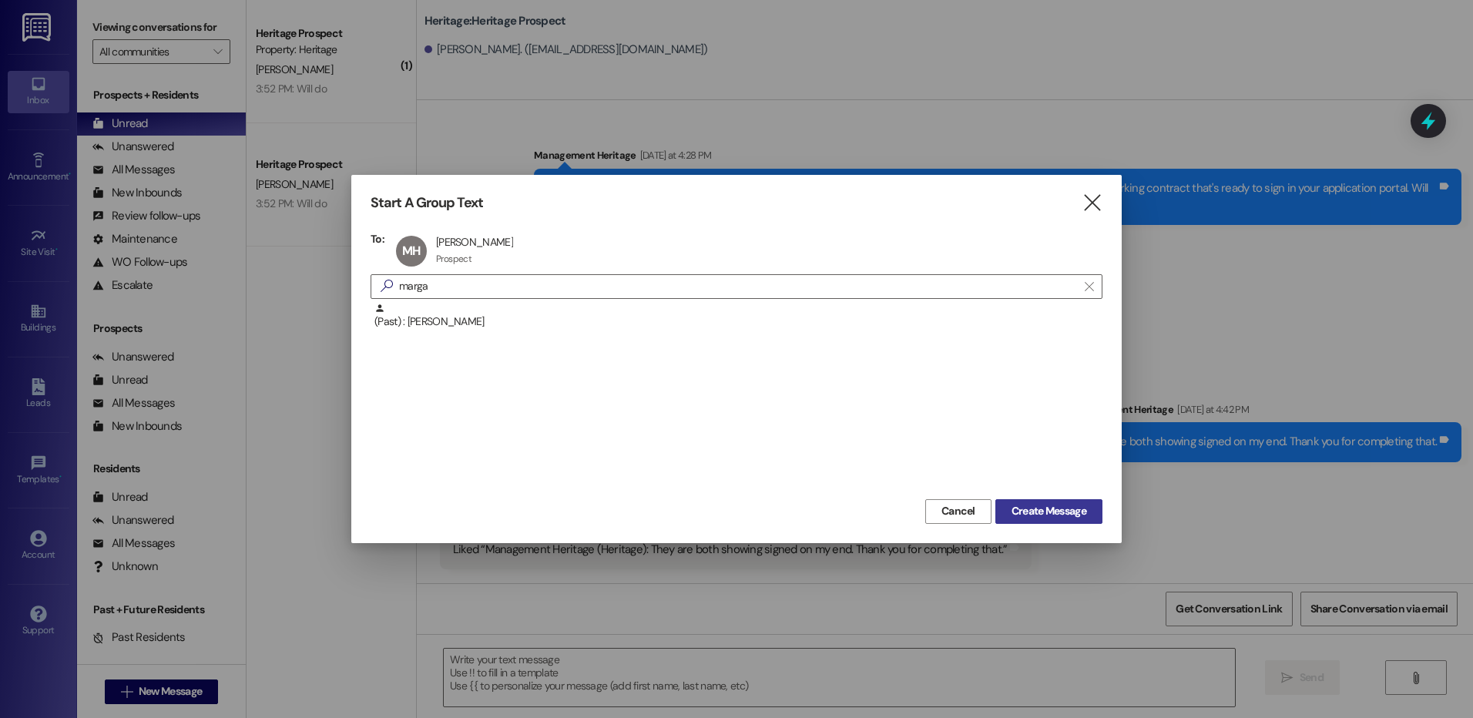
click at [1012, 520] on button "Create Message" at bounding box center [1048, 511] width 107 height 25
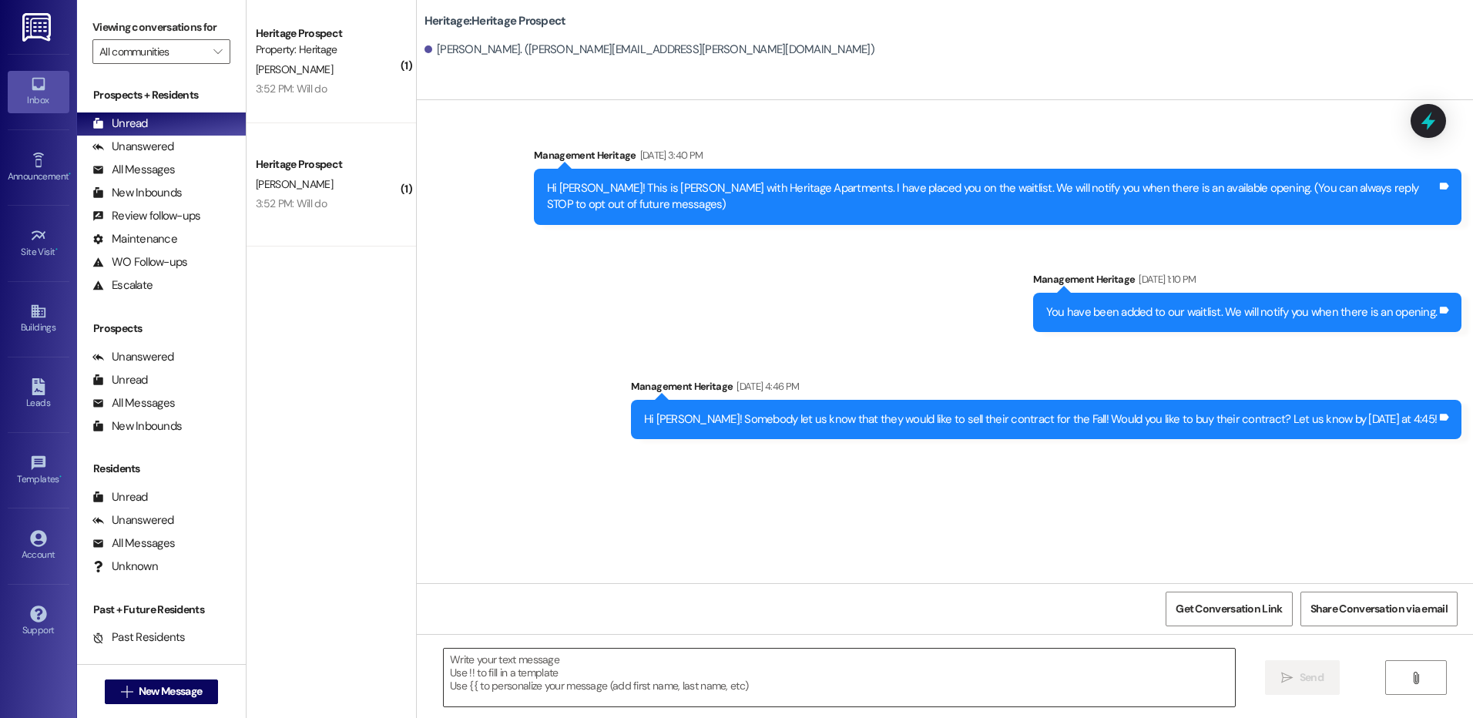
click at [579, 664] on textarea at bounding box center [839, 678] width 790 height 58
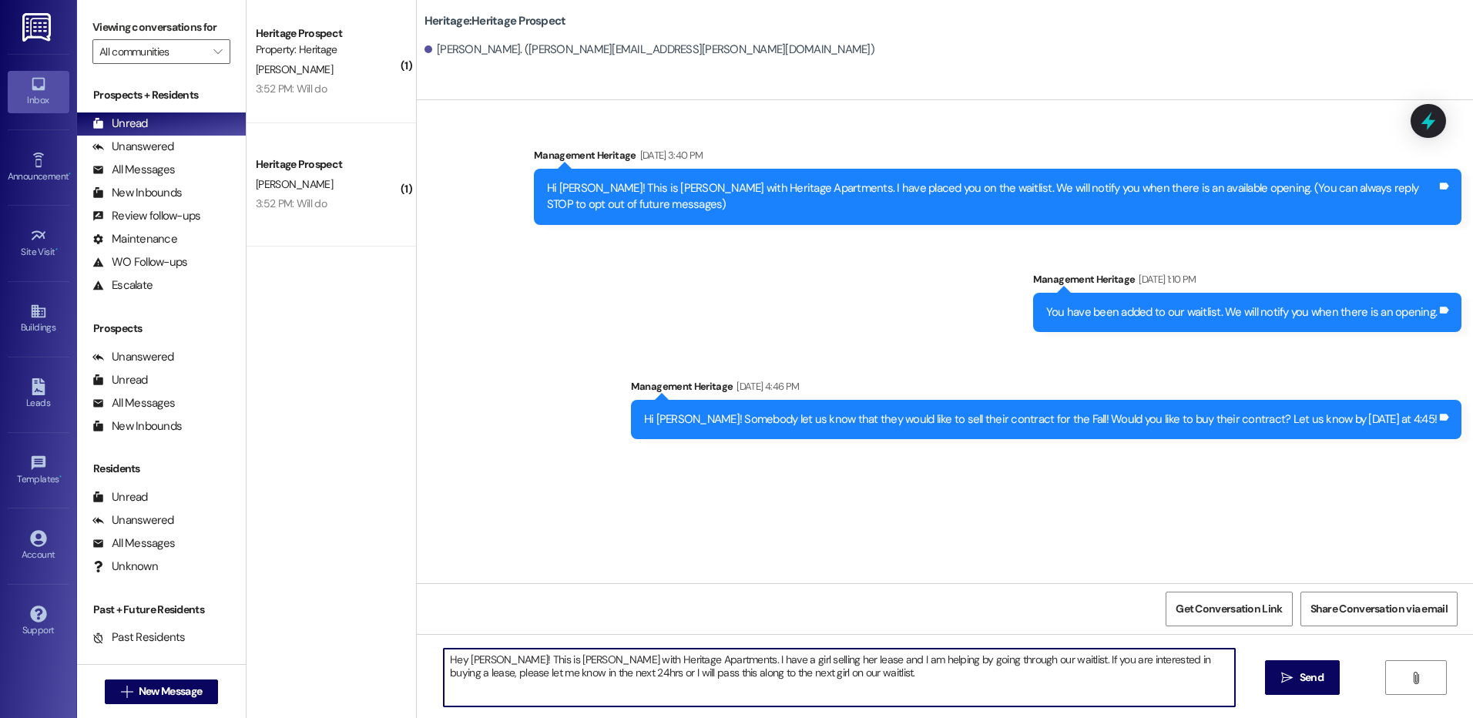
click at [579, 664] on textarea "Hey Margaret! This is Paige with Heritage Apartments. I have a girl selling her…" at bounding box center [839, 678] width 790 height 58
click at [579, 663] on textarea "Hey Margaret! This is Paige with Heritage Apartments. I have a girl selling her…" at bounding box center [839, 678] width 790 height 58
type textarea "Hey Margaret! This is Paige with Heritage Apartments. I have a girl selling her…"
click at [1294, 682] on span " Send" at bounding box center [1302, 678] width 49 height 16
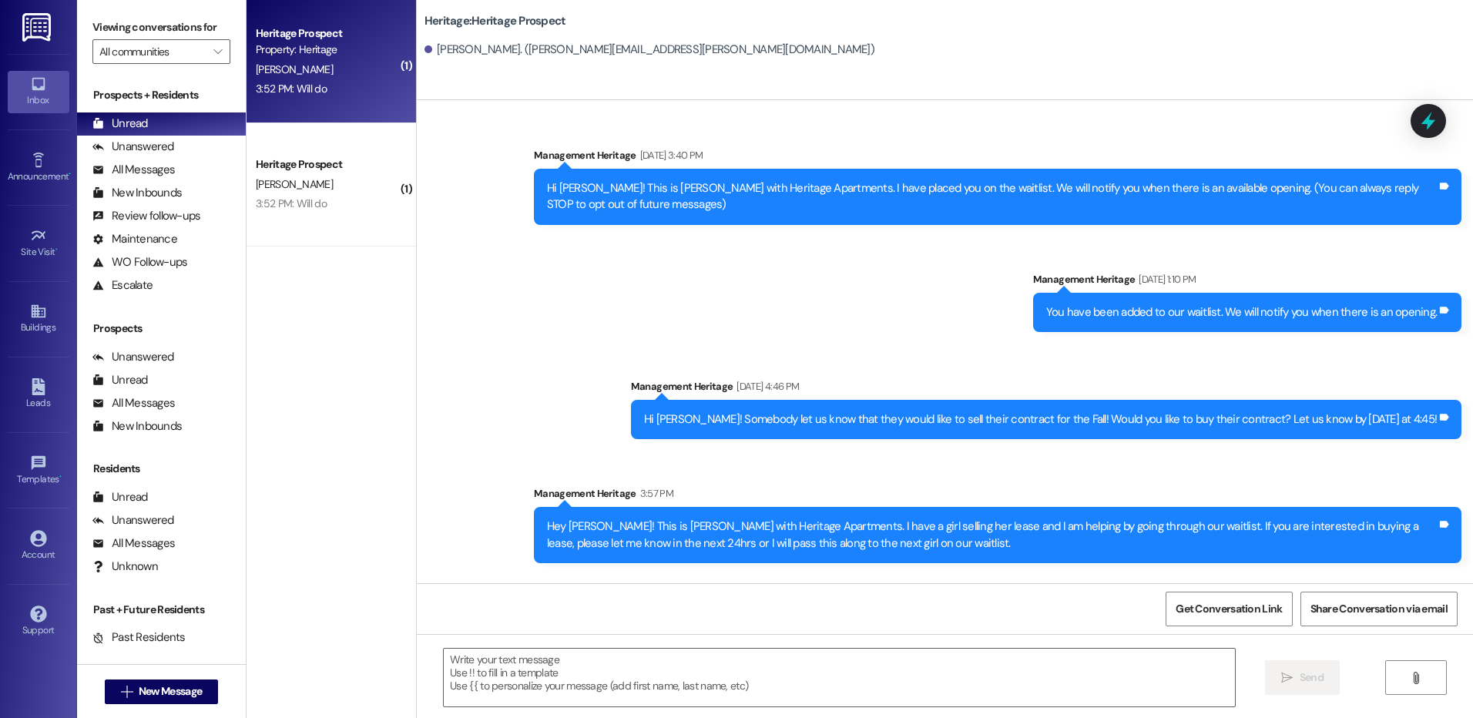
click at [251, 10] on div "Heritage Prospect Property: Heritage K. Bosworth 3:52 PM: Will do 3:52 PM: Will…" at bounding box center [331, 61] width 169 height 123
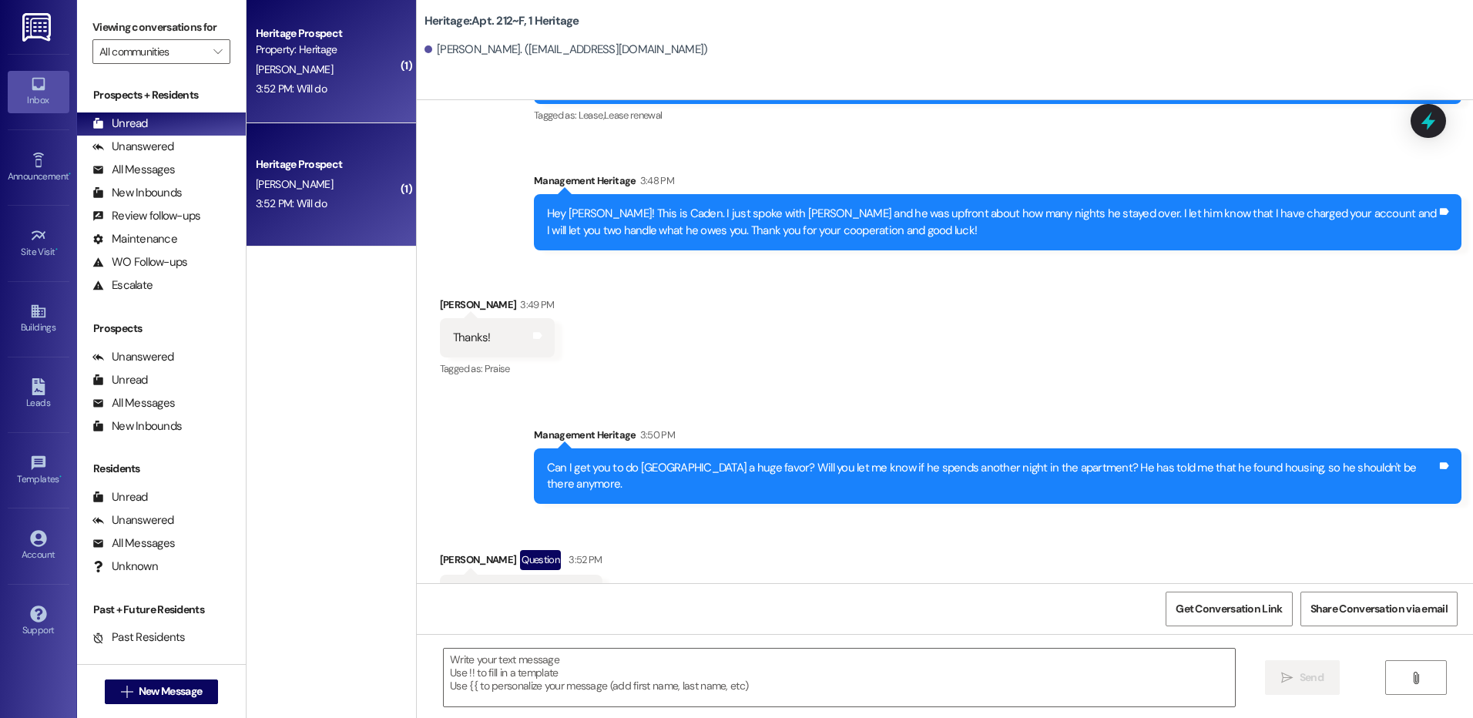
scroll to position [26993, 0]
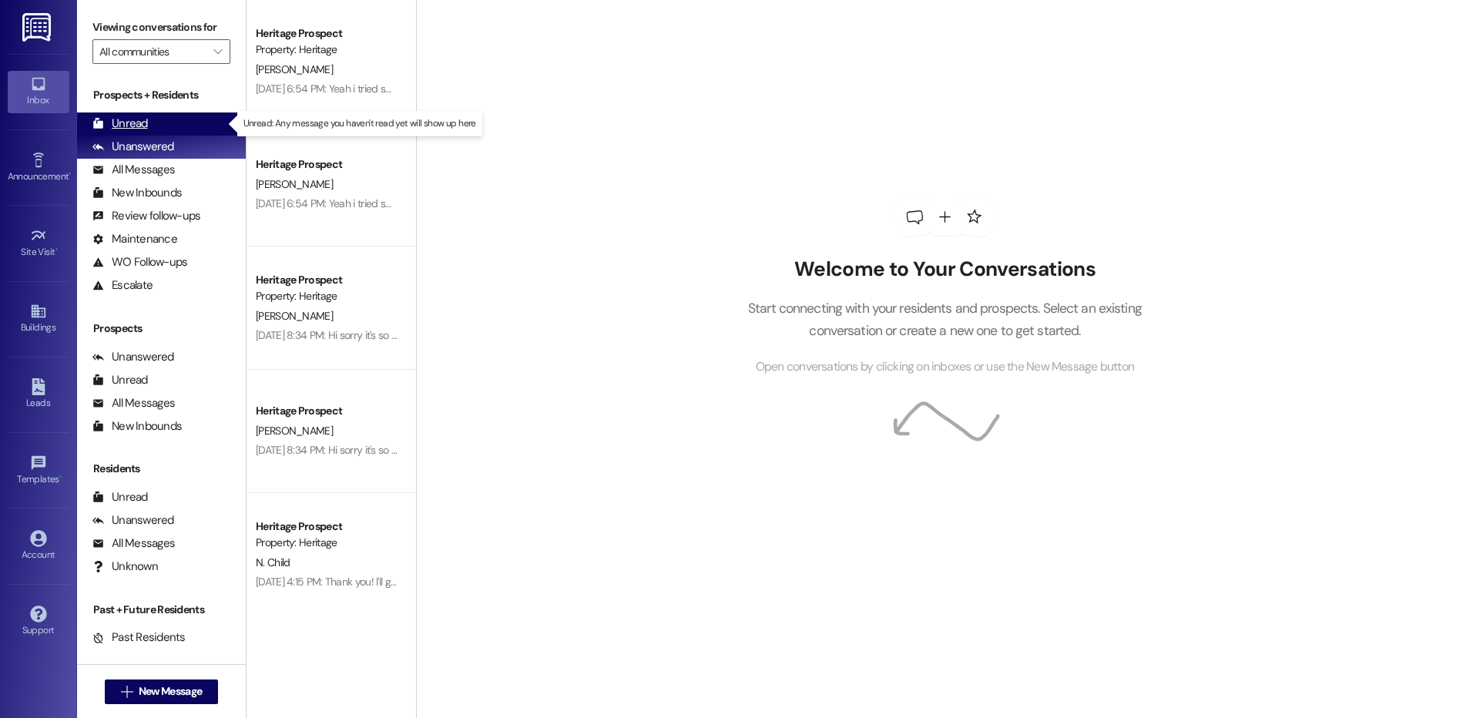
click at [135, 132] on div "Unread" at bounding box center [119, 124] width 55 height 16
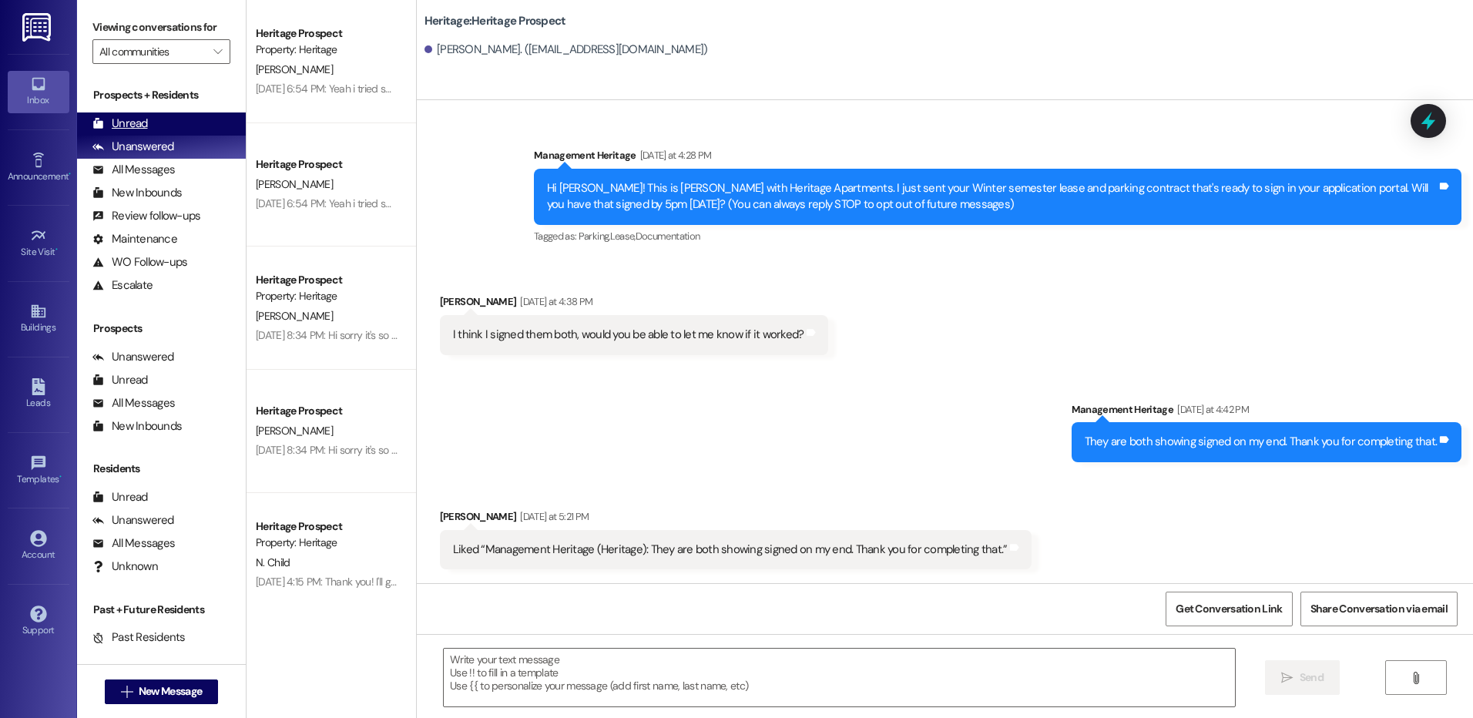
click at [136, 124] on div "Unread" at bounding box center [119, 124] width 55 height 16
